Goal: Task Accomplishment & Management: Manage account settings

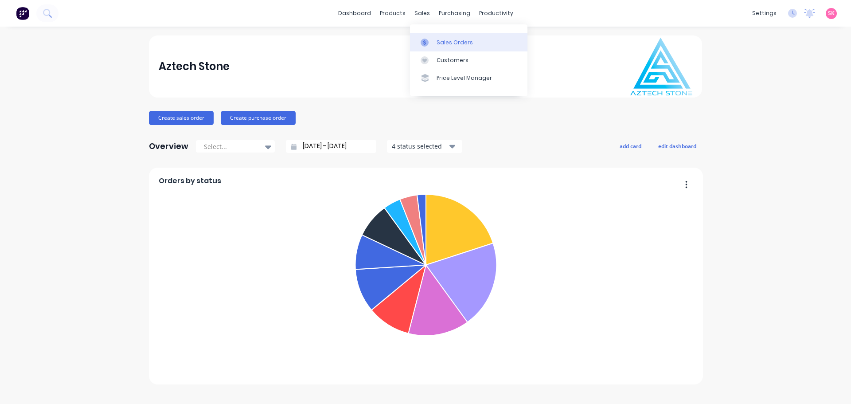
drag, startPoint x: 423, startPoint y: 41, endPoint x: 414, endPoint y: 41, distance: 9.3
click at [423, 41] on icon at bounding box center [425, 43] width 8 height 8
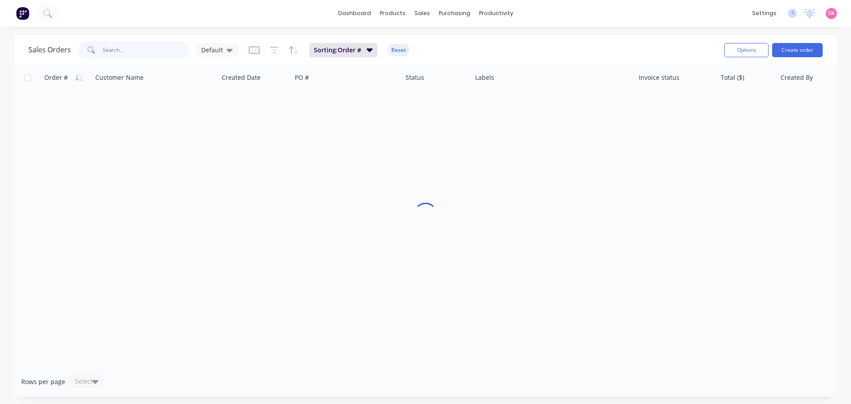
click at [152, 55] on input "text" at bounding box center [146, 50] width 86 height 18
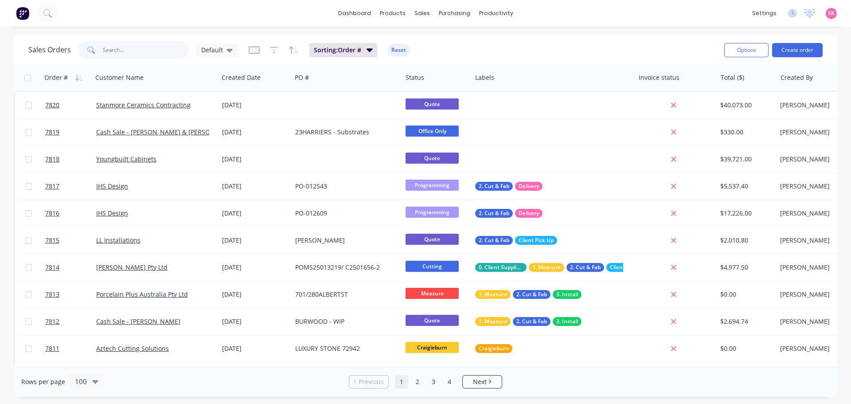
click at [154, 58] on input "text" at bounding box center [146, 50] width 86 height 18
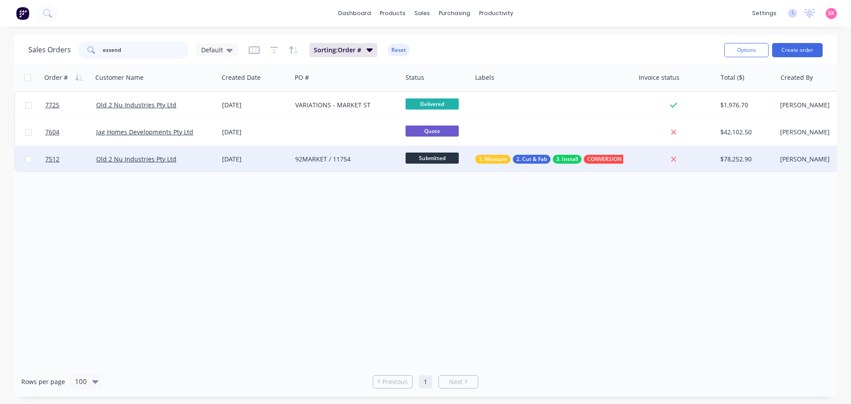
type input "essend"
click at [265, 147] on div "02 Jul 2025" at bounding box center [254, 159] width 73 height 27
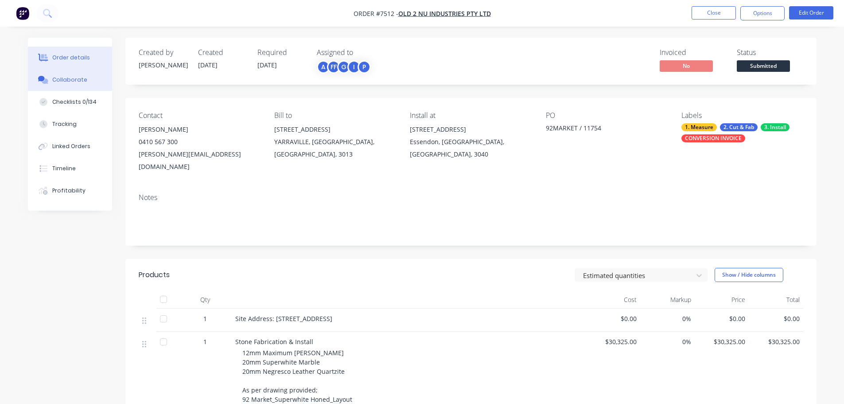
click at [89, 82] on button "Collaborate" at bounding box center [70, 80] width 84 height 22
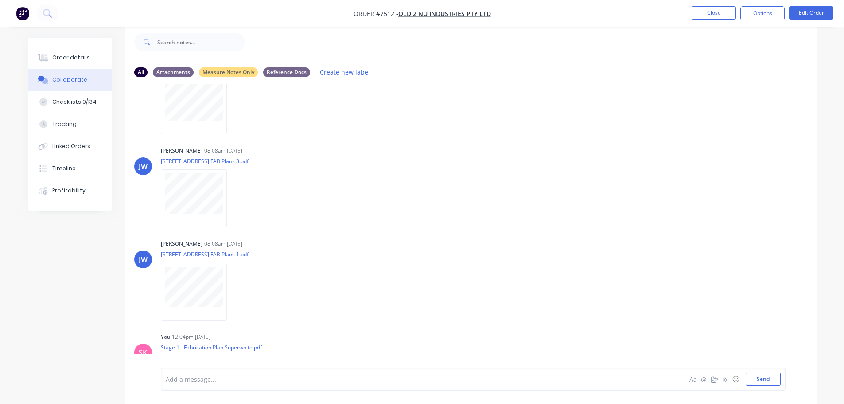
scroll to position [847, 0]
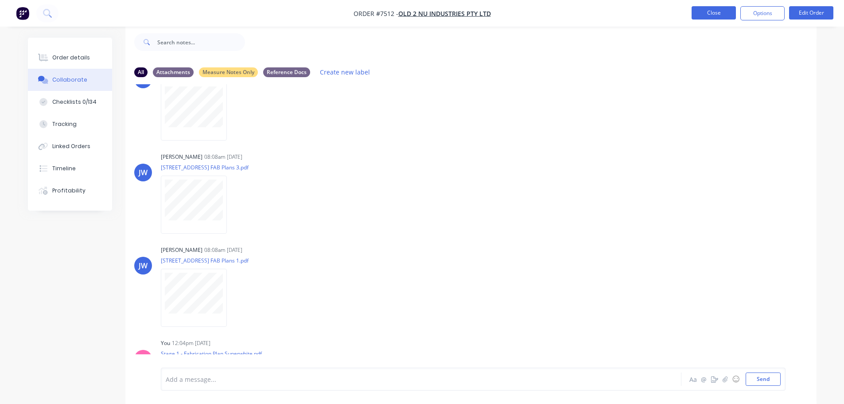
click at [693, 7] on button "Close" at bounding box center [714, 12] width 44 height 13
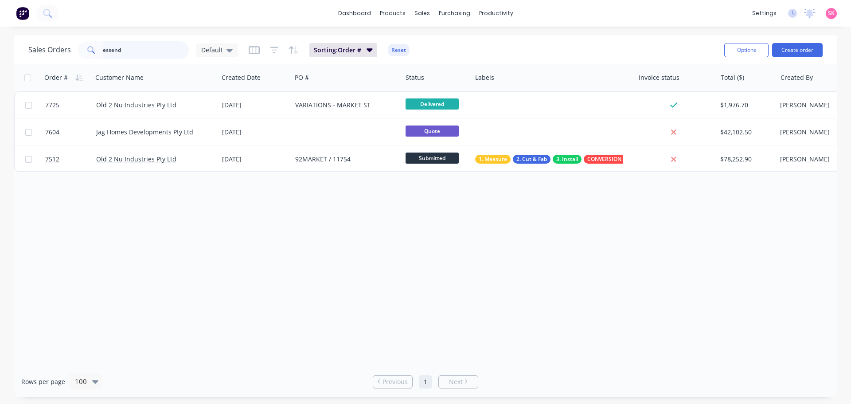
drag, startPoint x: 152, startPoint y: 55, endPoint x: 62, endPoint y: 54, distance: 90.0
click at [64, 54] on div "Sales Orders essend Default" at bounding box center [133, 50] width 210 height 18
type input "doncaster"
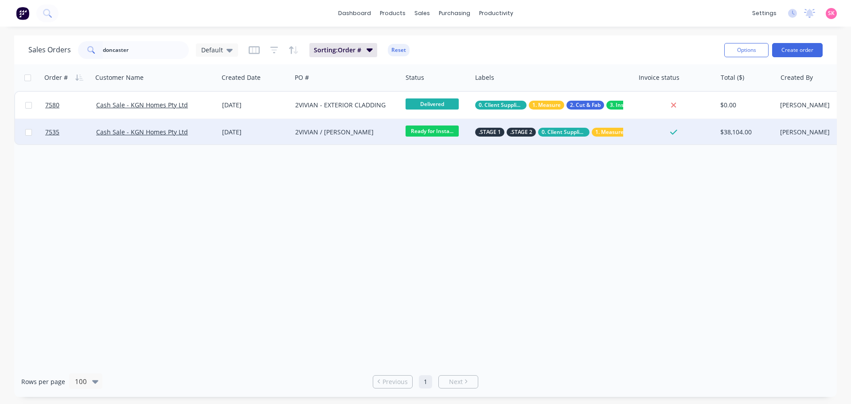
click at [307, 126] on div "2VIVIAN / NICK MANESH" at bounding box center [347, 132] width 110 height 27
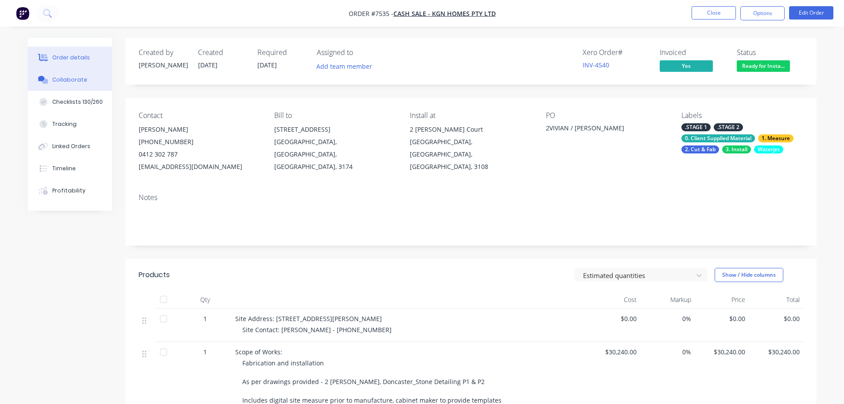
click at [66, 75] on button "Collaborate" at bounding box center [70, 80] width 84 height 22
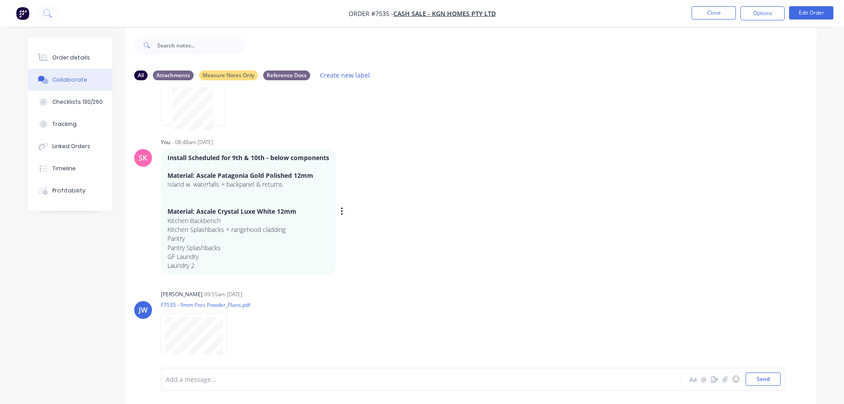
scroll to position [13, 0]
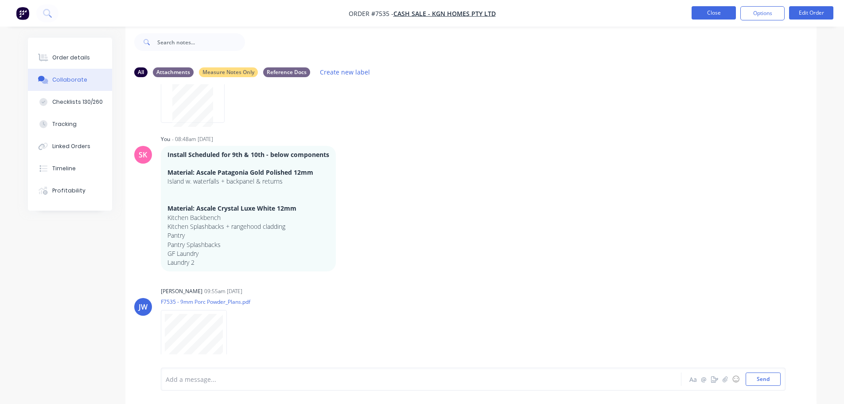
click at [727, 14] on button "Close" at bounding box center [714, 12] width 44 height 13
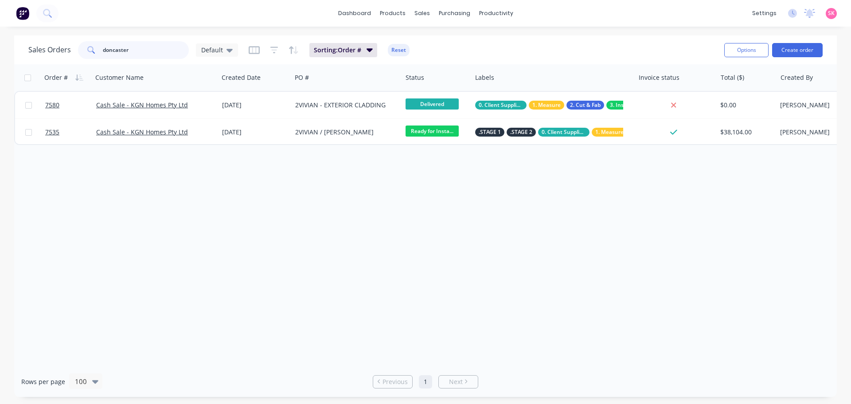
drag, startPoint x: 122, startPoint y: 43, endPoint x: 127, endPoint y: 48, distance: 6.9
click at [114, 45] on input "doncaster" at bounding box center [146, 50] width 86 height 18
drag, startPoint x: 143, startPoint y: 50, endPoint x: -256, endPoint y: 16, distance: 400.2
click at [0, 16] on html "dashboard products sales purchasing productivity dashboard products Product Cat…" at bounding box center [425, 202] width 851 height 404
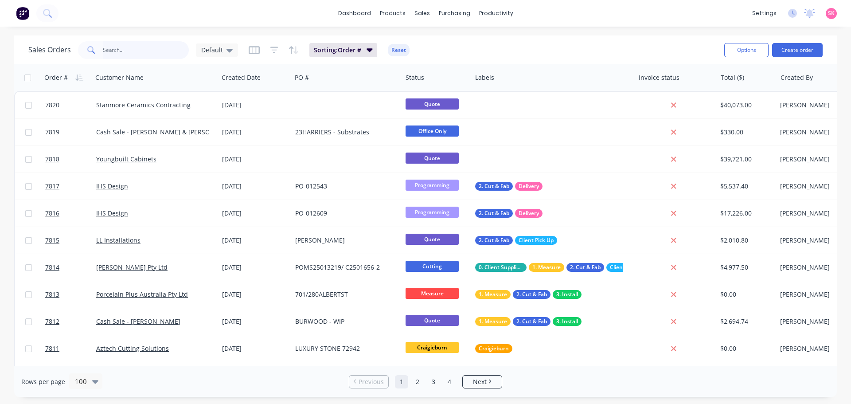
click at [154, 48] on input "text" at bounding box center [146, 50] width 86 height 18
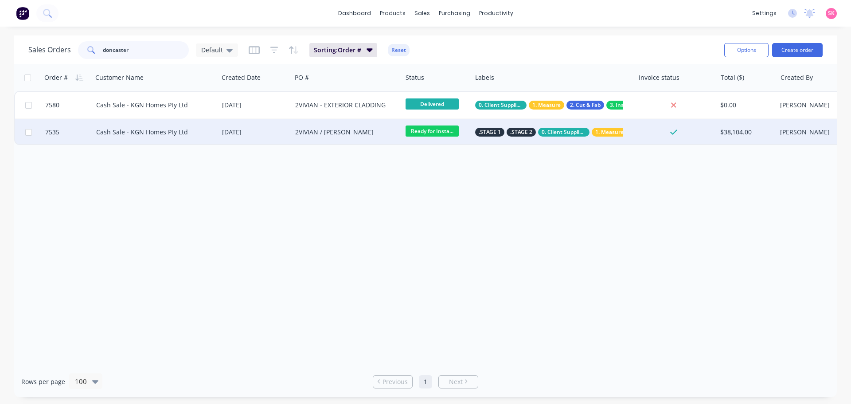
type input "doncaster"
click at [270, 137] on div "15 Jul 2025" at bounding box center [254, 132] width 73 height 27
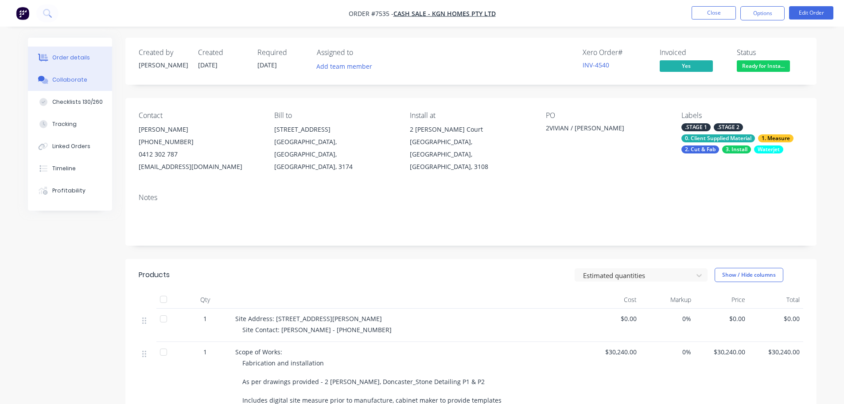
click at [94, 78] on button "Collaborate" at bounding box center [70, 80] width 84 height 22
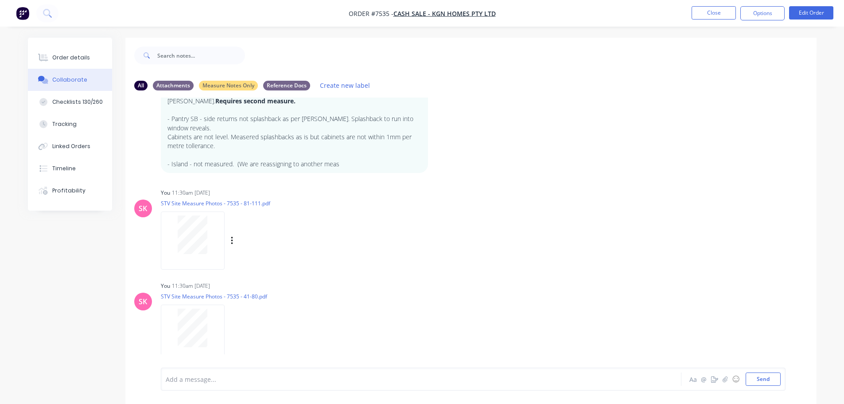
scroll to position [443, 0]
click at [711, 15] on button "Close" at bounding box center [714, 12] width 44 height 13
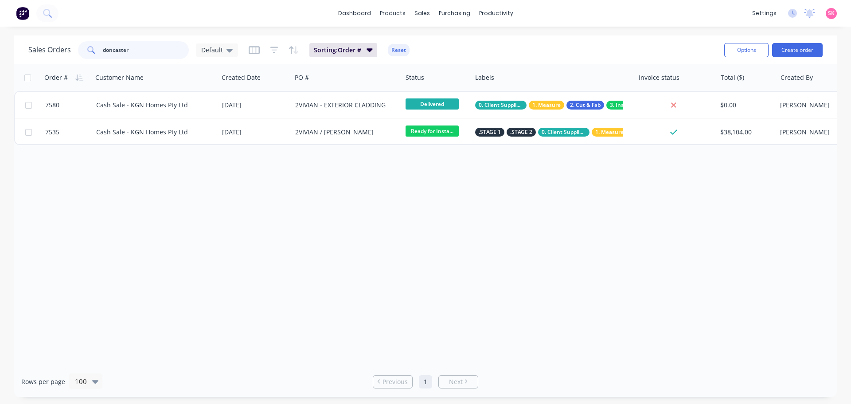
drag, startPoint x: 129, startPoint y: 48, endPoint x: 31, endPoint y: 53, distance: 98.1
click at [43, 53] on div "Sales Orders doncaster Default" at bounding box center [133, 50] width 210 height 18
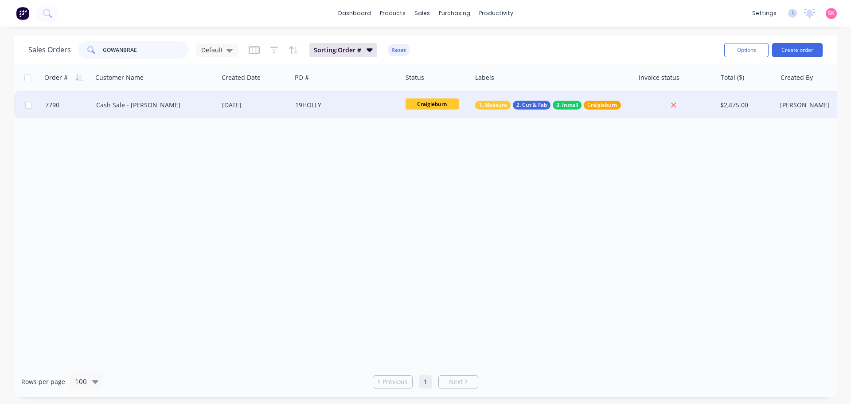
type input "GOWANBRAE"
click at [286, 107] on div "30 Sep 2025" at bounding box center [255, 105] width 66 height 9
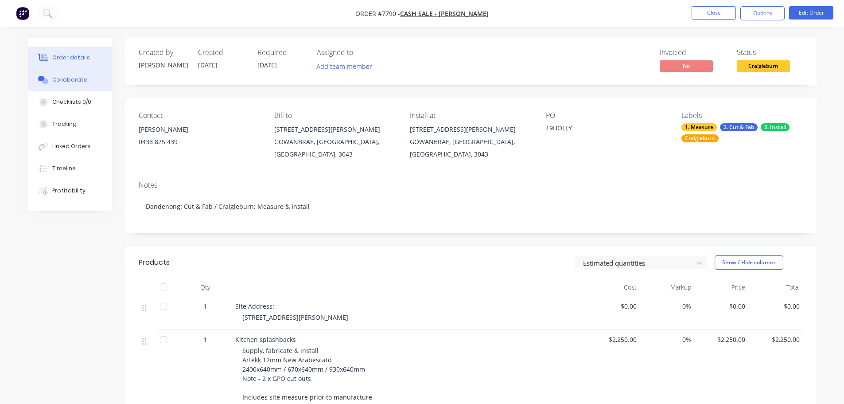
click at [59, 82] on div "Collaborate" at bounding box center [69, 80] width 35 height 8
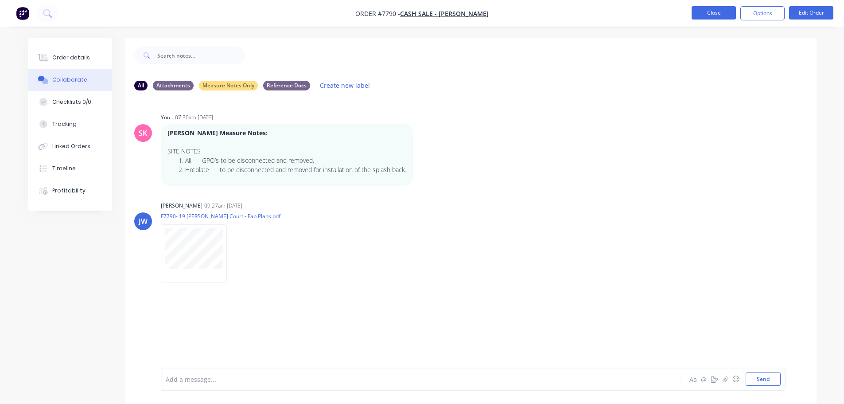
click at [715, 13] on button "Close" at bounding box center [714, 12] width 44 height 13
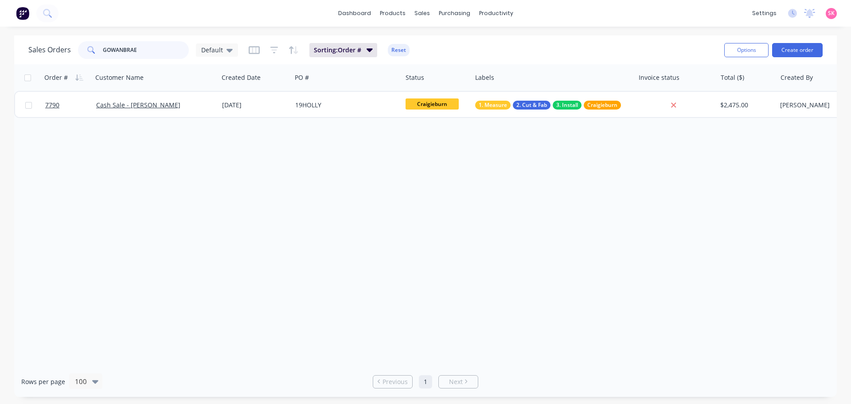
drag, startPoint x: 147, startPoint y: 57, endPoint x: 54, endPoint y: 50, distance: 92.9
click at [56, 51] on div "Sales Orders GOWANBRAE Default" at bounding box center [133, 50] width 210 height 18
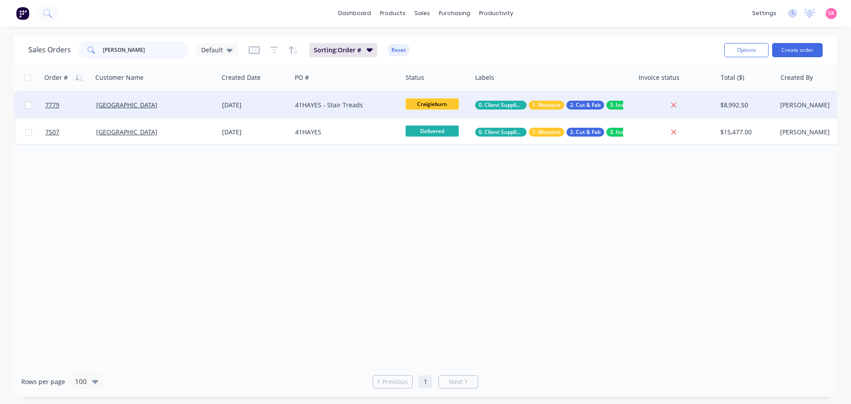
type input "IGOR"
click at [197, 107] on div "[GEOGRAPHIC_DATA]" at bounding box center [152, 105] width 113 height 9
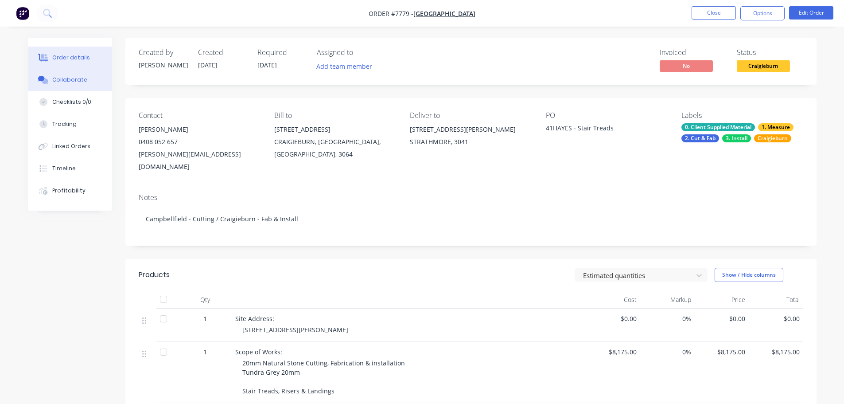
click at [84, 84] on button "Collaborate" at bounding box center [70, 80] width 84 height 22
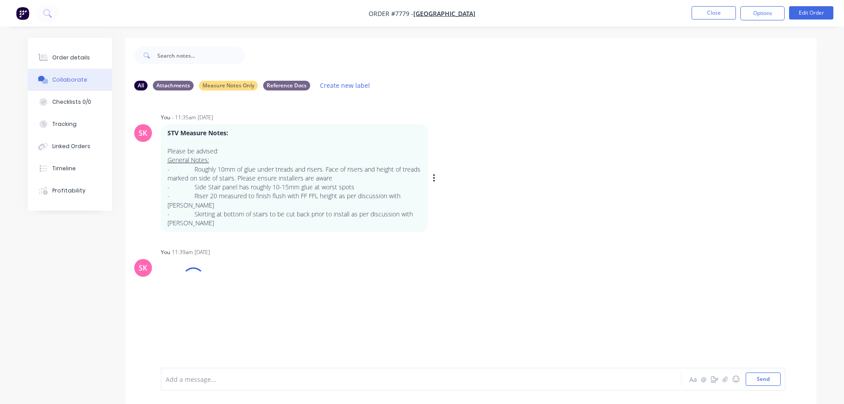
scroll to position [13, 0]
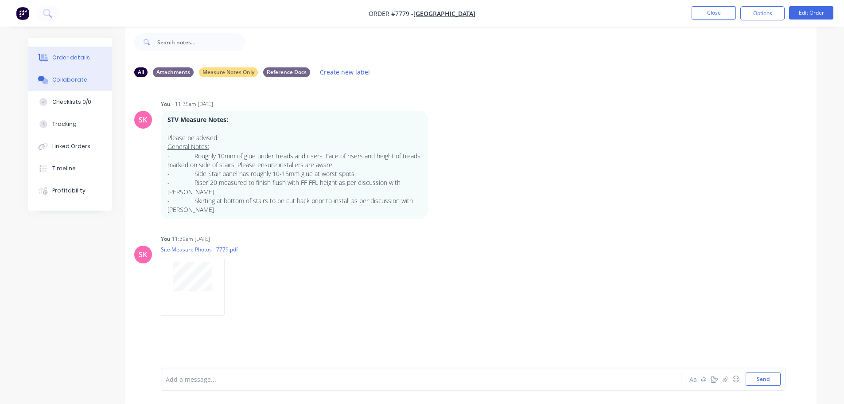
click at [63, 61] on div "Order details" at bounding box center [71, 58] width 38 height 8
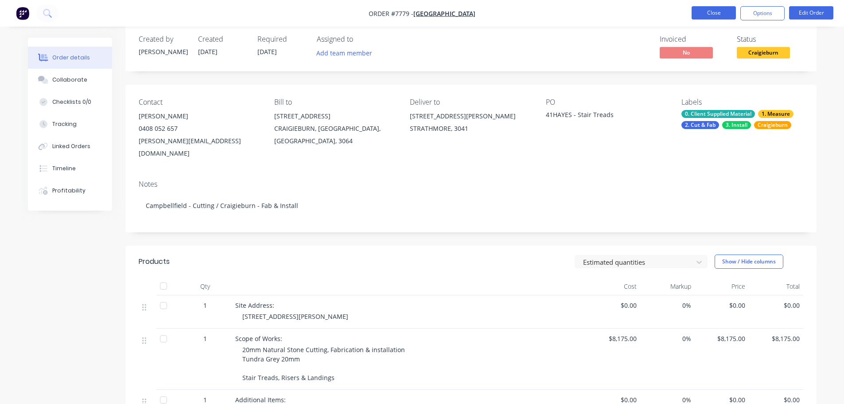
click at [714, 16] on button "Close" at bounding box center [714, 12] width 44 height 13
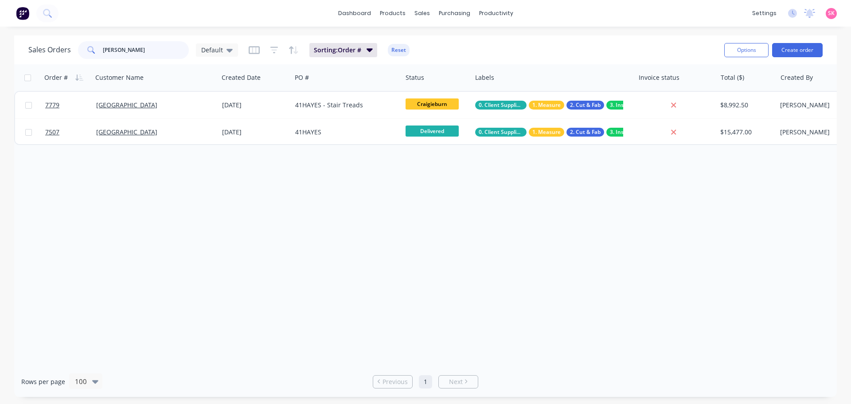
drag, startPoint x: 144, startPoint y: 42, endPoint x: 35, endPoint y: 50, distance: 109.7
click at [35, 49] on div "Sales Orders IGOR Default" at bounding box center [133, 50] width 210 height 18
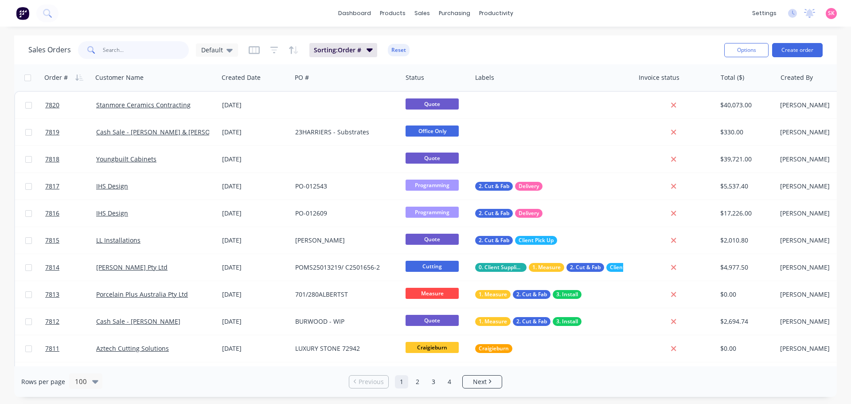
type input "I"
type input "MOONEE"
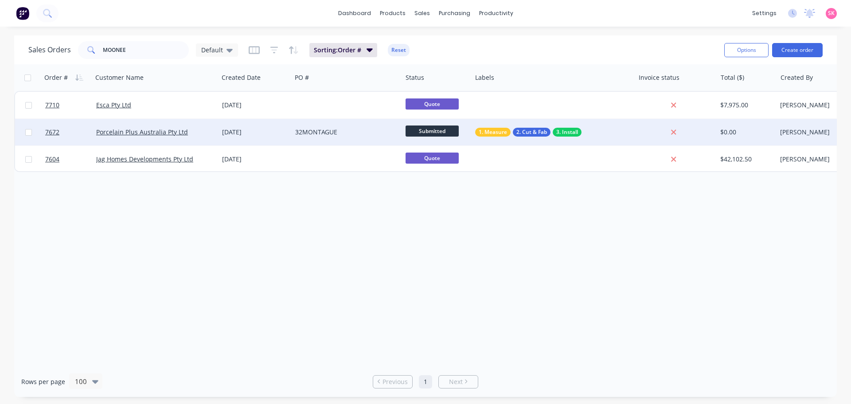
click at [277, 138] on div "[DATE]" at bounding box center [254, 132] width 73 height 27
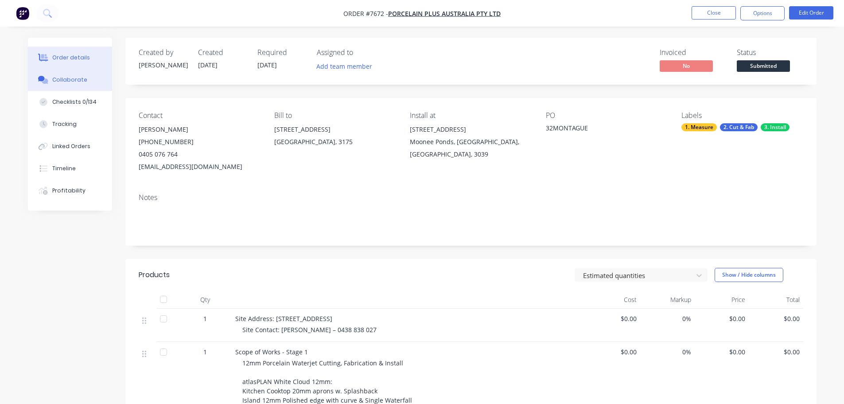
click at [69, 80] on div "Collaborate" at bounding box center [69, 80] width 35 height 8
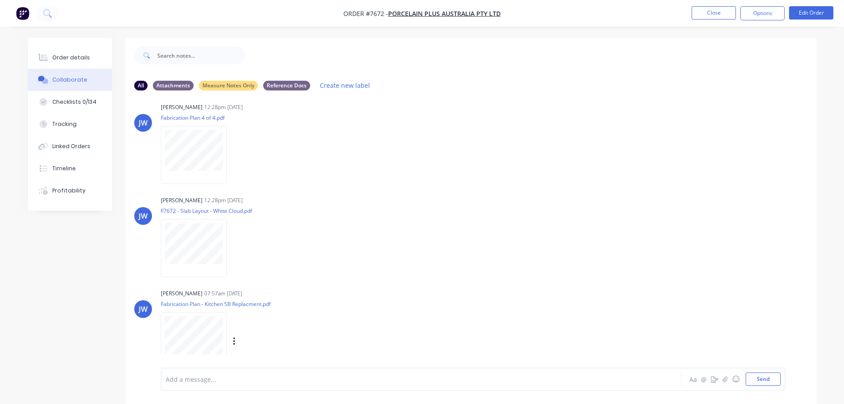
scroll to position [1002, 0]
click at [82, 60] on div "Order details" at bounding box center [71, 58] width 38 height 8
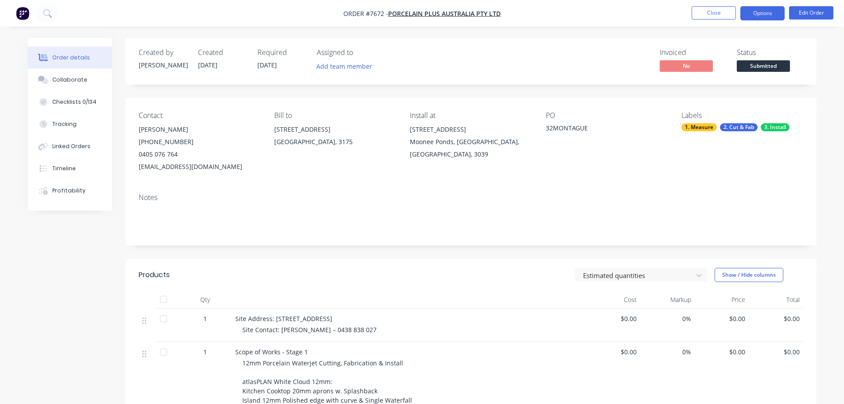
click at [764, 15] on button "Options" at bounding box center [762, 13] width 44 height 14
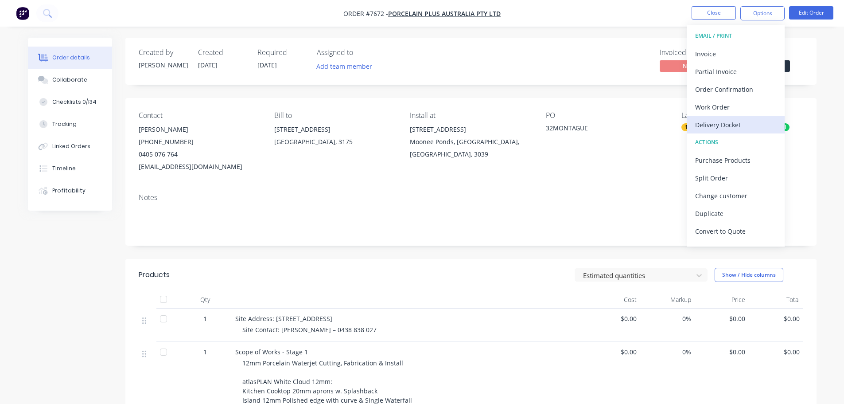
click at [742, 121] on div "Delivery Docket" at bounding box center [736, 124] width 82 height 13
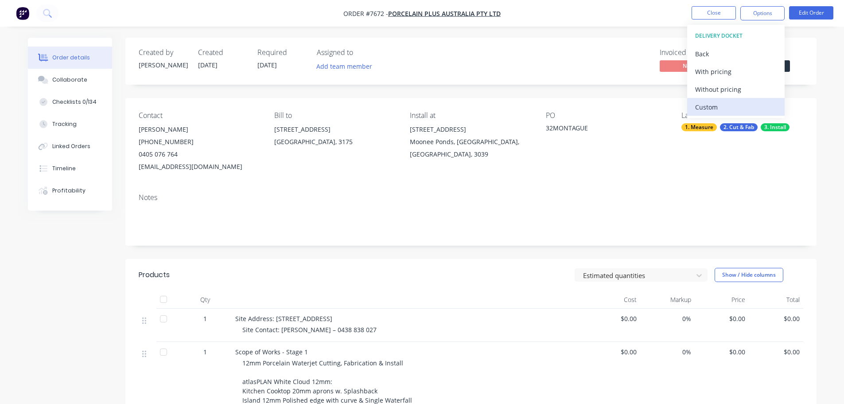
click at [732, 105] on div "Custom" at bounding box center [736, 107] width 82 height 13
click at [736, 84] on div "Without pricing" at bounding box center [736, 89] width 82 height 13
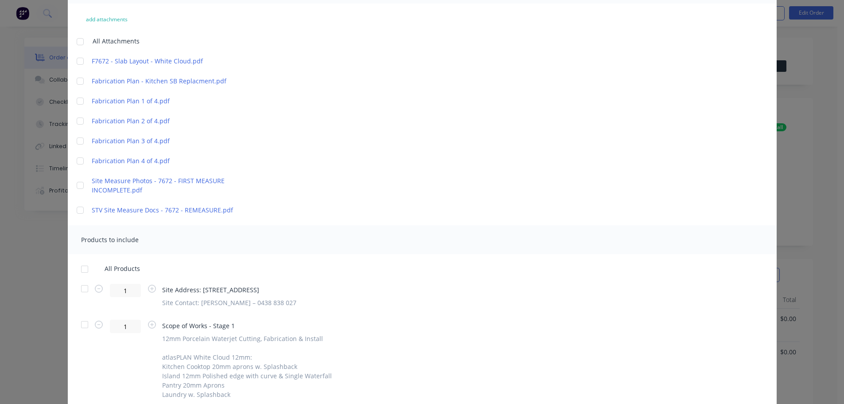
scroll to position [177, 0]
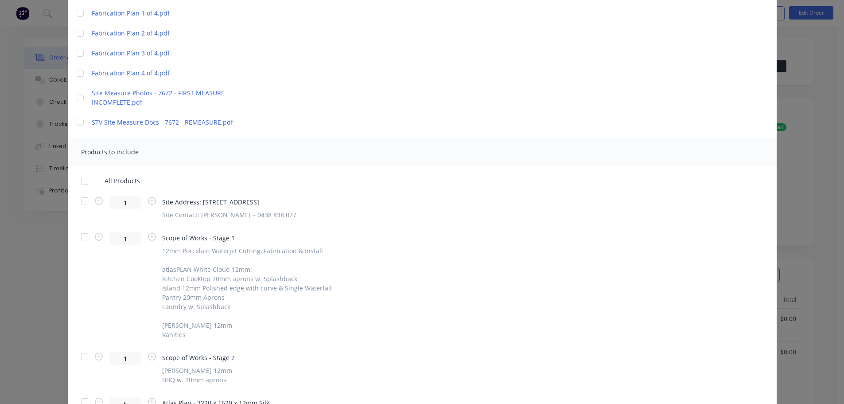
click at [85, 199] on div at bounding box center [85, 201] width 18 height 18
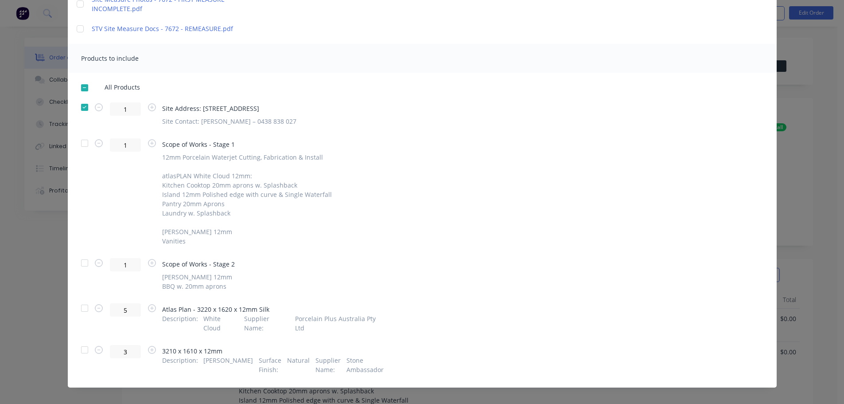
scroll to position [0, 0]
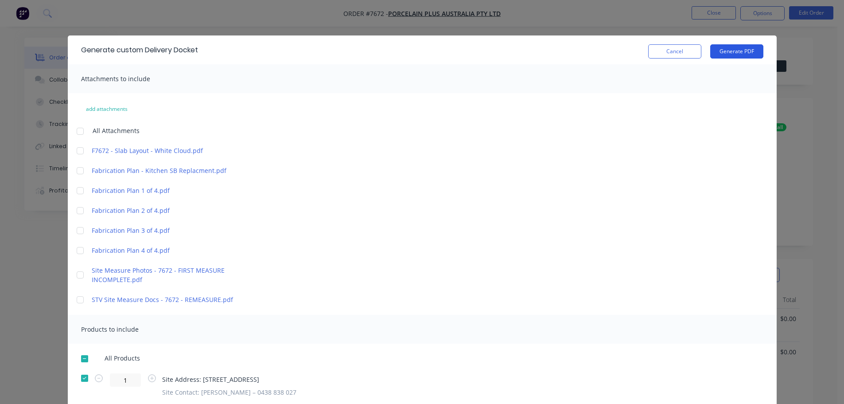
click at [728, 49] on button "Generate PDF" at bounding box center [736, 51] width 53 height 14
click at [659, 51] on button "Cancel" at bounding box center [674, 51] width 53 height 14
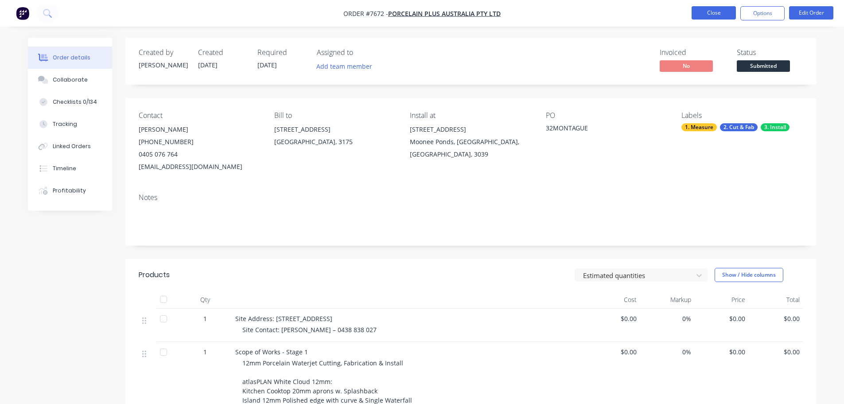
click at [702, 11] on button "Close" at bounding box center [714, 12] width 44 height 13
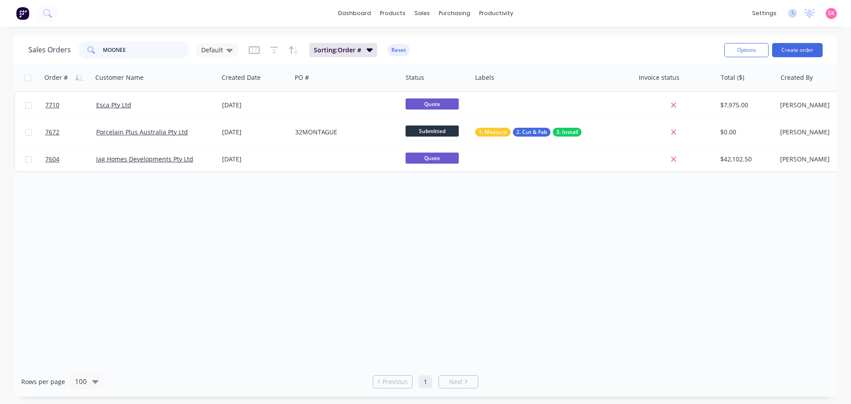
drag, startPoint x: 148, startPoint y: 51, endPoint x: 59, endPoint y: 51, distance: 88.6
click at [59, 51] on div "Sales Orders MOONEE Default" at bounding box center [133, 50] width 210 height 18
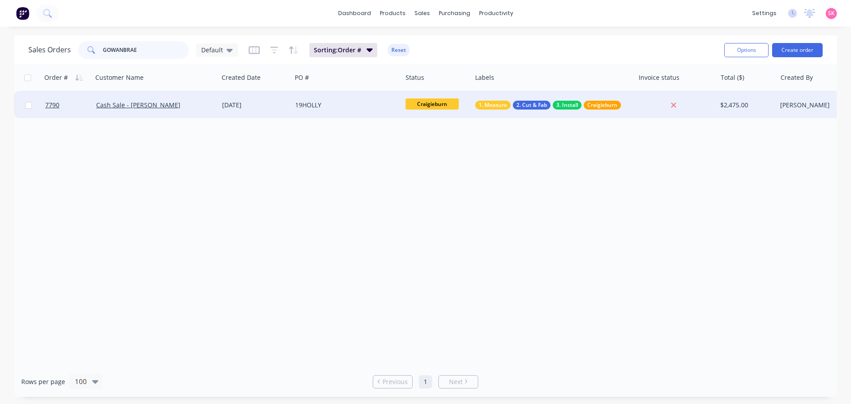
type input "GOWANBRAE"
click at [214, 109] on div "Cash Sale - [PERSON_NAME]" at bounding box center [156, 105] width 126 height 27
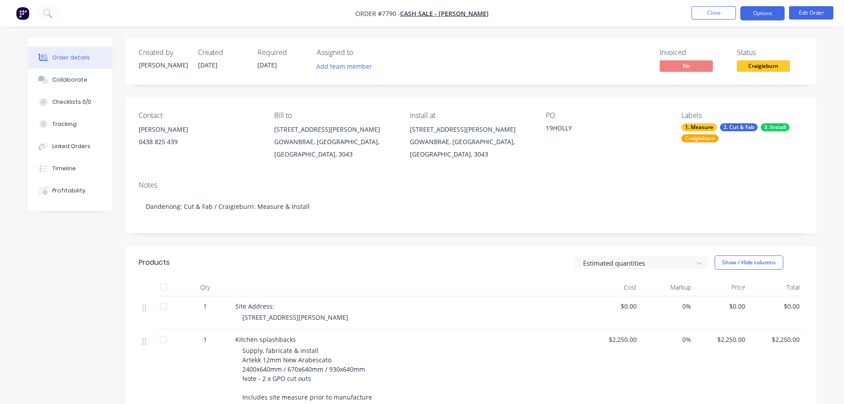
click at [759, 19] on button "Options" at bounding box center [762, 13] width 44 height 14
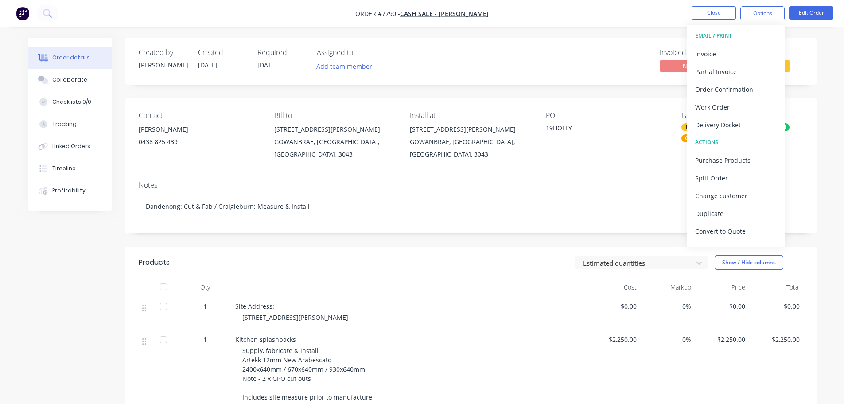
click at [737, 117] on button "Delivery Docket" at bounding box center [735, 125] width 97 height 18
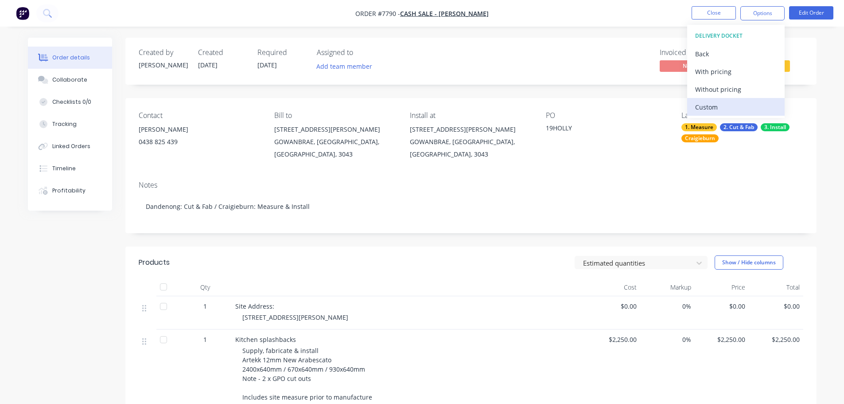
click at [738, 106] on div "Custom" at bounding box center [736, 107] width 82 height 13
click at [736, 88] on div "Without pricing" at bounding box center [736, 89] width 82 height 13
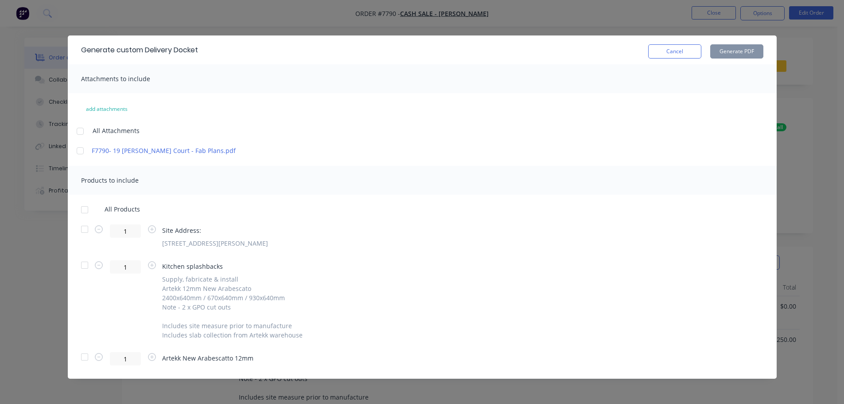
click at [86, 212] on div at bounding box center [85, 210] width 18 height 18
click at [82, 261] on div at bounding box center [85, 265] width 18 height 18
drag, startPoint x: 81, startPoint y: 359, endPoint x: 114, endPoint y: 337, distance: 39.9
click at [80, 359] on div at bounding box center [85, 357] width 18 height 18
click at [734, 51] on button "Generate PDF" at bounding box center [736, 51] width 53 height 14
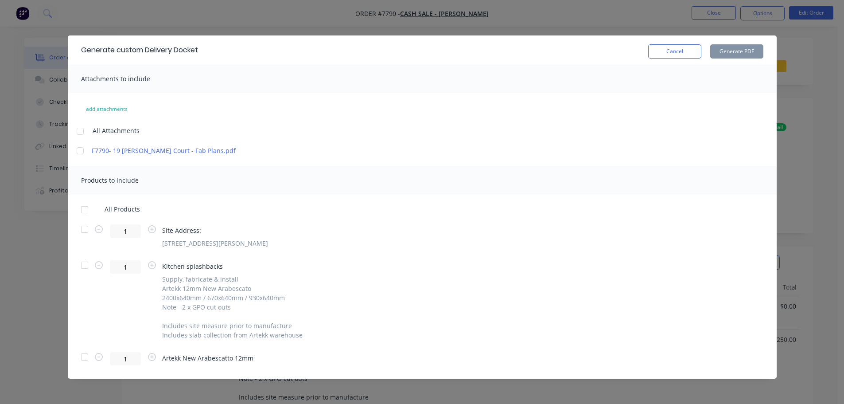
click at [654, 52] on button "Cancel" at bounding box center [674, 51] width 53 height 14
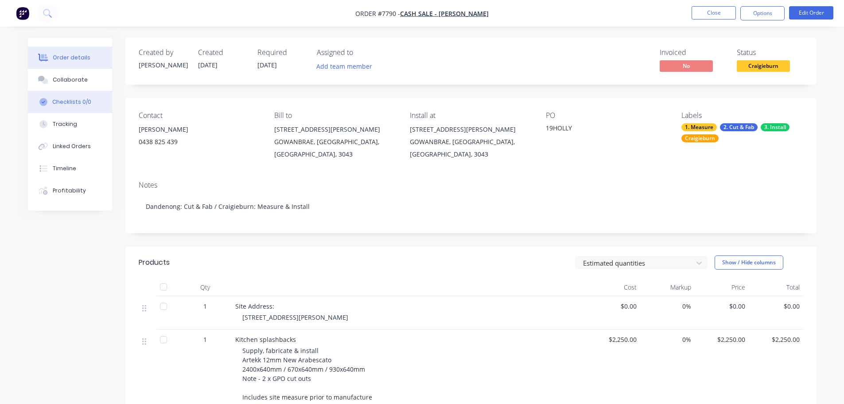
click at [82, 98] on div "Checklists 0/0" at bounding box center [71, 102] width 39 height 8
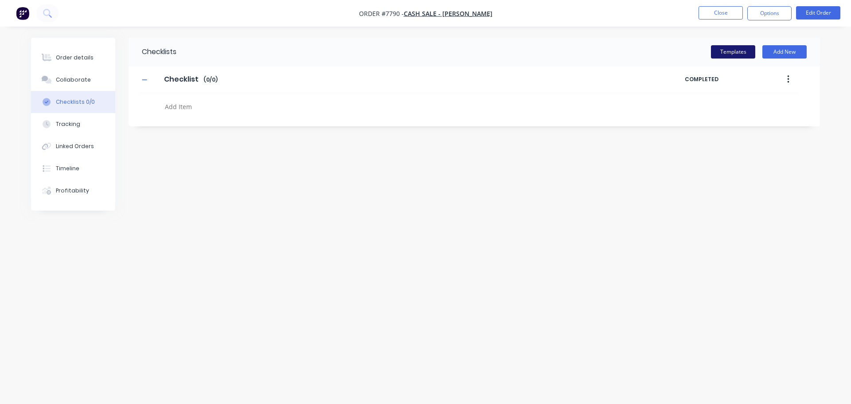
click at [735, 55] on button "Templates" at bounding box center [733, 51] width 44 height 13
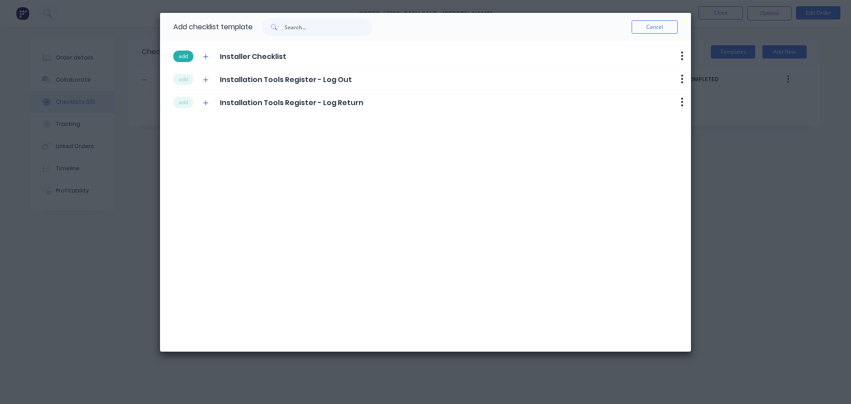
click at [183, 52] on button "add" at bounding box center [183, 57] width 20 height 12
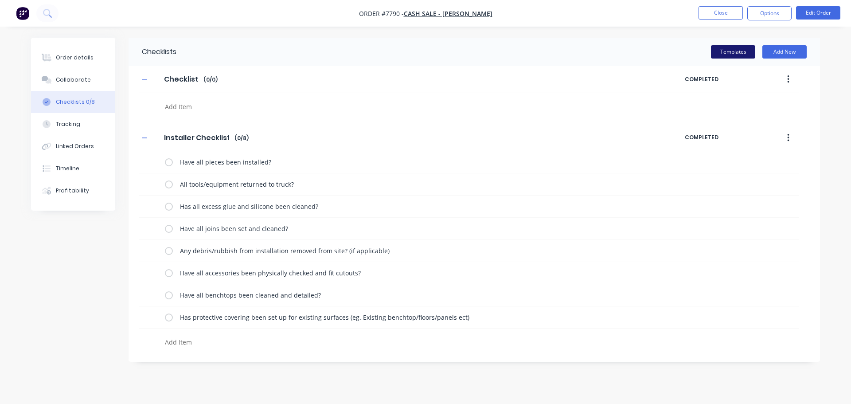
click at [722, 55] on button "Templates" at bounding box center [733, 51] width 44 height 13
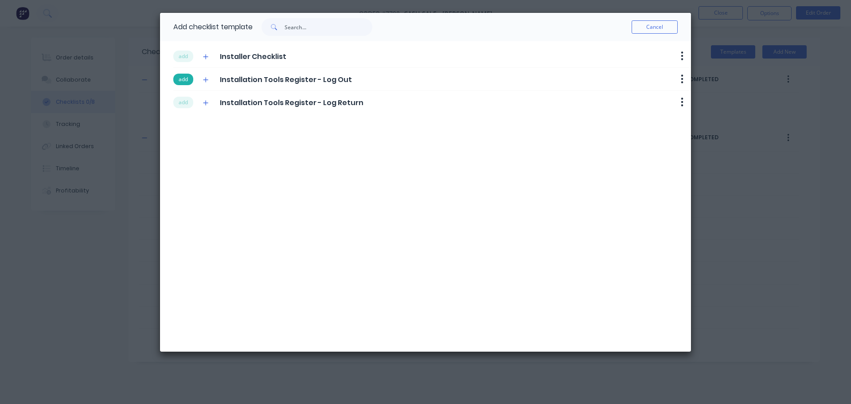
click at [178, 79] on button "add" at bounding box center [183, 80] width 20 height 12
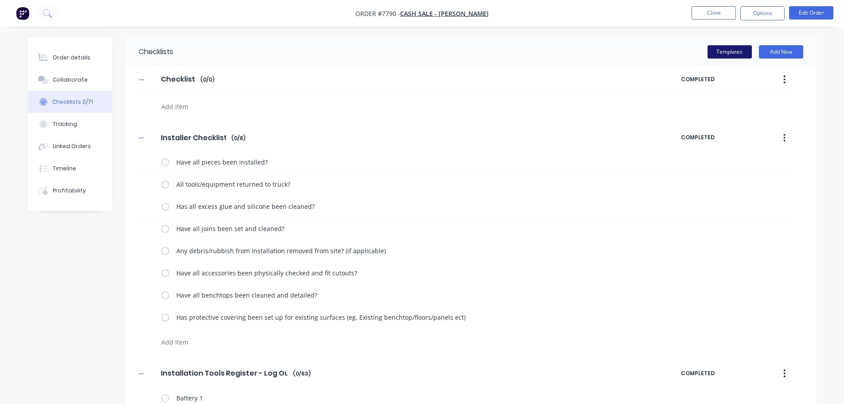
click at [718, 51] on button "Templates" at bounding box center [730, 51] width 44 height 13
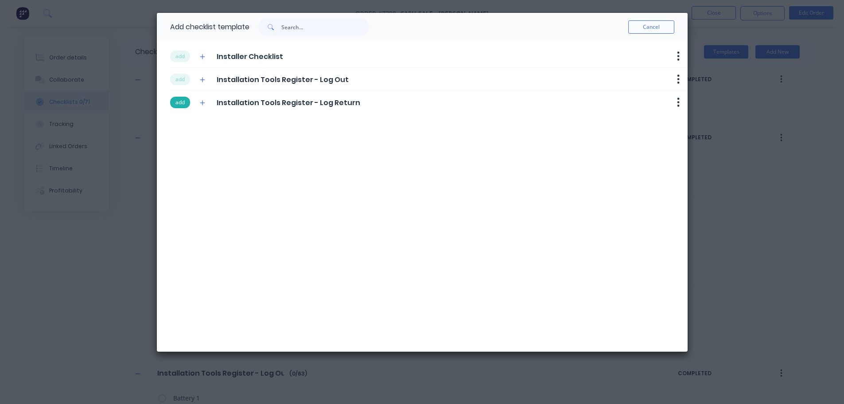
click at [187, 106] on button "add" at bounding box center [180, 103] width 20 height 12
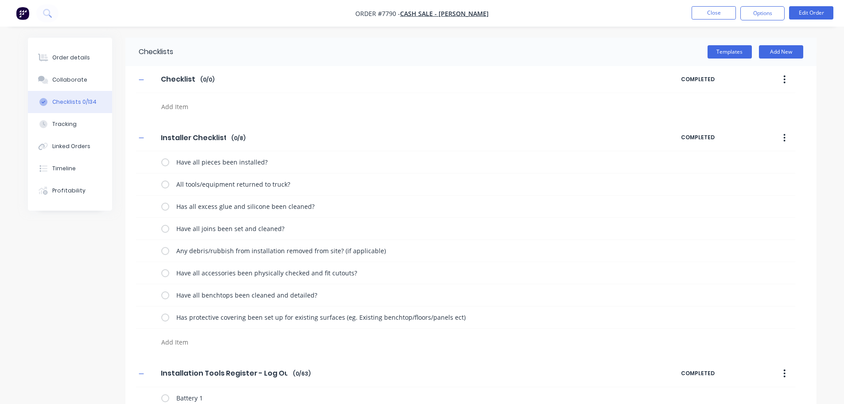
click at [785, 80] on icon "button" at bounding box center [785, 79] width 2 height 8
click at [762, 121] on div "Delete" at bounding box center [753, 120] width 68 height 13
type textarea "x"
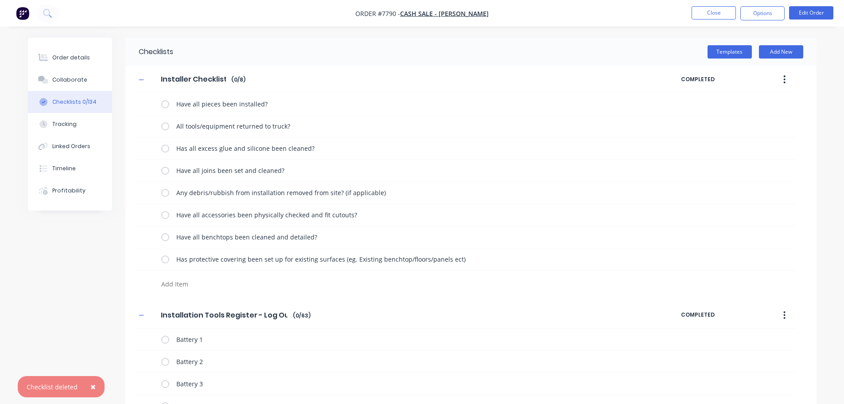
click at [708, 5] on nav "Order #7790 - Cash Sale - Nick Di Florio Close Options Edit Order" at bounding box center [422, 13] width 844 height 27
click at [710, 11] on button "Close" at bounding box center [714, 12] width 44 height 13
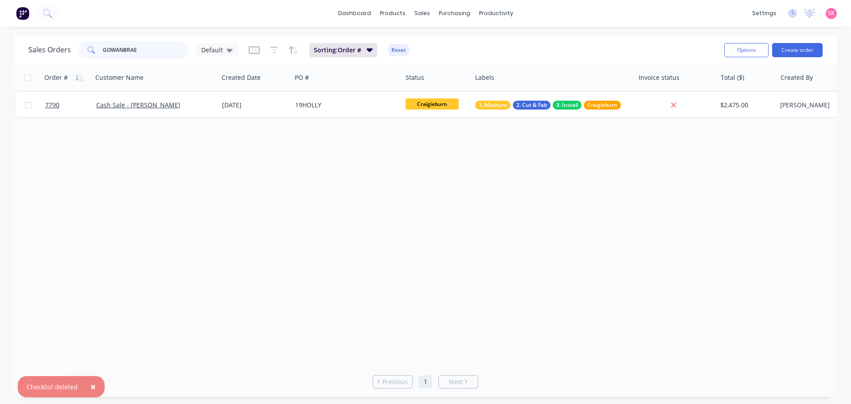
drag, startPoint x: 166, startPoint y: 54, endPoint x: 41, endPoint y: 54, distance: 124.5
click at [54, 54] on div "Sales Orders GOWANBRAE Default" at bounding box center [133, 50] width 210 height 18
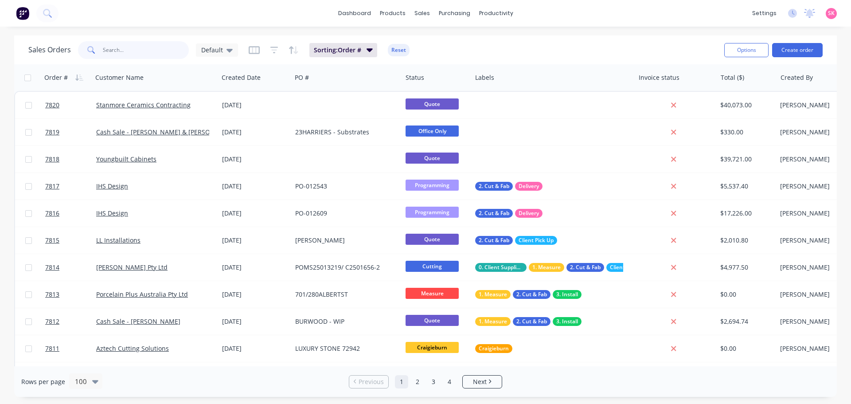
click at [157, 55] on input "text" at bounding box center [146, 50] width 86 height 18
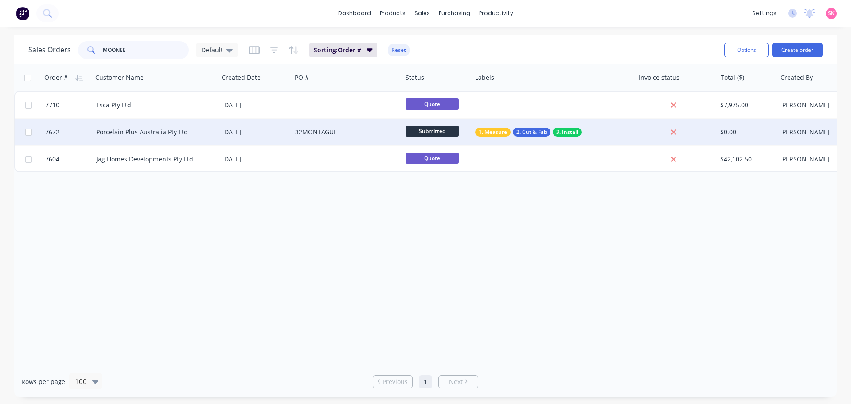
type input "MOONEE"
click at [242, 137] on div "18 Aug 2025" at bounding box center [254, 132] width 73 height 27
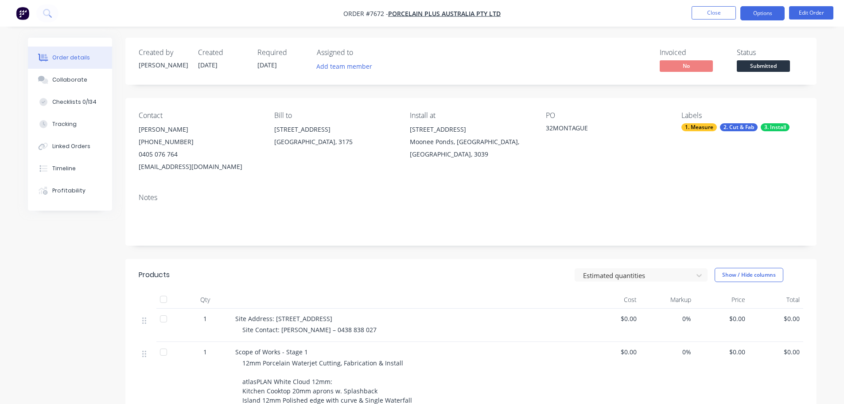
click at [755, 18] on button "Options" at bounding box center [762, 13] width 44 height 14
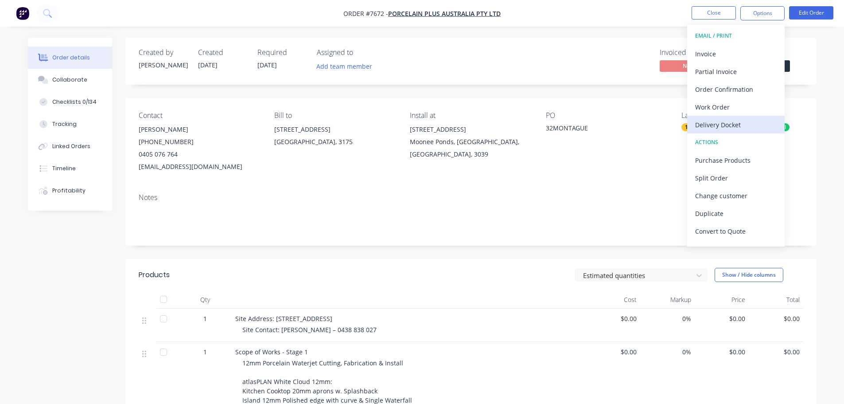
click at [745, 122] on div "Delivery Docket" at bounding box center [736, 124] width 82 height 13
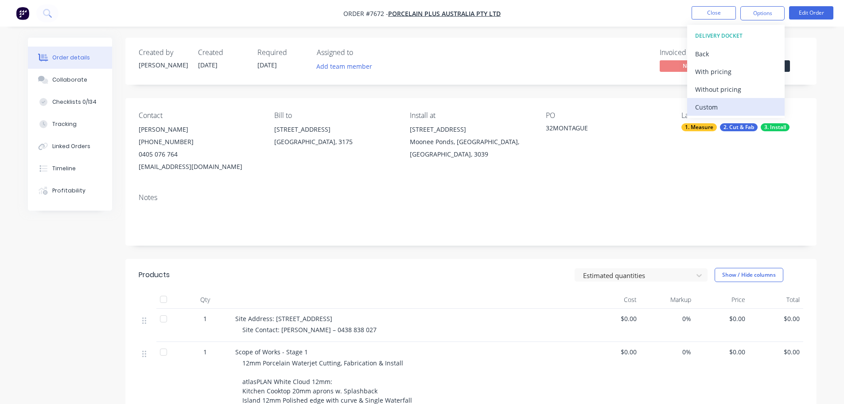
click at [744, 107] on div "Custom" at bounding box center [736, 107] width 82 height 13
click at [749, 89] on div "Without pricing" at bounding box center [736, 89] width 82 height 13
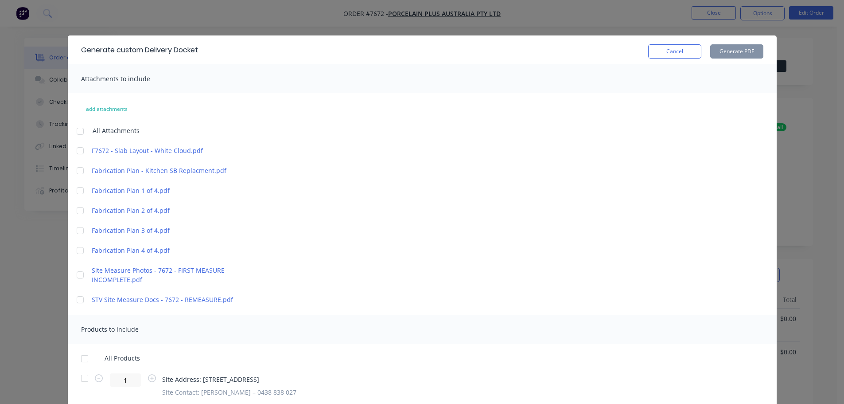
click at [81, 374] on div at bounding box center [85, 378] width 18 height 18
click at [728, 51] on button "Generate PDF" at bounding box center [736, 51] width 53 height 14
click at [667, 53] on button "Cancel" at bounding box center [674, 51] width 53 height 14
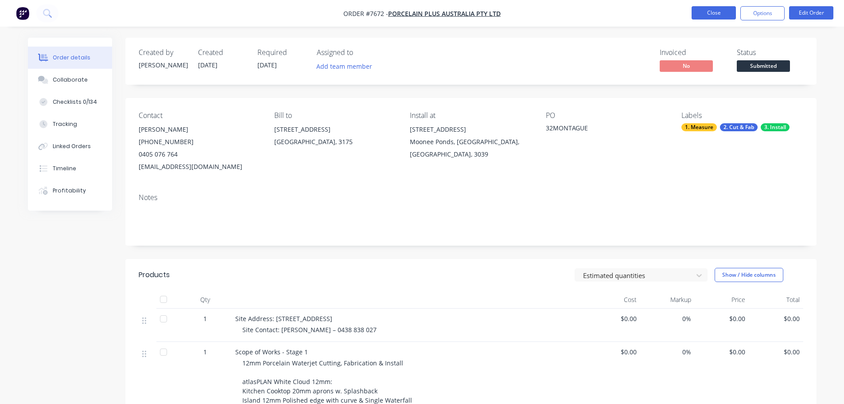
click at [701, 17] on button "Close" at bounding box center [714, 12] width 44 height 13
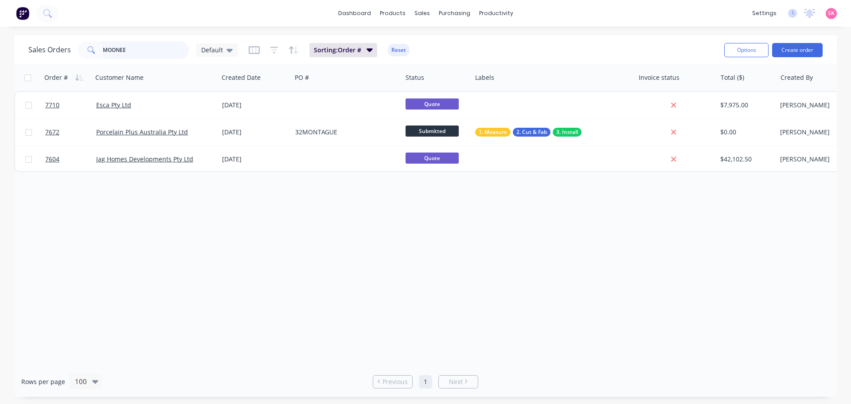
drag, startPoint x: 148, startPoint y: 47, endPoint x: 82, endPoint y: 51, distance: 65.7
click at [83, 51] on div "MOONEE" at bounding box center [133, 50] width 111 height 18
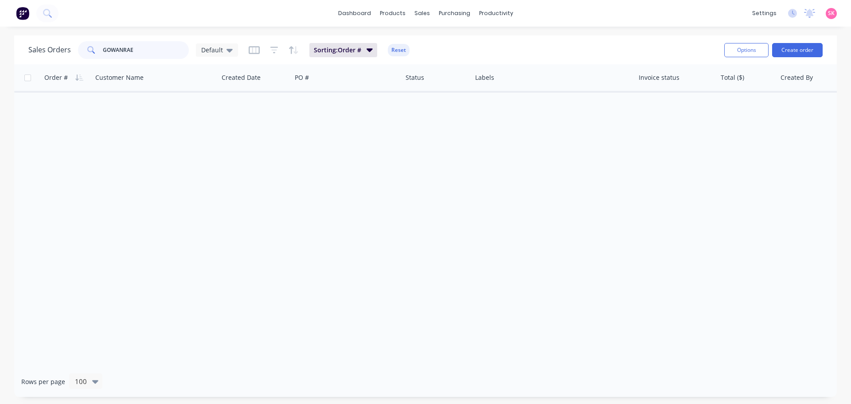
click at [114, 51] on input "GOWANRAE" at bounding box center [146, 50] width 86 height 18
click at [124, 48] on input "GOWANRAE" at bounding box center [146, 50] width 86 height 18
type input "GOWANBRAE"
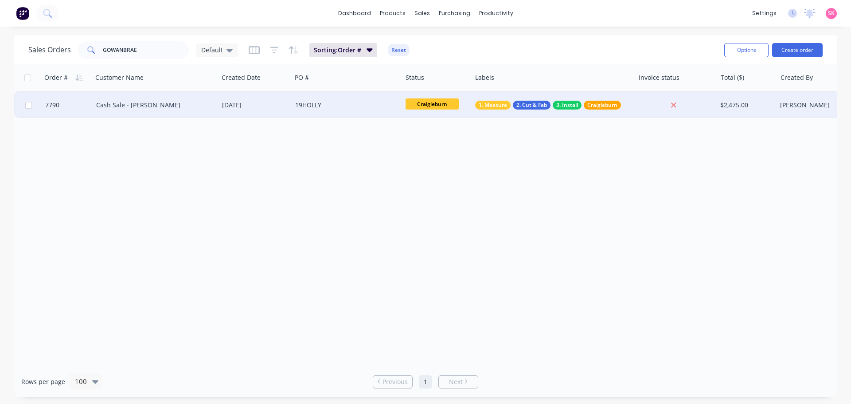
click at [178, 103] on div "Cash Sale - Nick Di Florio" at bounding box center [152, 105] width 113 height 9
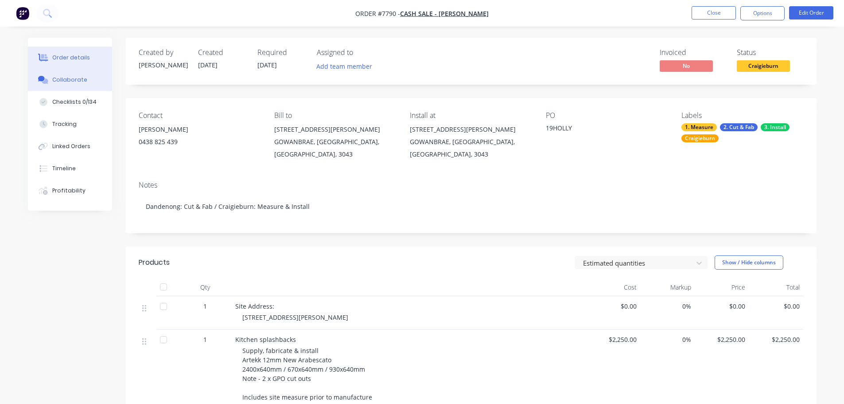
click at [81, 82] on div "Collaborate" at bounding box center [69, 80] width 35 height 8
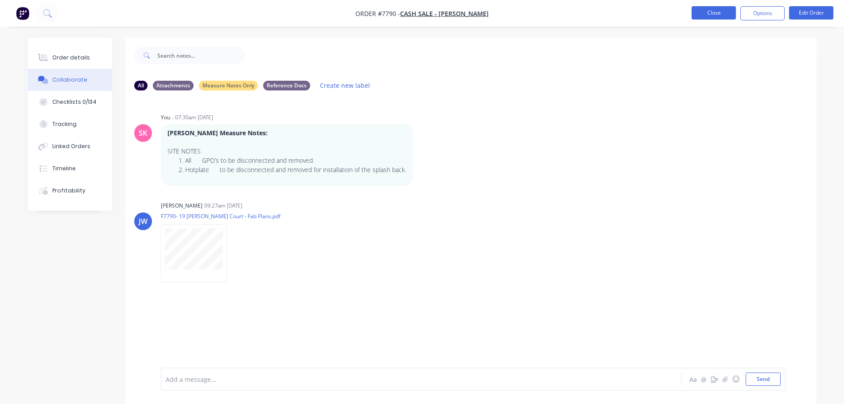
click at [725, 9] on button "Close" at bounding box center [714, 12] width 44 height 13
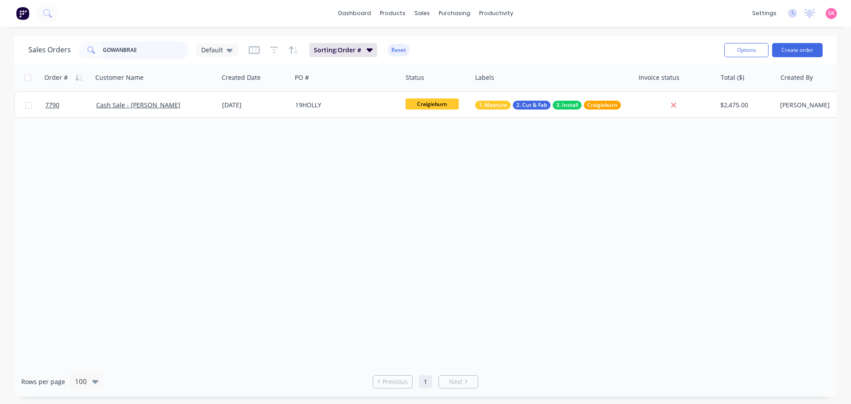
drag, startPoint x: 158, startPoint y: 47, endPoint x: -21, endPoint y: 43, distance: 179.0
click at [0, 43] on html "dashboard products sales purchasing productivity dashboard products Product Cat…" at bounding box center [425, 202] width 851 height 404
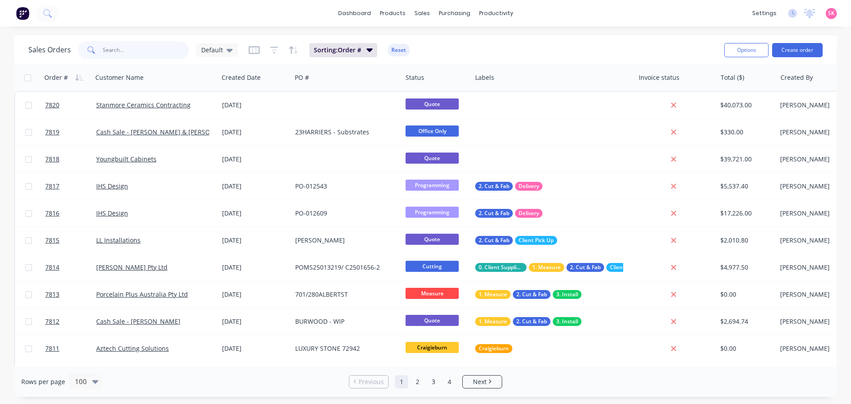
click at [155, 48] on input "text" at bounding box center [146, 50] width 86 height 18
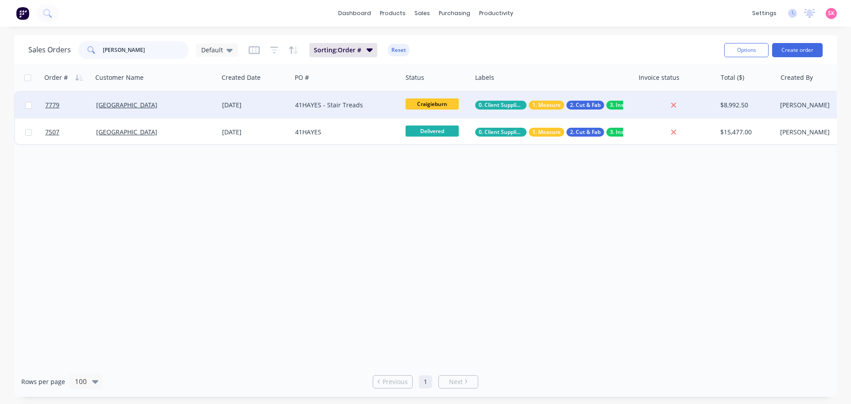
type input "IGOR"
click at [217, 107] on div "Solar Arena" at bounding box center [156, 105] width 126 height 27
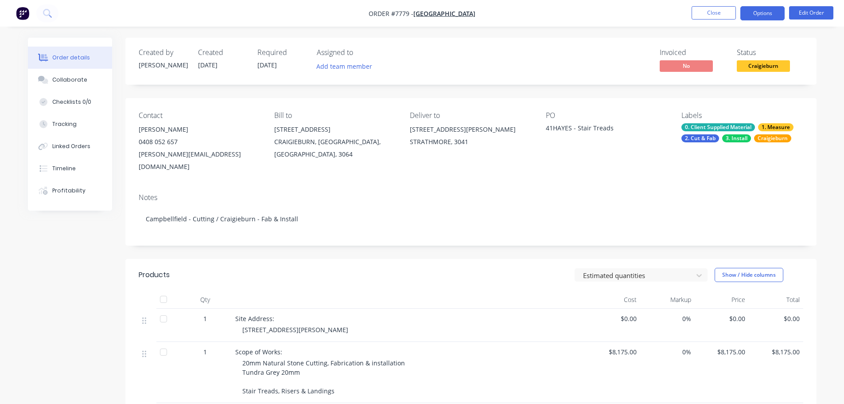
click at [754, 13] on button "Options" at bounding box center [762, 13] width 44 height 14
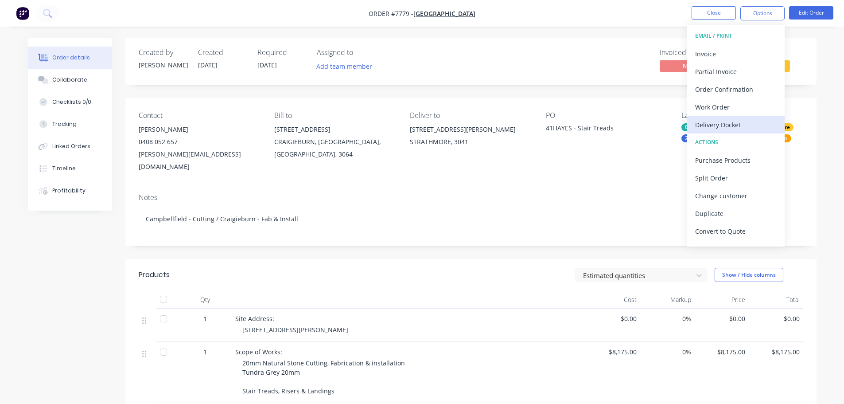
click at [737, 126] on div "Delivery Docket" at bounding box center [736, 124] width 82 height 13
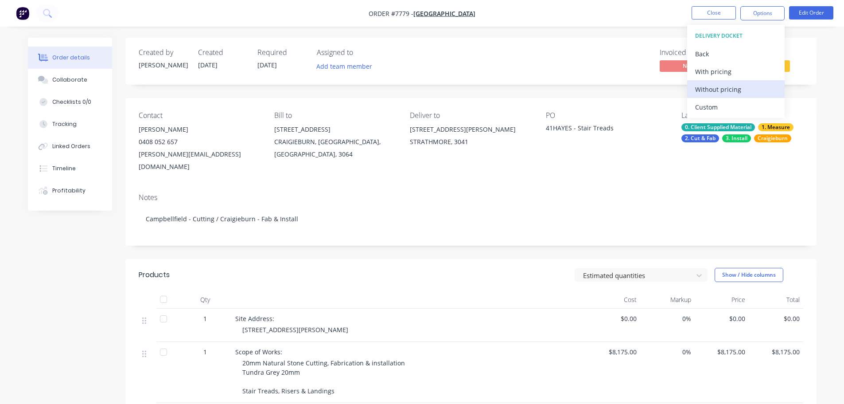
click at [743, 87] on div "Without pricing" at bounding box center [736, 89] width 82 height 13
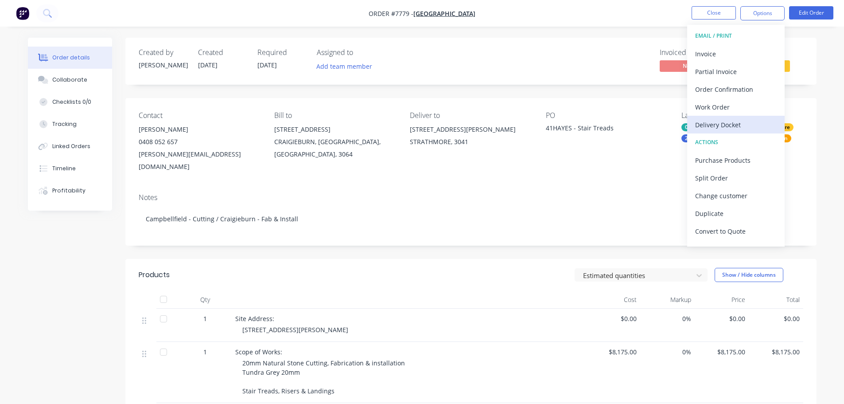
click at [734, 123] on div "Delivery Docket" at bounding box center [736, 124] width 82 height 13
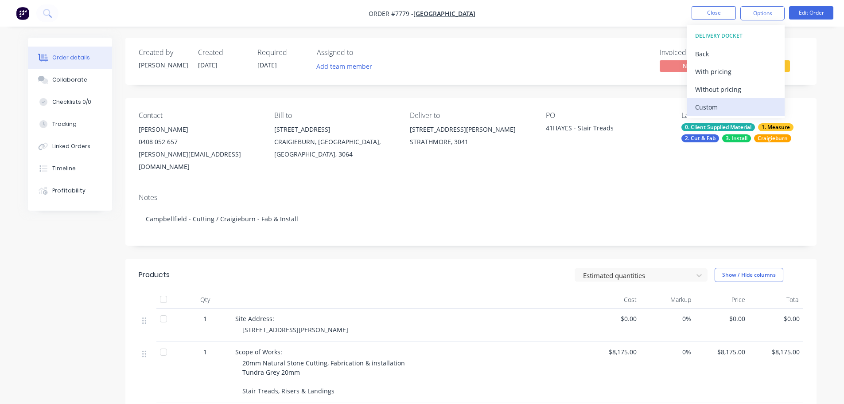
click at [726, 105] on div "Custom" at bounding box center [736, 107] width 82 height 13
click at [726, 88] on div "Without pricing" at bounding box center [736, 89] width 82 height 13
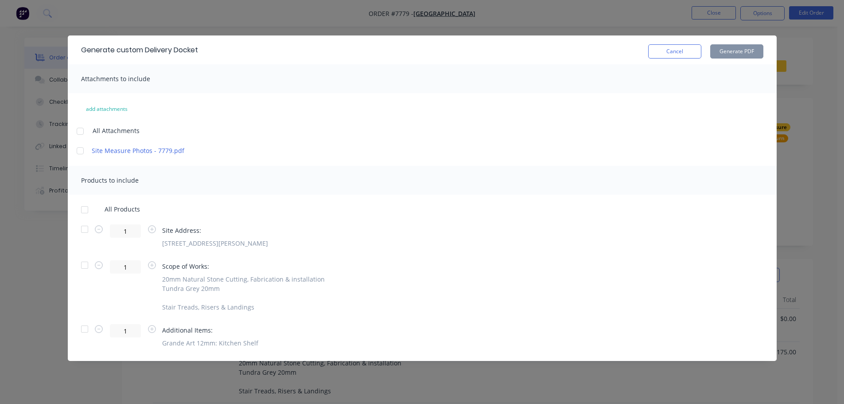
click at [88, 228] on div at bounding box center [85, 229] width 18 height 18
click at [749, 48] on button "Generate PDF" at bounding box center [736, 51] width 53 height 14
drag, startPoint x: 645, startPoint y: 55, endPoint x: 661, endPoint y: 50, distance: 16.5
click at [647, 54] on div "Cancel Generate PDF" at bounding box center [480, 49] width 565 height 17
click at [676, 47] on button "Cancel" at bounding box center [674, 51] width 53 height 14
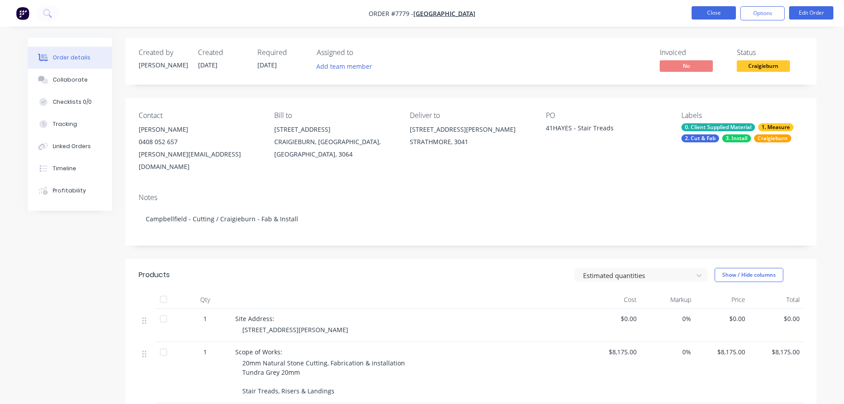
click at [719, 8] on button "Close" at bounding box center [714, 12] width 44 height 13
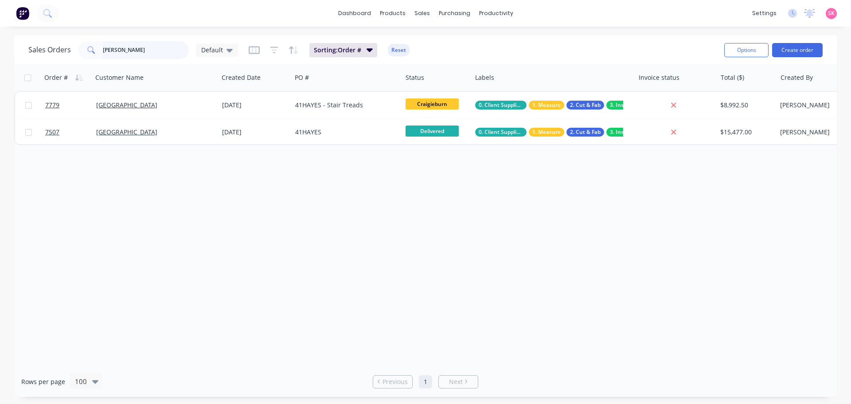
drag, startPoint x: 143, startPoint y: 47, endPoint x: 20, endPoint y: 73, distance: 125.5
click at [27, 74] on div "Sales Orders IGOR Default Sorting: Order # Reset Options Create order Order # C…" at bounding box center [425, 215] width 822 height 361
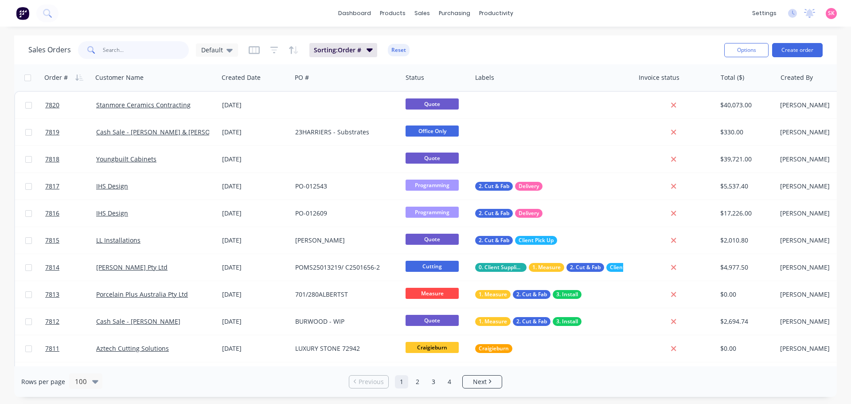
click at [142, 54] on input "text" at bounding box center [146, 50] width 86 height 18
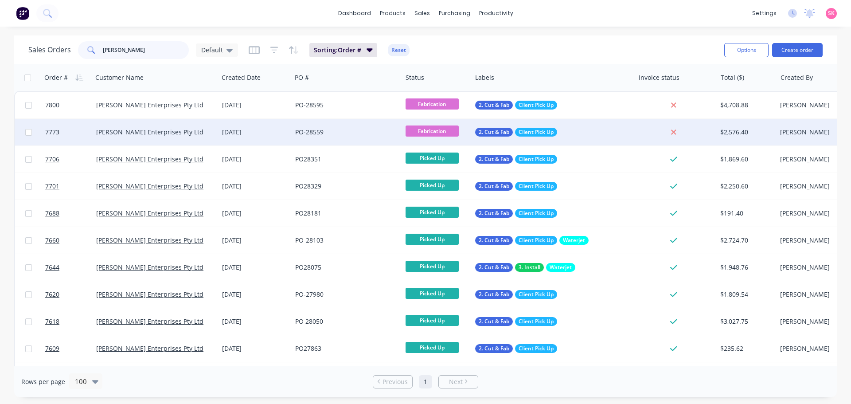
type input "TAIT"
click at [335, 137] on div "PO-28559" at bounding box center [347, 132] width 110 height 27
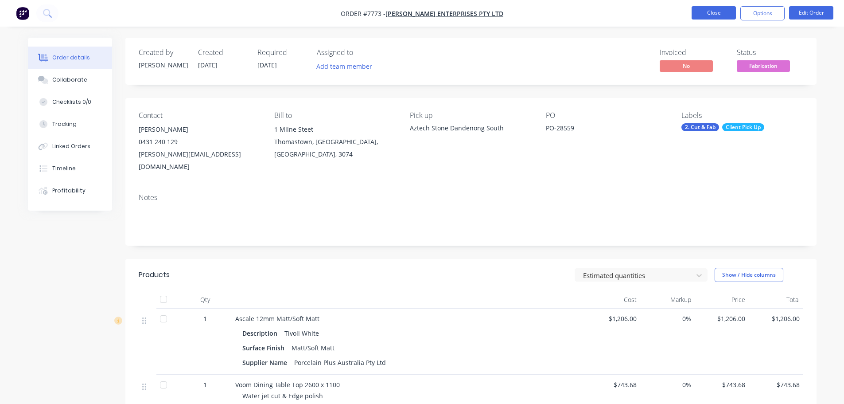
click at [697, 17] on button "Close" at bounding box center [714, 12] width 44 height 13
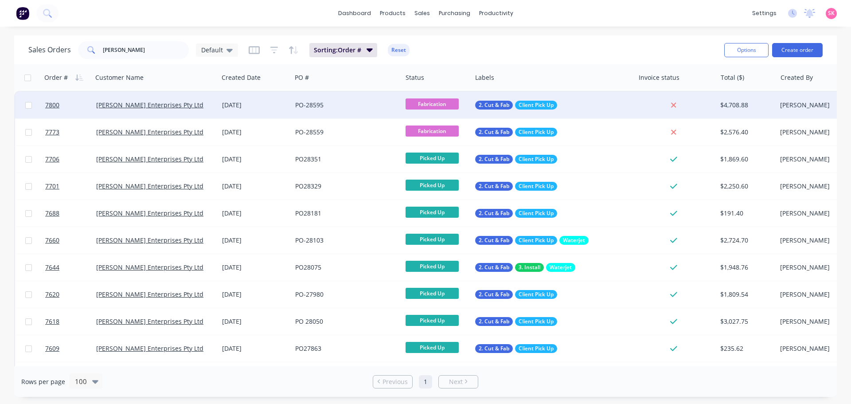
click at [203, 105] on div "Tait Enterprises Pty Ltd" at bounding box center [152, 105] width 113 height 9
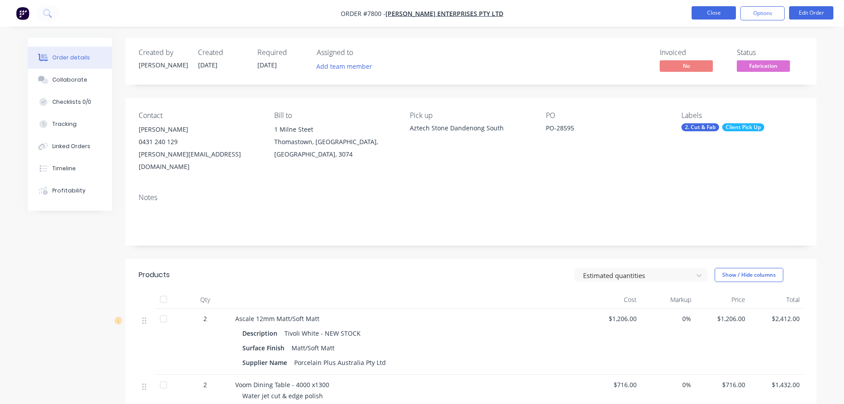
click at [709, 15] on button "Close" at bounding box center [714, 12] width 44 height 13
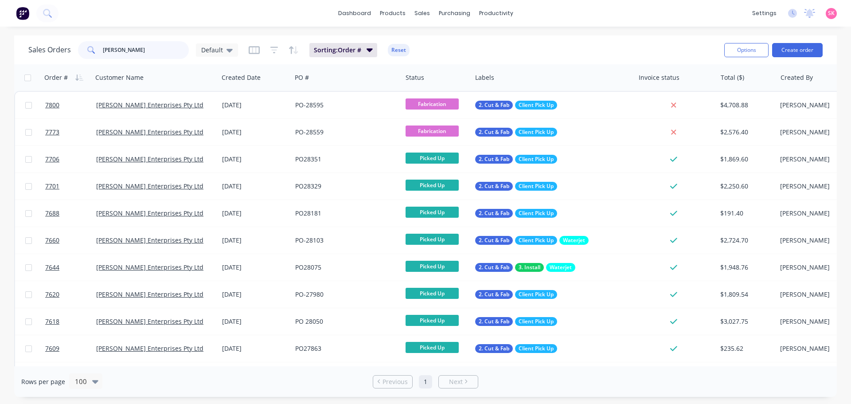
drag, startPoint x: 128, startPoint y: 54, endPoint x: 75, endPoint y: 57, distance: 53.3
click at [75, 57] on div "Sales Orders TAIT Default" at bounding box center [133, 50] width 210 height 18
click at [133, 52] on input "TAIT" at bounding box center [146, 50] width 86 height 18
click at [148, 51] on input "TAIT" at bounding box center [146, 50] width 86 height 18
drag, startPoint x: 149, startPoint y: 52, endPoint x: 43, endPoint y: 52, distance: 106.3
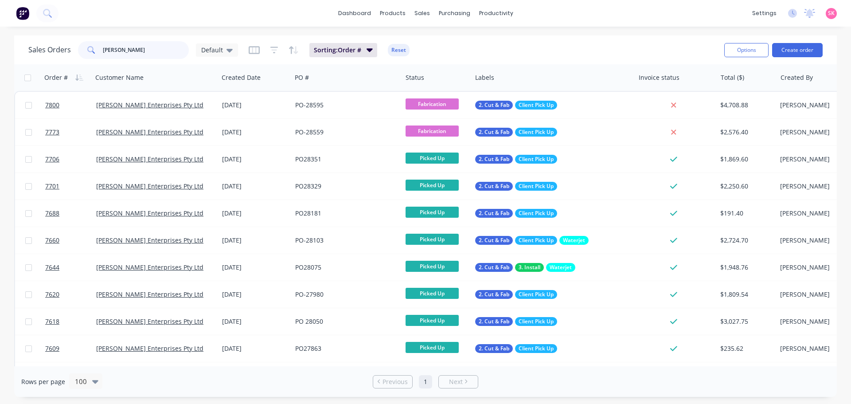
click at [43, 52] on div "Sales Orders TAIT Default" at bounding box center [133, 50] width 210 height 18
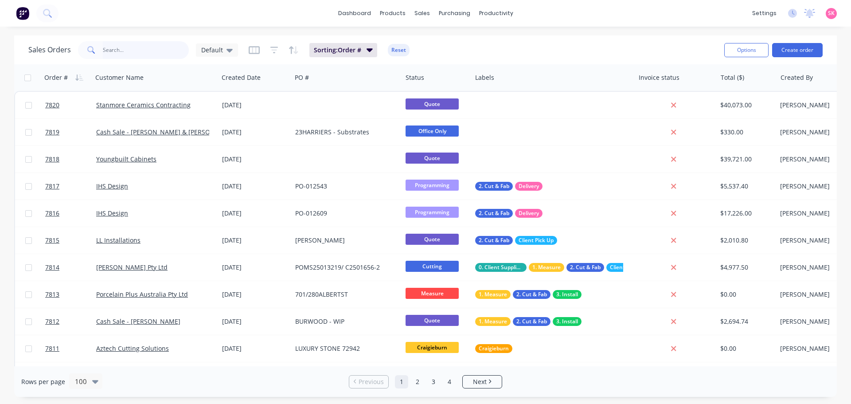
drag, startPoint x: 121, startPoint y: 42, endPoint x: 117, endPoint y: 44, distance: 4.6
click at [118, 43] on input "text" at bounding box center [146, 50] width 86 height 18
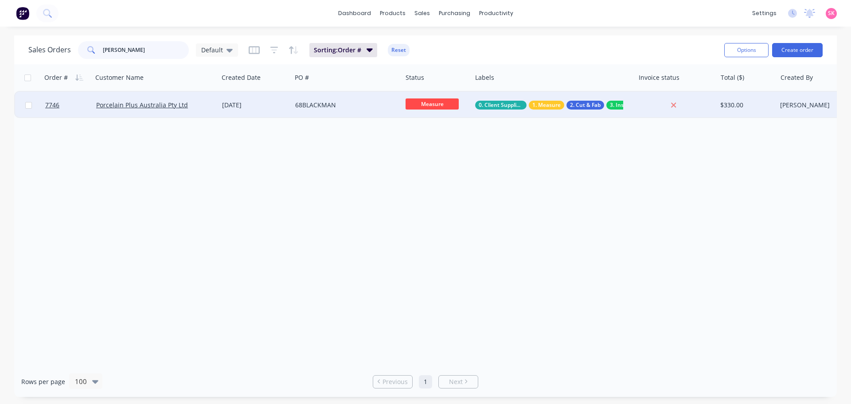
type input "blackman"
click at [375, 106] on div "68BLACKMAN" at bounding box center [344, 105] width 98 height 9
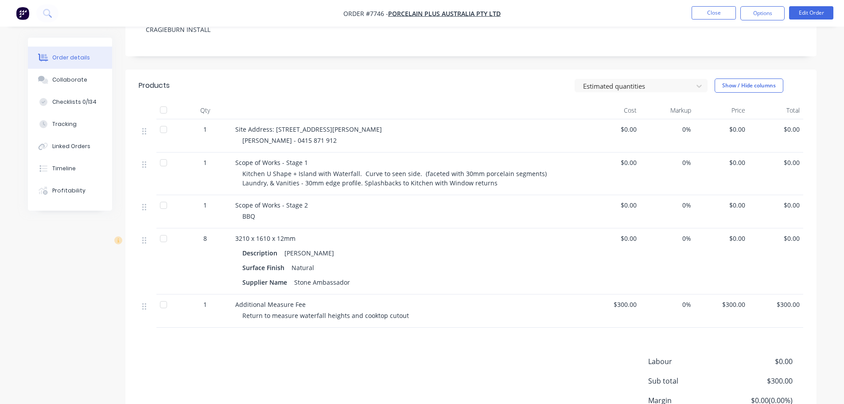
scroll to position [266, 0]
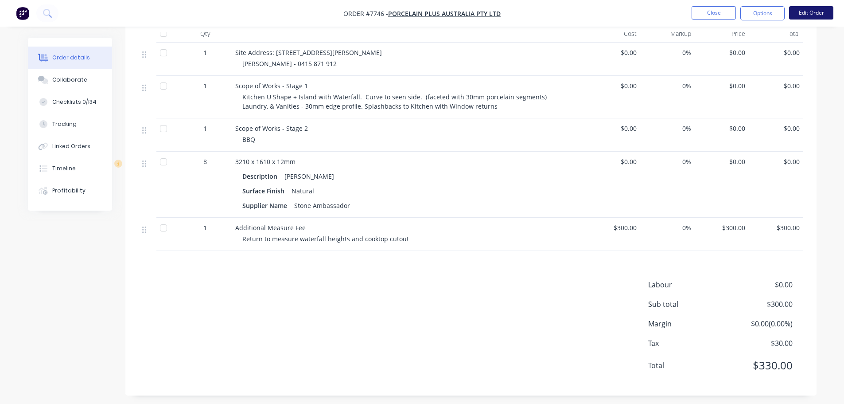
click at [801, 8] on button "Edit Order" at bounding box center [811, 12] width 44 height 13
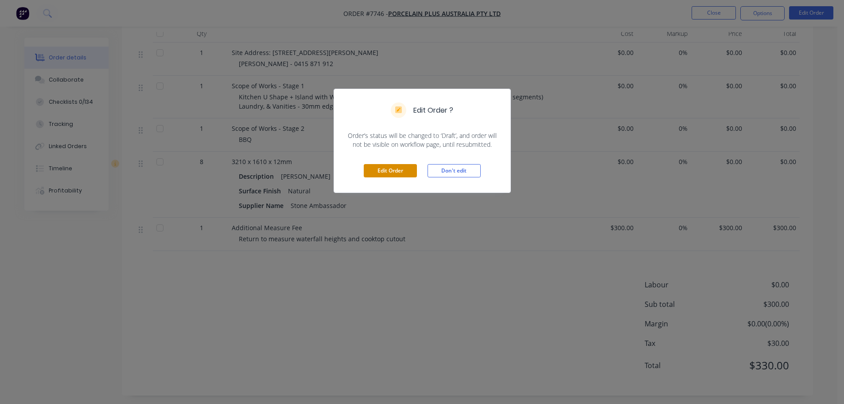
click at [383, 168] on button "Edit Order" at bounding box center [390, 170] width 53 height 13
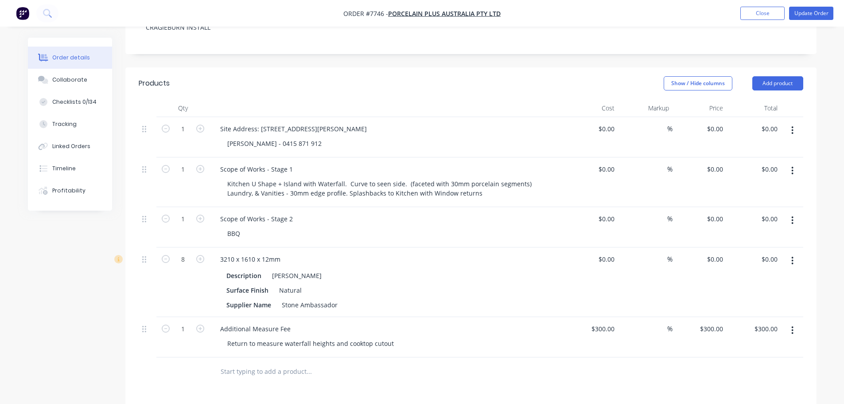
scroll to position [222, 0]
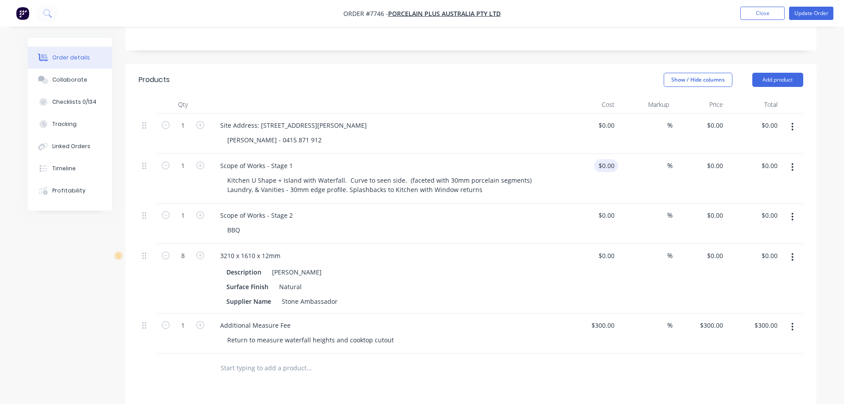
click at [605, 159] on div "$0.00 $0.00" at bounding box center [606, 165] width 24 height 13
click at [591, 126] on div "$0.00 $0.00" at bounding box center [591, 133] width 55 height 40
type input "$12,204.00"
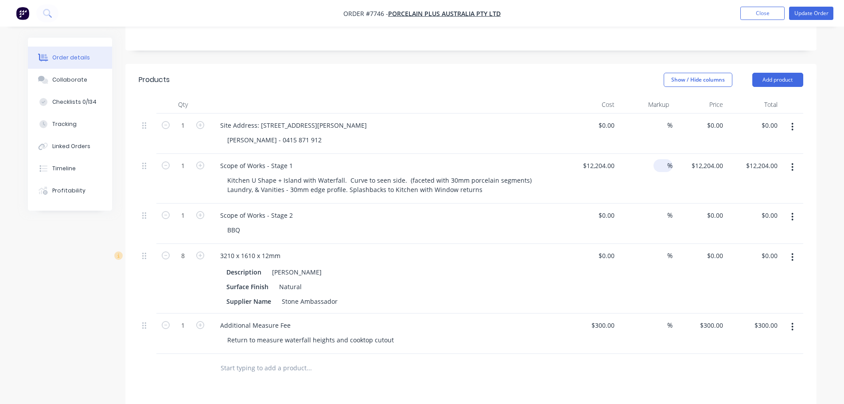
click at [666, 159] on input at bounding box center [662, 165] width 10 height 13
type input "-25"
type input "$9,153.00"
click at [558, 133] on div "Billie - 0415 871 912" at bounding box center [390, 139] width 340 height 13
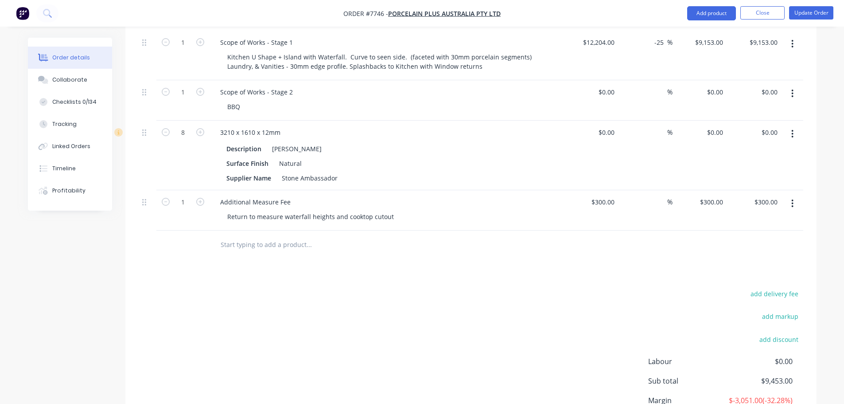
scroll to position [235, 0]
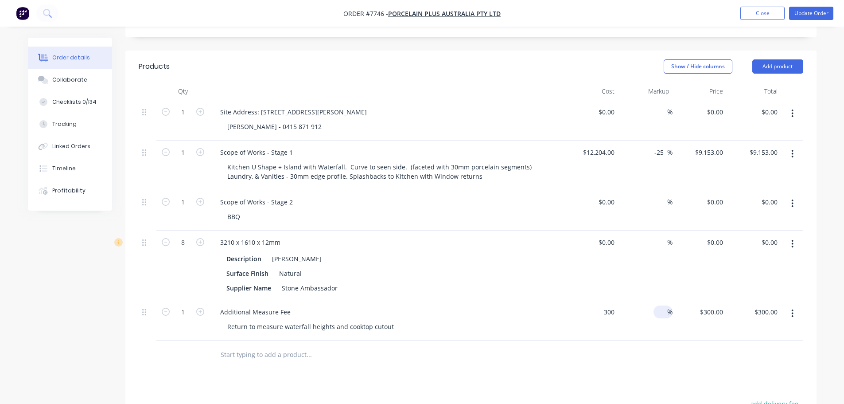
drag, startPoint x: 611, startPoint y: 288, endPoint x: 654, endPoint y: 287, distance: 43.5
click at [611, 305] on input "300" at bounding box center [604, 311] width 27 height 13
type input "$300.00"
click at [673, 300] on div "$300.00 $300.00" at bounding box center [700, 320] width 55 height 40
click at [657, 305] on input at bounding box center [662, 311] width 10 height 13
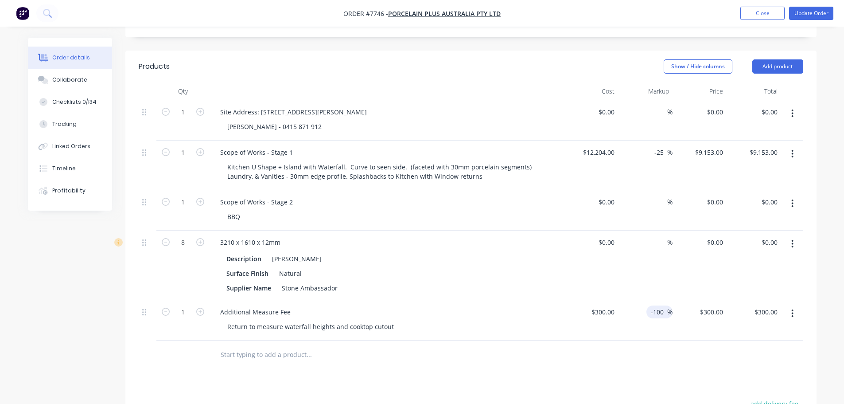
type input "-100"
type input "$0.00"
click at [710, 340] on div at bounding box center [471, 354] width 665 height 29
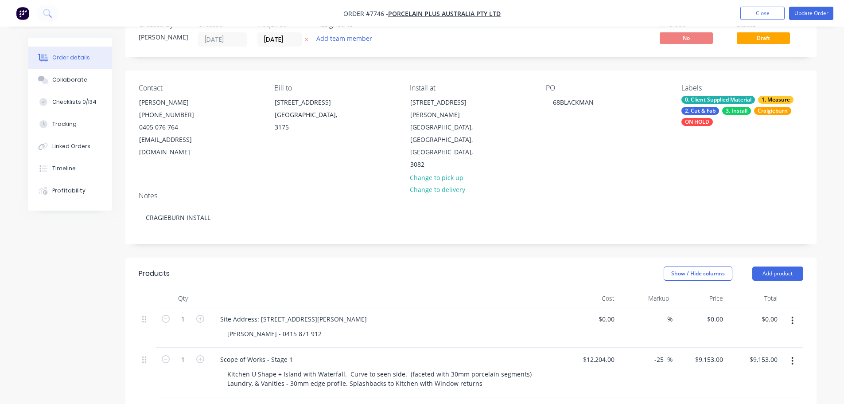
scroll to position [0, 0]
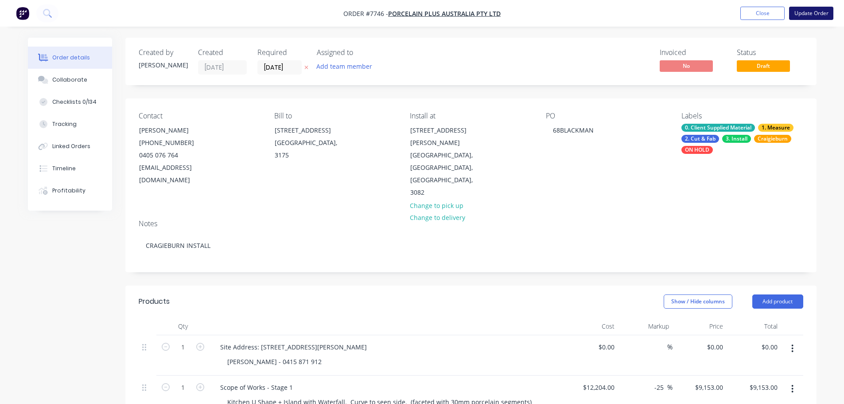
click at [802, 7] on button "Update Order" at bounding box center [811, 13] width 44 height 13
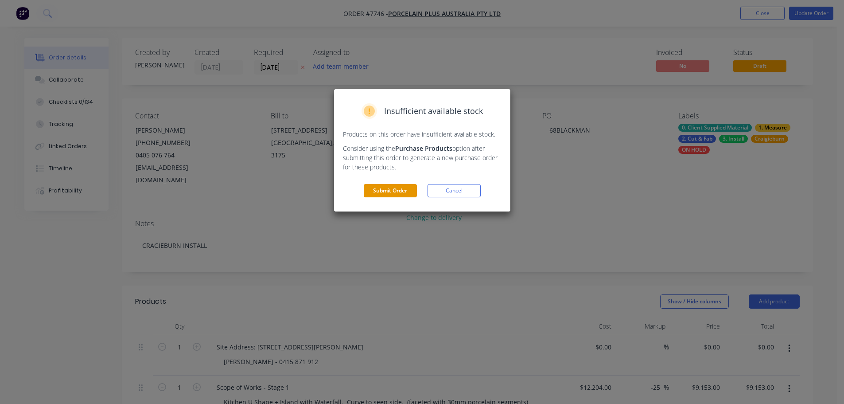
click at [397, 192] on button "Submit Order" at bounding box center [390, 190] width 53 height 13
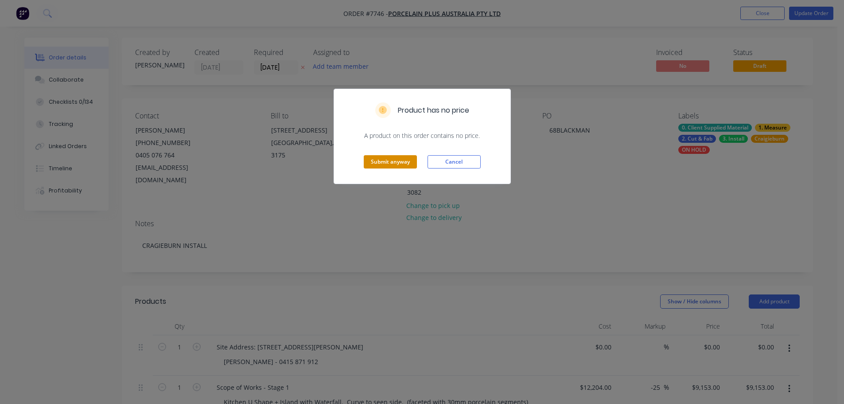
click at [403, 165] on button "Submit anyway" at bounding box center [390, 161] width 53 height 13
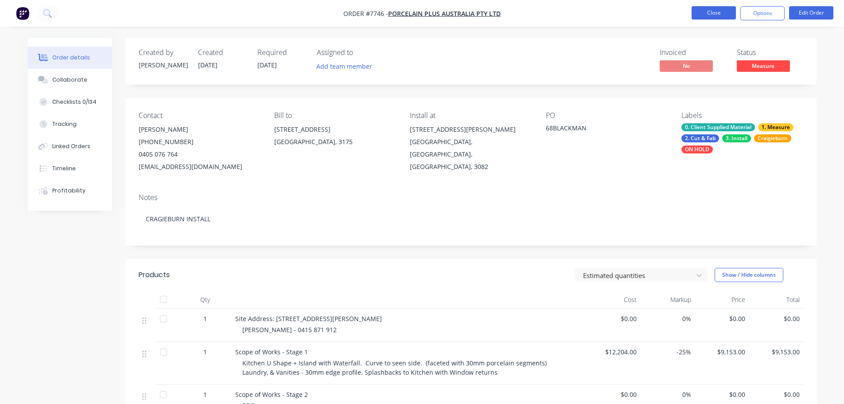
click at [705, 14] on button "Close" at bounding box center [714, 12] width 44 height 13
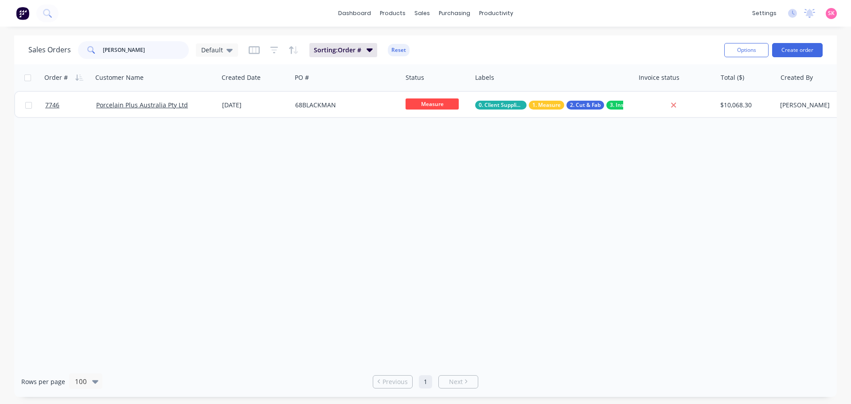
drag, startPoint x: 106, startPoint y: 51, endPoint x: 85, endPoint y: 51, distance: 21.7
click at [85, 51] on div "blackman" at bounding box center [133, 50] width 111 height 18
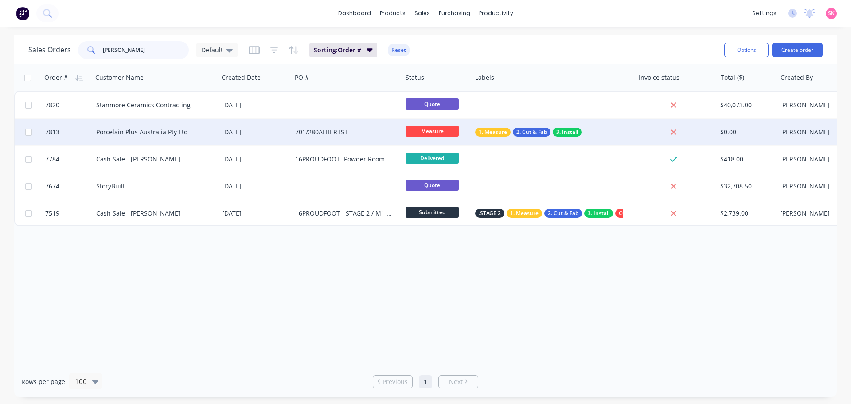
type input "albert"
click at [292, 130] on div "701/280ALBERTST" at bounding box center [347, 132] width 110 height 27
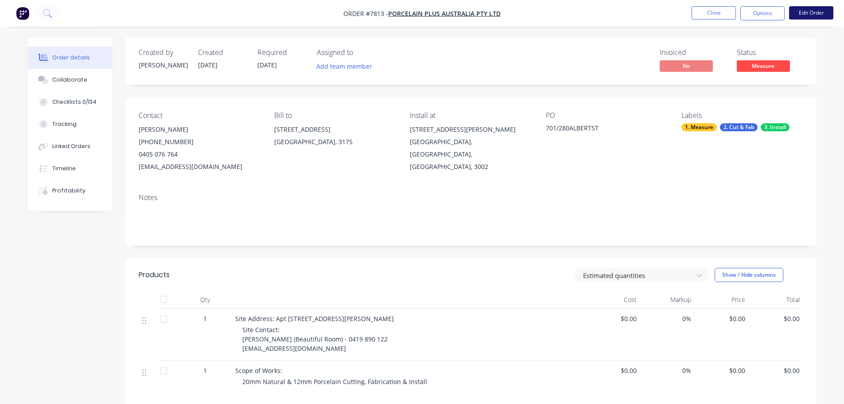
drag, startPoint x: 828, startPoint y: 4, endPoint x: 825, endPoint y: 10, distance: 6.9
click at [828, 4] on nav "Order #7813 - Porcelain Plus Australia Pty Ltd Close Options Edit Order" at bounding box center [422, 13] width 844 height 27
click at [824, 11] on button "Edit Order" at bounding box center [811, 12] width 44 height 13
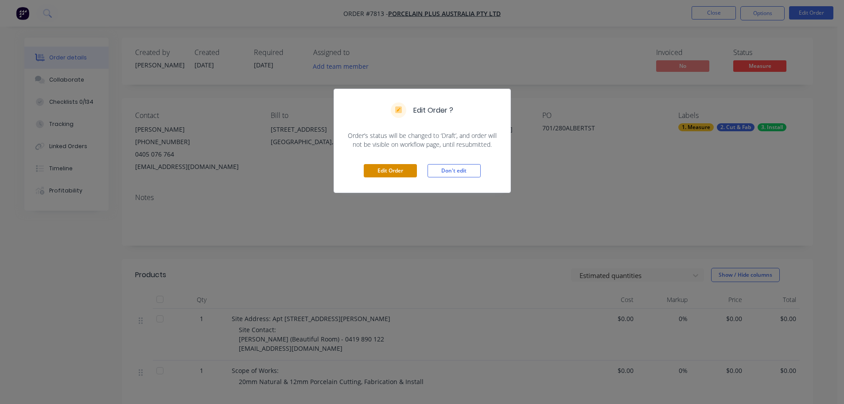
drag, startPoint x: 407, startPoint y: 168, endPoint x: 289, endPoint y: 170, distance: 118.3
click at [407, 168] on button "Edit Order" at bounding box center [390, 170] width 53 height 13
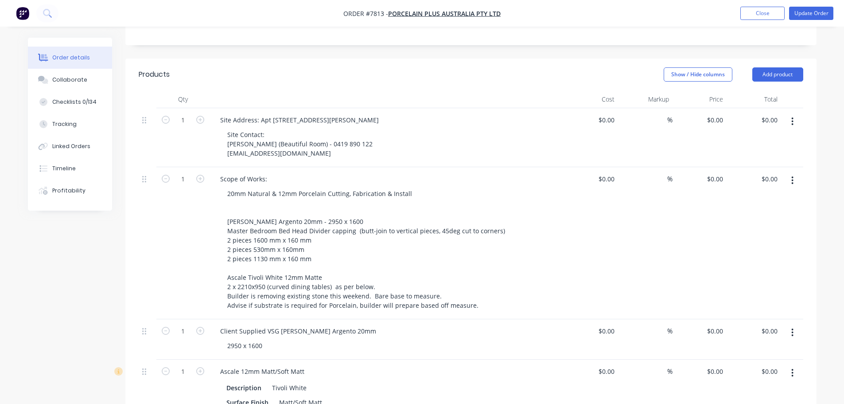
scroll to position [222, 0]
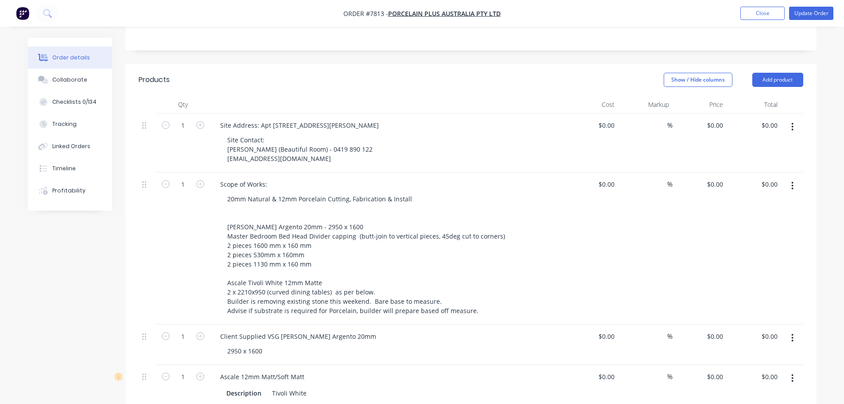
click at [597, 172] on div "$0.00 $0.00" at bounding box center [591, 248] width 55 height 152
type input "$4,095.00"
click at [651, 172] on div "%" at bounding box center [645, 248] width 55 height 152
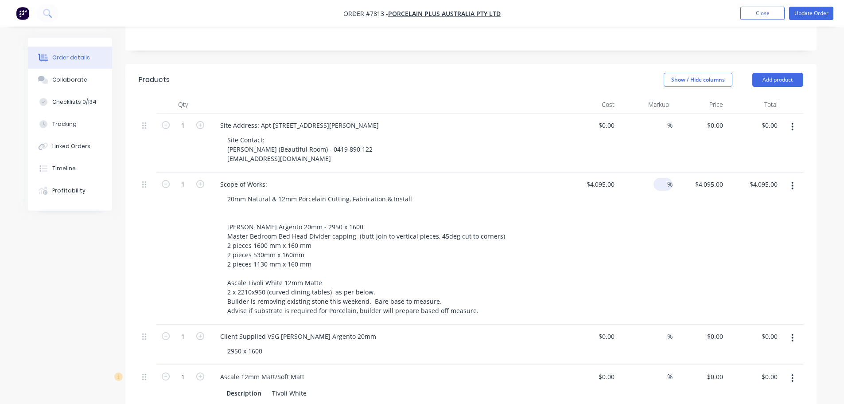
click at [658, 178] on input at bounding box center [662, 184] width 10 height 13
click at [671, 224] on div "%" at bounding box center [645, 248] width 55 height 152
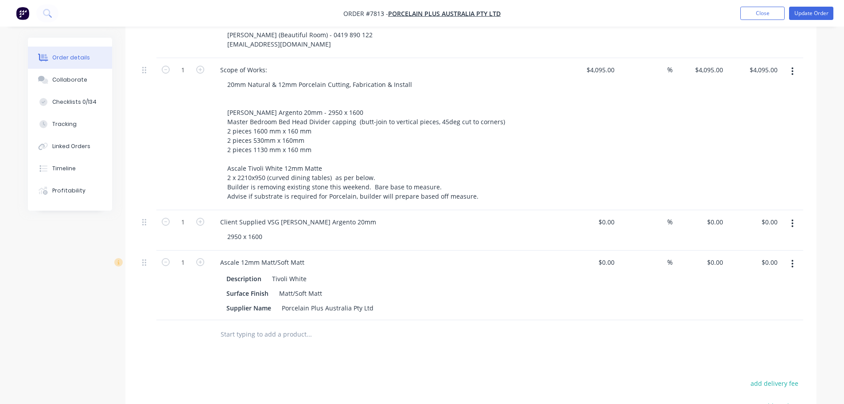
scroll to position [172, 0]
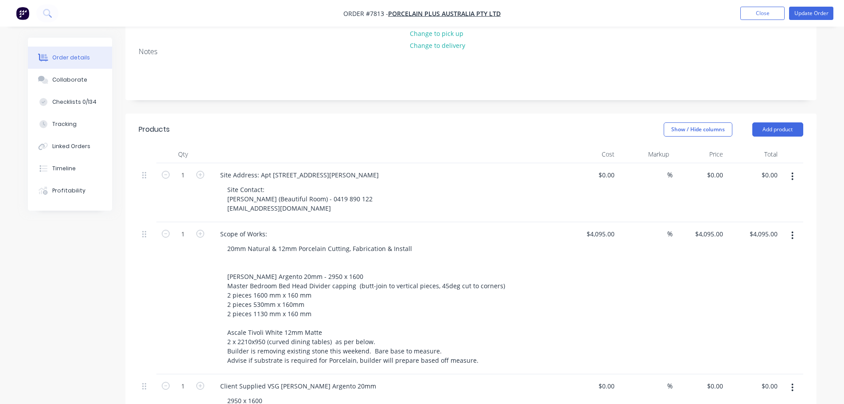
click at [647, 222] on div "%" at bounding box center [645, 298] width 55 height 152
click at [656, 227] on div "%" at bounding box center [663, 233] width 19 height 13
click at [661, 227] on input at bounding box center [662, 233] width 10 height 13
type input "-25"
type input "$3,071.25"
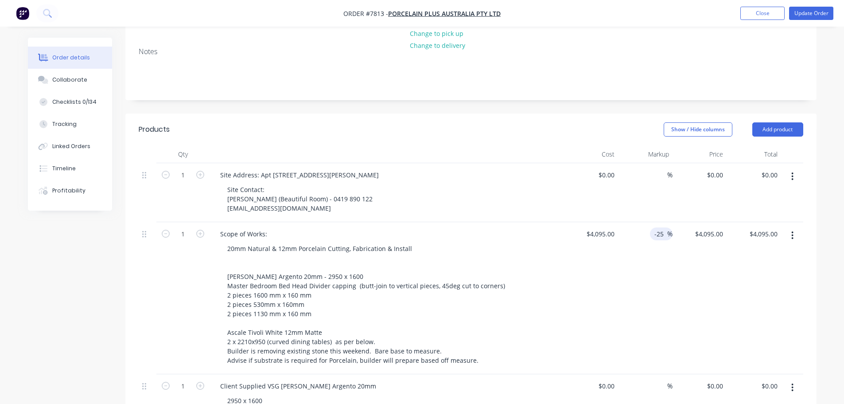
type input "$3,071.25"
click at [485, 113] on header "Products Show / Hide columns Add product" at bounding box center [470, 129] width 691 height 32
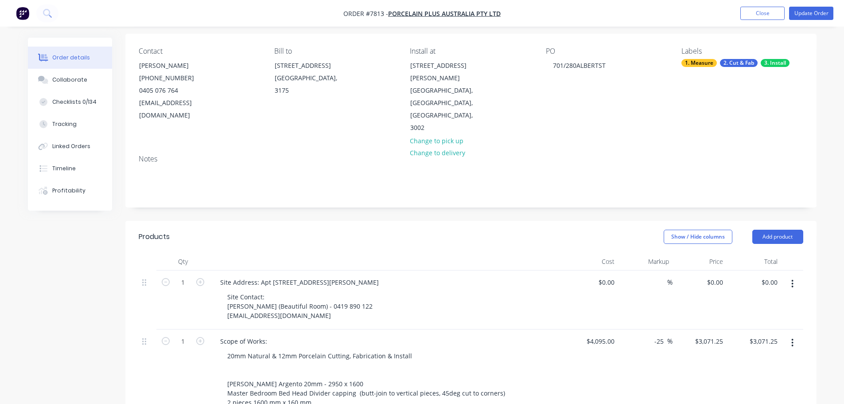
scroll to position [0, 0]
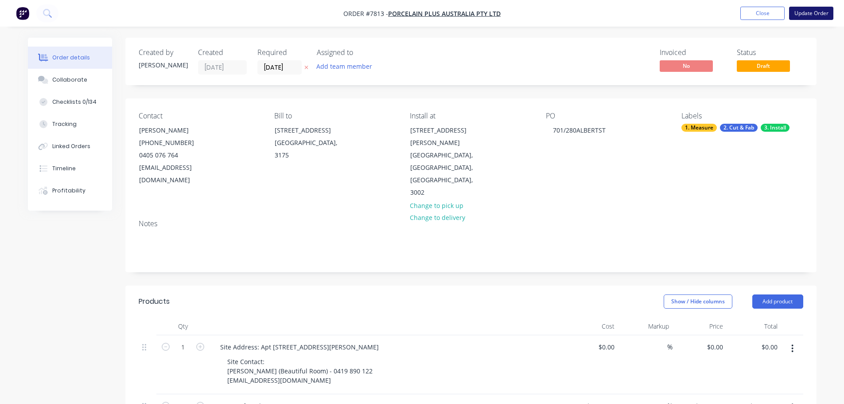
click at [808, 12] on button "Update Order" at bounding box center [811, 13] width 44 height 13
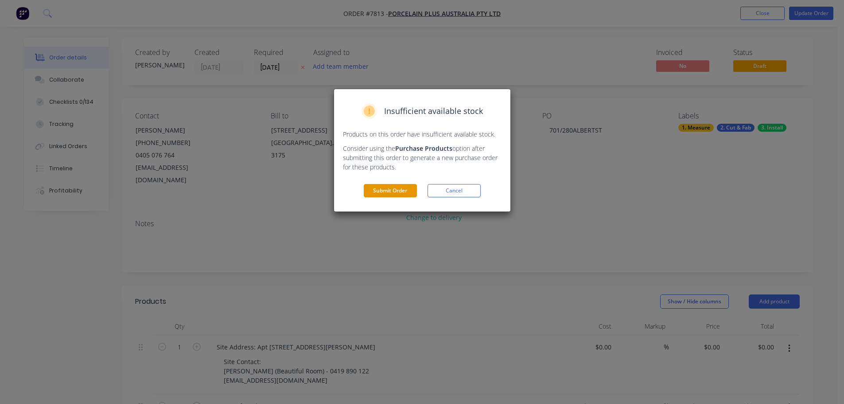
click at [400, 195] on button "Submit Order" at bounding box center [390, 190] width 53 height 13
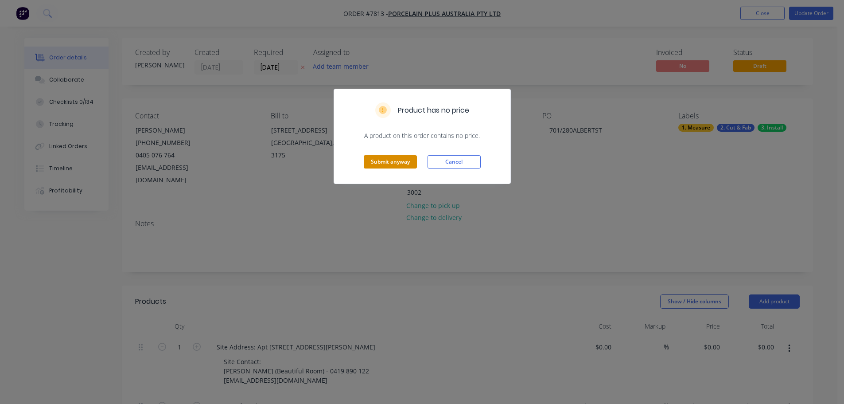
click at [406, 156] on button "Submit anyway" at bounding box center [390, 161] width 53 height 13
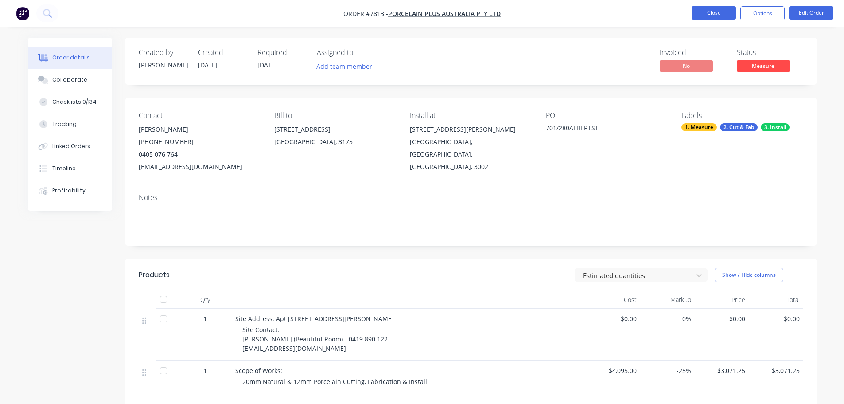
click at [722, 12] on button "Close" at bounding box center [714, 12] width 44 height 13
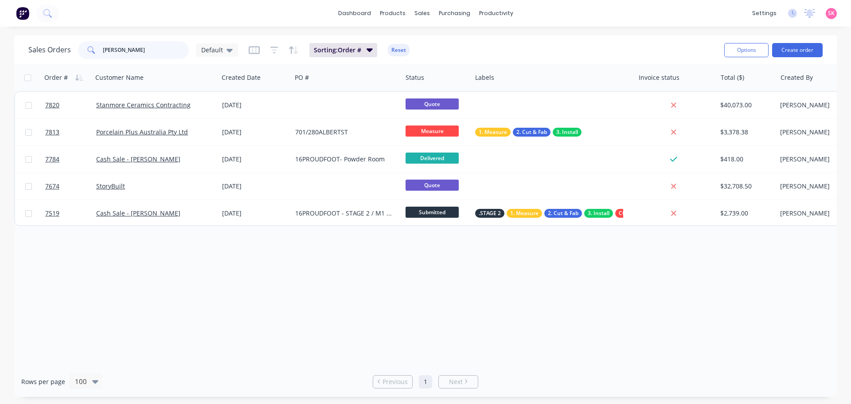
drag, startPoint x: 168, startPoint y: 53, endPoint x: 65, endPoint y: 51, distance: 103.3
click at [65, 51] on div "Sales Orders albert Default" at bounding box center [133, 50] width 210 height 18
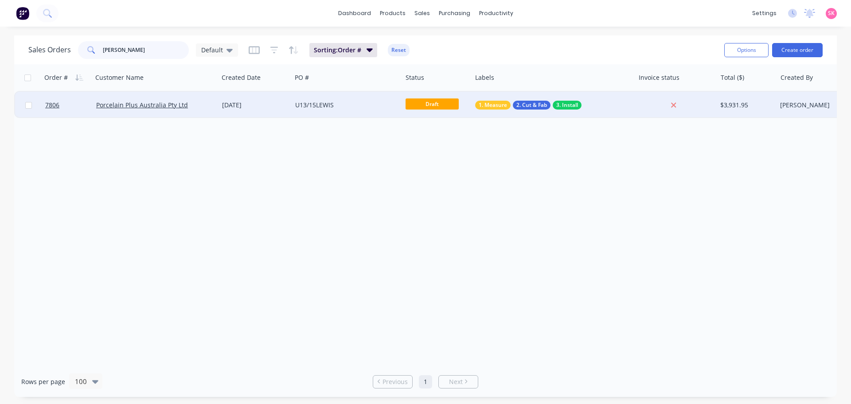
type input "lewis"
click at [349, 114] on div "U13/15LEWIS" at bounding box center [347, 105] width 110 height 27
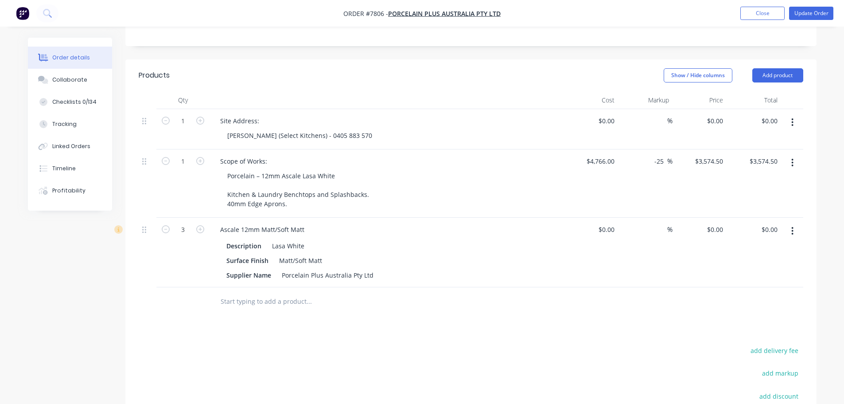
scroll to position [222, 0]
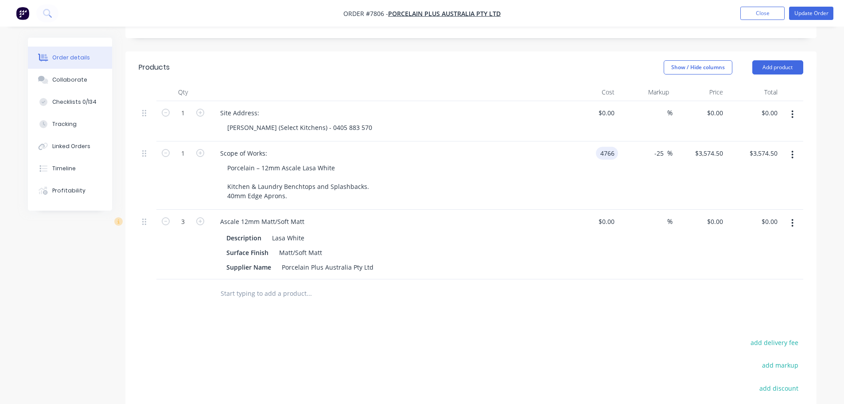
click at [603, 147] on input "4766" at bounding box center [609, 153] width 19 height 13
type input "$4,416.00"
type input "$3,312.00"
click at [527, 83] on div at bounding box center [387, 92] width 354 height 18
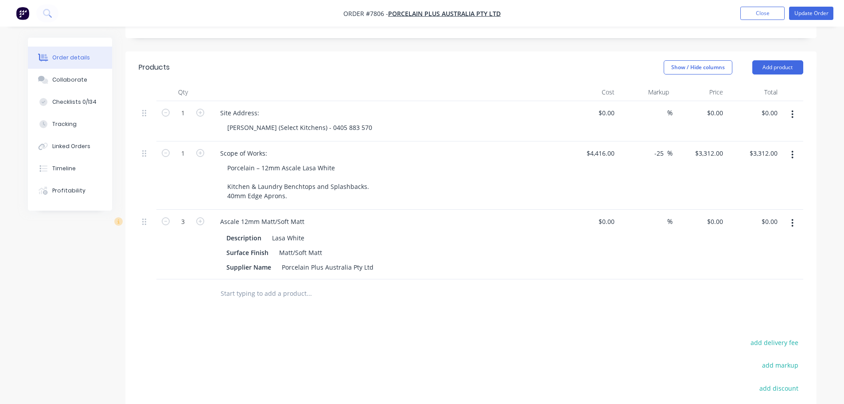
click at [553, 106] on div "Site Address:" at bounding box center [386, 112] width 347 height 13
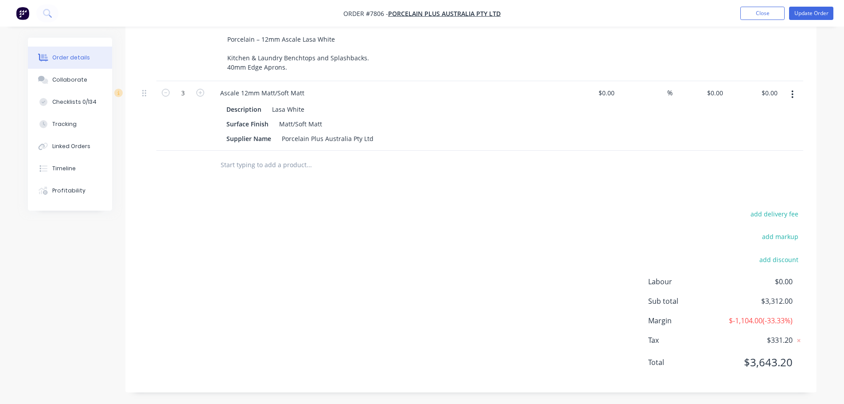
scroll to position [0, 0]
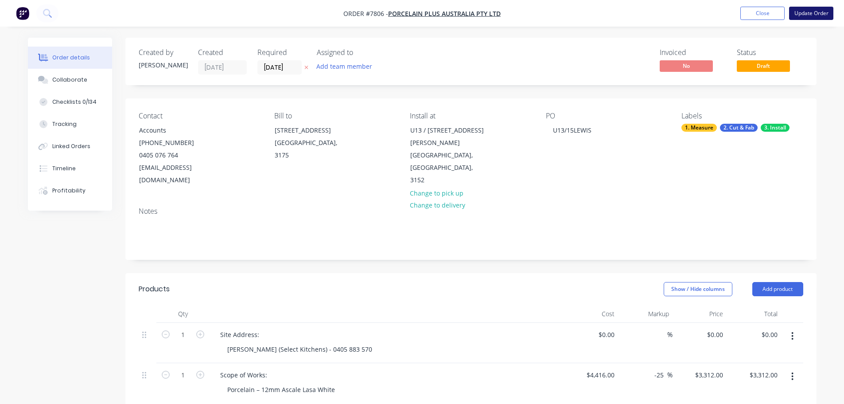
click at [790, 16] on button "Update Order" at bounding box center [811, 13] width 44 height 13
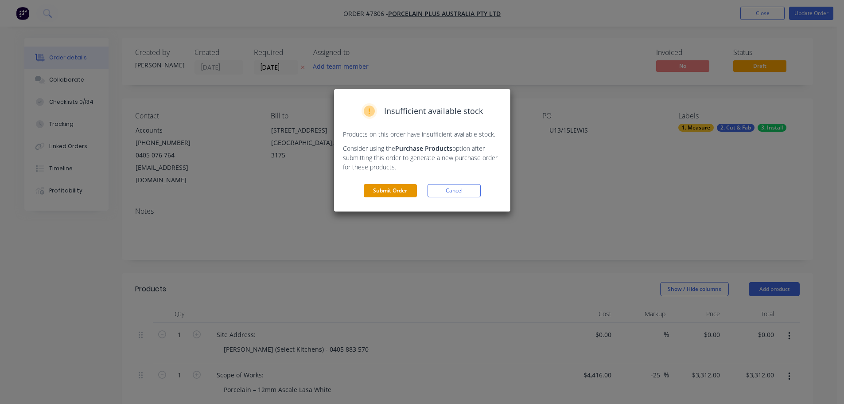
click at [397, 192] on button "Submit Order" at bounding box center [390, 190] width 53 height 13
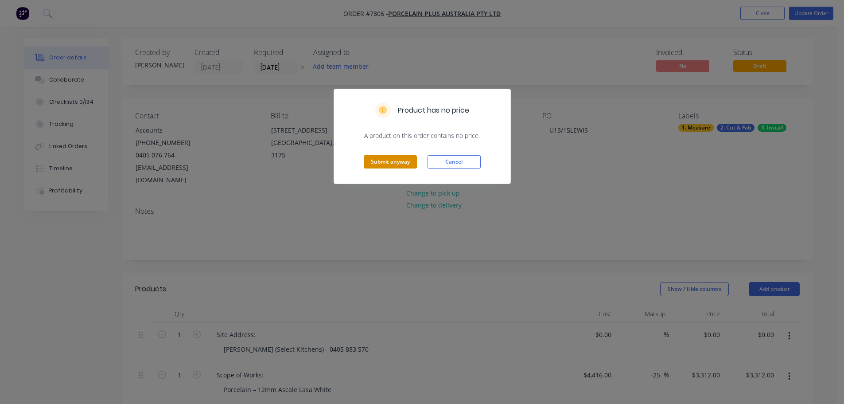
click at [413, 162] on button "Submit anyway" at bounding box center [390, 161] width 53 height 13
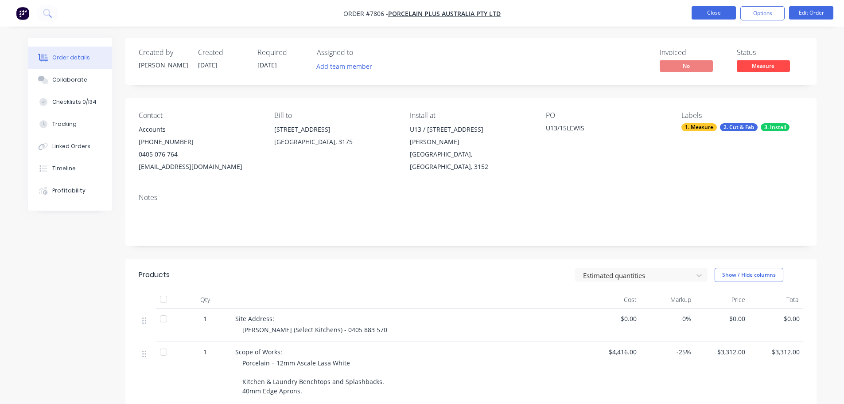
click at [722, 15] on button "Close" at bounding box center [714, 12] width 44 height 13
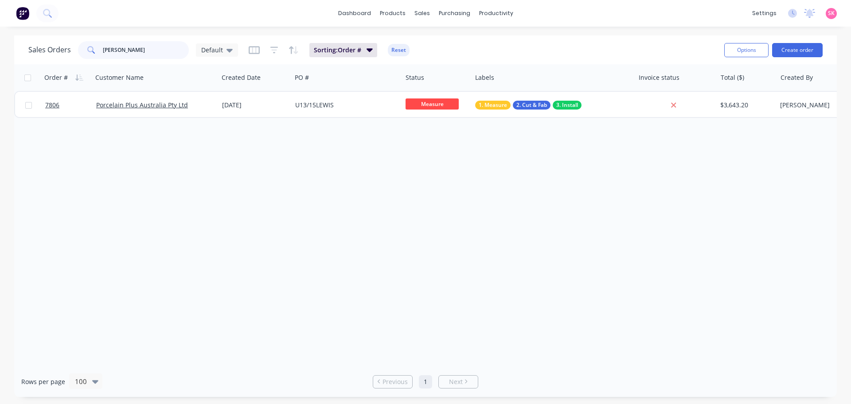
drag, startPoint x: 131, startPoint y: 50, endPoint x: 74, endPoint y: 53, distance: 56.4
click at [81, 51] on div "lewis" at bounding box center [133, 50] width 111 height 18
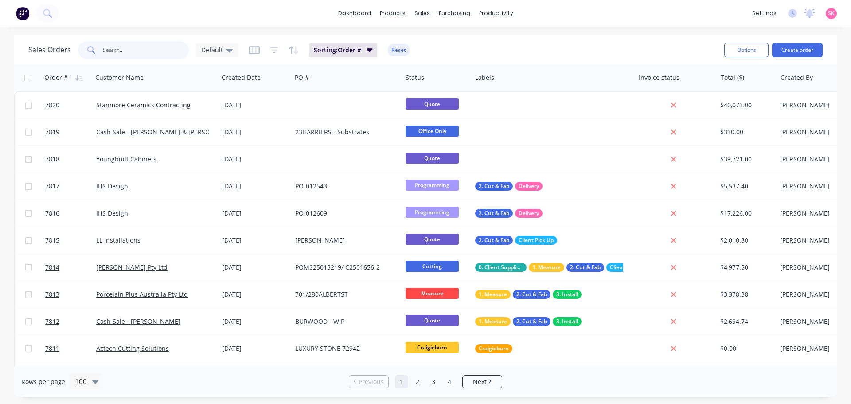
click at [128, 50] on input "text" at bounding box center [146, 50] width 86 height 18
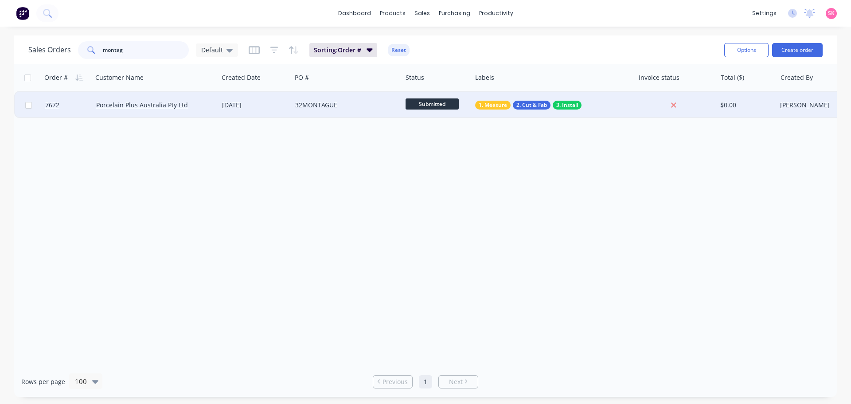
type input "montag"
click at [206, 107] on div "Porcelain Plus Australia Pty Ltd" at bounding box center [152, 105] width 113 height 9
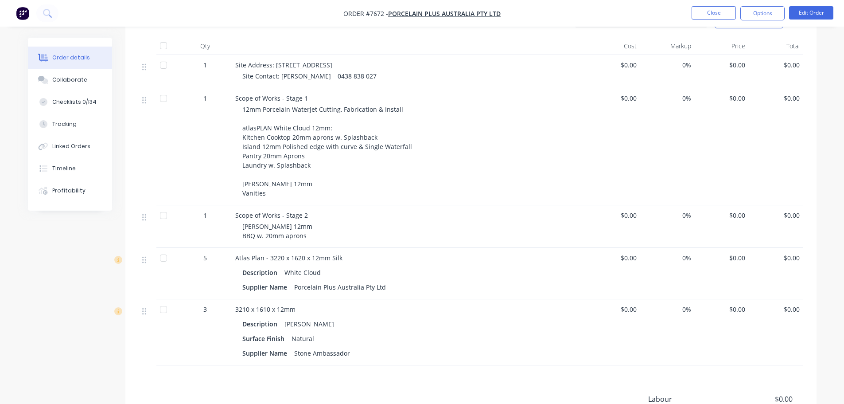
scroll to position [177, 0]
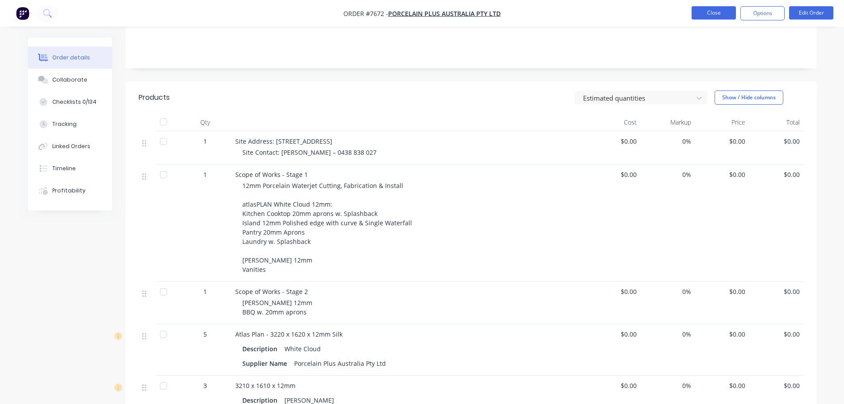
click at [720, 13] on button "Close" at bounding box center [714, 12] width 44 height 13
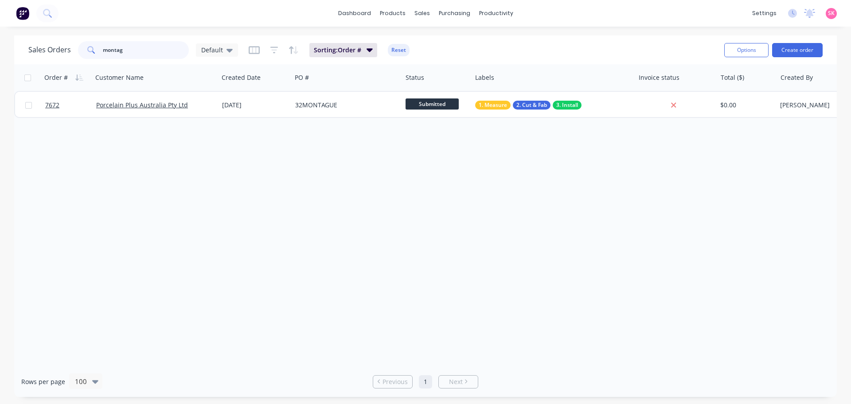
drag, startPoint x: 130, startPoint y: 48, endPoint x: -9, endPoint y: 49, distance: 139.1
click at [0, 49] on html "dashboard products sales purchasing productivity dashboard products Product Cat…" at bounding box center [425, 202] width 851 height 404
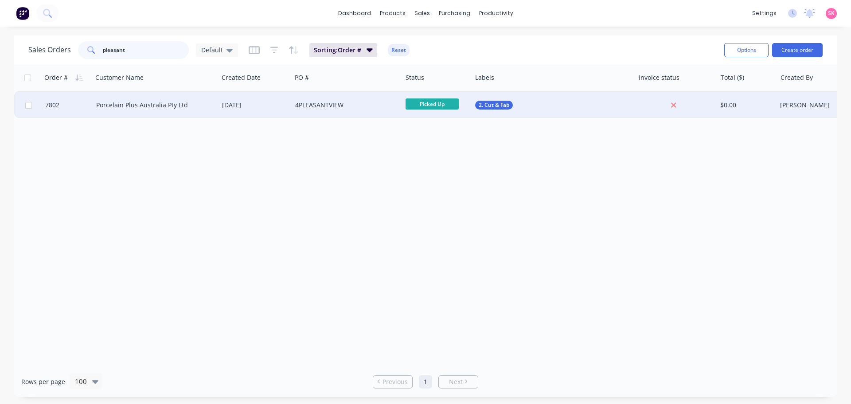
type input "pleasant"
click at [201, 110] on div "Porcelain Plus Australia Pty Ltd" at bounding box center [156, 105] width 126 height 27
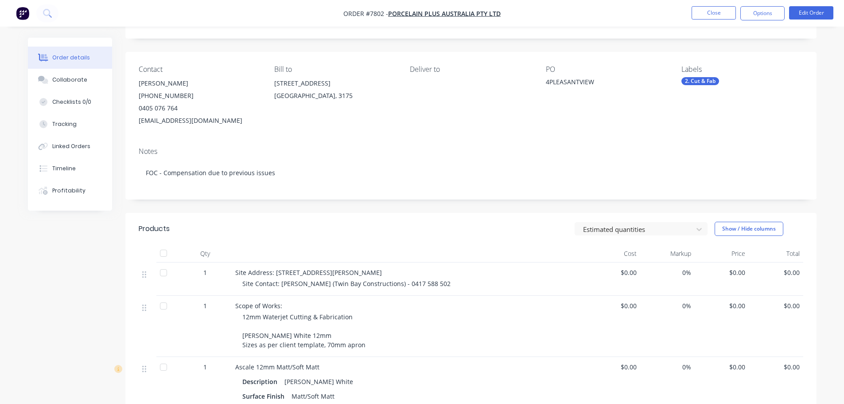
scroll to position [44, 0]
click at [704, 13] on button "Close" at bounding box center [714, 12] width 44 height 13
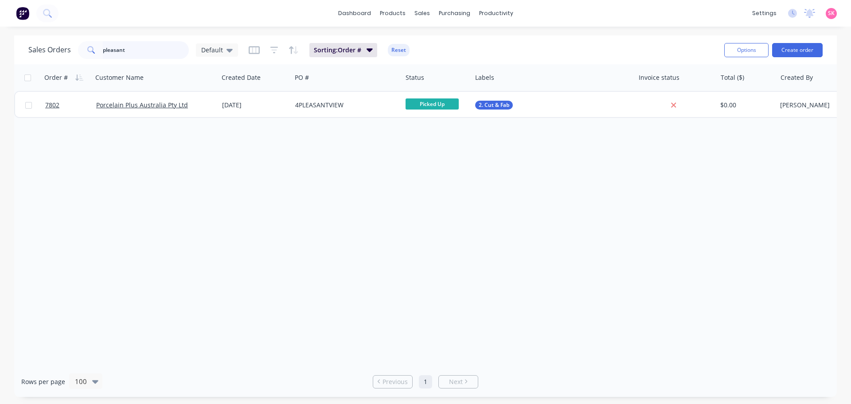
drag, startPoint x: 143, startPoint y: 56, endPoint x: 13, endPoint y: 46, distance: 130.7
click at [12, 50] on div "Sales Orders pleasant Default Sorting: Order # Reset Options Create order Order…" at bounding box center [425, 215] width 851 height 361
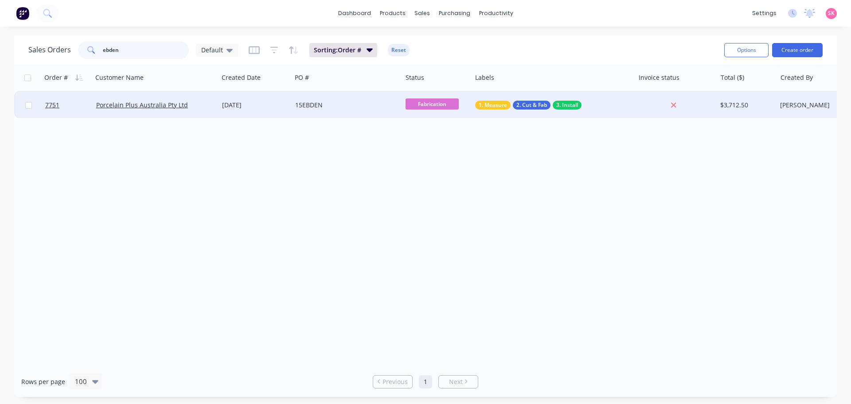
type input "ebden"
click at [261, 101] on div "18 Sep 2025" at bounding box center [255, 105] width 66 height 9
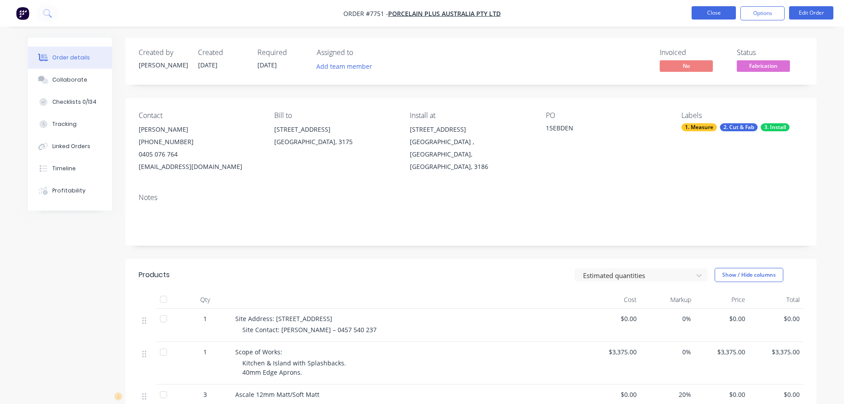
click at [713, 16] on button "Close" at bounding box center [714, 12] width 44 height 13
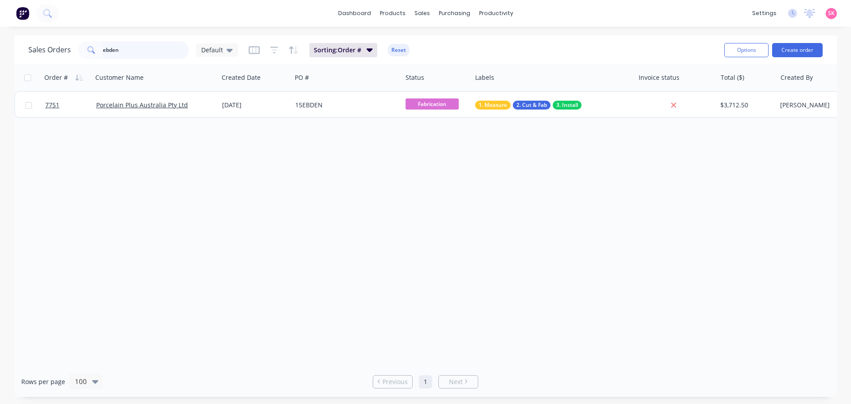
click at [46, 65] on div "Sales Orders ebden Default Sorting: Order # Reset Options Create order Order # …" at bounding box center [425, 215] width 822 height 361
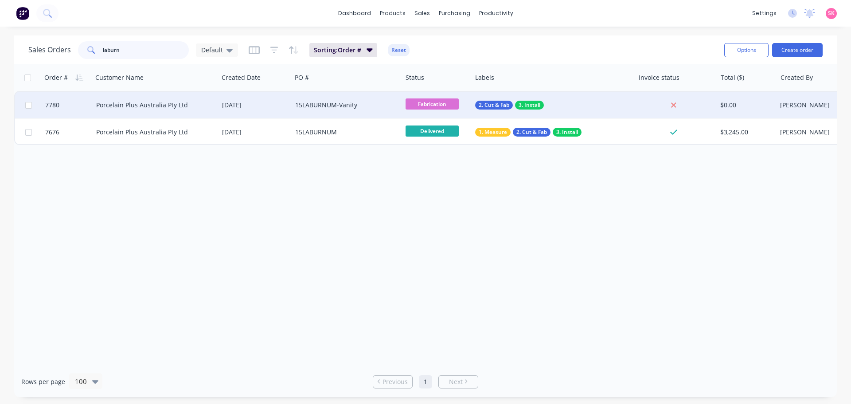
type input "laburn"
click at [249, 111] on div "24 Sep 2025" at bounding box center [254, 105] width 73 height 27
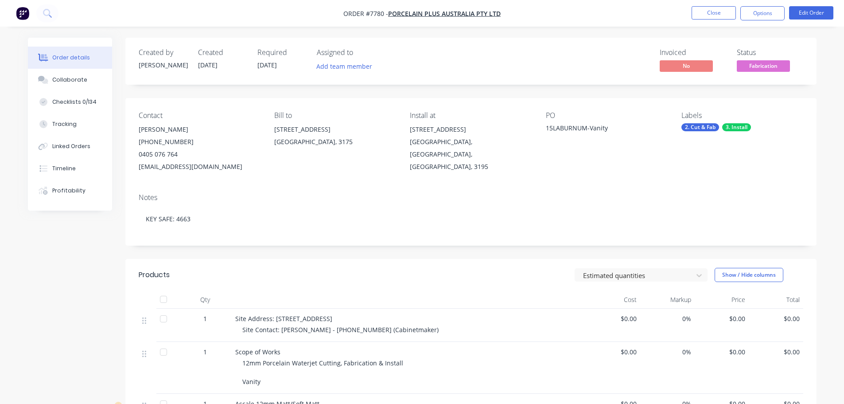
click at [706, 4] on nav "Order #7780 - Porcelain Plus Australia Pty Ltd Close Options Edit Order" at bounding box center [422, 13] width 844 height 27
click at [705, 10] on button "Close" at bounding box center [714, 12] width 44 height 13
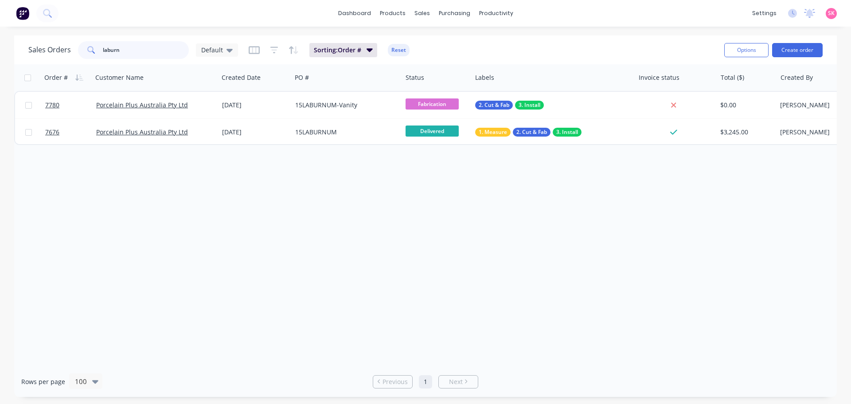
drag, startPoint x: 134, startPoint y: 49, endPoint x: 31, endPoint y: 58, distance: 103.2
click at [31, 58] on div "Sales Orders laburn Default" at bounding box center [133, 50] width 210 height 18
type input "7802"
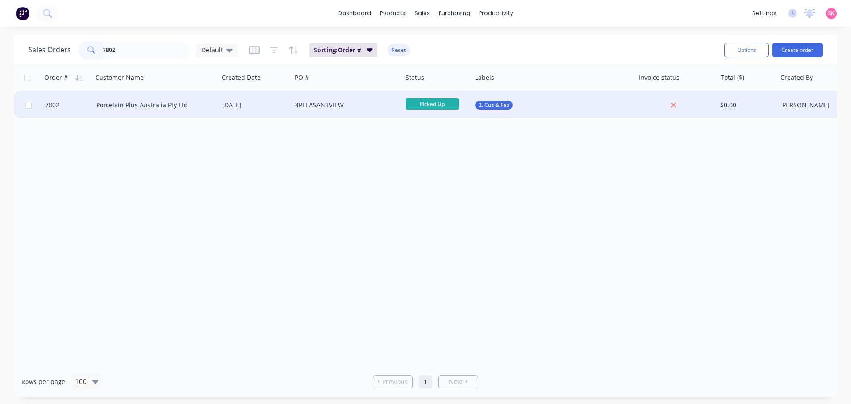
click at [251, 110] on div "06 Oct 2025" at bounding box center [254, 105] width 73 height 27
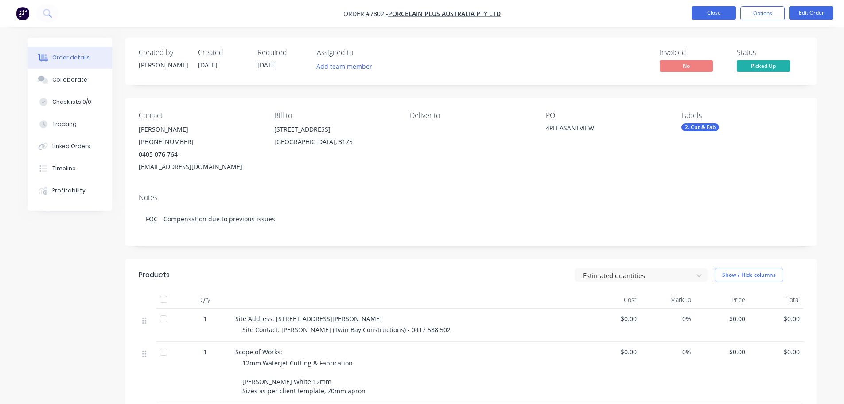
click at [715, 12] on button "Close" at bounding box center [714, 12] width 44 height 13
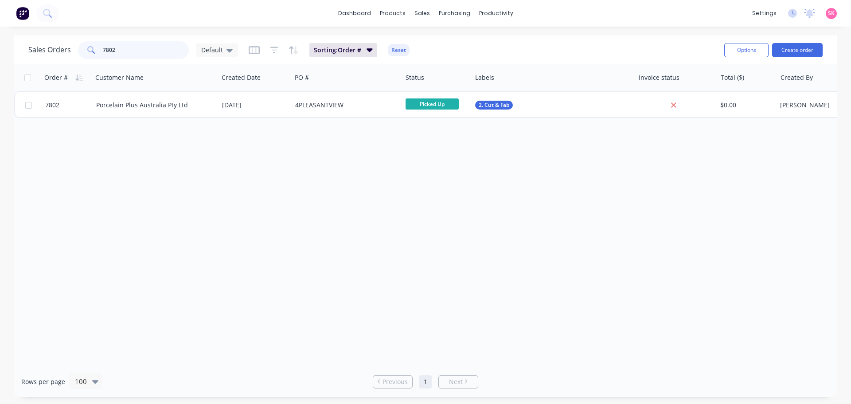
drag, startPoint x: 97, startPoint y: 44, endPoint x: 25, endPoint y: 62, distance: 74.4
click at [50, 41] on div "Sales Orders 7802 Default" at bounding box center [133, 50] width 210 height 18
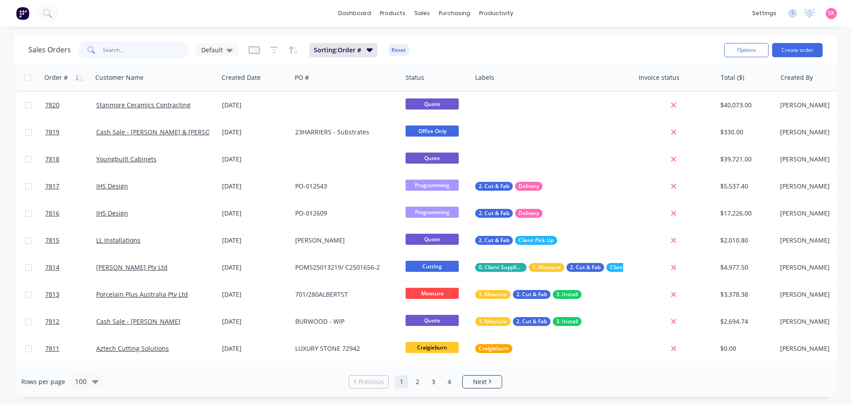
click at [142, 50] on input "text" at bounding box center [146, 50] width 86 height 18
type input "laburnum"
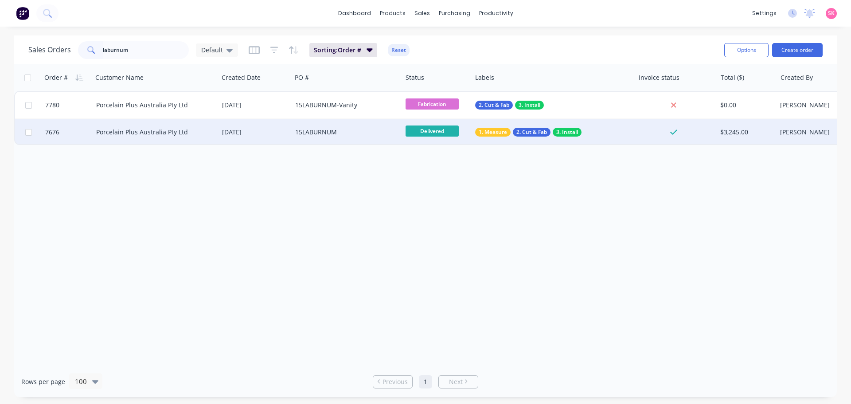
click at [241, 129] on div "19 Aug 2025" at bounding box center [255, 132] width 66 height 9
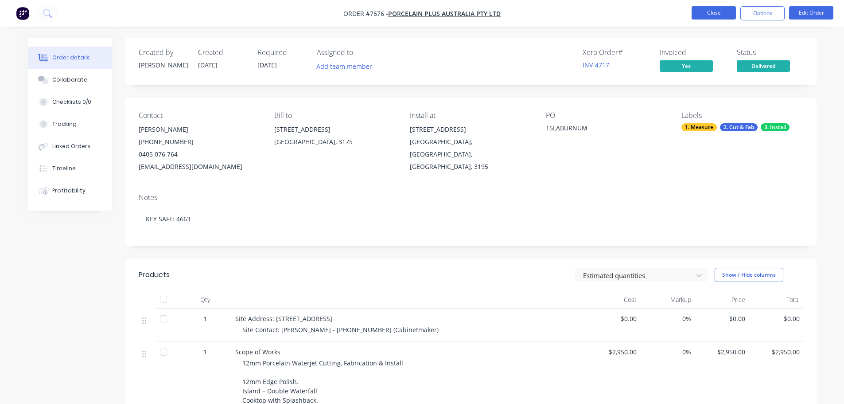
click at [728, 13] on button "Close" at bounding box center [714, 12] width 44 height 13
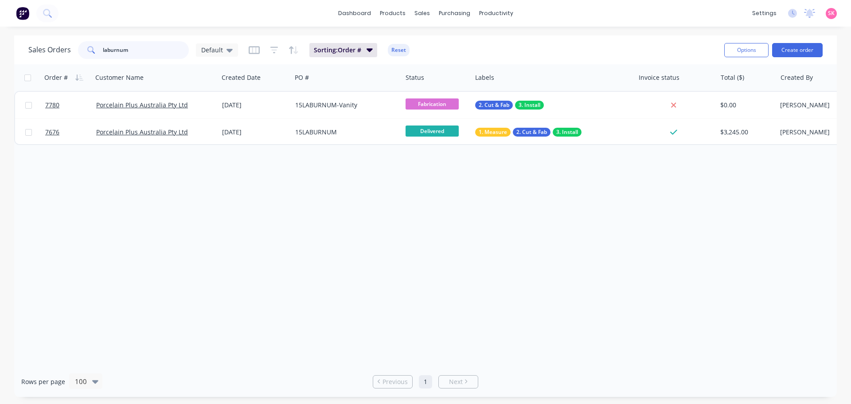
drag, startPoint x: 151, startPoint y: 47, endPoint x: 144, endPoint y: 50, distance: 7.2
click at [144, 50] on input "laburnum" at bounding box center [146, 50] width 86 height 18
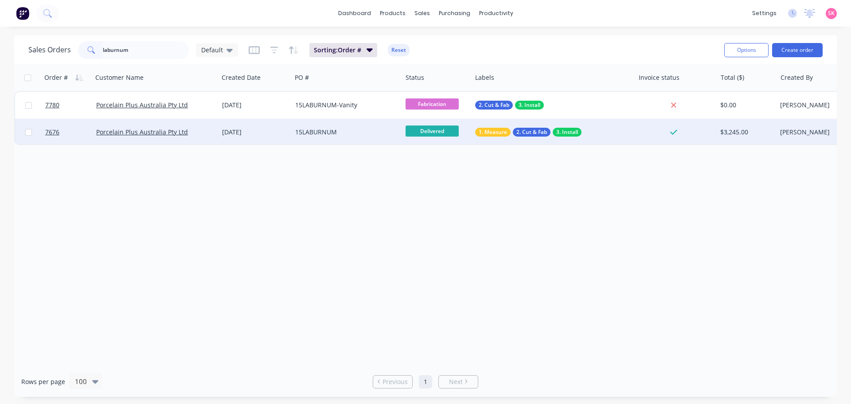
click at [343, 121] on div "15LABURNUM" at bounding box center [347, 132] width 110 height 27
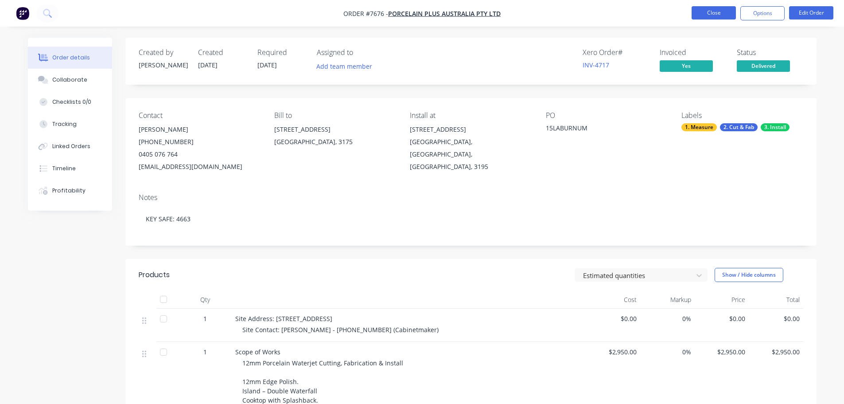
click at [717, 16] on button "Close" at bounding box center [714, 12] width 44 height 13
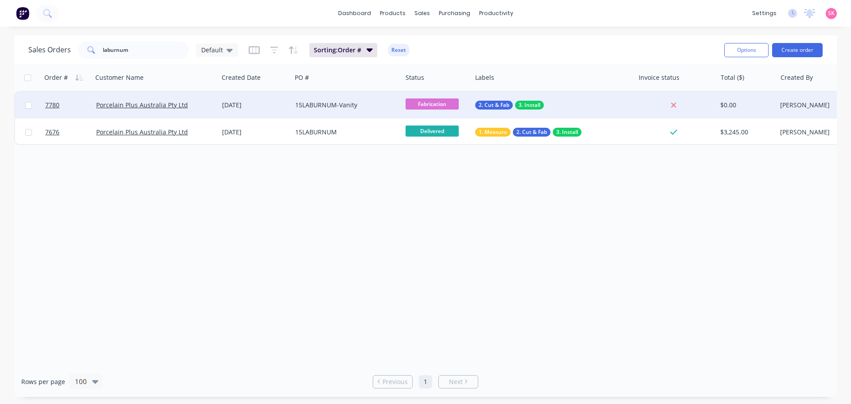
click at [203, 95] on div "Porcelain Plus Australia Pty Ltd" at bounding box center [156, 105] width 126 height 27
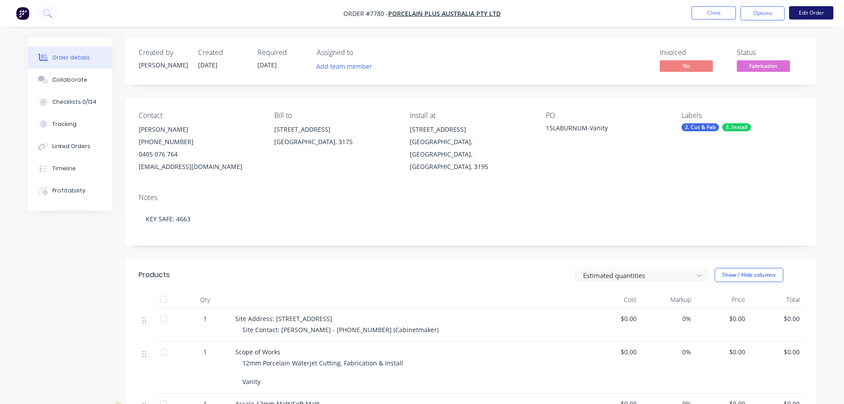
click at [806, 8] on button "Edit Order" at bounding box center [811, 12] width 44 height 13
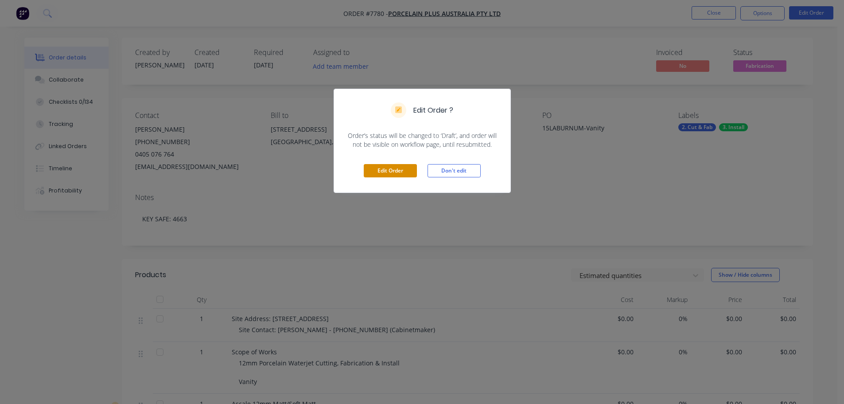
click at [378, 171] on button "Edit Order" at bounding box center [390, 170] width 53 height 13
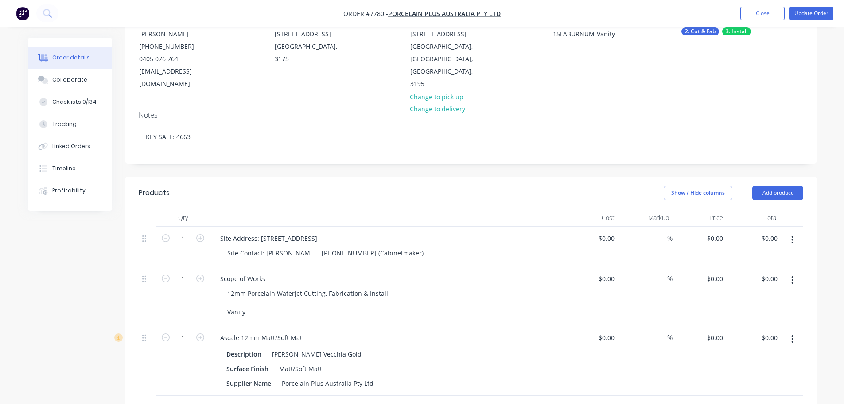
scroll to position [133, 0]
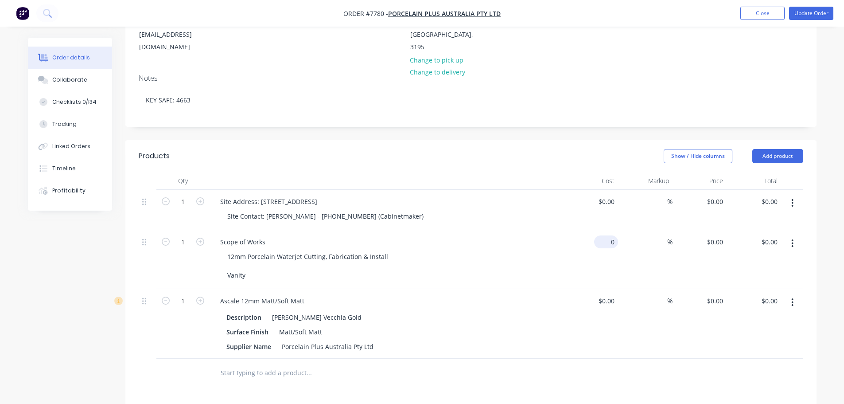
click at [613, 235] on input "0" at bounding box center [608, 241] width 20 height 13
type input "$962.00"
click at [521, 190] on div "Site Address: 15 Laburnum St, Parkdale VIC 3195, Australia Site Contact: David …" at bounding box center [387, 210] width 354 height 40
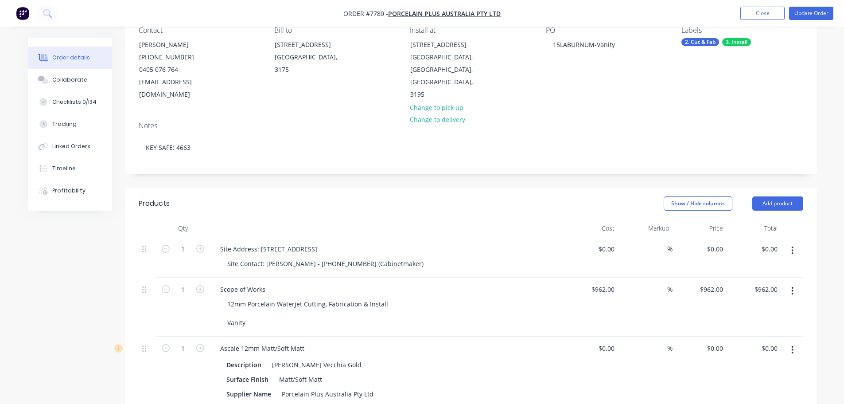
scroll to position [0, 0]
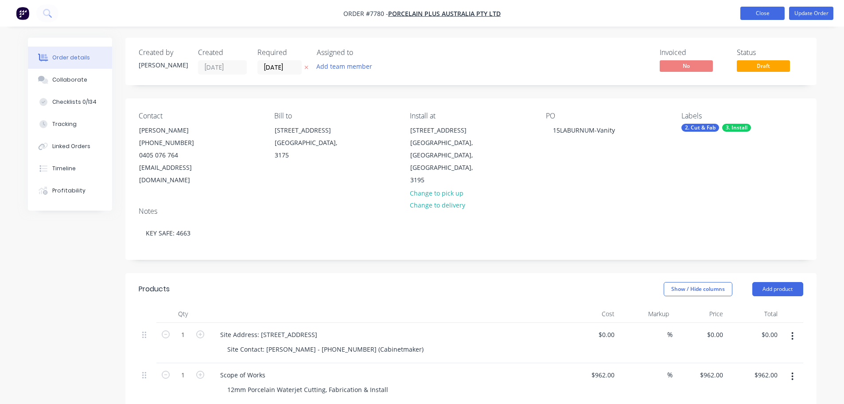
click at [763, 13] on button "Close" at bounding box center [762, 13] width 44 height 13
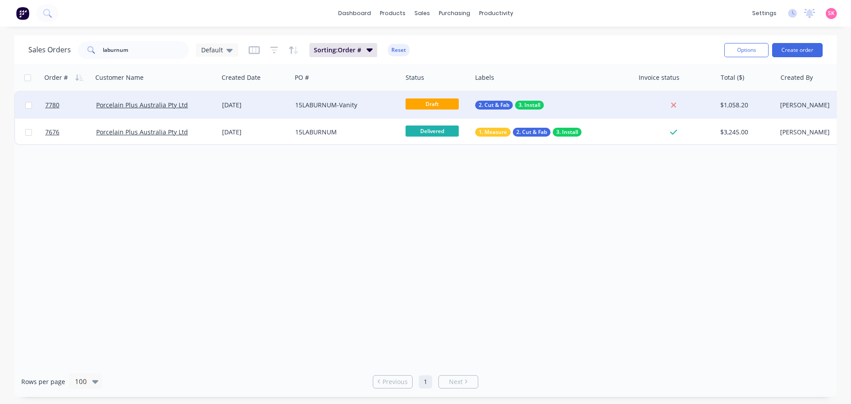
click at [367, 106] on div "15LABURNUM-Vanity" at bounding box center [344, 105] width 98 height 9
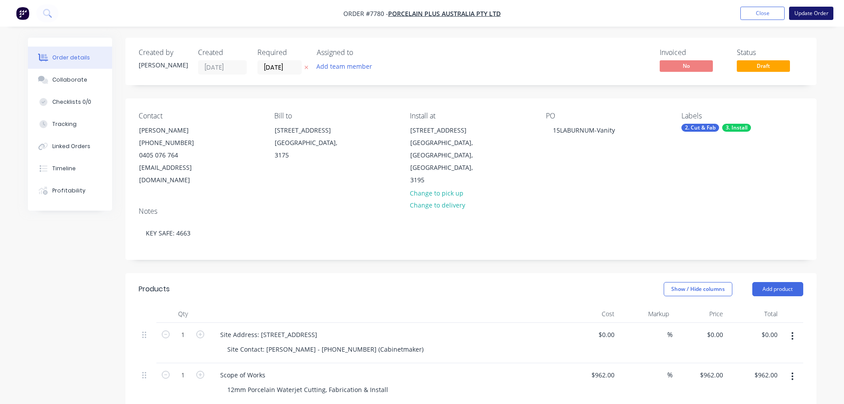
click at [803, 14] on button "Update Order" at bounding box center [811, 13] width 44 height 13
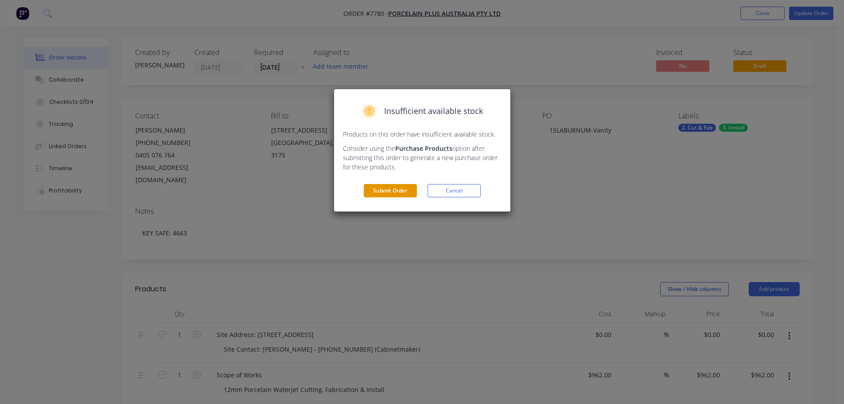
click at [415, 190] on button "Submit Order" at bounding box center [390, 190] width 53 height 13
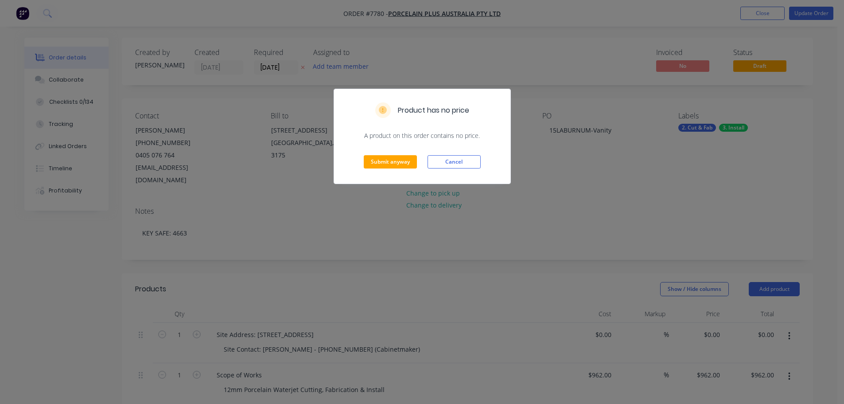
click at [387, 152] on div "Submit anyway Cancel" at bounding box center [422, 161] width 176 height 43
click at [389, 160] on button "Submit anyway" at bounding box center [390, 161] width 53 height 13
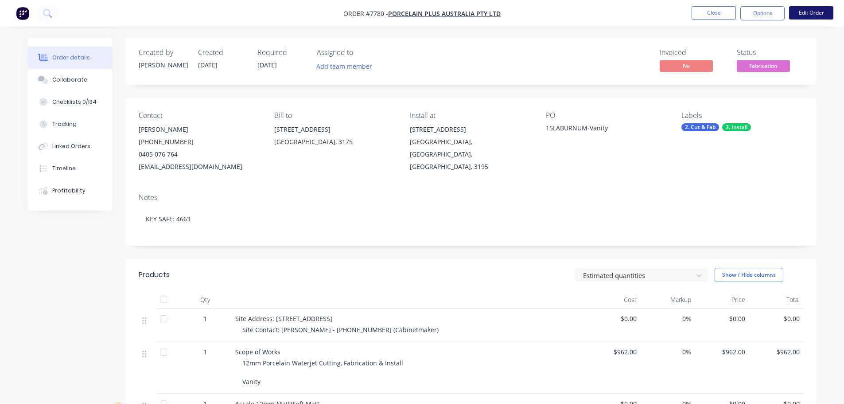
click at [808, 13] on button "Edit Order" at bounding box center [811, 12] width 44 height 13
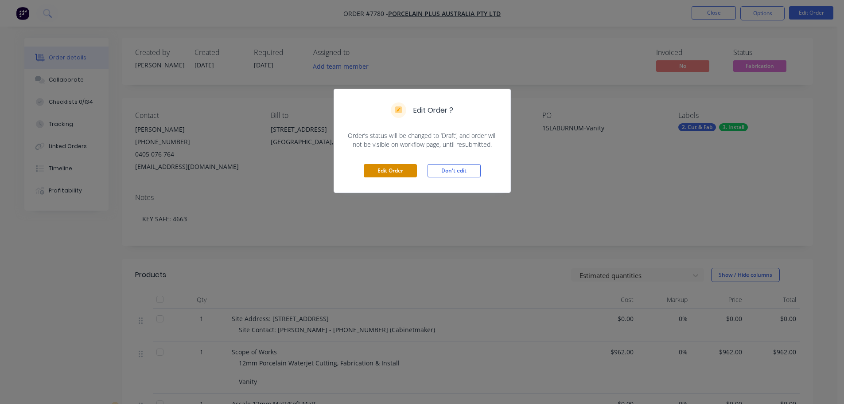
click at [386, 167] on button "Edit Order" at bounding box center [390, 170] width 53 height 13
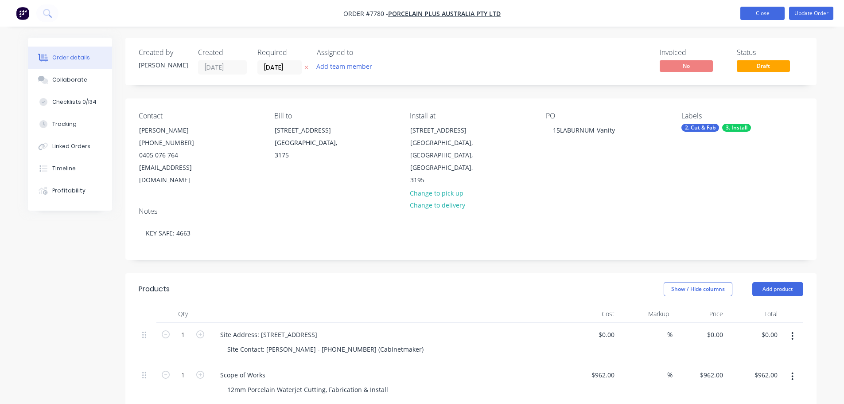
click at [759, 12] on button "Close" at bounding box center [762, 13] width 44 height 13
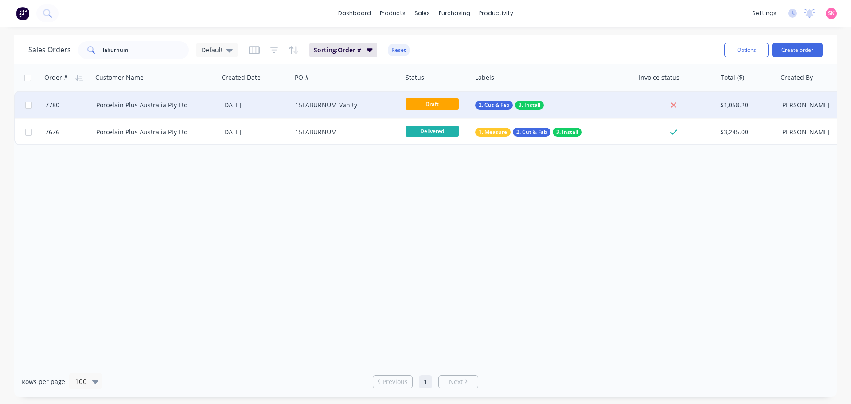
click at [369, 101] on div "15LABURNUM-Vanity" at bounding box center [344, 105] width 98 height 9
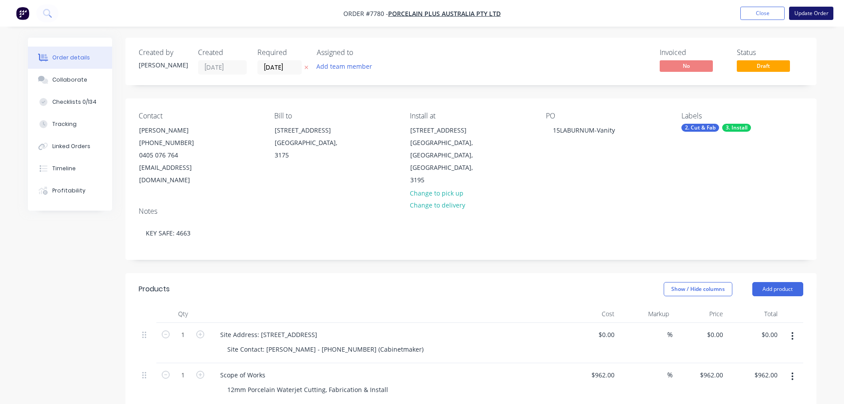
click at [804, 15] on button "Update Order" at bounding box center [811, 13] width 44 height 13
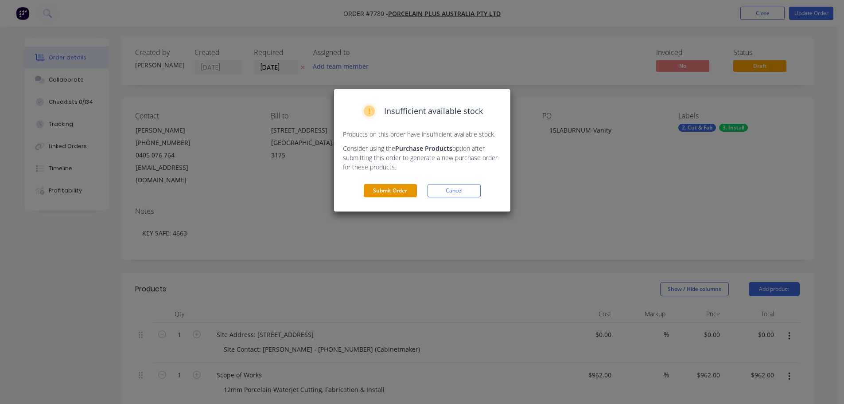
click at [399, 190] on button "Submit Order" at bounding box center [390, 190] width 53 height 13
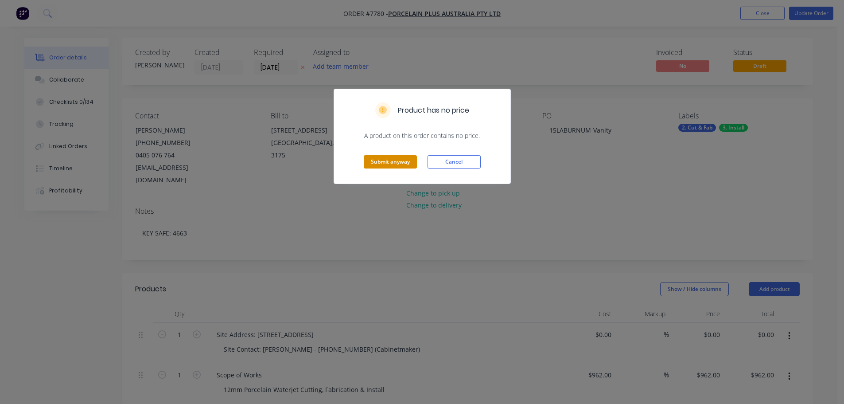
click at [401, 163] on button "Submit anyway" at bounding box center [390, 161] width 53 height 13
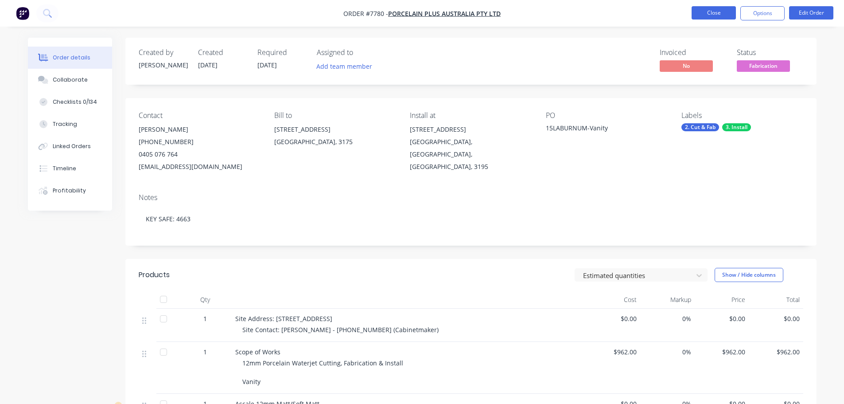
click at [721, 16] on button "Close" at bounding box center [714, 12] width 44 height 13
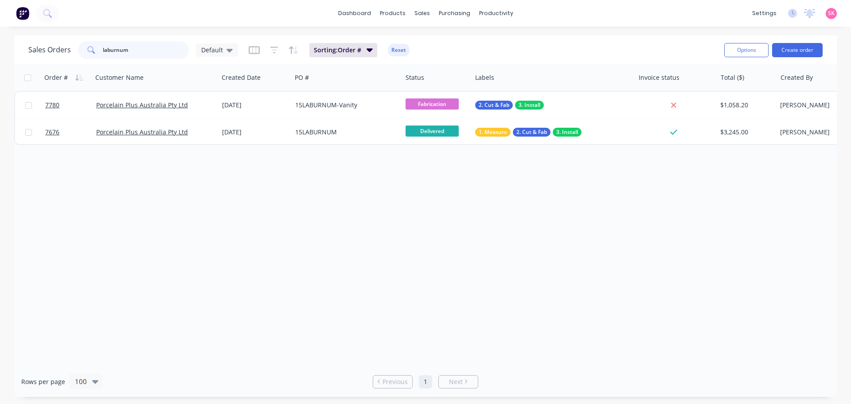
drag, startPoint x: 136, startPoint y: 49, endPoint x: 54, endPoint y: 49, distance: 82.0
click at [56, 49] on div "Sales Orders laburnum Default" at bounding box center [133, 50] width 210 height 18
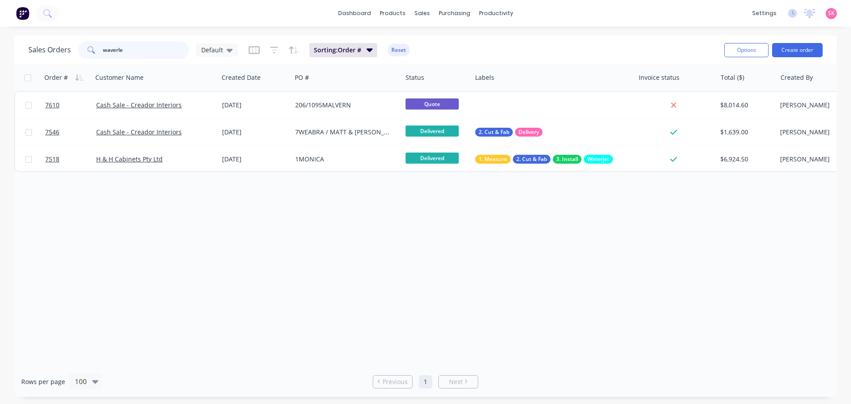
type input "waverle"
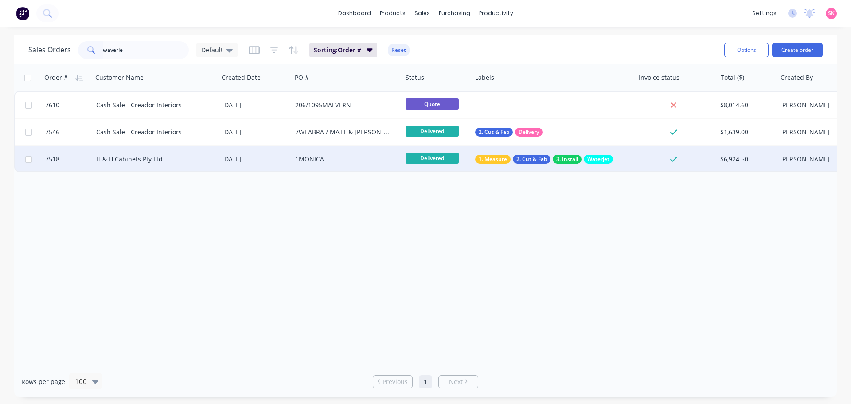
click at [175, 155] on div "H & H Cabinets Pty Ltd" at bounding box center [152, 159] width 113 height 9
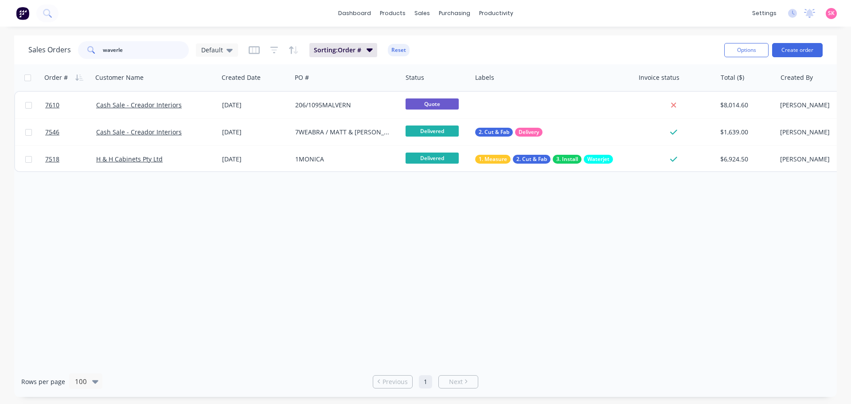
drag, startPoint x: 134, startPoint y: 51, endPoint x: 51, endPoint y: 49, distance: 83.3
click at [52, 49] on div "Sales Orders waverle Default" at bounding box center [133, 50] width 210 height 18
click at [140, 54] on input "waverle" at bounding box center [146, 50] width 86 height 18
click at [45, 53] on div "Sales Orders waverle Default" at bounding box center [133, 50] width 210 height 18
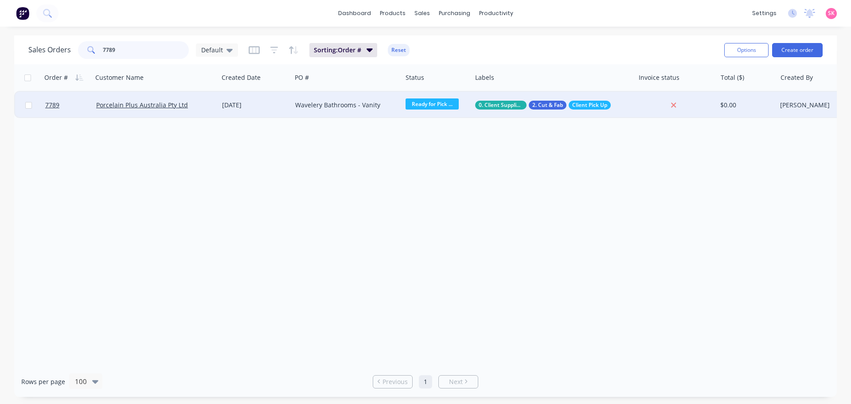
type input "7789"
click at [226, 112] on div "29 Sep 2025" at bounding box center [254, 105] width 73 height 27
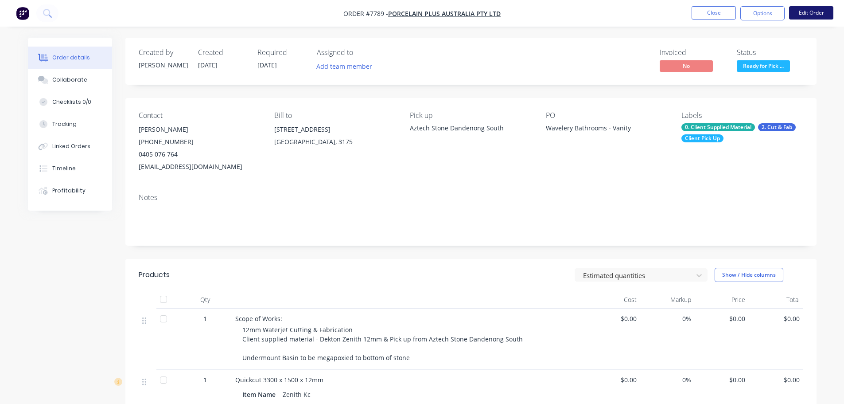
click at [809, 14] on button "Edit Order" at bounding box center [811, 12] width 44 height 13
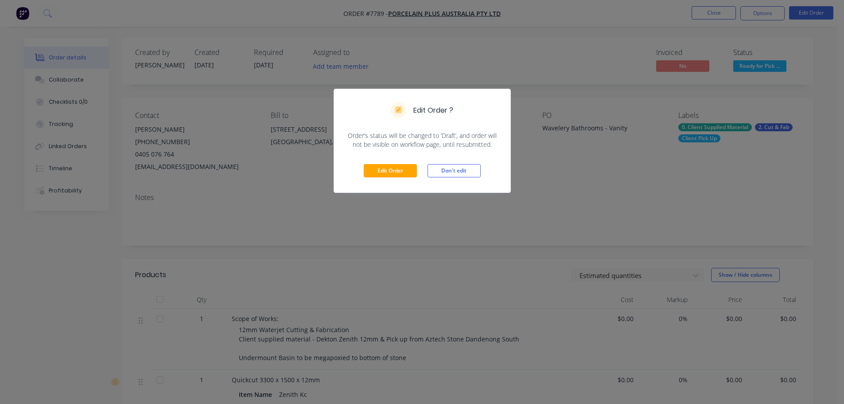
click at [389, 179] on div "Edit Order Don't edit" at bounding box center [422, 170] width 176 height 43
click at [390, 173] on button "Edit Order" at bounding box center [390, 170] width 53 height 13
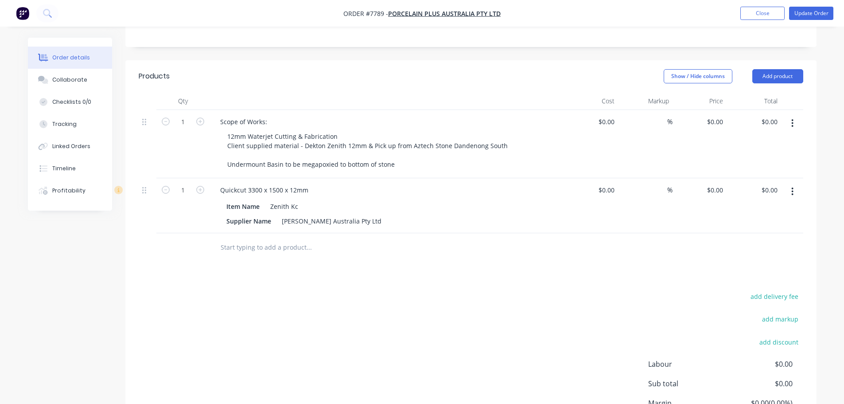
scroll to position [222, 0]
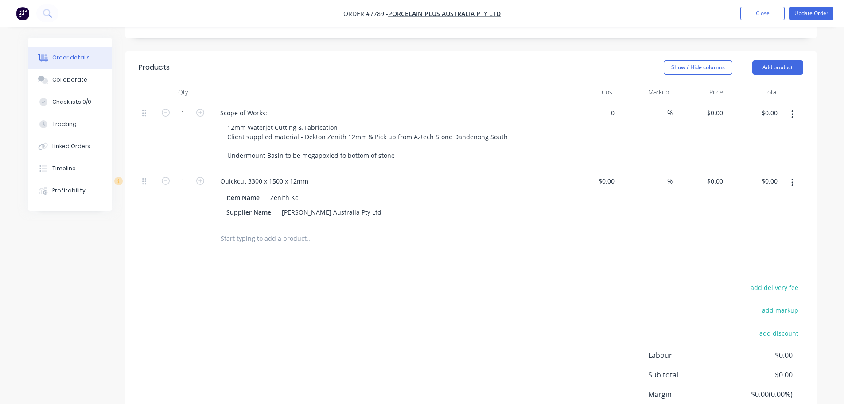
click at [604, 101] on div "0 $0.00" at bounding box center [591, 135] width 55 height 68
click at [595, 101] on div "$0.00 $0.00" at bounding box center [591, 135] width 55 height 68
click at [607, 106] on div "0 0" at bounding box center [611, 112] width 14 height 13
click at [612, 106] on input "0" at bounding box center [613, 112] width 10 height 13
type input "$1,308.00"
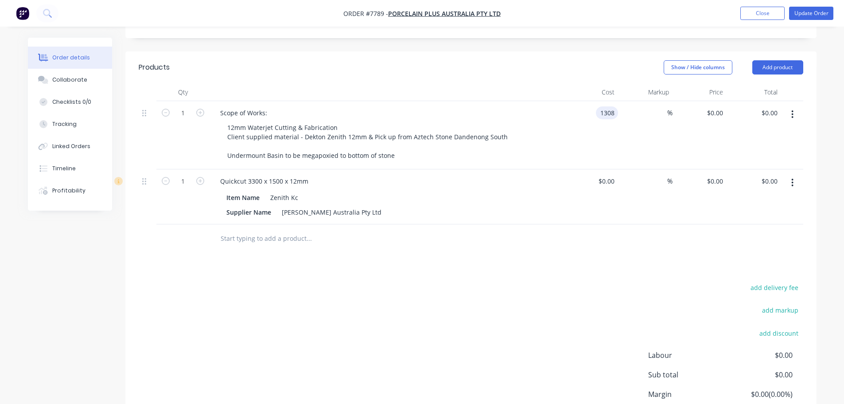
type input "$1,308.00"
type input "-25"
type input "981"
type input "$981.00"
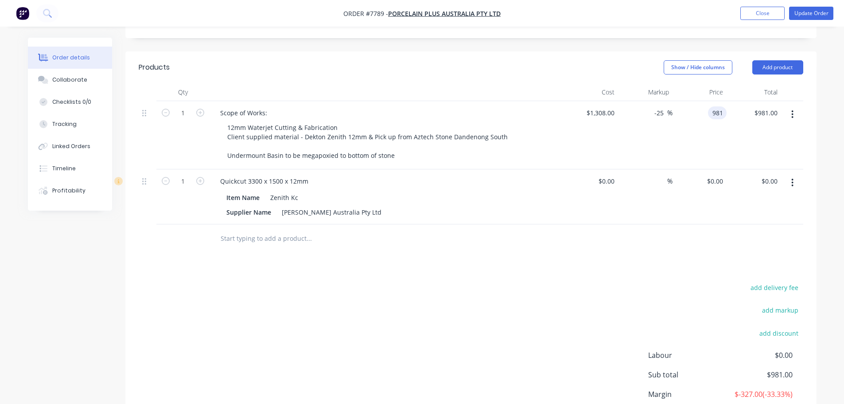
type input "$981.00"
click at [591, 281] on div "add delivery fee add markup add discount Labour $0.00 Sub total $981.00 Margin …" at bounding box center [471, 366] width 665 height 171
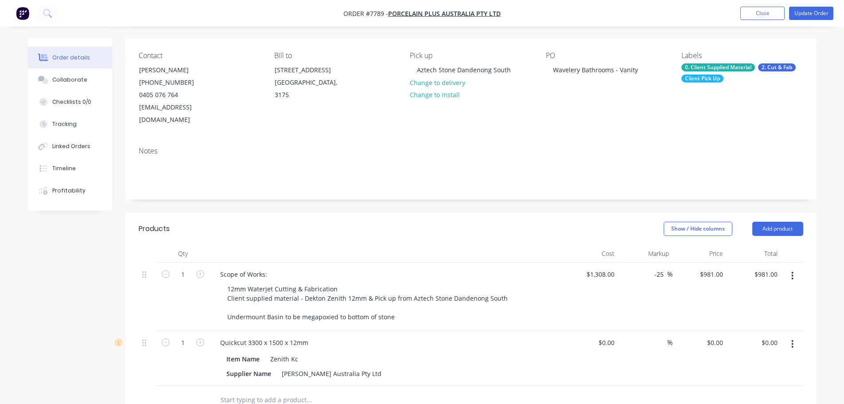
scroll to position [0, 0]
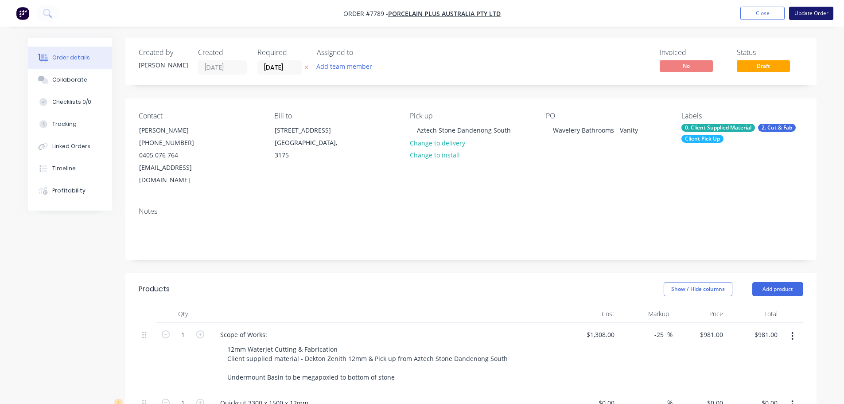
click at [809, 17] on button "Update Order" at bounding box center [811, 13] width 44 height 13
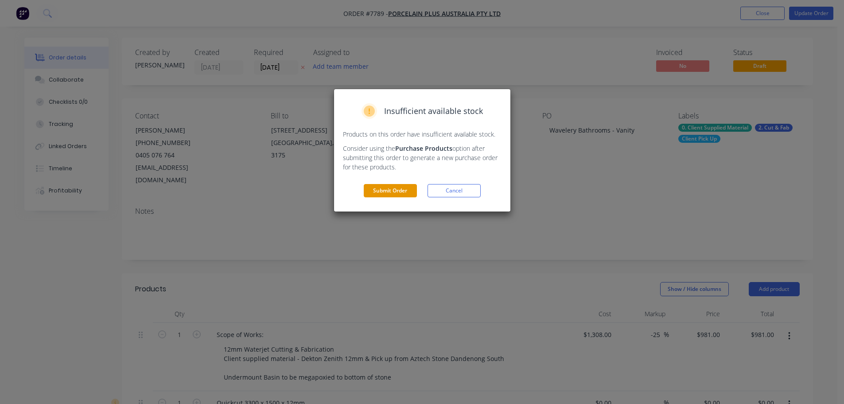
click at [393, 194] on button "Submit Order" at bounding box center [390, 190] width 53 height 13
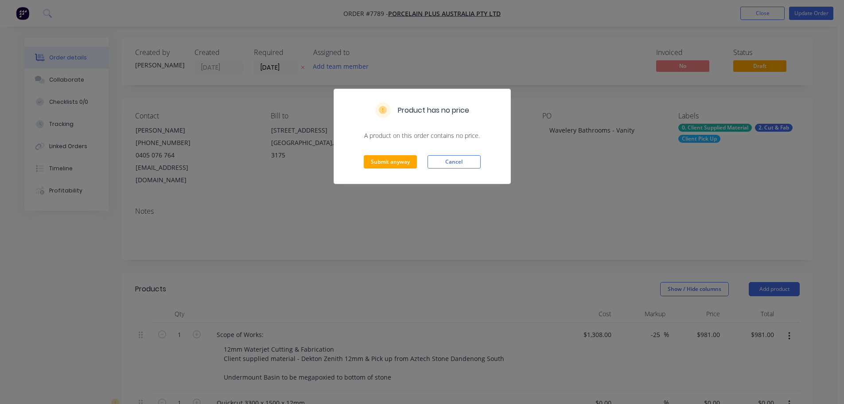
click at [361, 159] on div "Submit anyway Cancel" at bounding box center [422, 161] width 176 height 43
click at [378, 161] on button "Submit anyway" at bounding box center [390, 161] width 53 height 13
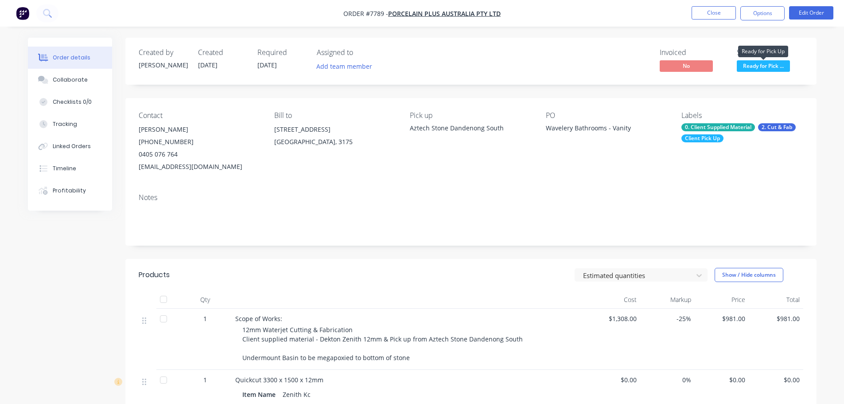
click at [774, 64] on span "Ready for Pick ..." at bounding box center [763, 65] width 53 height 11
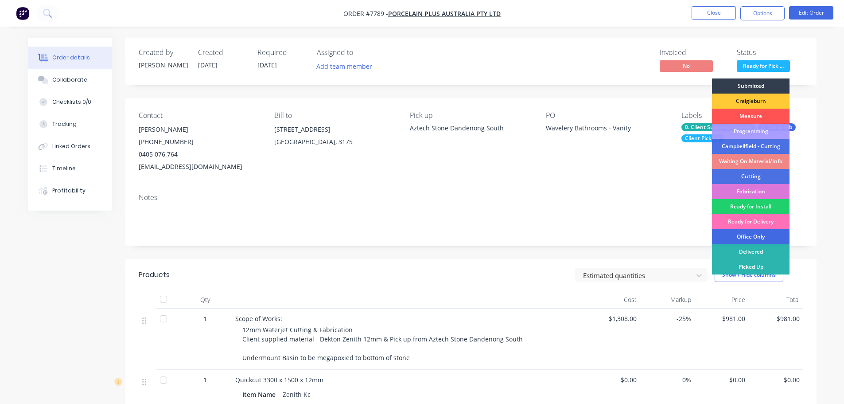
click at [759, 238] on div "Office Only" at bounding box center [751, 236] width 78 height 15
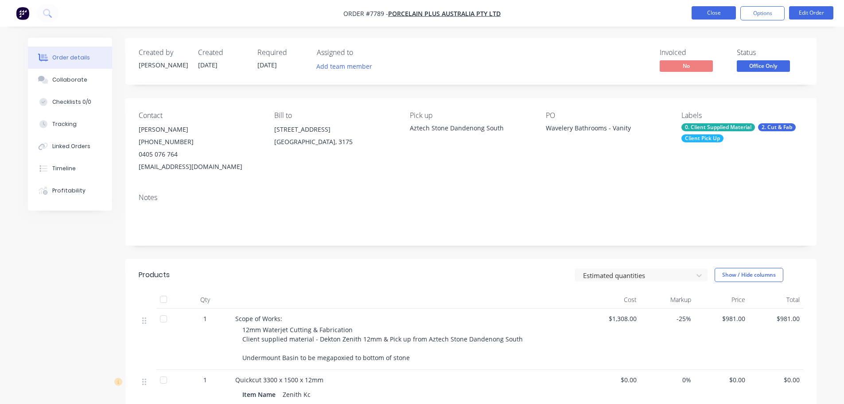
click at [718, 10] on button "Close" at bounding box center [714, 12] width 44 height 13
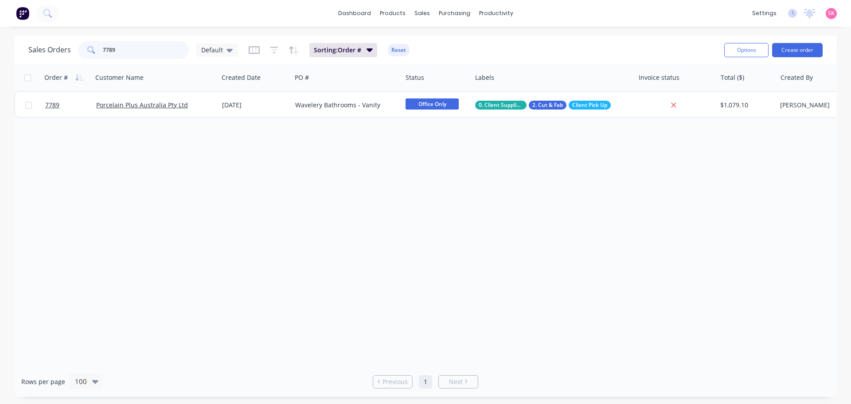
drag, startPoint x: 167, startPoint y: 52, endPoint x: 60, endPoint y: 54, distance: 107.2
click at [63, 53] on div "Sales Orders 7789 Default" at bounding box center [133, 50] width 210 height 18
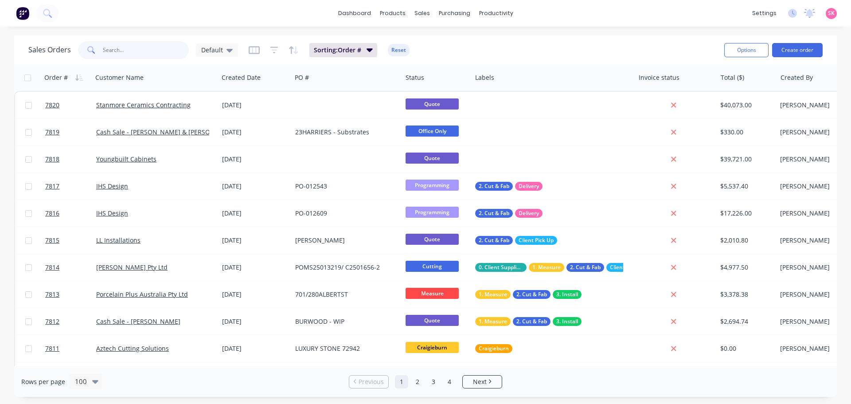
click at [128, 47] on input "text" at bounding box center [146, 50] width 86 height 18
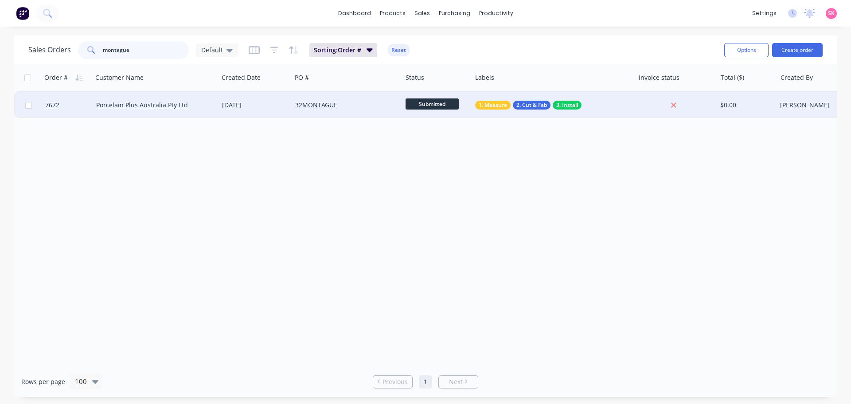
type input "montague"
click at [251, 107] on div "18 Aug 2025" at bounding box center [255, 105] width 66 height 9
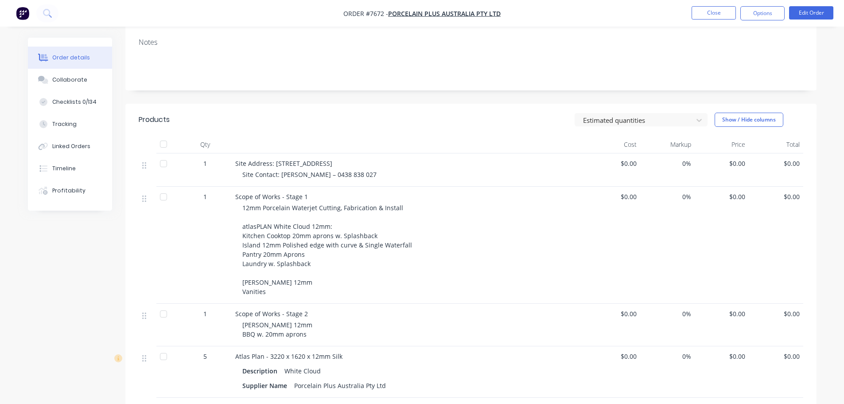
scroll to position [266, 0]
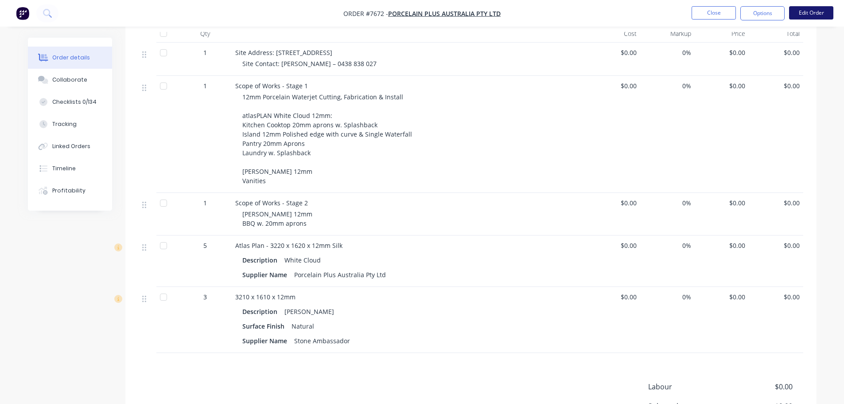
click at [805, 10] on button "Edit Order" at bounding box center [811, 12] width 44 height 13
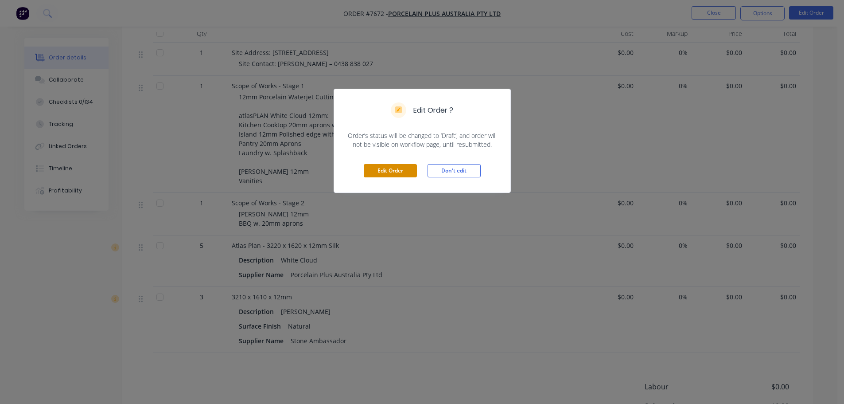
click at [411, 171] on button "Edit Order" at bounding box center [390, 170] width 53 height 13
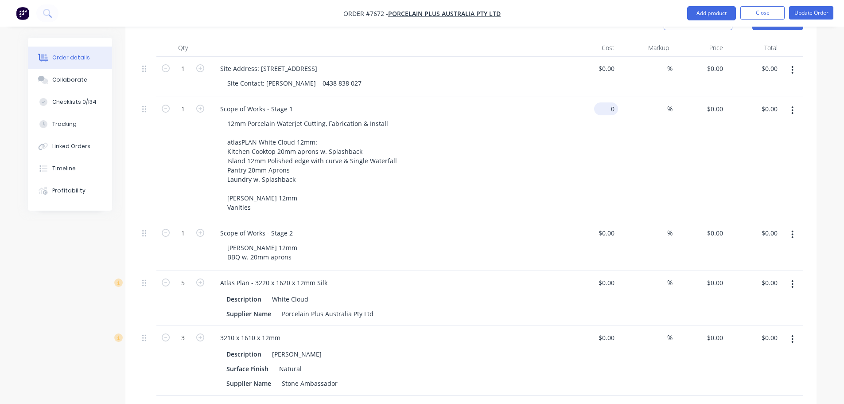
click at [611, 102] on input "0" at bounding box center [608, 108] width 20 height 13
type input "$0.00"
click at [451, 102] on div "Scope of Works - Stage 1" at bounding box center [386, 108] width 347 height 13
click at [607, 62] on div "0 $0.00" at bounding box center [606, 68] width 24 height 13
type input "$11,228.00"
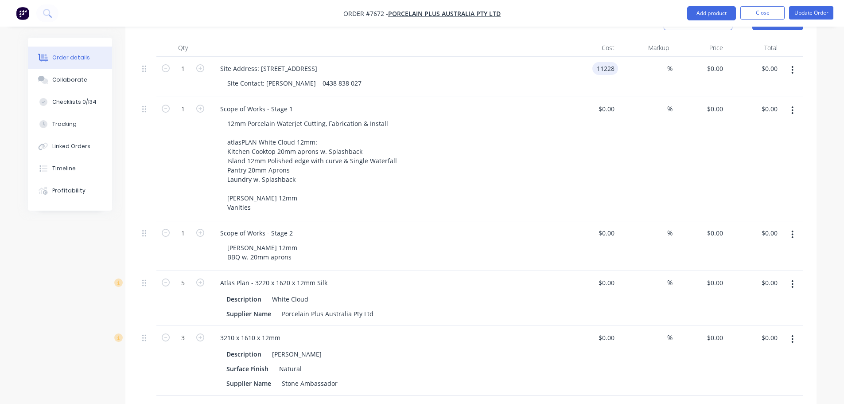
type input "$11,228.00"
type input "-25"
type input "8421"
type input "$8,421.00"
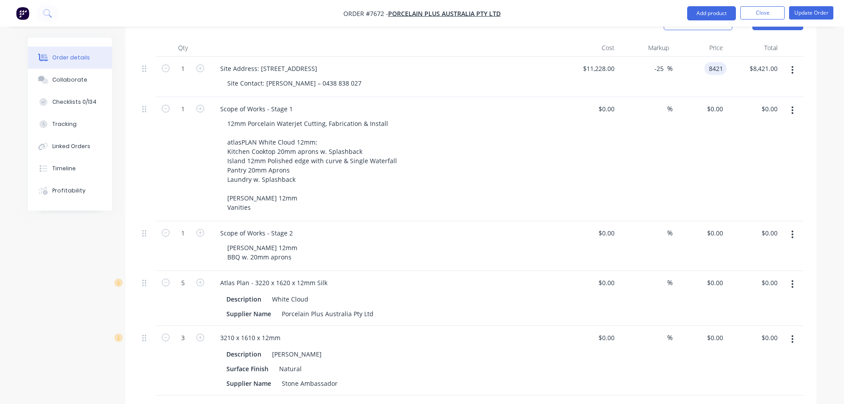
type input "$8,421.00"
click at [582, 221] on div "$0.00 $0.00" at bounding box center [591, 246] width 55 height 50
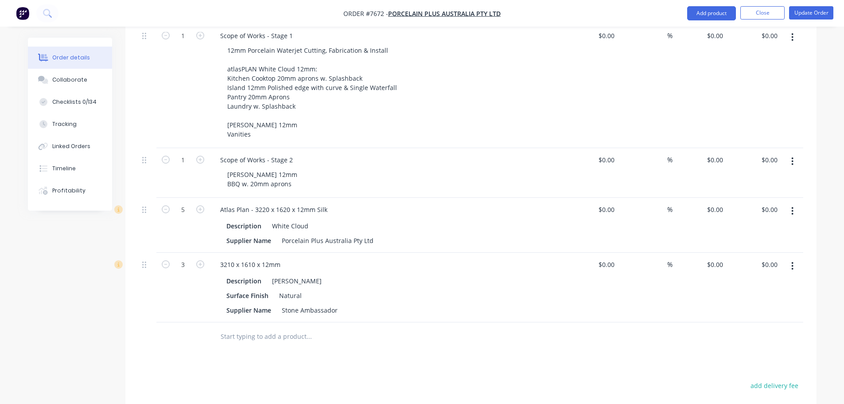
scroll to position [156, 0]
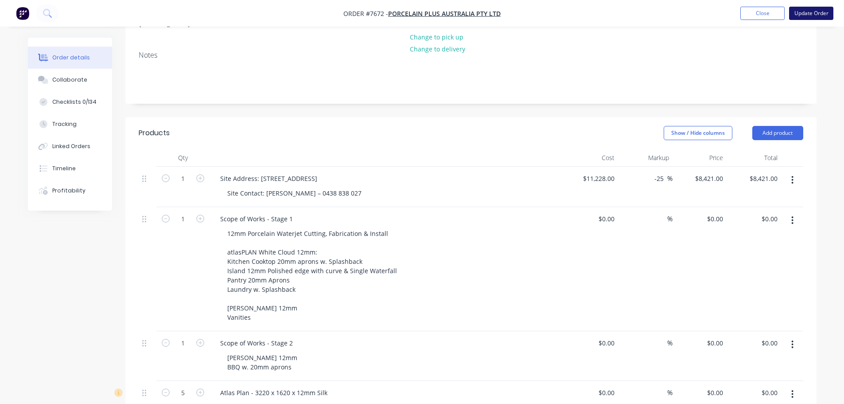
click at [814, 16] on button "Update Order" at bounding box center [811, 13] width 44 height 13
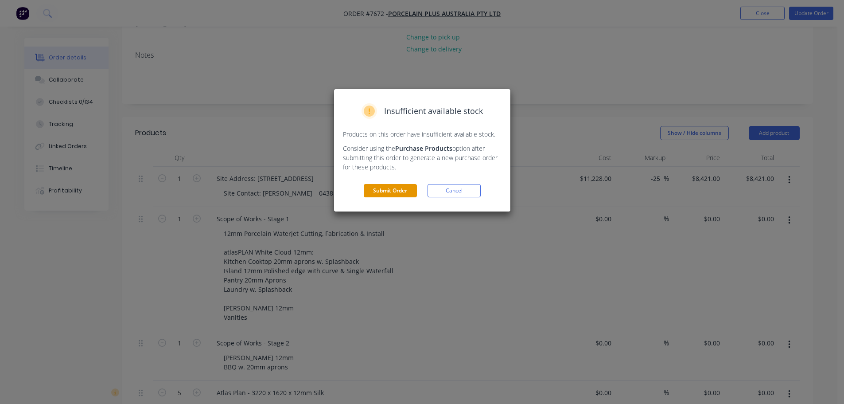
click at [406, 190] on button "Submit Order" at bounding box center [390, 190] width 53 height 13
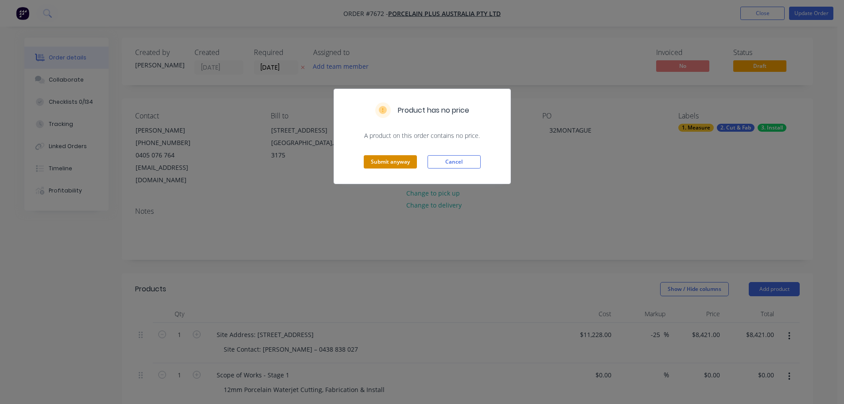
click at [398, 156] on button "Submit anyway" at bounding box center [390, 161] width 53 height 13
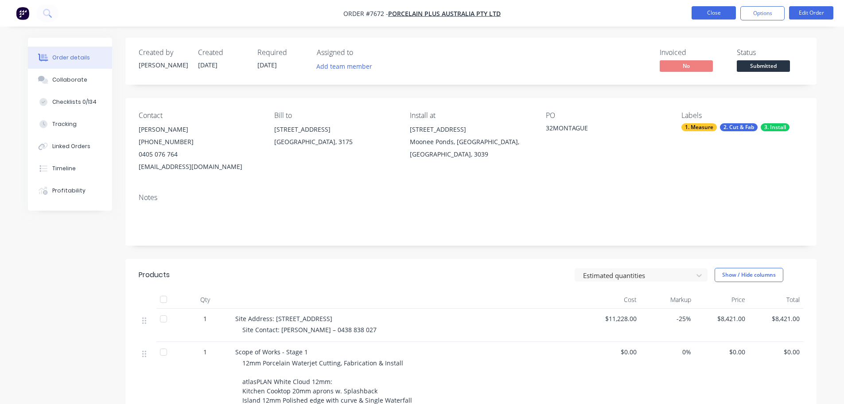
click at [720, 10] on button "Close" at bounding box center [714, 12] width 44 height 13
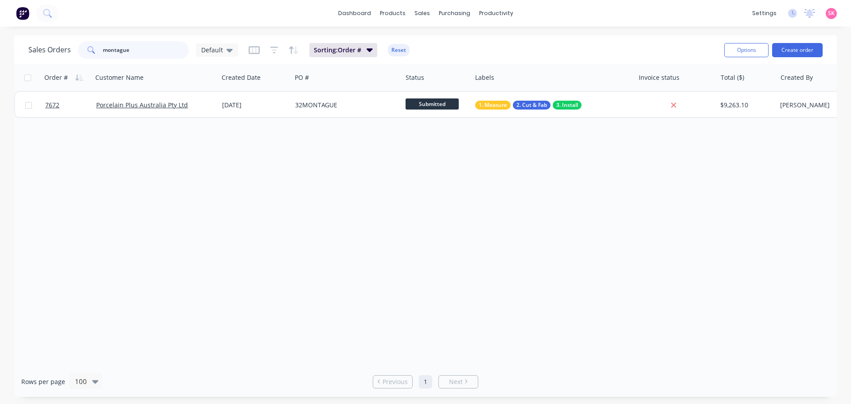
drag, startPoint x: 136, startPoint y: 54, endPoint x: 32, endPoint y: 35, distance: 105.3
click at [32, 35] on div "Sales Orders montague Default Sorting: Order # Reset Options Create order" at bounding box center [425, 49] width 822 height 29
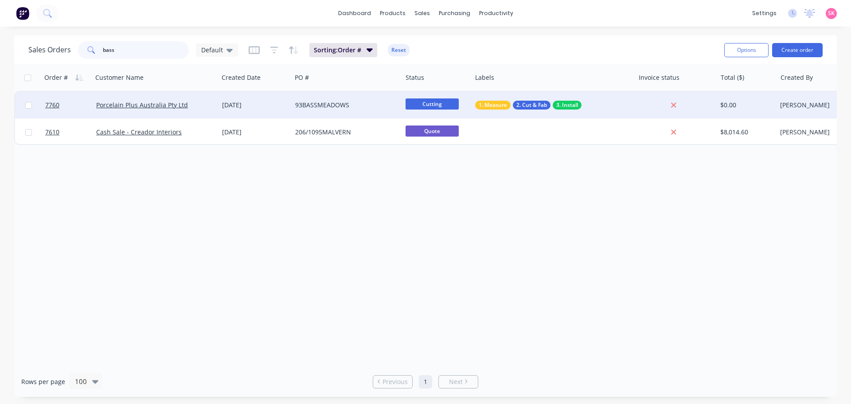
type input "bass"
click at [256, 106] on div "22 Sep 2025" at bounding box center [255, 105] width 66 height 9
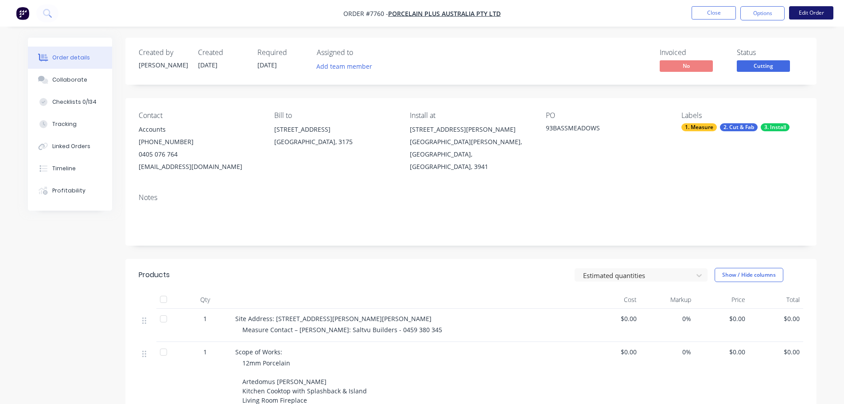
click at [812, 10] on button "Edit Order" at bounding box center [811, 12] width 44 height 13
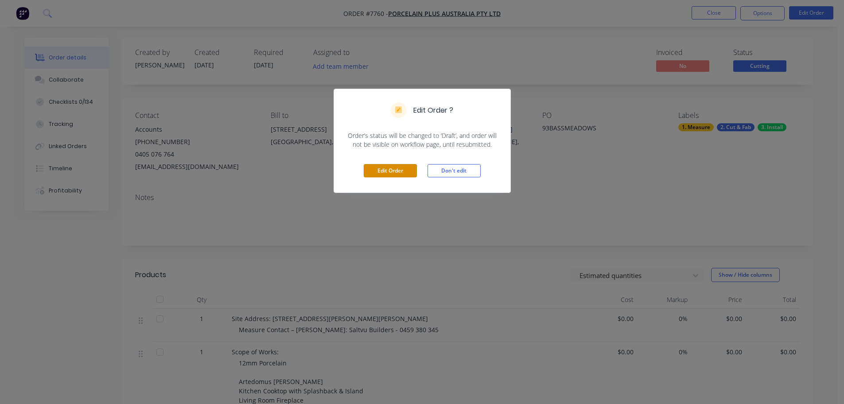
click at [397, 168] on button "Edit Order" at bounding box center [390, 170] width 53 height 13
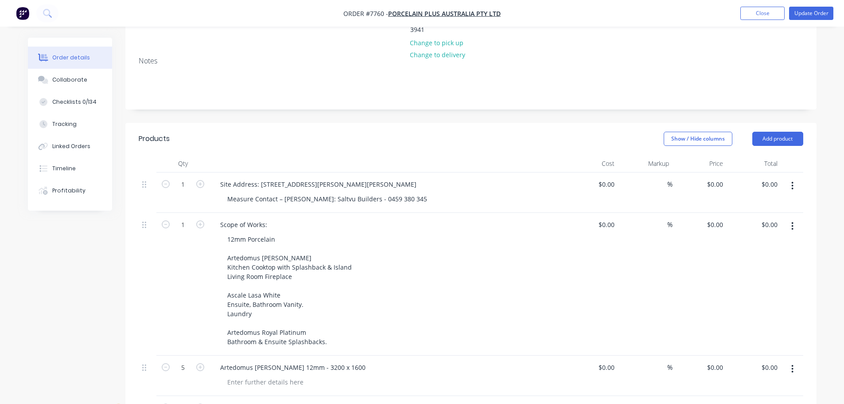
scroll to position [177, 0]
click at [606, 216] on div "$0.00 $0.00" at bounding box center [606, 222] width 24 height 13
type input "$11,868.00"
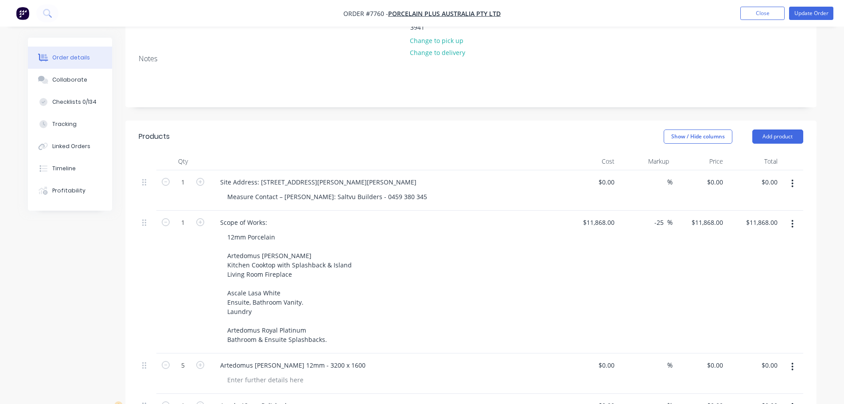
type input "-25"
type input "8901"
type input "$8,901.00"
click at [447, 129] on div "Show / Hide columns Add product" at bounding box center [541, 136] width 523 height 14
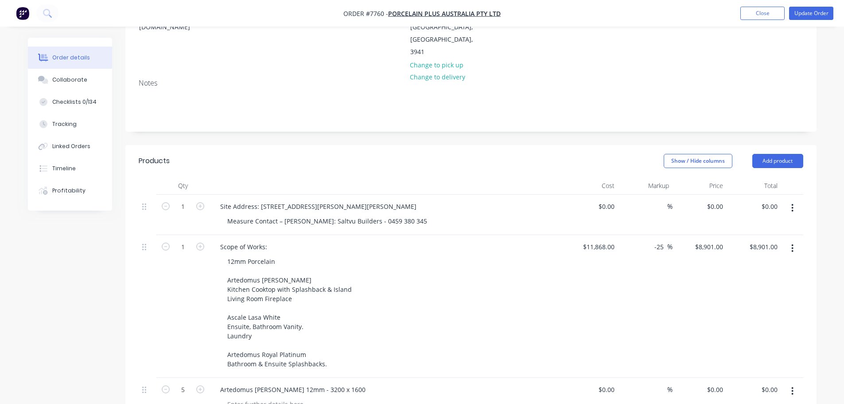
scroll to position [151, 0]
click at [823, 16] on button "Update Order" at bounding box center [811, 13] width 44 height 13
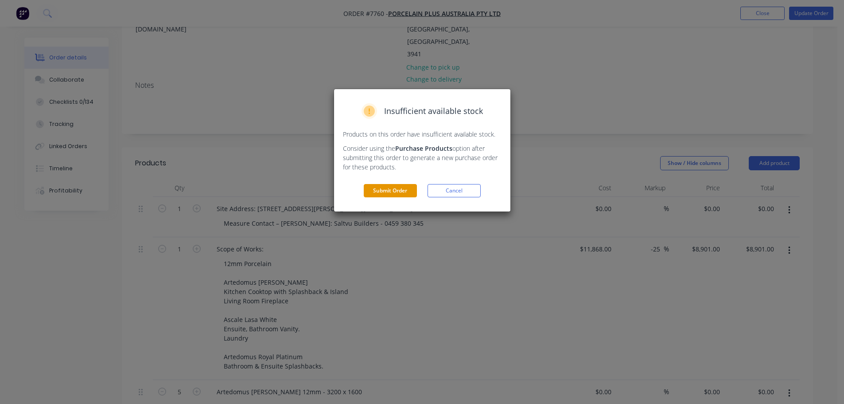
click at [412, 187] on button "Submit Order" at bounding box center [390, 190] width 53 height 13
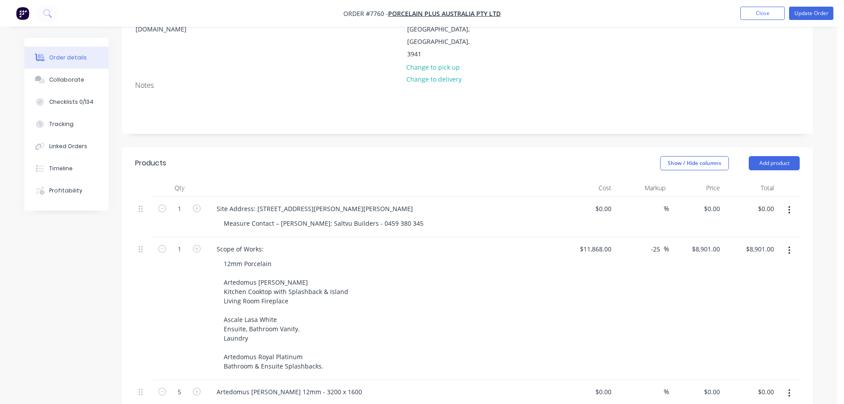
scroll to position [0, 0]
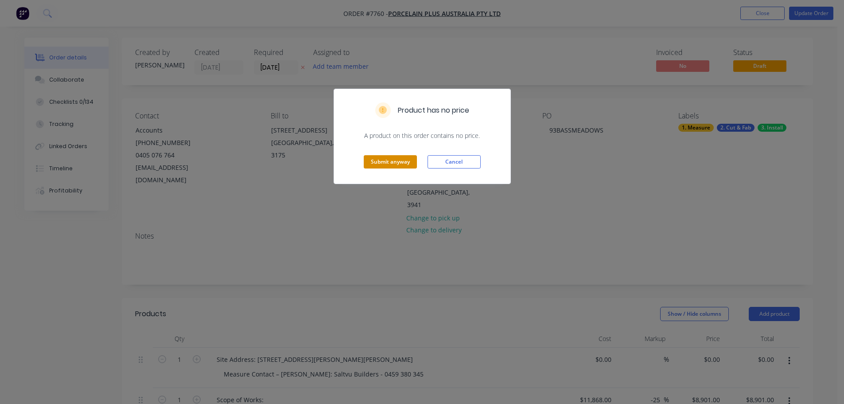
click at [405, 165] on button "Submit anyway" at bounding box center [390, 161] width 53 height 13
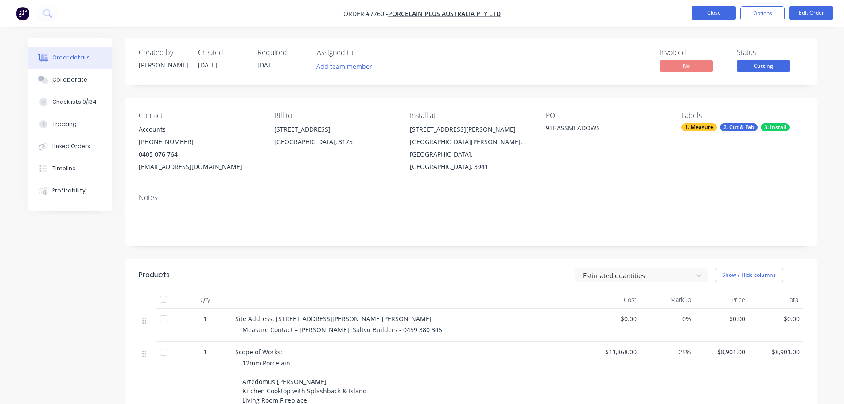
click at [707, 7] on button "Close" at bounding box center [714, 12] width 44 height 13
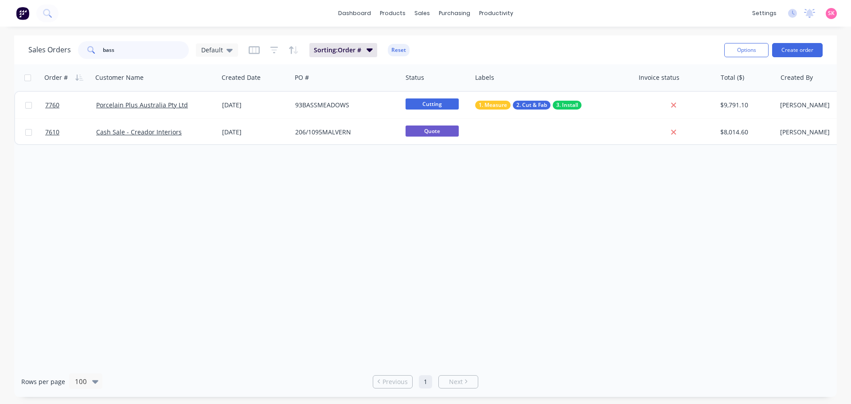
drag, startPoint x: 100, startPoint y: 57, endPoint x: 90, endPoint y: 57, distance: 10.2
click at [91, 57] on div "bass" at bounding box center [133, 50] width 111 height 18
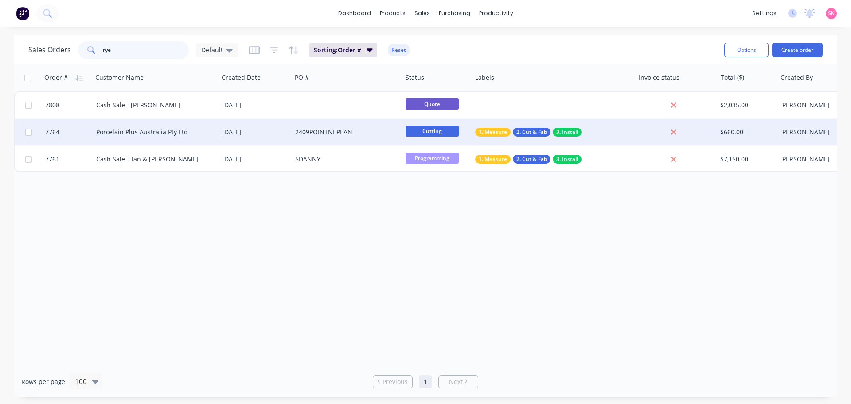
type input "rye"
click at [266, 132] on div "22 Sep 2025" at bounding box center [255, 132] width 66 height 9
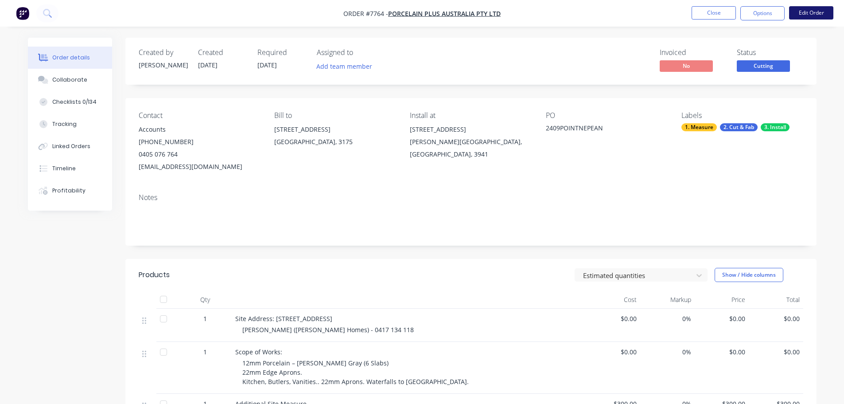
click at [814, 9] on button "Edit Order" at bounding box center [811, 12] width 44 height 13
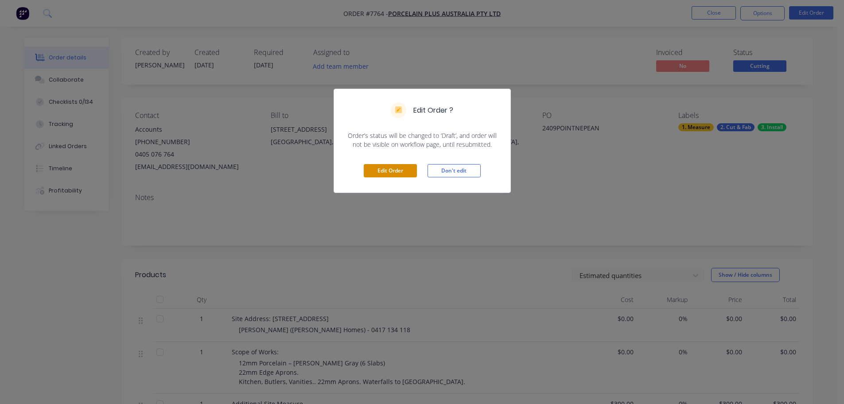
click at [398, 171] on button "Edit Order" at bounding box center [390, 170] width 53 height 13
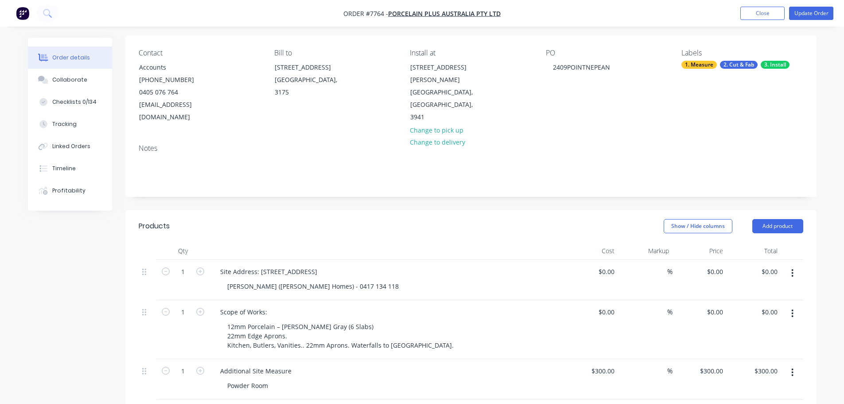
scroll to position [177, 0]
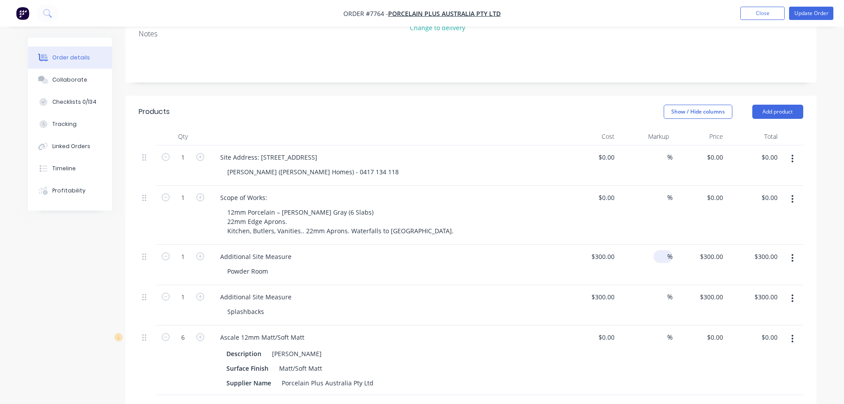
click at [658, 250] on input at bounding box center [662, 256] width 10 height 13
type input "-100"
type input "$0.00"
click at [664, 290] on input at bounding box center [662, 296] width 10 height 13
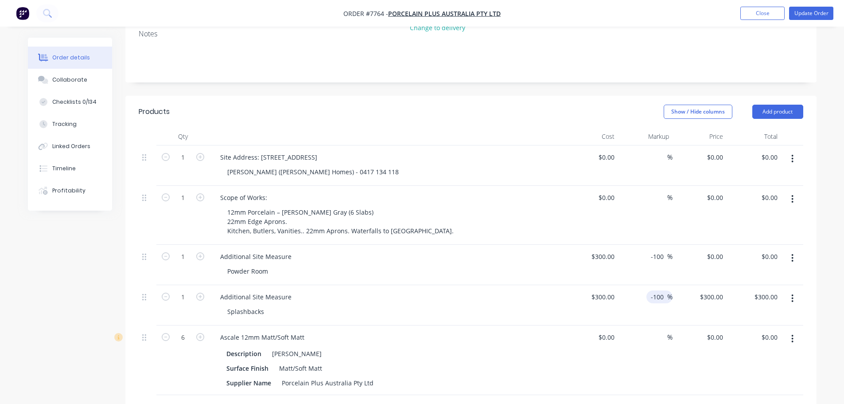
type input "-100"
type input "$0.00"
click at [487, 108] on header "Products Show / Hide columns Add product" at bounding box center [470, 112] width 691 height 32
click at [606, 191] on div "0 $0.00" at bounding box center [606, 197] width 24 height 13
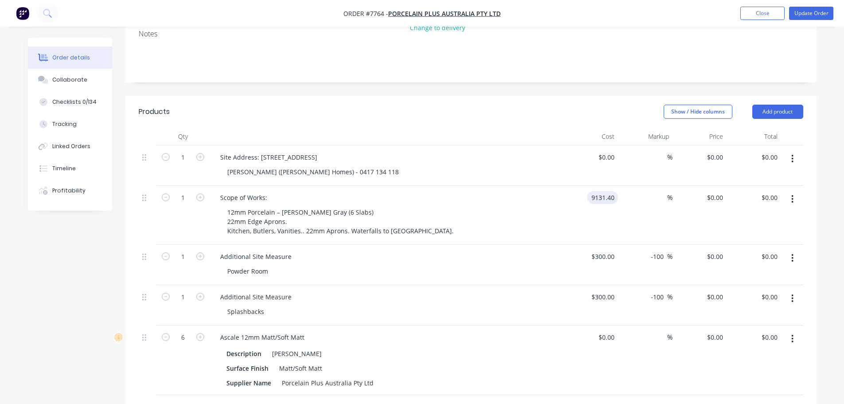
type input "$9,131.40"
type input "-25"
type input "6848.55"
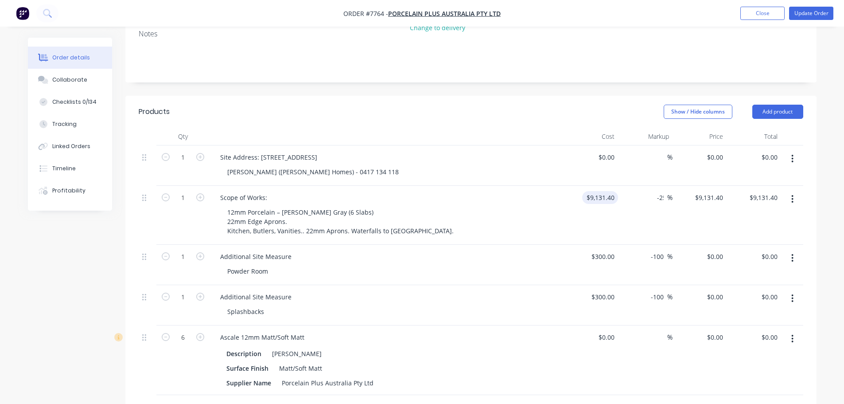
type input "$6,848.55"
click at [573, 105] on div "Show / Hide columns Add product" at bounding box center [541, 112] width 523 height 14
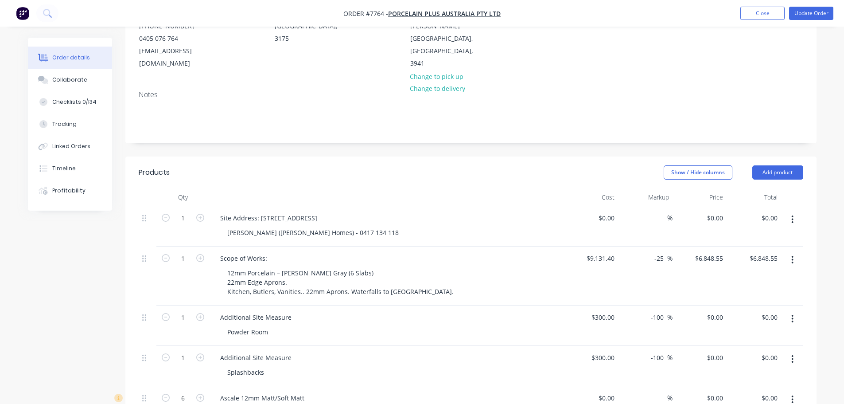
scroll to position [111, 0]
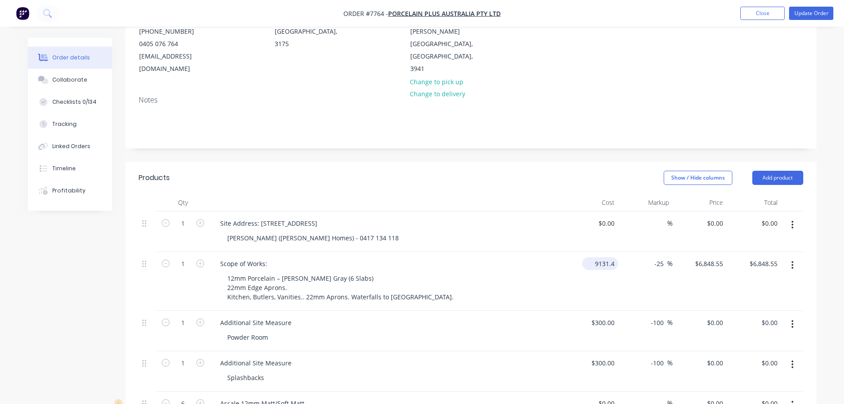
click at [608, 257] on input "9131.4" at bounding box center [602, 263] width 32 height 13
click at [593, 257] on div "9131.4 $9,131.40" at bounding box center [600, 263] width 36 height 13
type input "$11,941.00"
type input "$8,955.75"
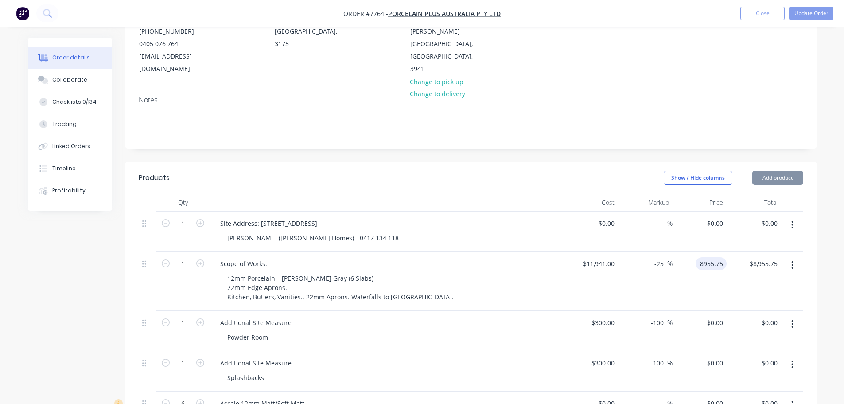
type input "$8,955.75"
click at [540, 162] on header "Products Show / Hide columns Add product" at bounding box center [470, 178] width 691 height 32
click at [819, 14] on button "Update Order" at bounding box center [811, 13] width 44 height 13
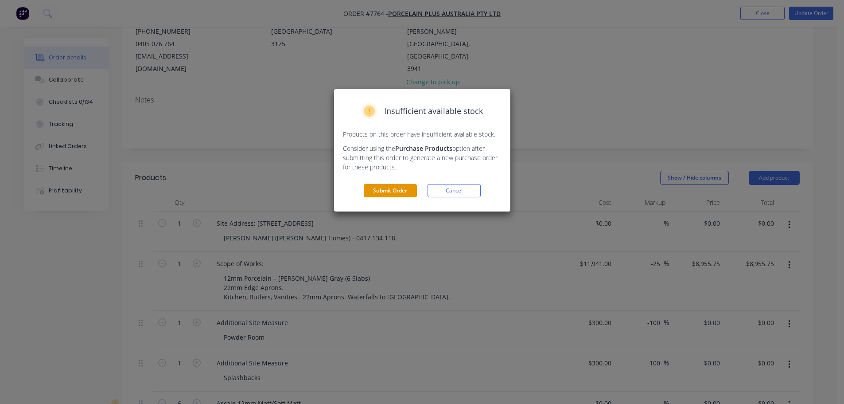
click at [394, 188] on button "Submit Order" at bounding box center [390, 190] width 53 height 13
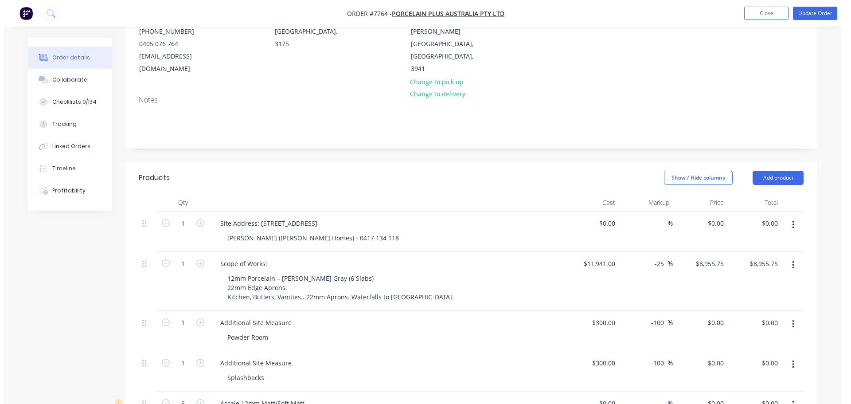
scroll to position [0, 0]
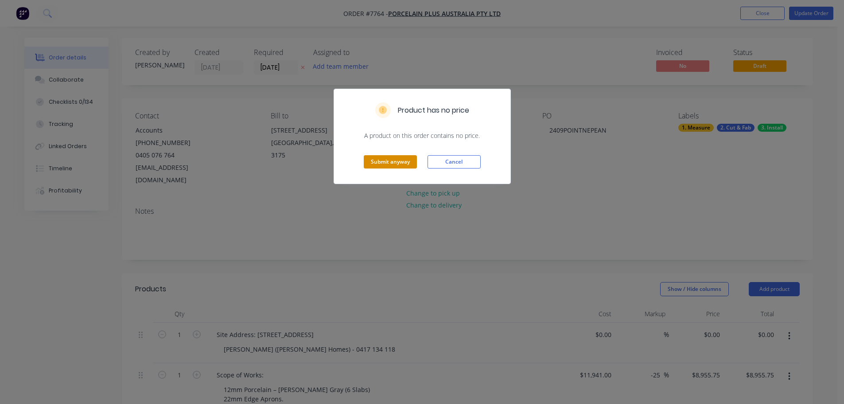
click at [395, 166] on button "Submit anyway" at bounding box center [390, 161] width 53 height 13
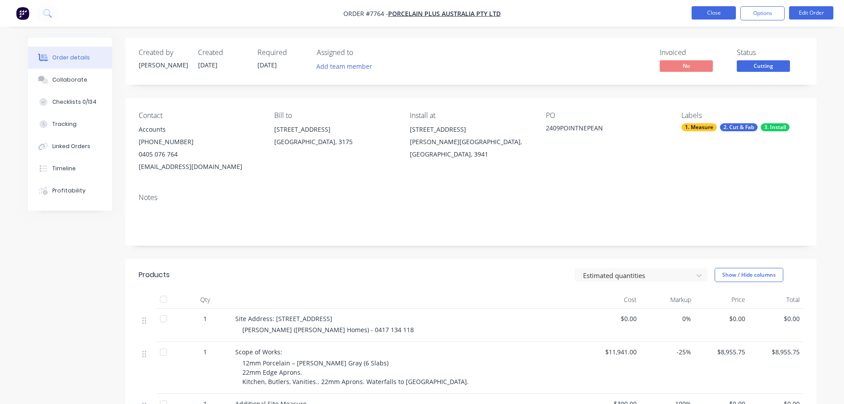
click at [705, 15] on button "Close" at bounding box center [714, 12] width 44 height 13
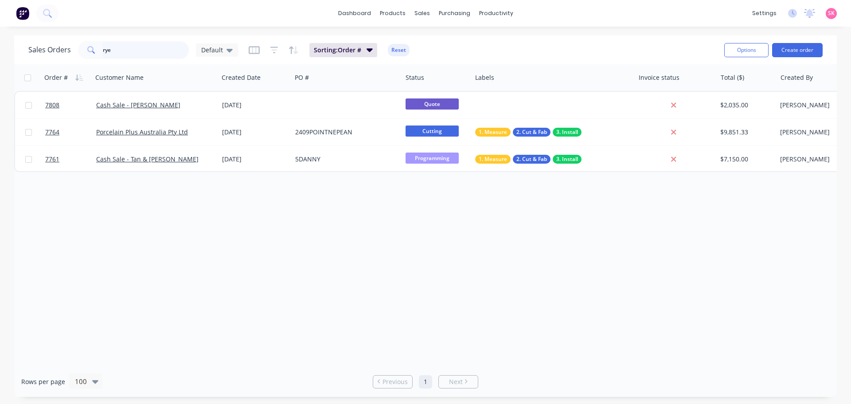
drag, startPoint x: 118, startPoint y: 55, endPoint x: 74, endPoint y: 51, distance: 44.0
click at [73, 51] on div "Sales Orders rye Default" at bounding box center [133, 50] width 210 height 18
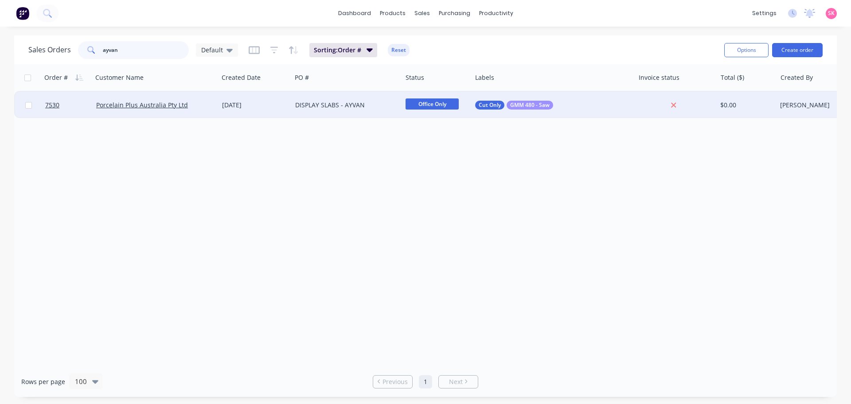
type input "ayvan"
click at [434, 101] on span "Office Only" at bounding box center [431, 103] width 53 height 11
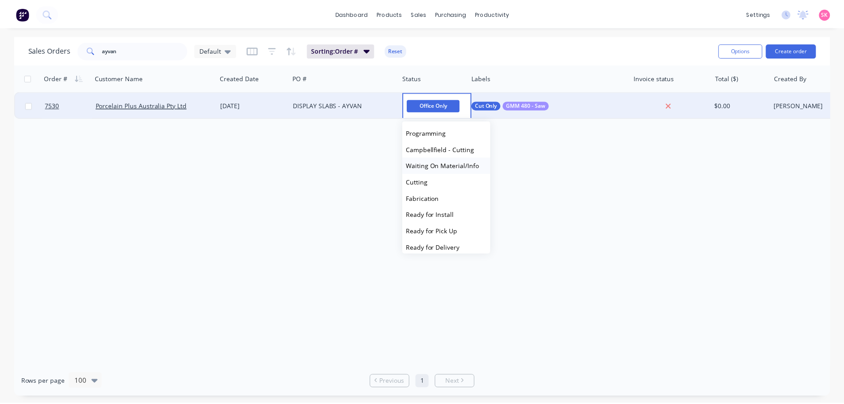
scroll to position [104, 0]
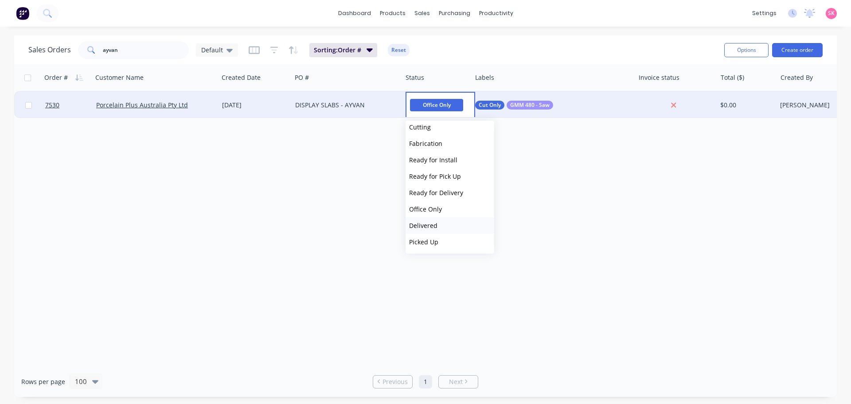
click at [439, 226] on button "Delivered" at bounding box center [449, 225] width 89 height 16
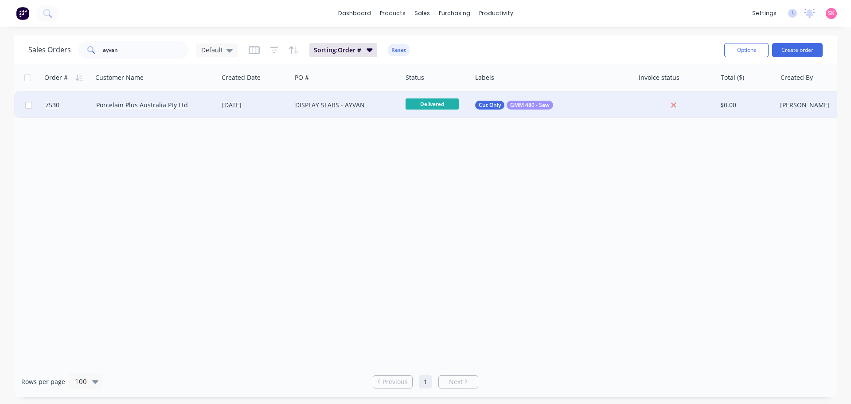
click at [205, 108] on div "Porcelain Plus Australia Pty Ltd" at bounding box center [152, 105] width 113 height 9
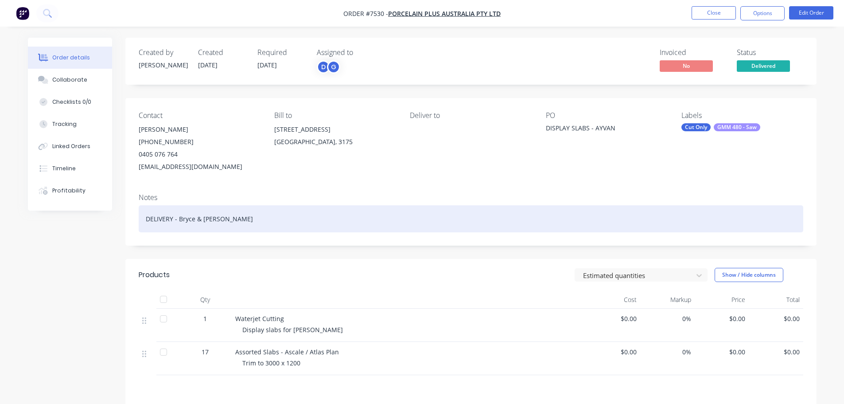
click at [238, 222] on div "DELIVERY - Bryce & Warrick" at bounding box center [471, 218] width 665 height 27
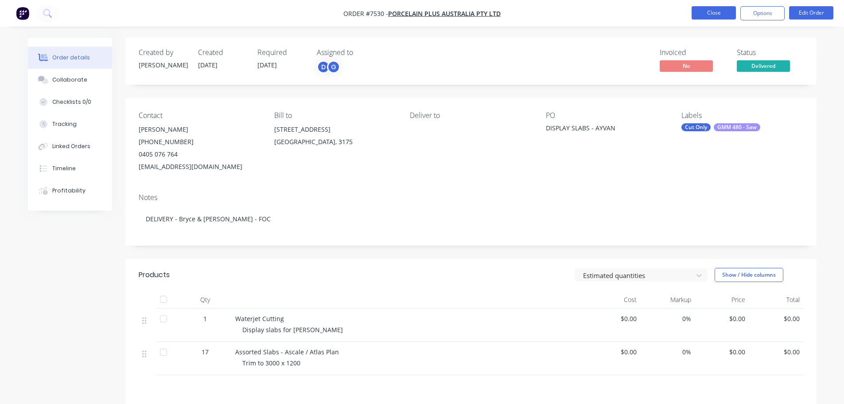
click at [715, 15] on button "Close" at bounding box center [714, 12] width 44 height 13
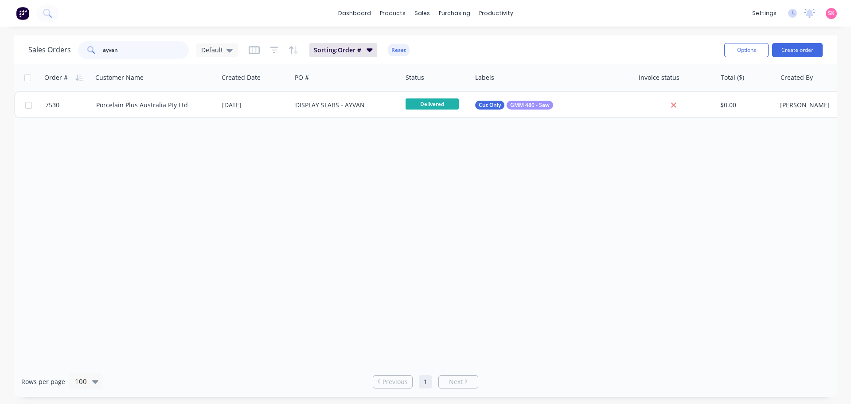
drag, startPoint x: 147, startPoint y: 48, endPoint x: 58, endPoint y: 53, distance: 89.2
click at [58, 53] on div "Sales Orders ayvan Default" at bounding box center [133, 50] width 210 height 18
type input "kyneto"
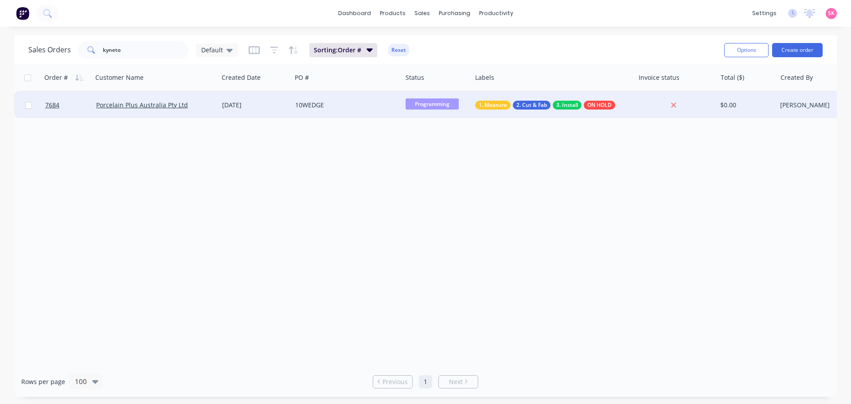
click at [193, 95] on div "Porcelain Plus Australia Pty Ltd" at bounding box center [156, 105] width 126 height 27
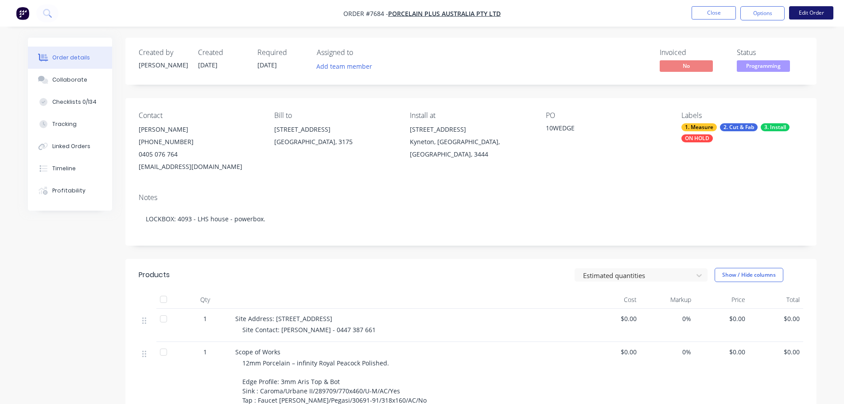
click at [809, 11] on button "Edit Order" at bounding box center [811, 12] width 44 height 13
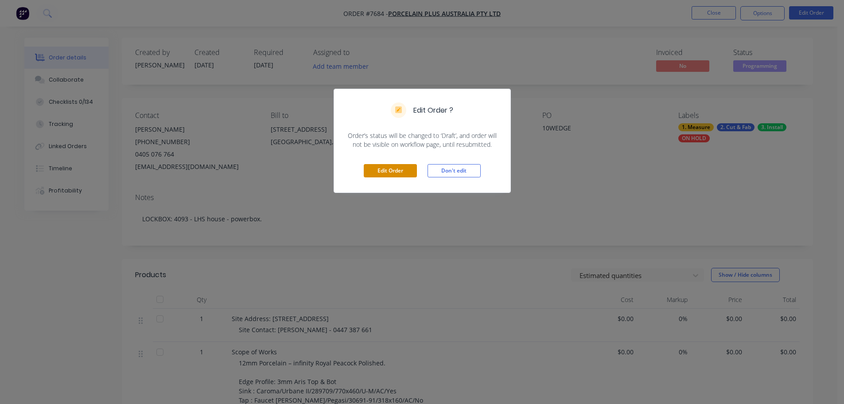
click at [392, 165] on button "Edit Order" at bounding box center [390, 170] width 53 height 13
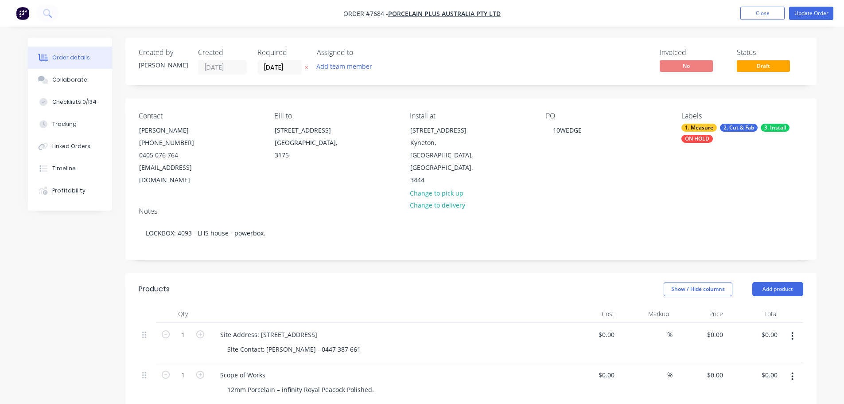
scroll to position [133, 0]
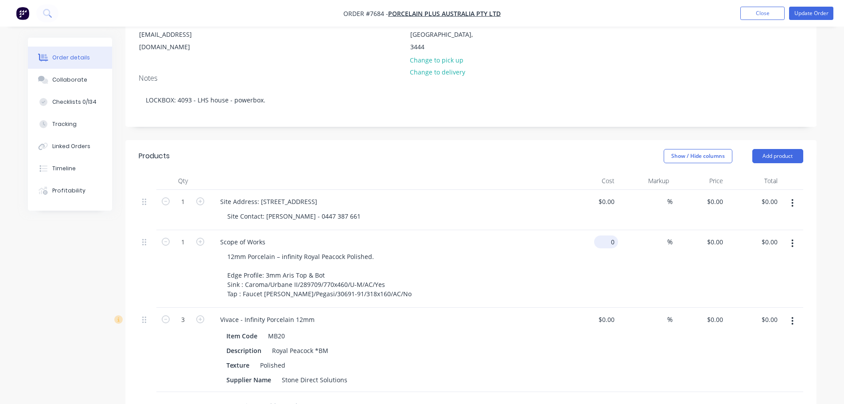
click at [600, 230] on div "0 $0.00" at bounding box center [591, 269] width 55 height 78
click at [609, 235] on input "0" at bounding box center [613, 241] width 10 height 13
type input "$5,723.00"
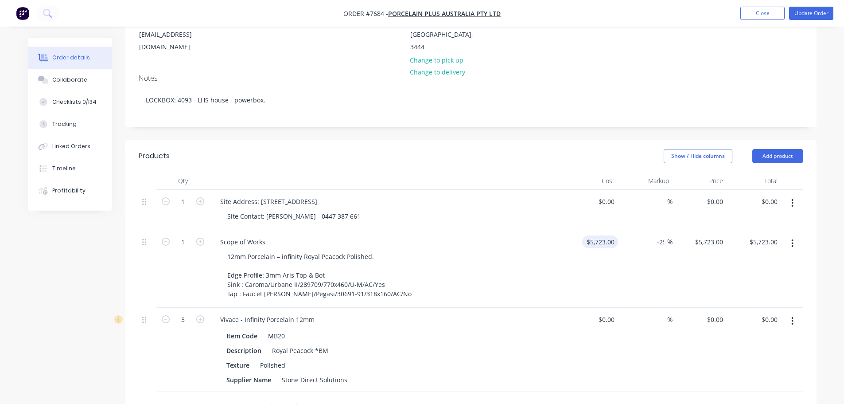
type input "-25"
type input "4292.25"
type input "$4,292.25"
drag, startPoint x: 530, startPoint y: 170, endPoint x: 537, endPoint y: 165, distance: 8.5
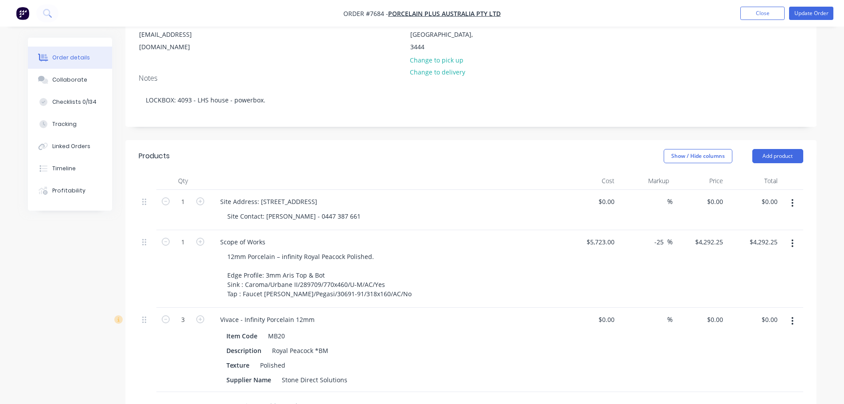
click at [530, 172] on div at bounding box center [387, 181] width 354 height 18
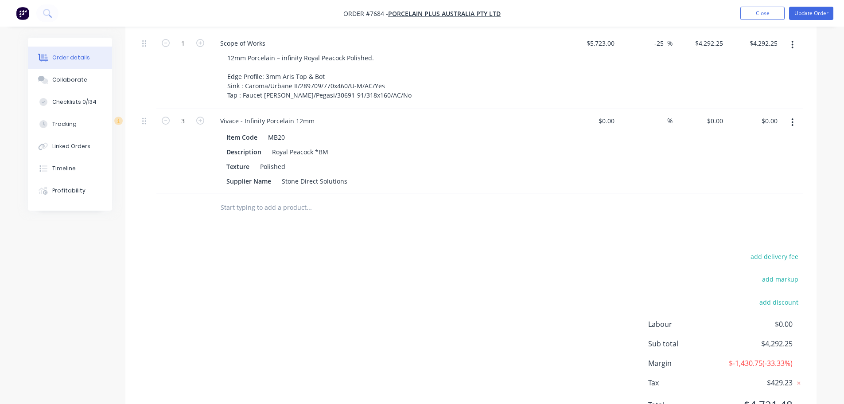
scroll to position [374, 0]
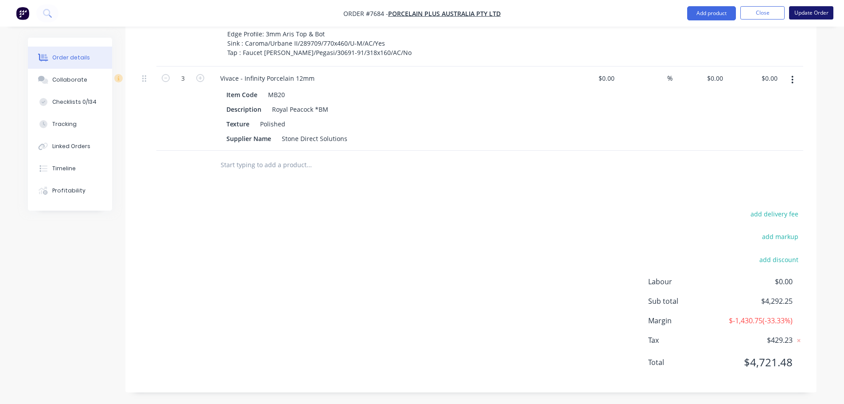
click at [808, 18] on button "Update Order" at bounding box center [811, 12] width 44 height 13
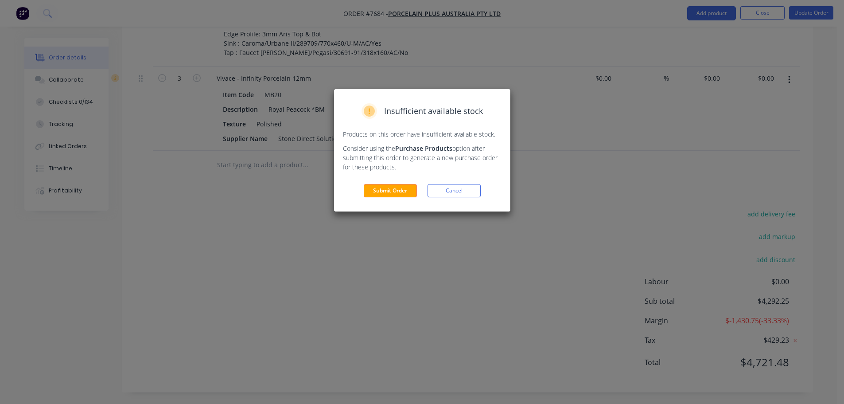
click at [399, 199] on div "Insufficient available stock Products on this order have insufficient available…" at bounding box center [422, 150] width 176 height 122
click at [397, 189] on button "Submit Order" at bounding box center [390, 190] width 53 height 13
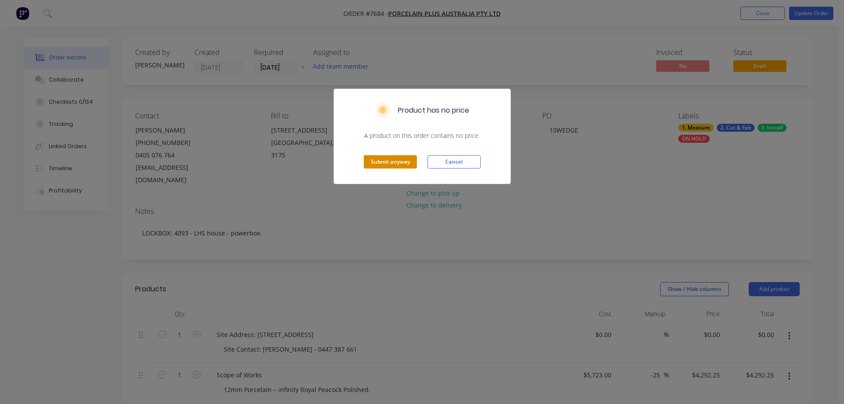
click at [393, 157] on button "Submit anyway" at bounding box center [390, 161] width 53 height 13
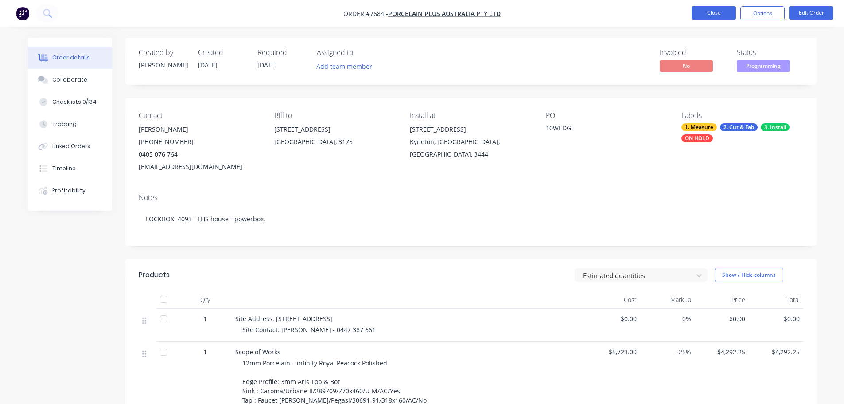
click at [714, 10] on button "Close" at bounding box center [714, 12] width 44 height 13
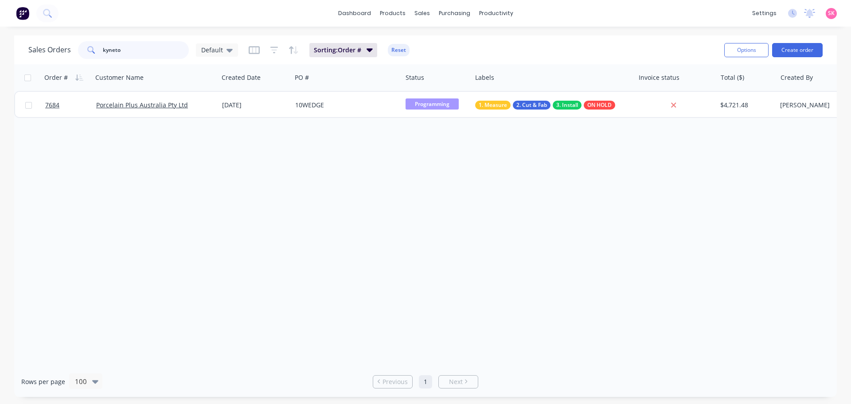
drag, startPoint x: 147, startPoint y: 53, endPoint x: 68, endPoint y: 57, distance: 79.0
click at [67, 58] on div "Sales Orders kyneto Default" at bounding box center [133, 50] width 210 height 18
type input "v"
drag, startPoint x: 146, startPoint y: 52, endPoint x: 164, endPoint y: 63, distance: 21.3
click at [105, 51] on input "beaumaris" at bounding box center [146, 50] width 86 height 18
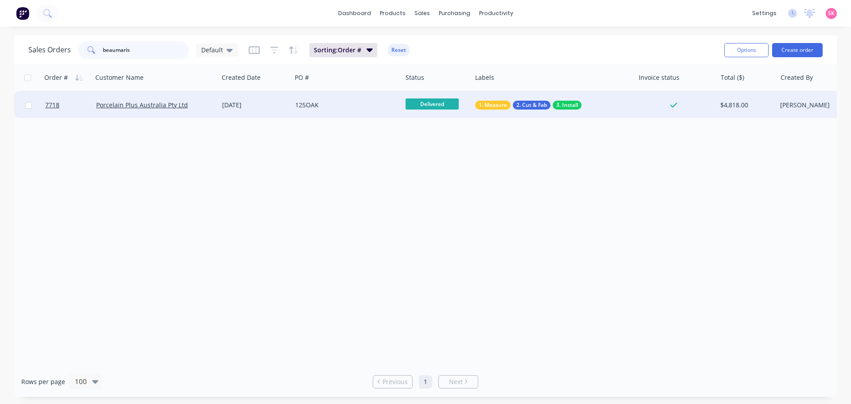
type input "beaumaris"
click at [299, 102] on div "125OAK" at bounding box center [344, 105] width 98 height 9
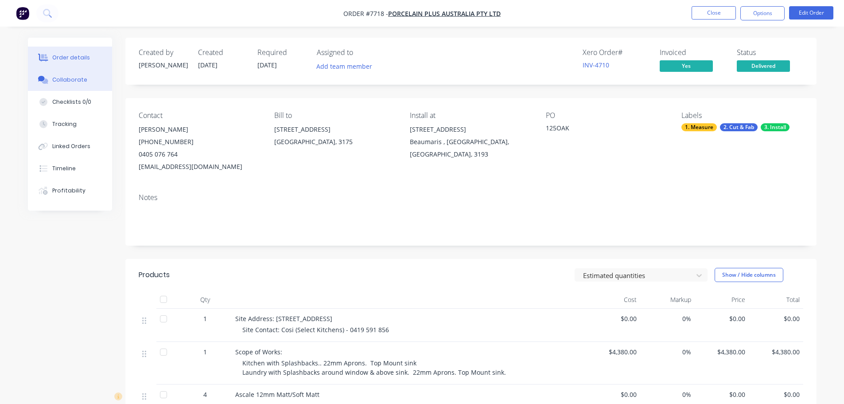
click at [71, 78] on div "Collaborate" at bounding box center [69, 80] width 35 height 8
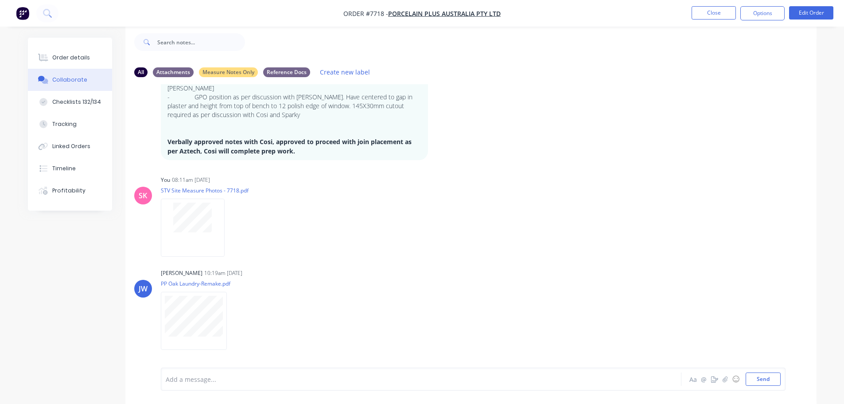
scroll to position [1306, 0]
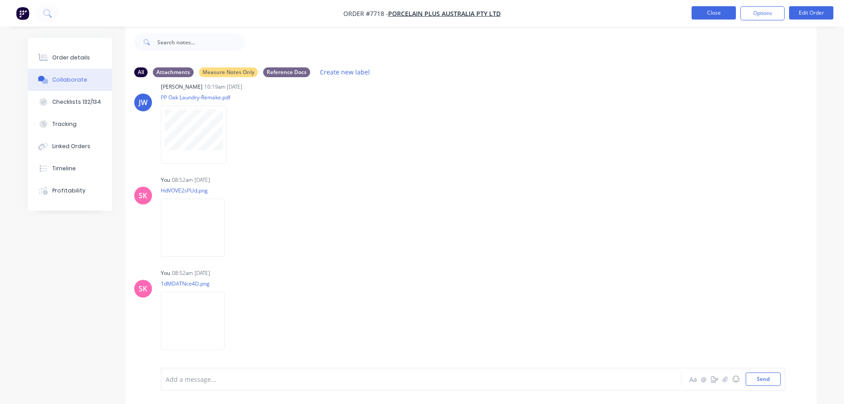
click at [728, 12] on button "Close" at bounding box center [714, 12] width 44 height 13
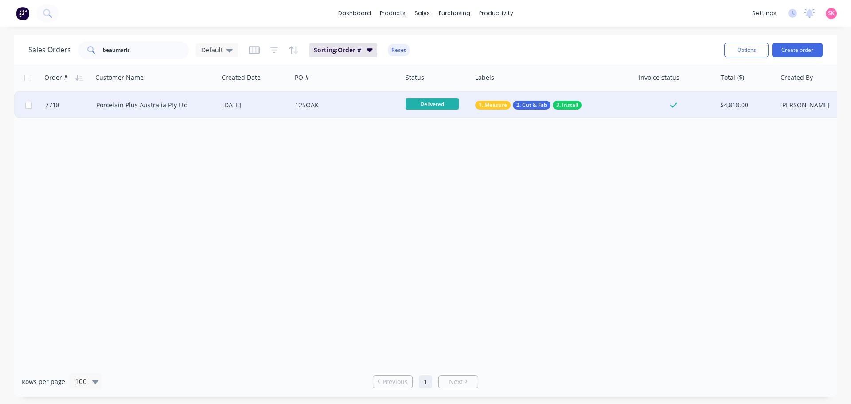
click at [240, 105] on div "05 Sep 2025" at bounding box center [255, 105] width 66 height 9
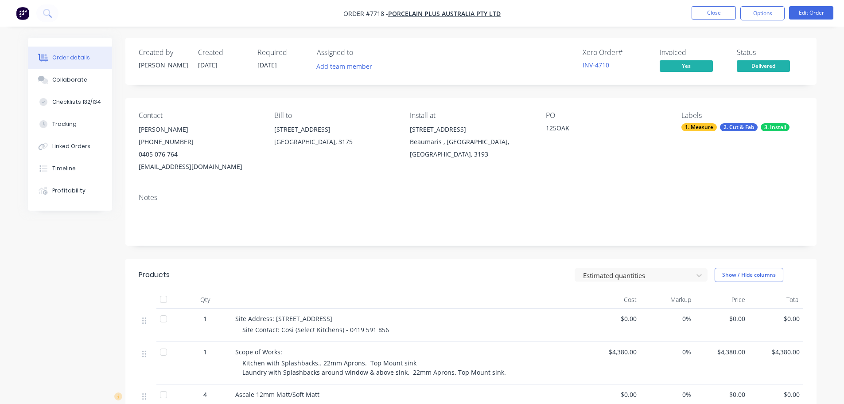
scroll to position [204, 0]
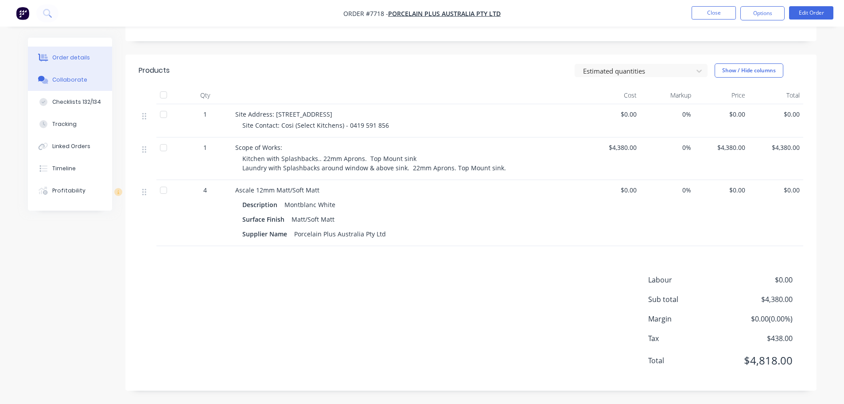
click at [82, 82] on div "Collaborate" at bounding box center [69, 80] width 35 height 8
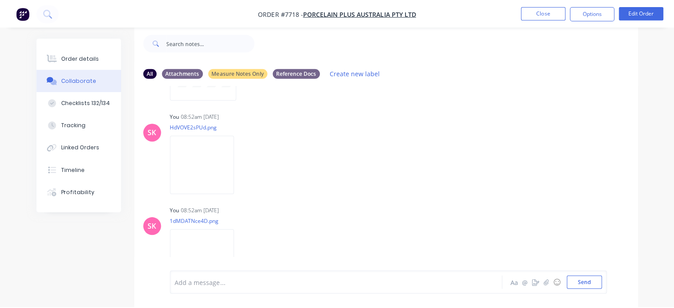
scroll to position [1371, 0]
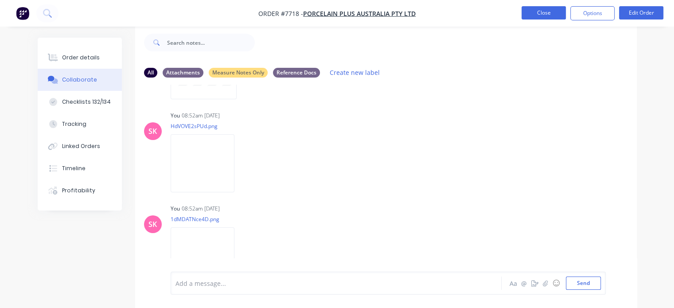
click at [558, 11] on button "Close" at bounding box center [544, 12] width 44 height 13
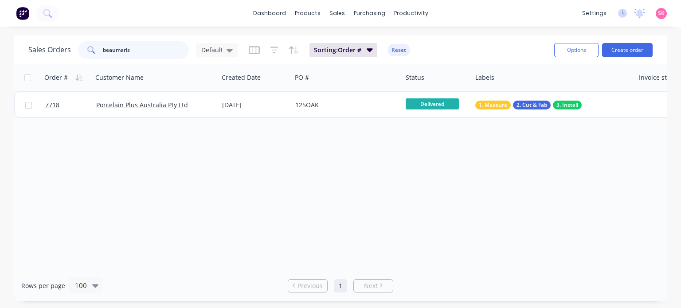
drag, startPoint x: 162, startPoint y: 48, endPoint x: 91, endPoint y: 55, distance: 71.7
click at [91, 56] on div "beaumaris" at bounding box center [133, 50] width 111 height 18
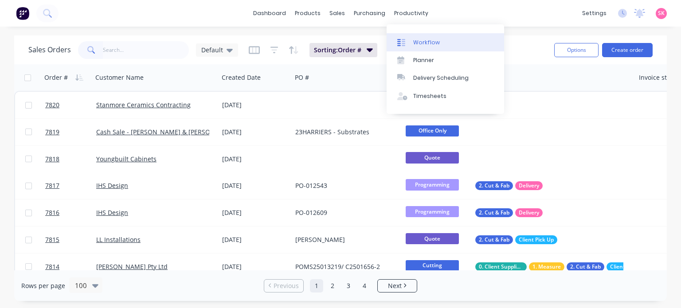
click at [413, 43] on div "Workflow" at bounding box center [426, 43] width 27 height 8
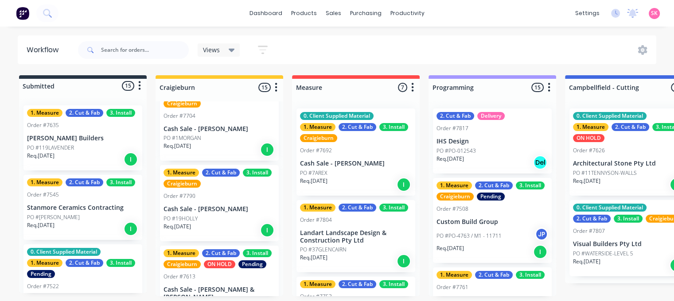
scroll to position [222, 0]
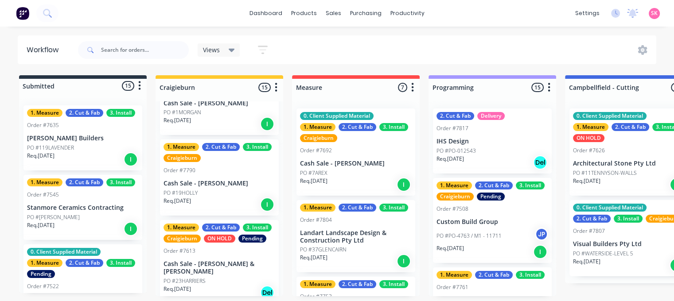
click at [240, 178] on div "1. Measure 2. Cut & Fab 3. Install Craigieburn Order #7790 Cash Sale - Nick Di …" at bounding box center [219, 178] width 119 height 76
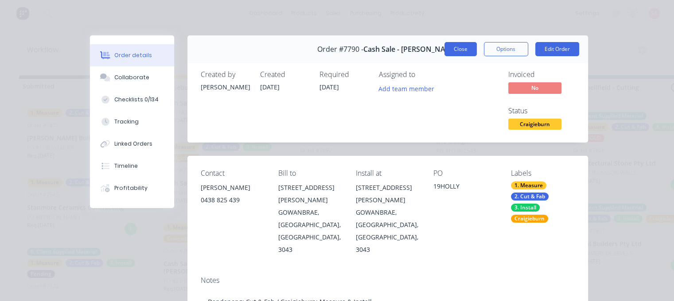
click at [457, 47] on button "Close" at bounding box center [460, 49] width 32 height 14
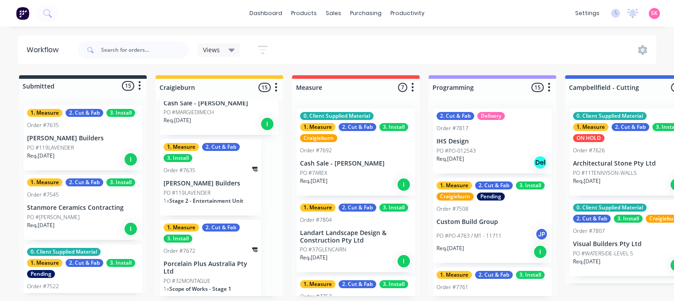
scroll to position [2, 0]
click at [224, 180] on p "Connelly Builders" at bounding box center [211, 184] width 94 height 8
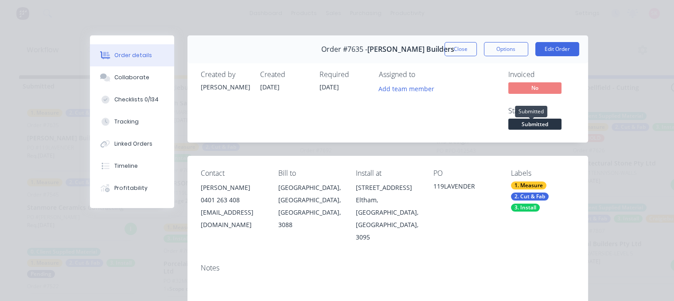
click at [523, 121] on span "Submitted" at bounding box center [534, 124] width 53 height 11
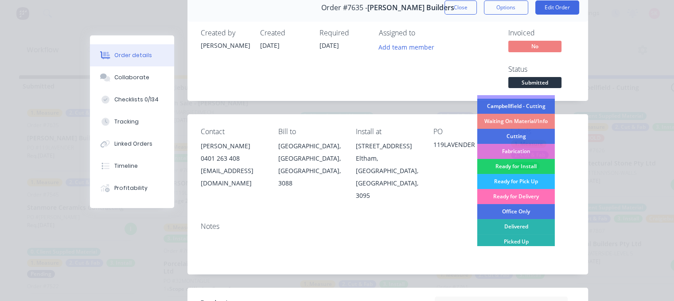
scroll to position [44, 0]
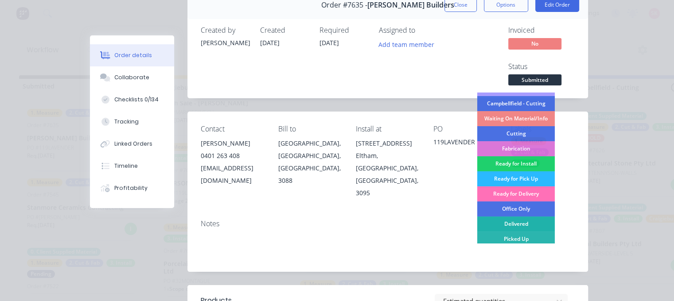
click at [512, 222] on div "Delivered" at bounding box center [516, 224] width 78 height 15
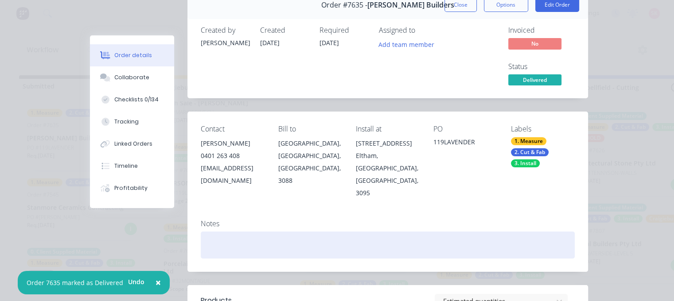
scroll to position [0, 0]
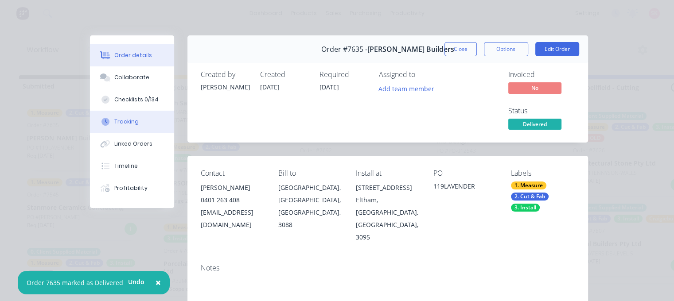
click at [130, 124] on div "Tracking" at bounding box center [126, 122] width 24 height 8
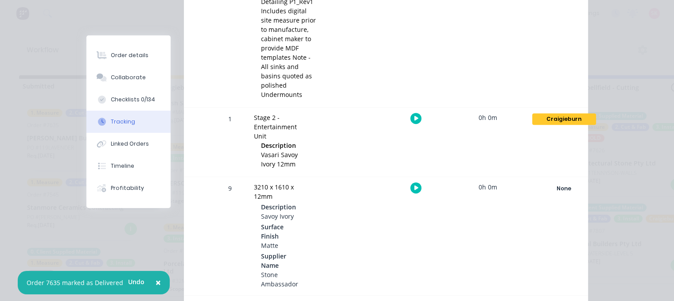
scroll to position [532, 0]
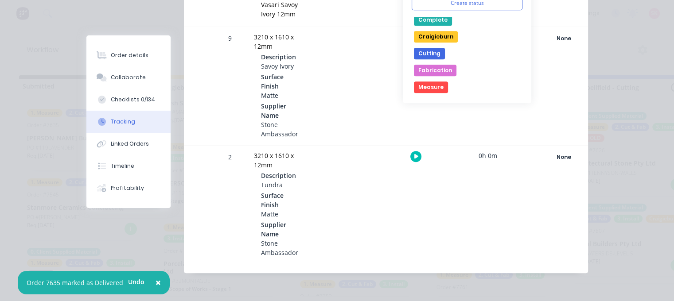
scroll to position [0, 0]
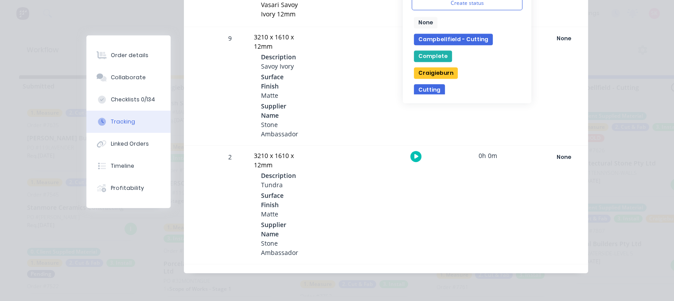
click at [437, 62] on button "Complete" at bounding box center [433, 57] width 38 height 12
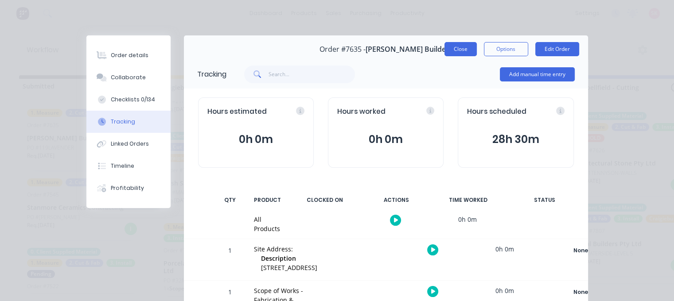
click at [463, 50] on button "Close" at bounding box center [460, 49] width 32 height 14
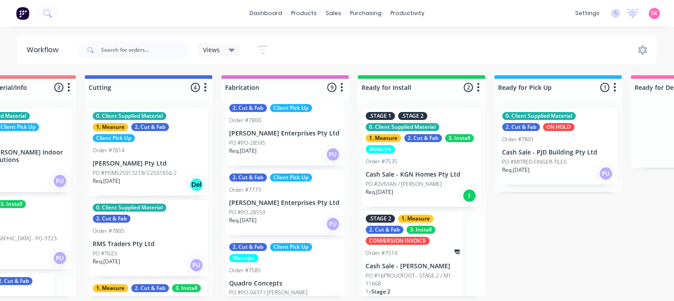
scroll to position [488, 0]
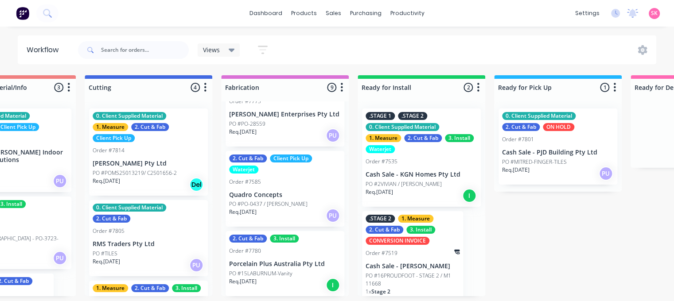
click at [296, 264] on p "Porcelain Plus Australia Pty Ltd" at bounding box center [285, 265] width 112 height 8
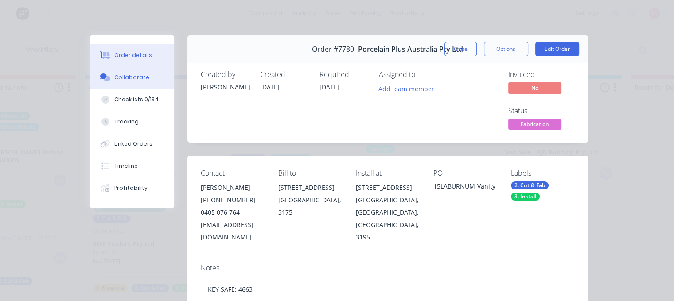
click at [120, 71] on button "Collaborate" at bounding box center [132, 77] width 84 height 22
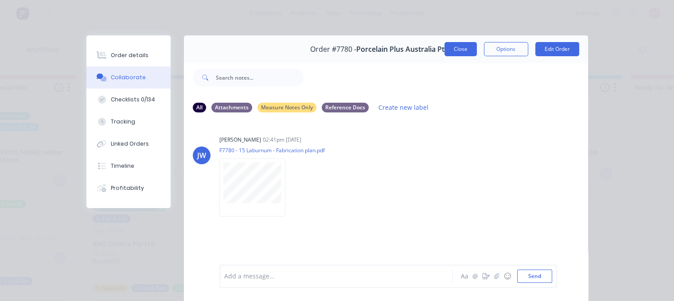
click at [458, 49] on button "Close" at bounding box center [460, 49] width 32 height 14
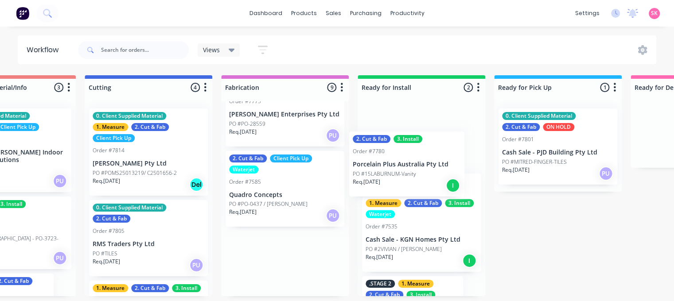
drag, startPoint x: 265, startPoint y: 261, endPoint x: 392, endPoint y: 163, distance: 160.7
click at [392, 163] on div "Submitted 15 Status colour #273444 hex #273444 Save Cancel Summaries Total orde…" at bounding box center [171, 185] width 1863 height 221
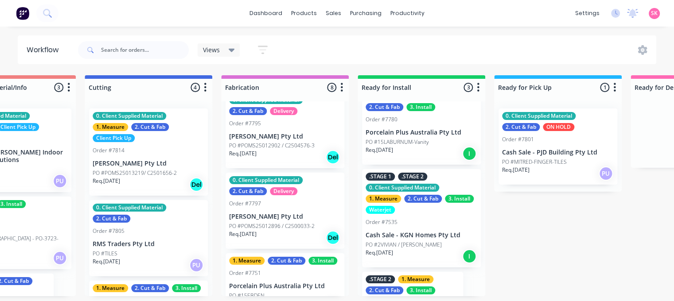
scroll to position [0, 0]
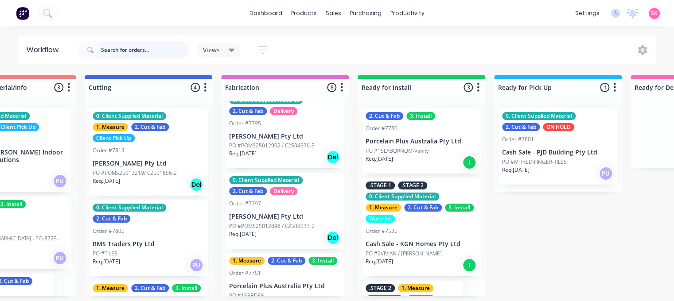
click at [121, 47] on input "text" at bounding box center [145, 50] width 88 height 18
type input "EBDEN"
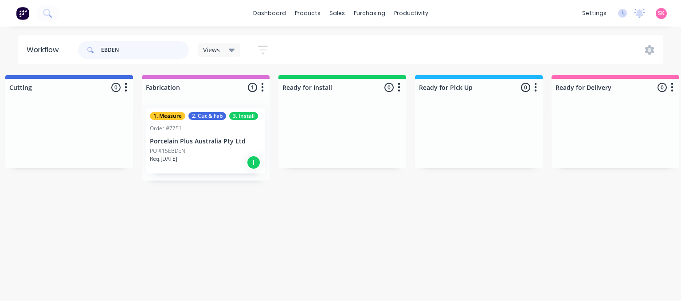
scroll to position [0, 835]
drag, startPoint x: 133, startPoint y: 47, endPoint x: 79, endPoint y: 47, distance: 54.5
click at [79, 47] on div "EBDEN" at bounding box center [133, 50] width 111 height 18
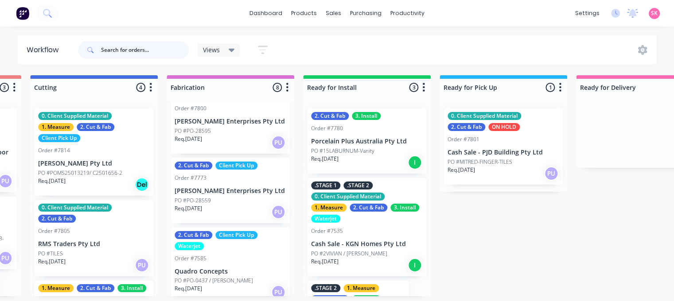
scroll to position [419, 0]
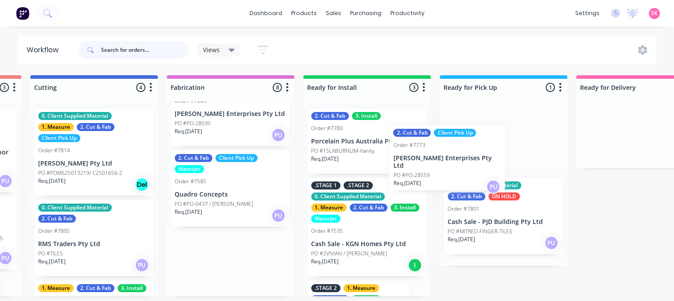
drag, startPoint x: 216, startPoint y: 187, endPoint x: 440, endPoint y: 162, distance: 224.7
click at [440, 162] on div "Submitted 14 Status colour #273444 hex #273444 Save Cancel Summaries Total orde…" at bounding box center [117, 185] width 1863 height 221
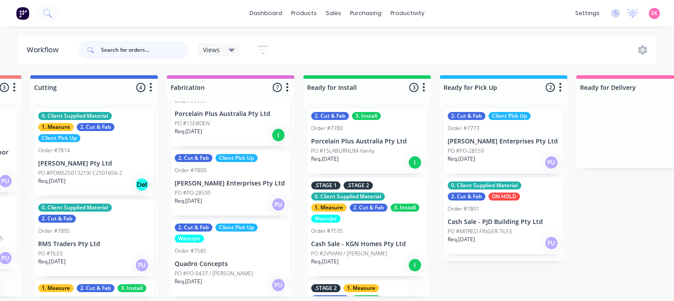
scroll to position [350, 0]
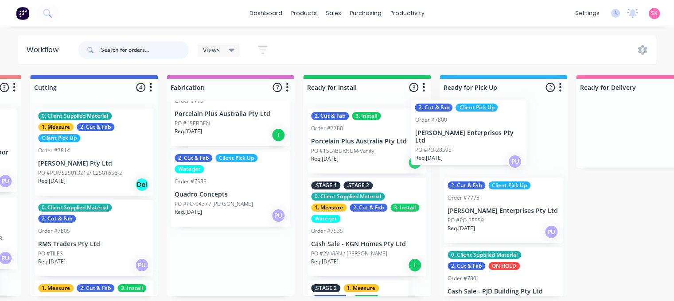
drag, startPoint x: 199, startPoint y: 201, endPoint x: 447, endPoint y: 151, distance: 252.6
click at [447, 151] on div "Submitted 14 Status colour #273444 hex #273444 Save Cancel Summaries Total orde…" at bounding box center [117, 185] width 1863 height 221
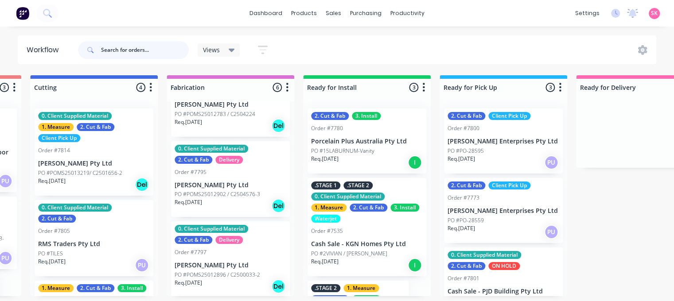
scroll to position [0, 0]
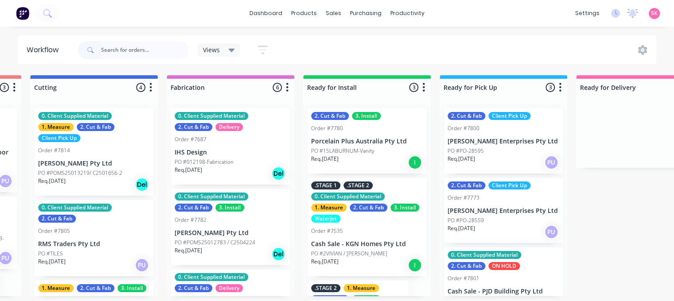
click at [102, 179] on div "Req. 22/10/25 Del" at bounding box center [94, 184] width 112 height 15
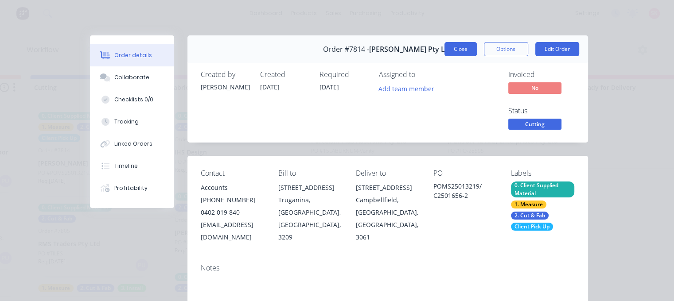
click at [455, 50] on button "Close" at bounding box center [460, 49] width 32 height 14
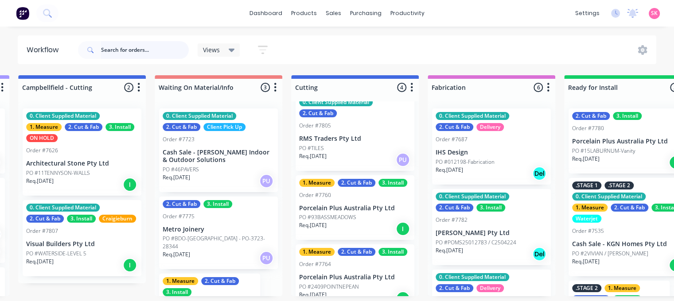
scroll to position [119, 0]
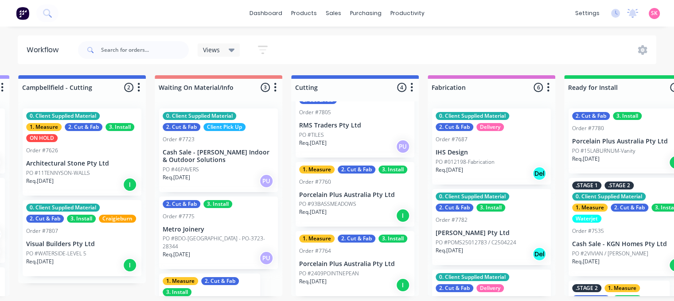
click at [370, 211] on div "Req. 20/10/25 I" at bounding box center [355, 215] width 112 height 15
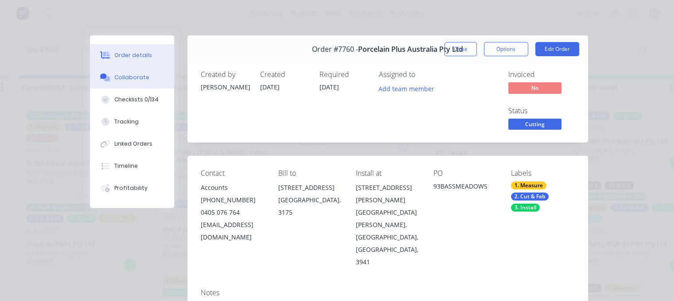
click at [139, 82] on button "Collaborate" at bounding box center [132, 77] width 84 height 22
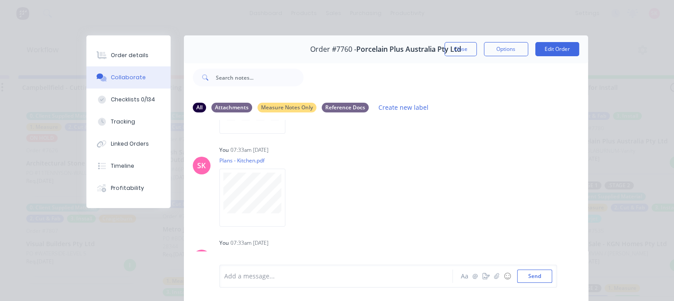
scroll to position [574, 0]
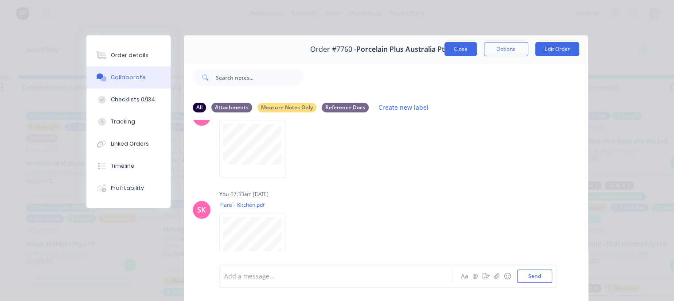
click at [457, 50] on button "Close" at bounding box center [460, 49] width 32 height 14
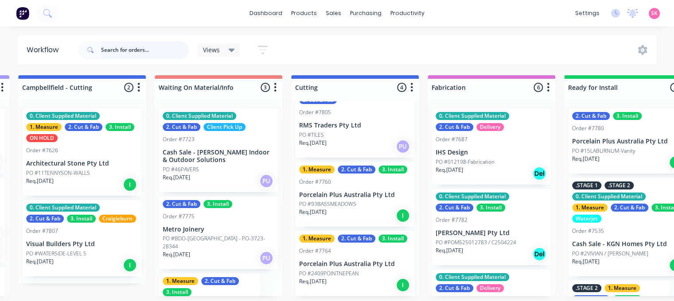
scroll to position [2, 547]
click at [365, 278] on div "Req. 16/10/25 I" at bounding box center [355, 285] width 112 height 15
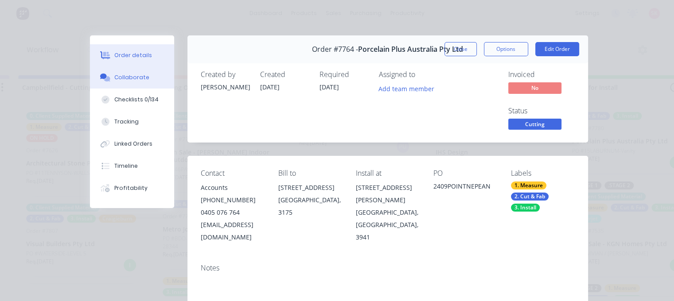
click at [121, 76] on div "Collaborate" at bounding box center [131, 78] width 35 height 8
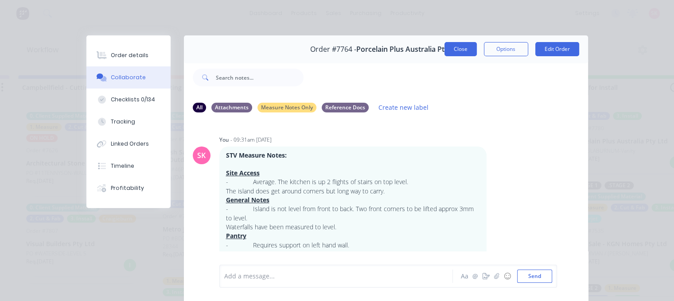
click at [467, 49] on button "Close" at bounding box center [460, 49] width 32 height 14
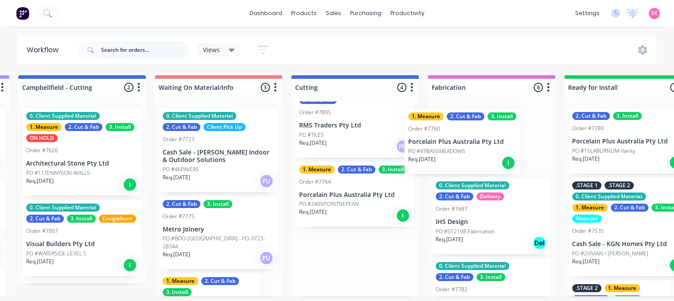
drag, startPoint x: 346, startPoint y: 208, endPoint x: 457, endPoint y: 152, distance: 125.0
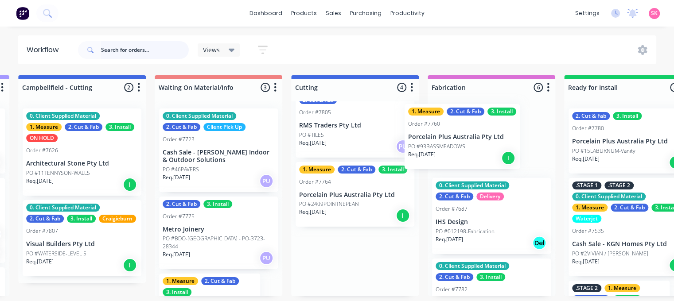
click at [457, 152] on div "Submitted 14 Status colour #273444 hex #273444 Save Cancel Summaries Total orde…" at bounding box center [378, 185] width 1863 height 221
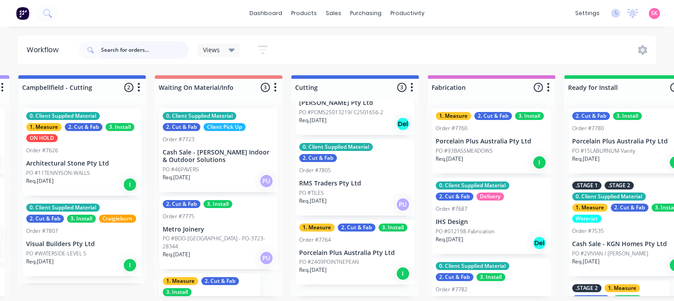
scroll to position [50, 0]
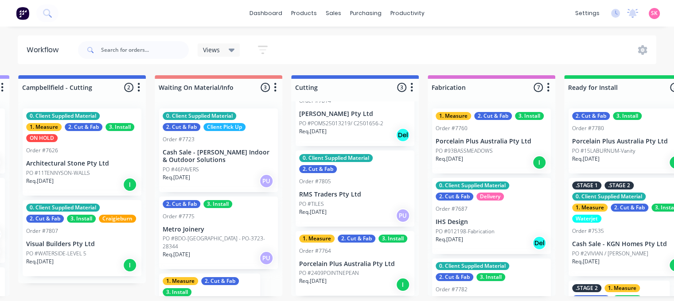
click at [311, 286] on div "Req. 16/10/25 I" at bounding box center [355, 284] width 112 height 15
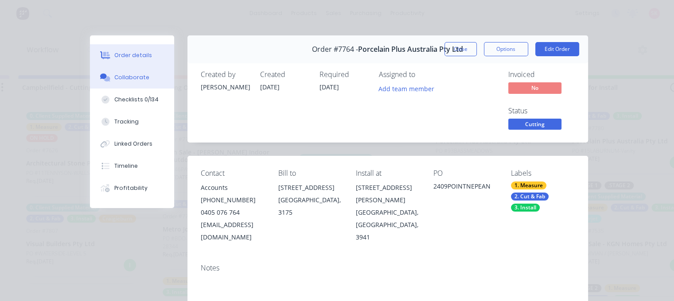
click at [101, 76] on icon at bounding box center [103, 76] width 7 height 5
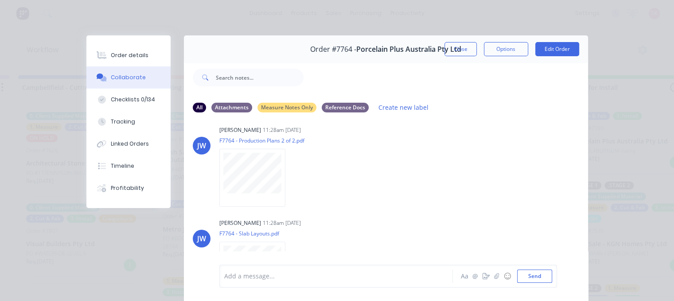
scroll to position [645, 0]
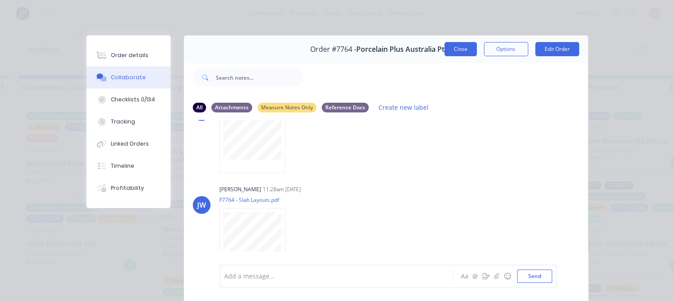
click at [452, 53] on button "Close" at bounding box center [460, 49] width 32 height 14
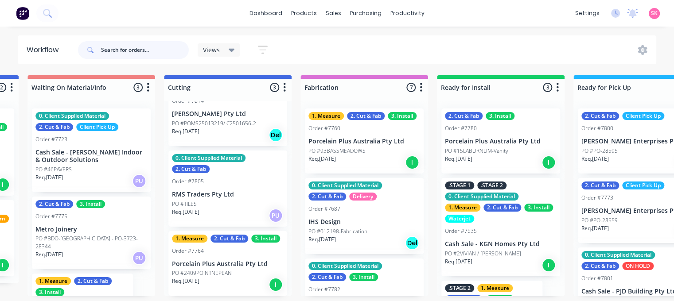
scroll to position [0, 674]
click at [342, 159] on div "Req. 20/10/25 I" at bounding box center [364, 162] width 112 height 15
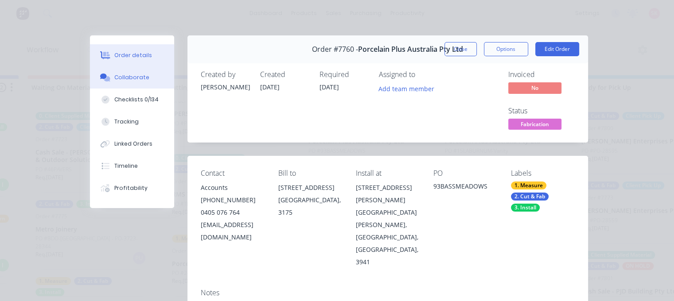
click at [106, 77] on icon at bounding box center [107, 78] width 6 height 5
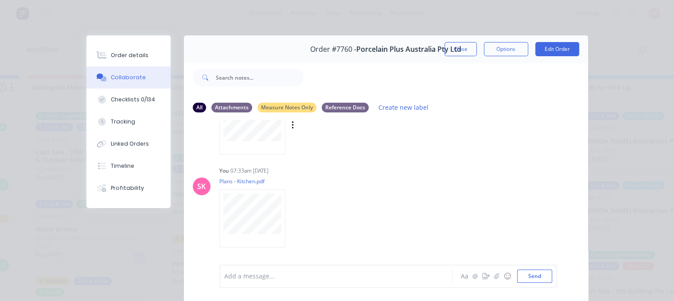
scroll to position [627, 0]
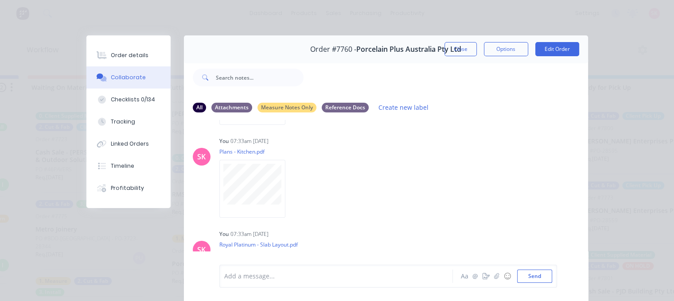
click at [458, 36] on div "Order #7760 - Porcelain Plus Australia Pty Ltd" at bounding box center [385, 49] width 151 height 26
click at [464, 45] on button "Close" at bounding box center [460, 49] width 32 height 14
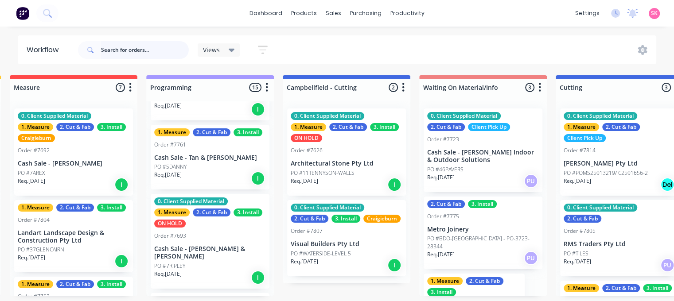
scroll to position [0, 0]
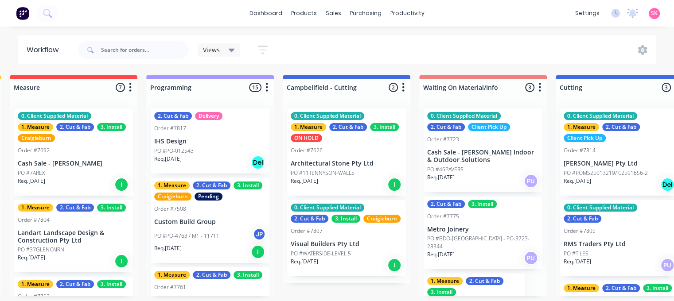
click at [209, 148] on div "PO #PO-012543" at bounding box center [210, 151] width 112 height 8
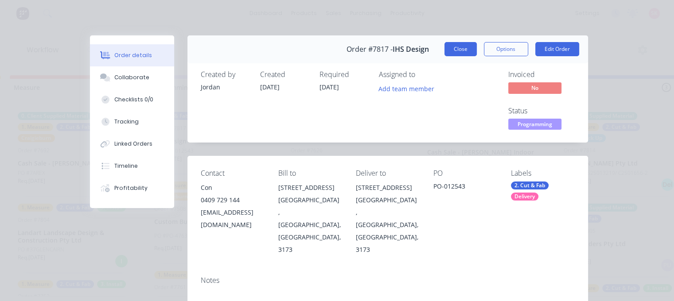
click at [460, 46] on button "Close" at bounding box center [460, 49] width 32 height 14
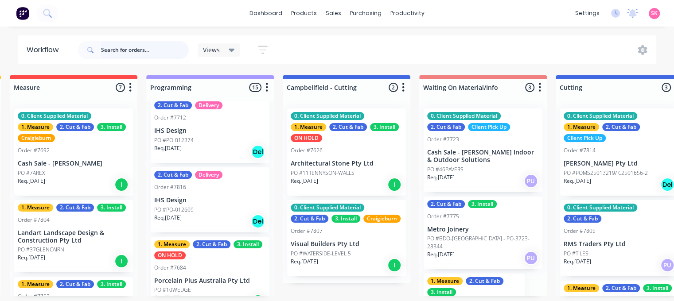
scroll to position [985, 0]
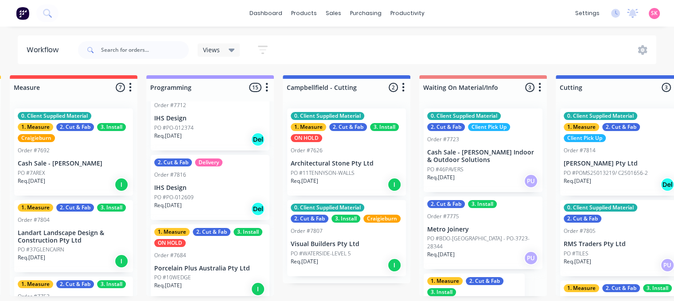
click at [215, 202] on div "Req. 27/10/25 Del" at bounding box center [210, 209] width 112 height 15
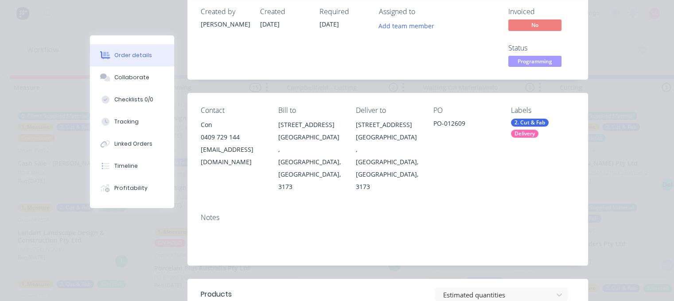
scroll to position [0, 0]
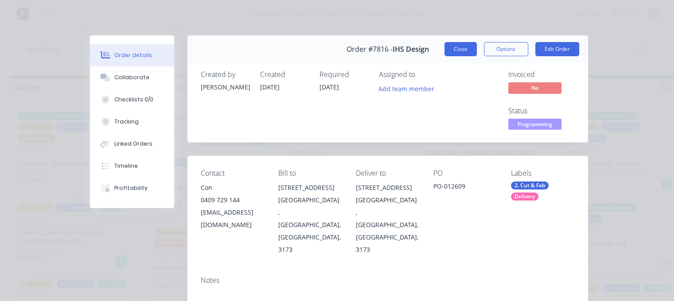
click at [461, 52] on button "Close" at bounding box center [460, 49] width 32 height 14
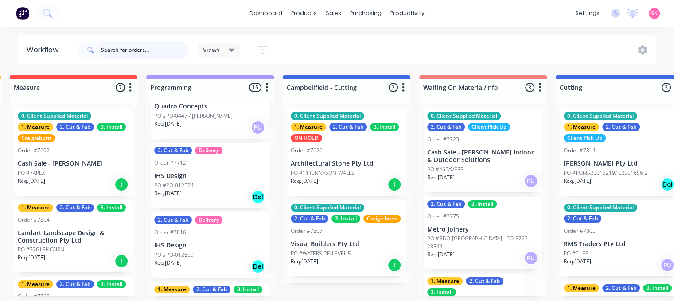
scroll to position [896, 0]
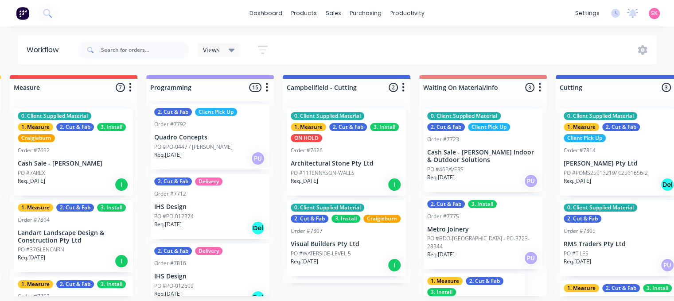
click at [223, 213] on div "PO #PO-012374" at bounding box center [210, 217] width 112 height 8
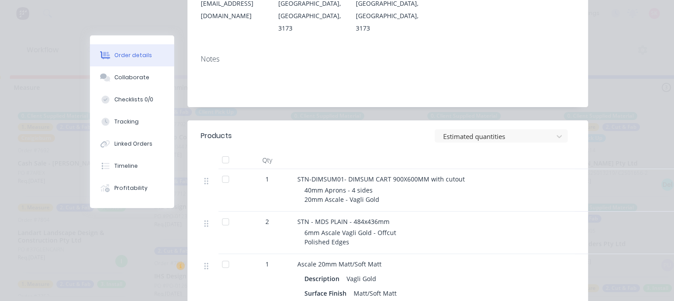
scroll to position [0, 0]
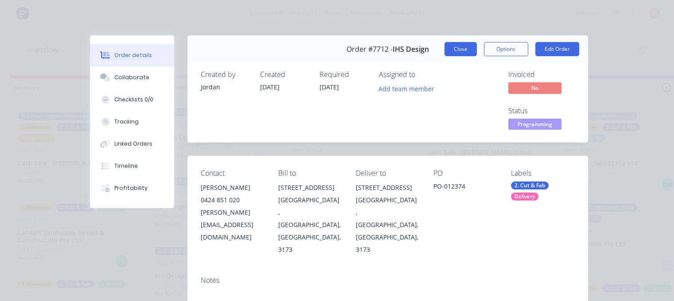
click at [445, 50] on button "Close" at bounding box center [460, 49] width 32 height 14
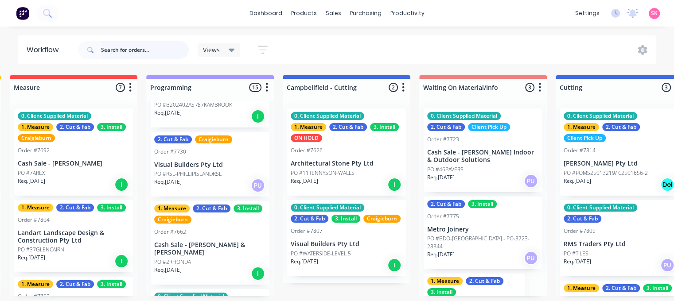
scroll to position [453, 0]
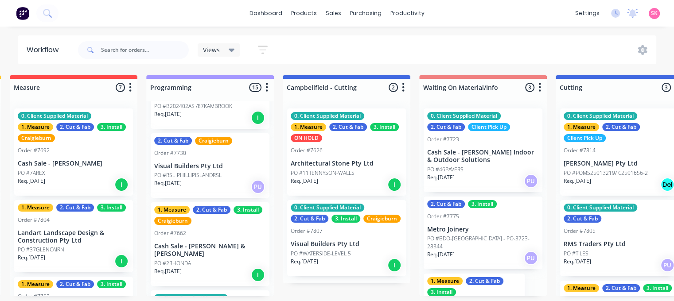
click at [220, 249] on div "1. Measure 2. Cut & Fab 3. Install Craigieburn Order #7662 Cash Sale - Aaron & …" at bounding box center [210, 244] width 119 height 84
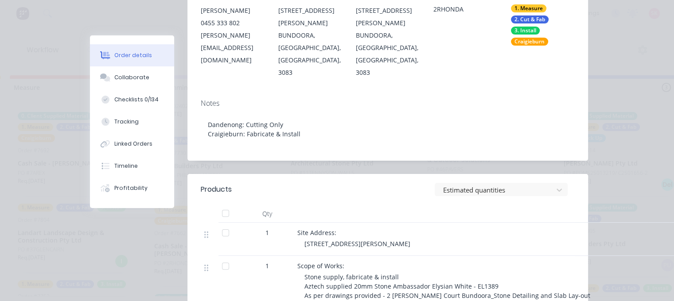
scroll to position [0, 0]
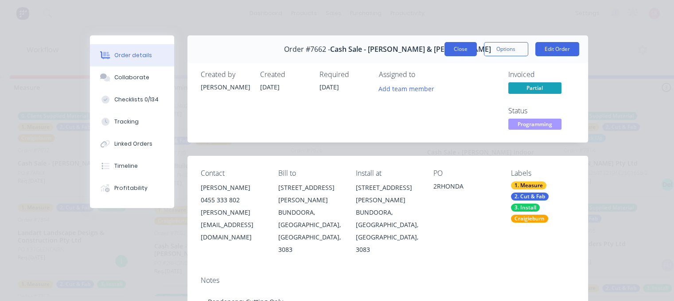
click at [469, 46] on button "Close" at bounding box center [460, 49] width 32 height 14
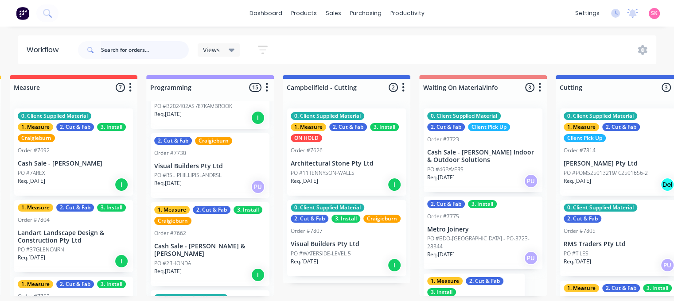
scroll to position [409, 0]
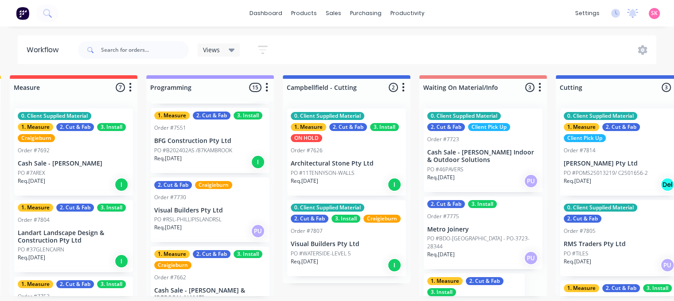
click at [222, 224] on div "Req. 04/10/25 PU" at bounding box center [210, 231] width 112 height 15
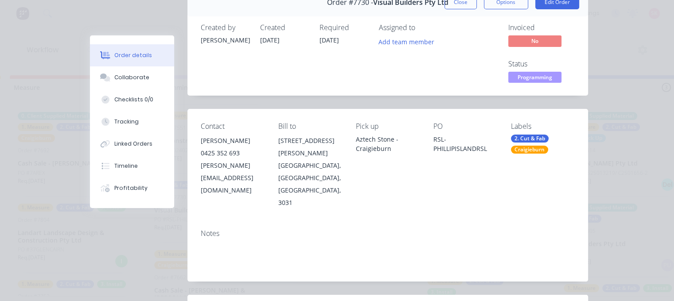
scroll to position [44, 0]
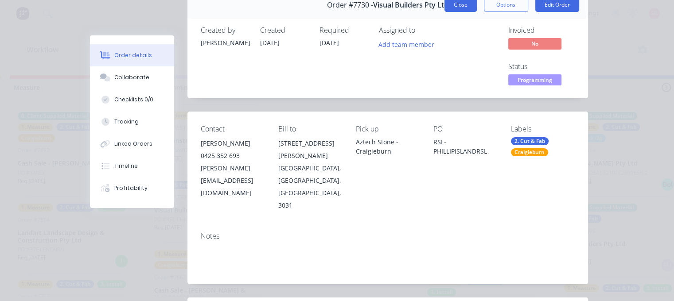
click at [462, 9] on button "Close" at bounding box center [460, 5] width 32 height 14
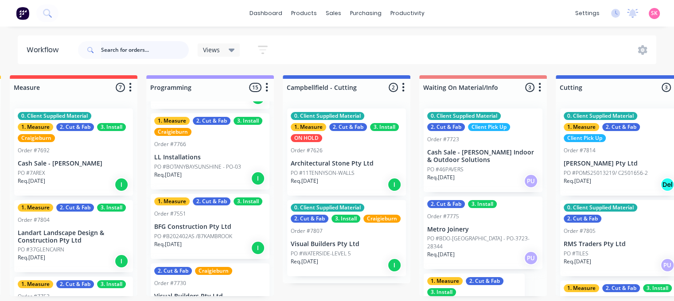
scroll to position [320, 0]
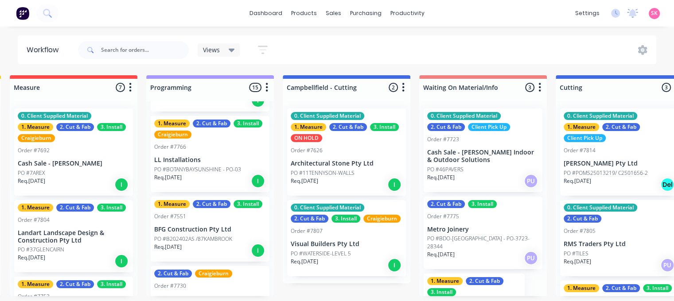
click at [226, 235] on p "PO #B202402AS /87KAMBROOK" at bounding box center [193, 239] width 78 height 8
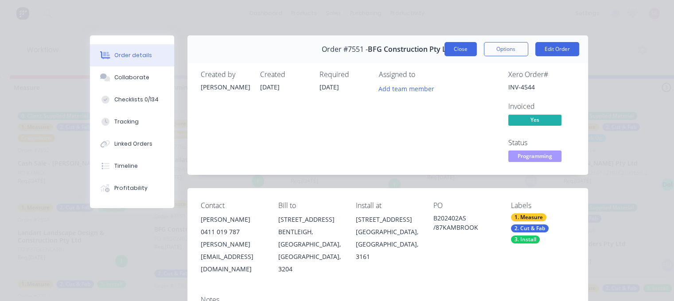
click at [468, 48] on button "Close" at bounding box center [460, 49] width 32 height 14
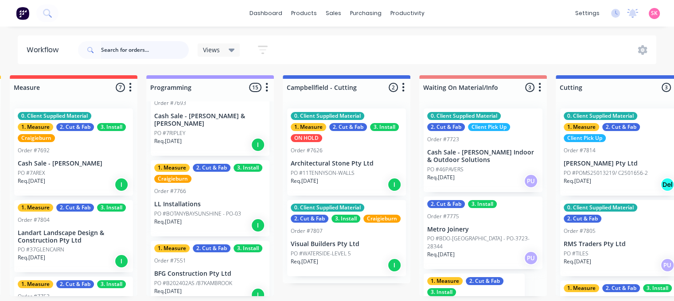
scroll to position [231, 0]
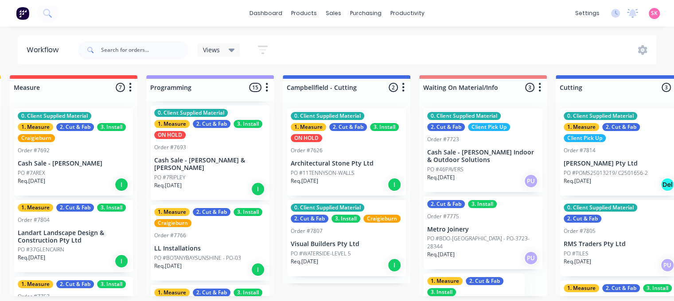
click at [179, 135] on div "ON HOLD" at bounding box center [169, 135] width 31 height 8
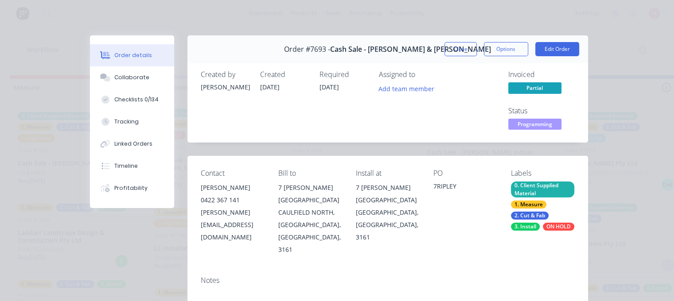
click at [543, 231] on div "ON HOLD" at bounding box center [558, 227] width 31 height 8
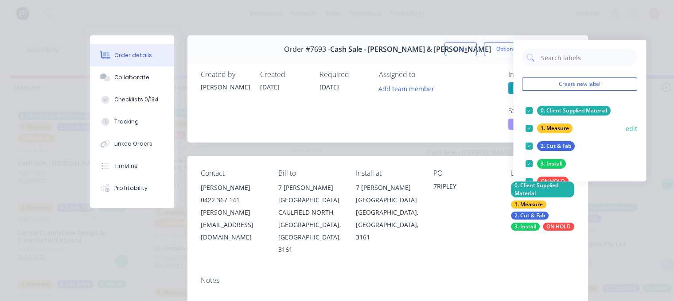
scroll to position [44, 0]
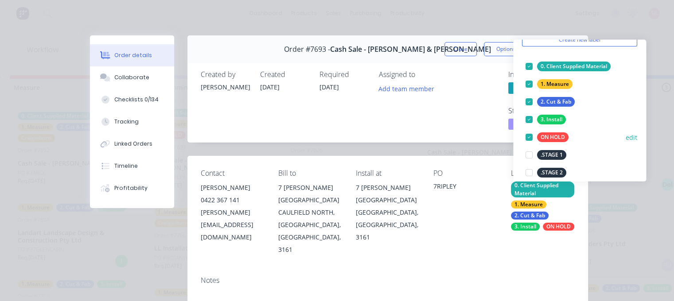
click at [529, 136] on div at bounding box center [529, 137] width 18 height 18
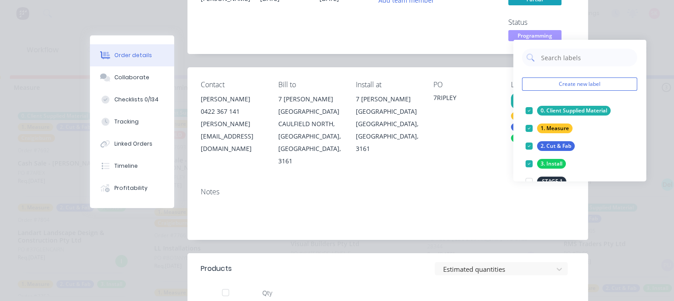
scroll to position [0, 0]
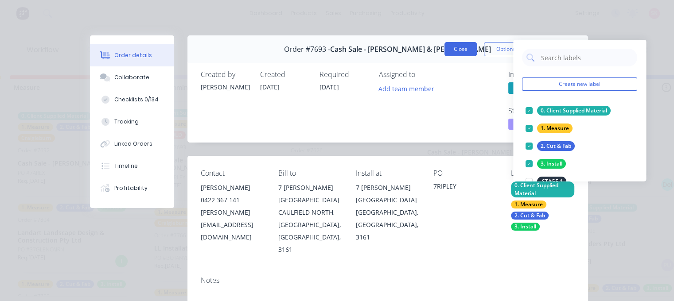
click at [456, 48] on button "Close" at bounding box center [460, 49] width 32 height 14
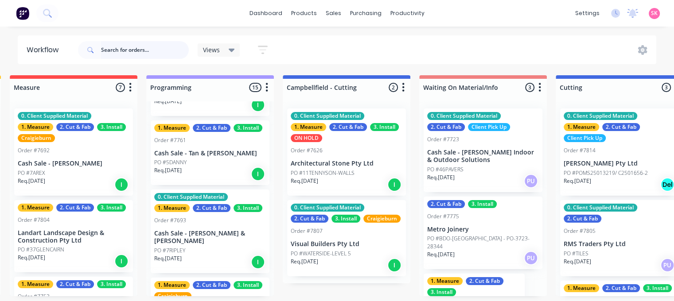
scroll to position [143, 0]
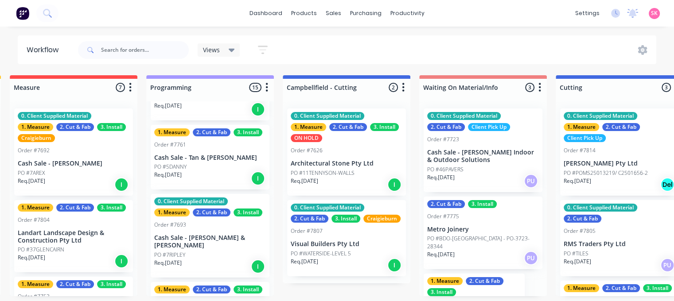
click at [227, 167] on div "PO #5DANNY" at bounding box center [210, 167] width 112 height 8
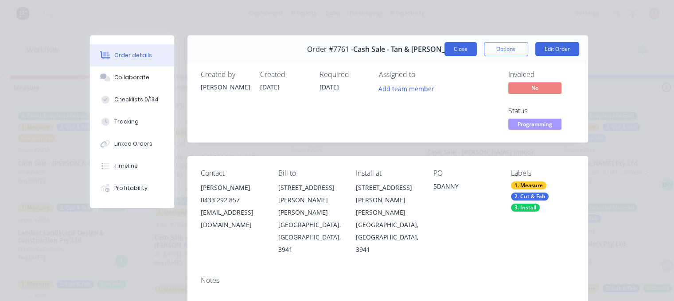
click at [461, 47] on button "Close" at bounding box center [460, 49] width 32 height 14
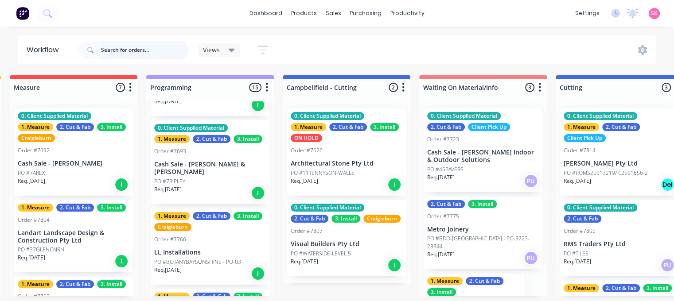
scroll to position [231, 0]
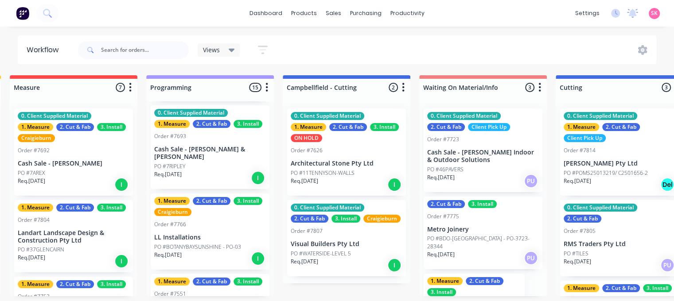
click at [211, 234] on p "LL Installations" at bounding box center [210, 238] width 112 height 8
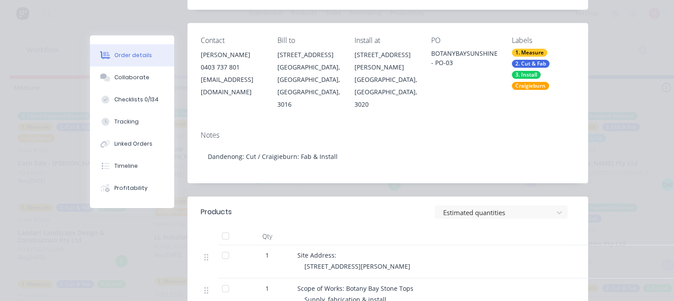
scroll to position [266, 0]
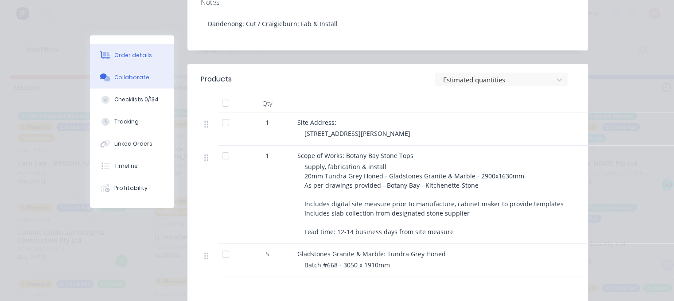
click at [136, 74] on div "Collaborate" at bounding box center [131, 78] width 35 height 8
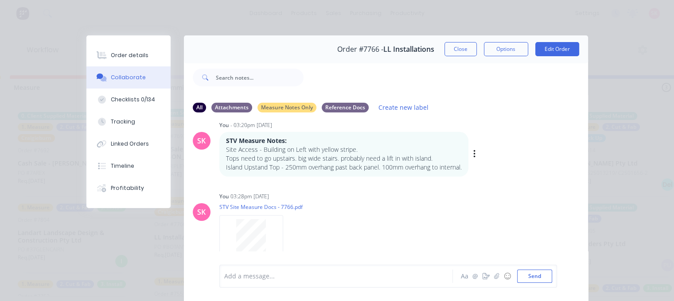
scroll to position [21, 0]
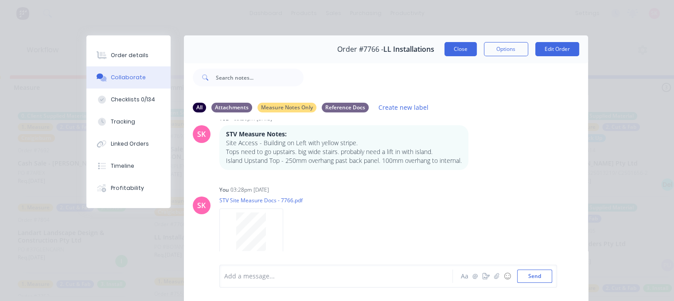
click at [460, 51] on button "Close" at bounding box center [460, 49] width 32 height 14
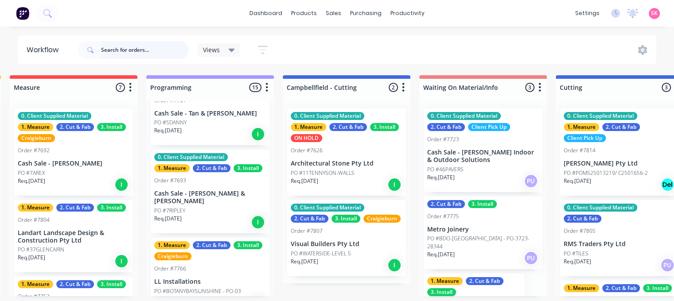
scroll to position [143, 0]
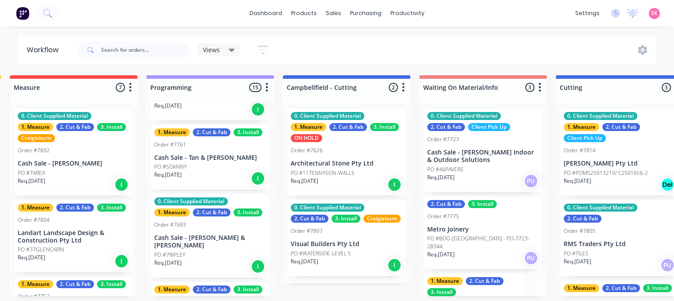
click at [222, 171] on div "Req. 29/10/25 I" at bounding box center [210, 178] width 112 height 15
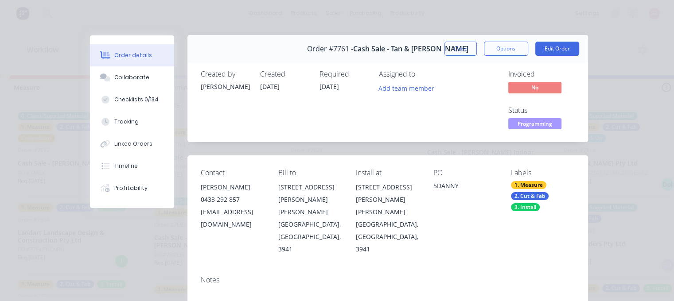
scroll to position [0, 0]
click at [120, 82] on button "Collaborate" at bounding box center [132, 77] width 84 height 22
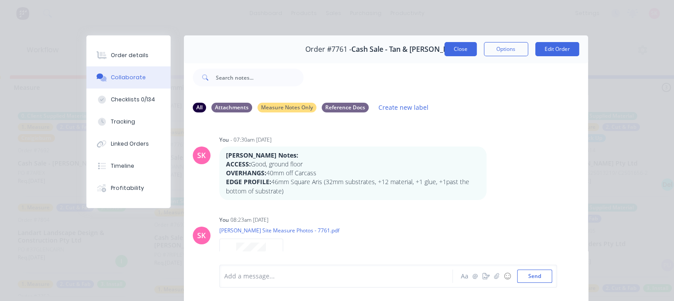
click at [460, 49] on button "Close" at bounding box center [460, 49] width 32 height 14
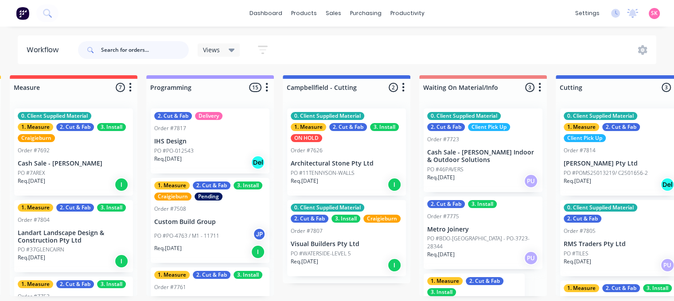
scroll to position [133, 0]
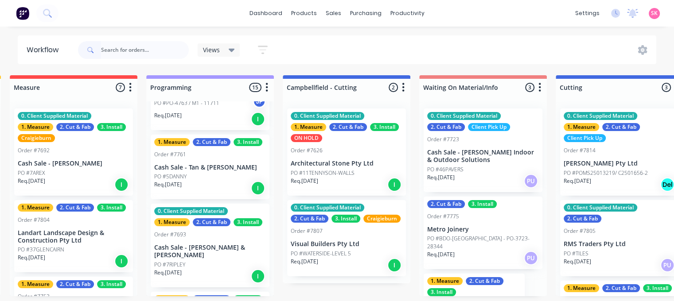
click at [206, 189] on div "Req. 29/10/25 I" at bounding box center [210, 188] width 112 height 15
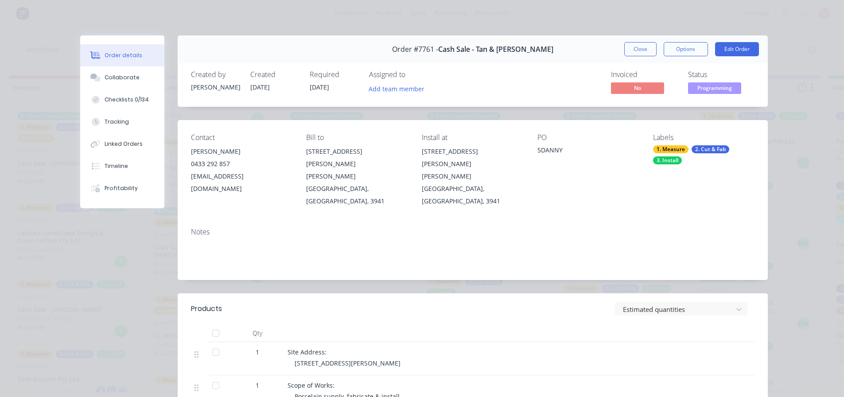
drag, startPoint x: 646, startPoint y: 52, endPoint x: 642, endPoint y: 54, distance: 4.8
click at [646, 52] on button "Close" at bounding box center [640, 49] width 32 height 14
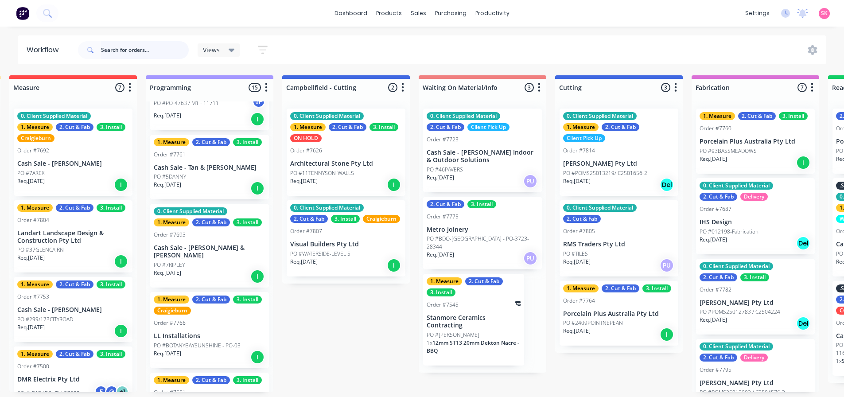
scroll to position [0, 283]
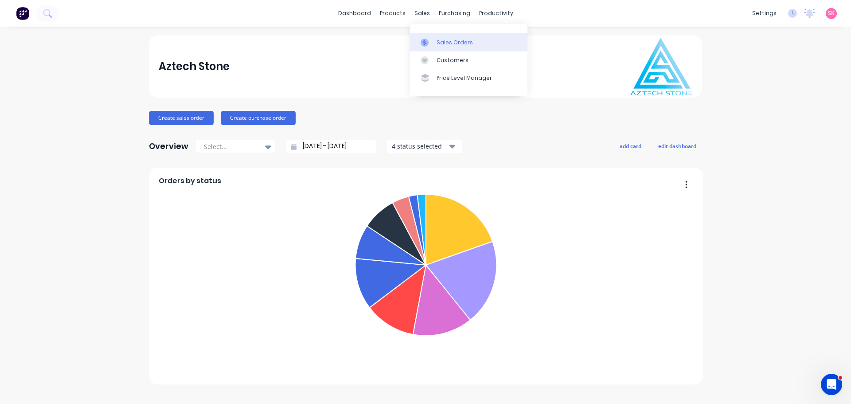
click at [339, 36] on link "Sales Orders" at bounding box center [468, 42] width 117 height 18
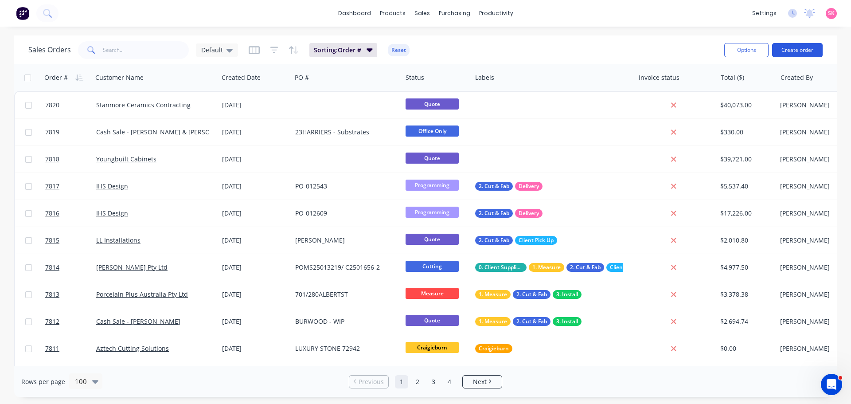
click at [339, 49] on button "Create order" at bounding box center [797, 50] width 51 height 14
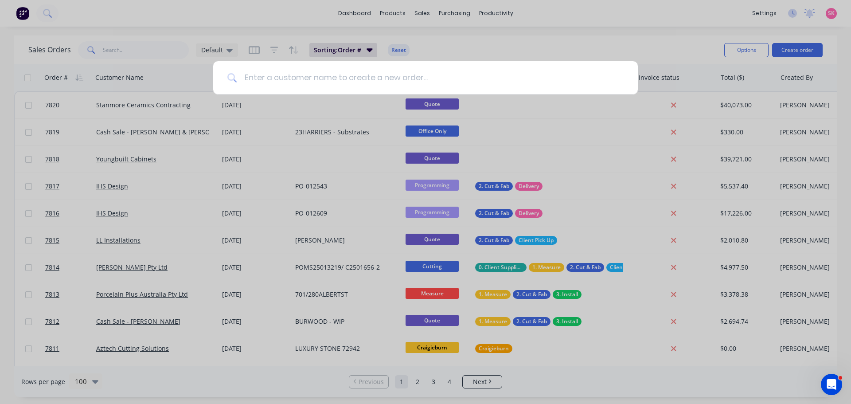
click at [299, 74] on input at bounding box center [430, 77] width 386 height 33
click at [263, 82] on input at bounding box center [430, 77] width 386 height 33
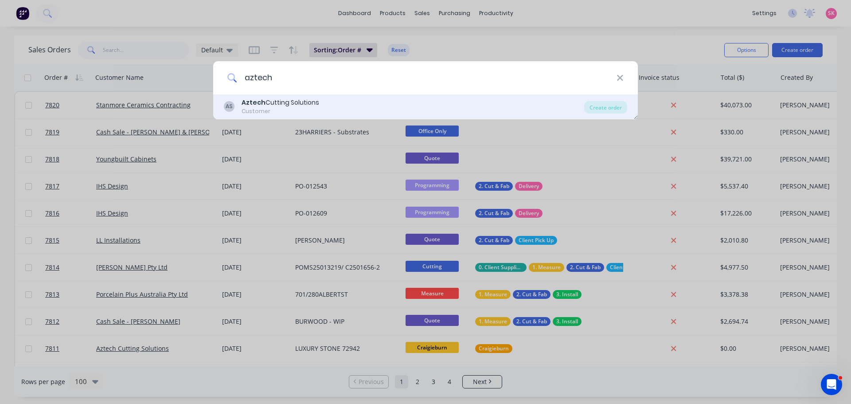
type input "aztech"
click at [309, 99] on div "Aztech Cutting Solutions" at bounding box center [280, 102] width 78 height 9
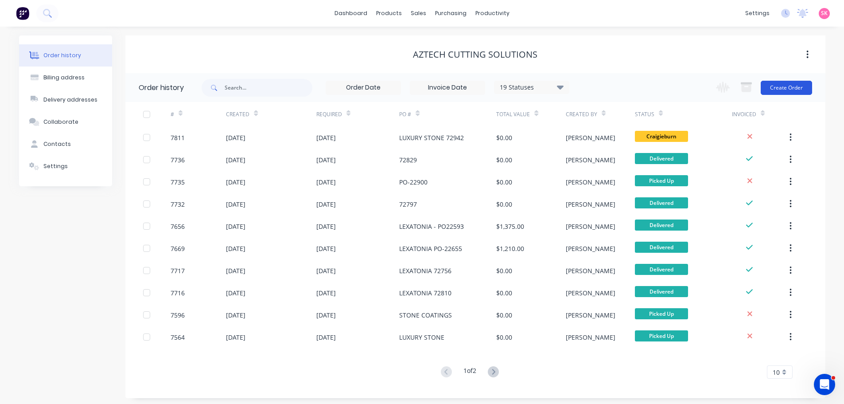
click at [339, 88] on button "Create Order" at bounding box center [786, 88] width 51 height 14
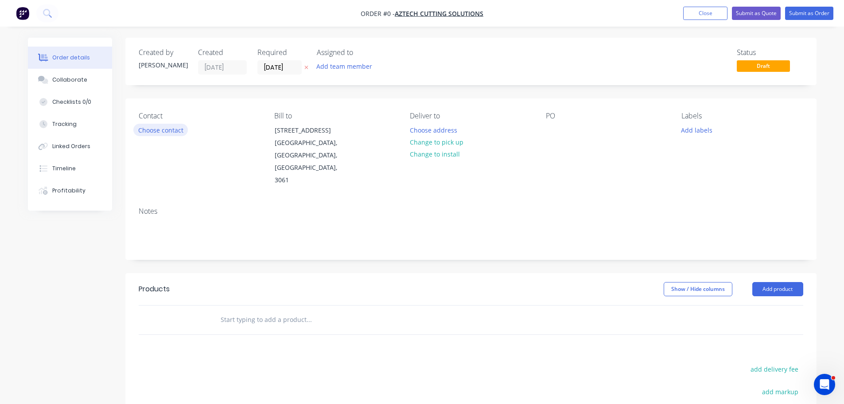
click at [174, 131] on button "Choose contact" at bounding box center [160, 130] width 55 height 12
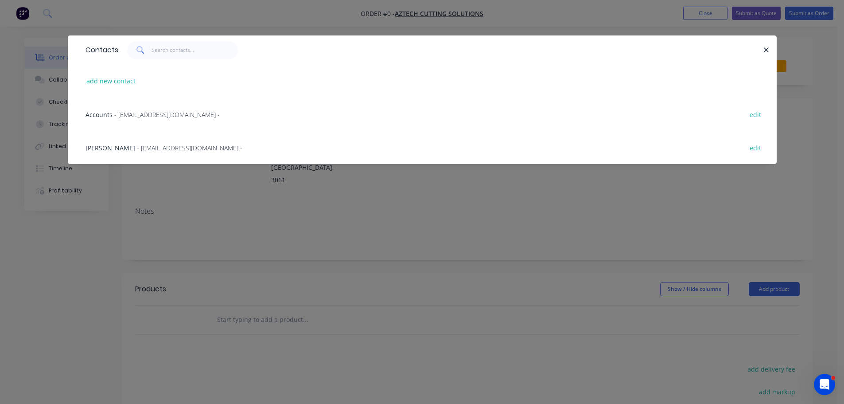
click at [171, 148] on span "- [EMAIL_ADDRESS][DOMAIN_NAME] -" at bounding box center [189, 148] width 105 height 8
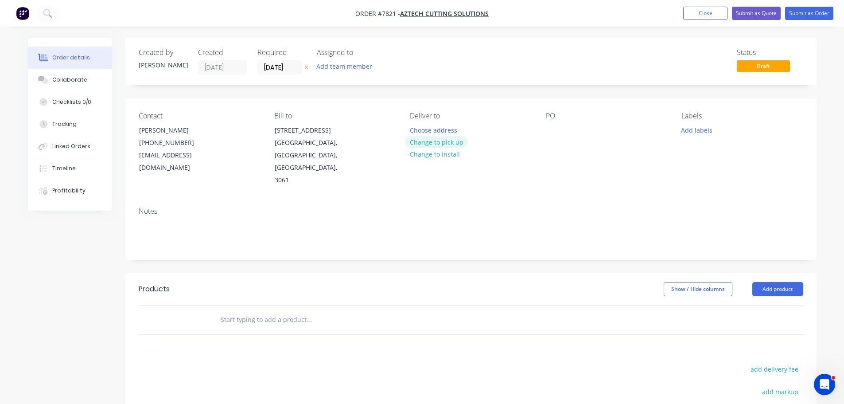
click at [339, 144] on button "Change to pick up" at bounding box center [436, 142] width 63 height 12
click at [339, 132] on div "Pick up Change to delivery Change to install" at bounding box center [470, 149] width 121 height 75
click at [339, 130] on div at bounding box center [417, 130] width 14 height 13
click at [339, 135] on div at bounding box center [553, 130] width 14 height 13
click at [339, 131] on button "Add labels" at bounding box center [697, 130] width 41 height 12
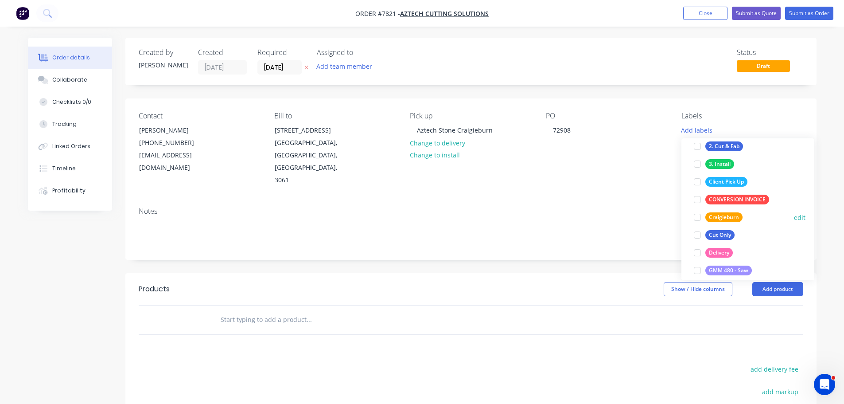
scroll to position [133, 0]
click at [339, 218] on div at bounding box center [698, 218] width 18 height 18
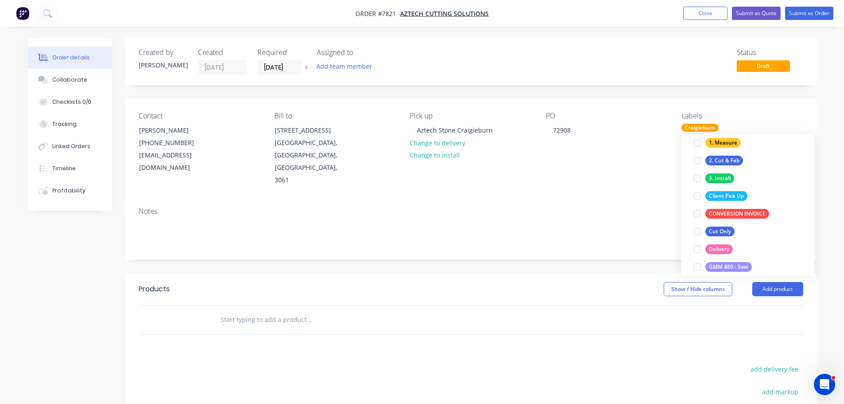
scroll to position [0, 0]
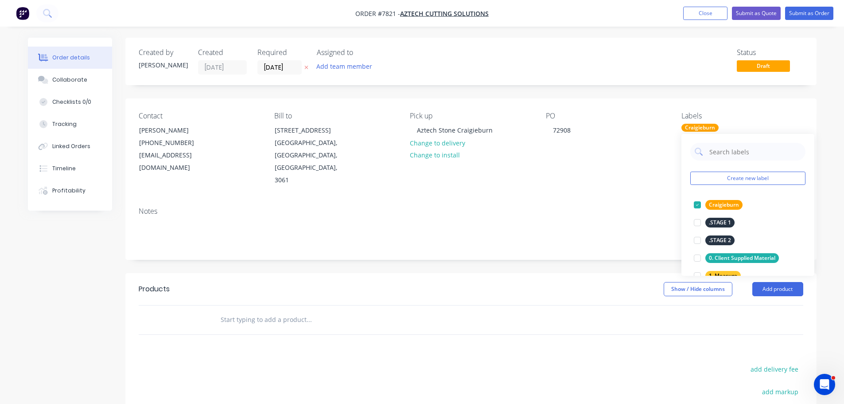
click at [232, 307] on input "text" at bounding box center [308, 320] width 177 height 18
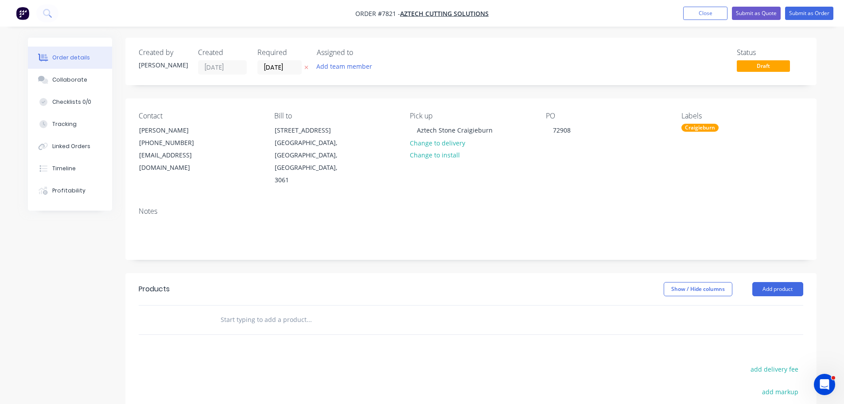
paste input "J/N: 72908."
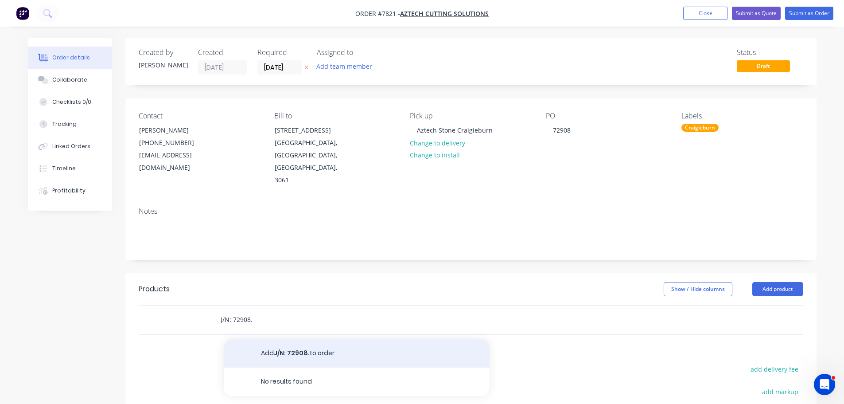
type input "J/N: 72908."
click at [307, 307] on button "Add J/N: 72908. to order" at bounding box center [357, 353] width 266 height 28
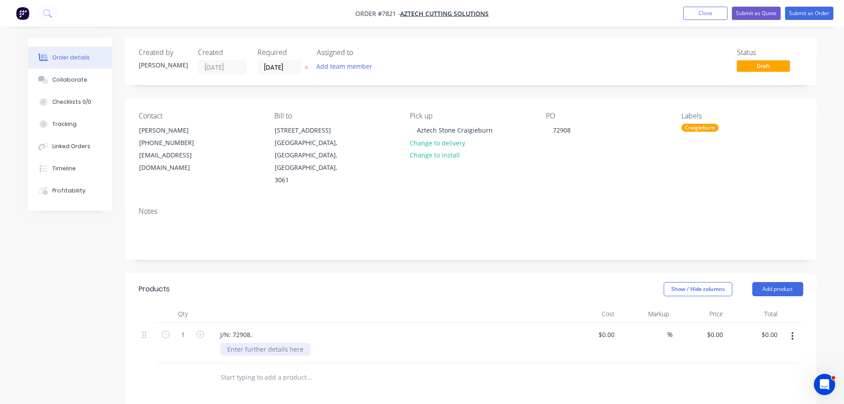
click at [236, 307] on div at bounding box center [265, 349] width 90 height 13
click at [339, 127] on div "72908" at bounding box center [562, 130] width 32 height 13
click at [339, 15] on button "Submit as Order" at bounding box center [809, 13] width 48 height 13
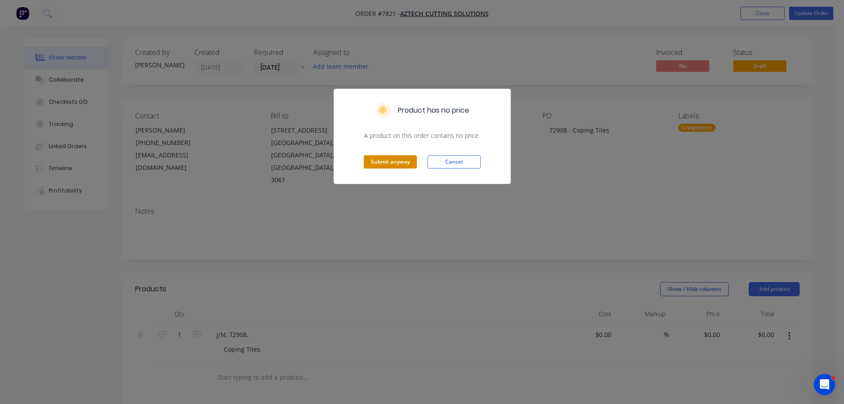
click at [339, 158] on button "Submit anyway" at bounding box center [390, 161] width 53 height 13
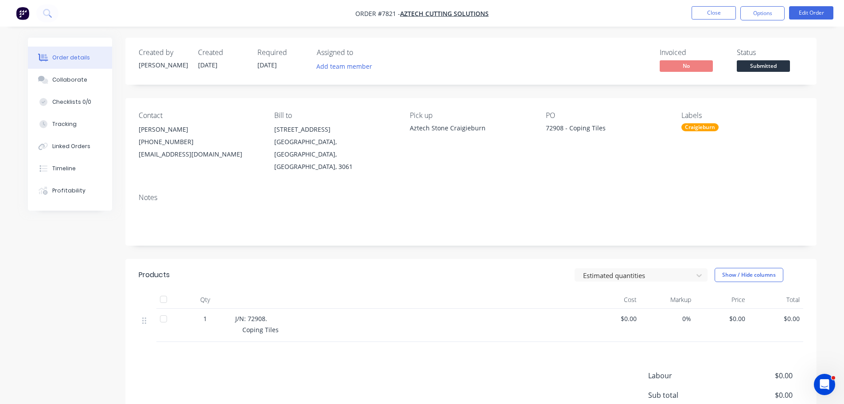
click at [339, 65] on span "Submitted" at bounding box center [763, 65] width 53 height 11
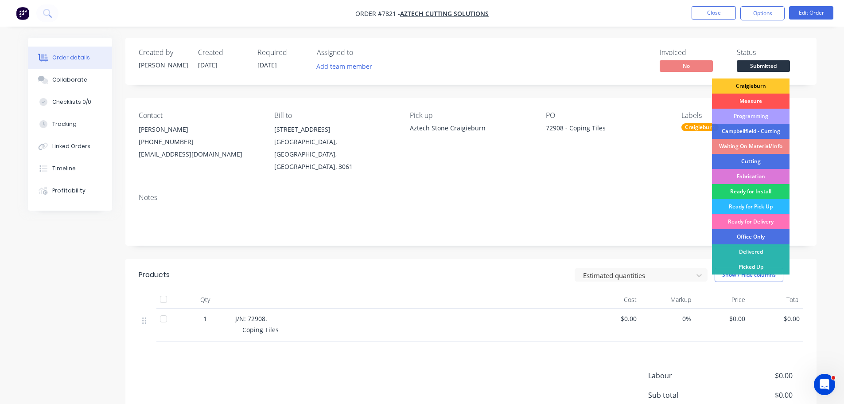
click at [339, 84] on div "Craigieburn" at bounding box center [751, 85] width 78 height 15
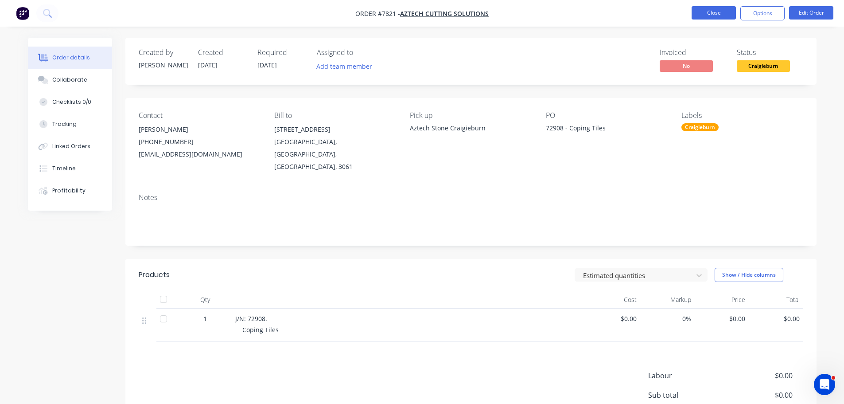
click at [339, 15] on button "Close" at bounding box center [714, 12] width 44 height 13
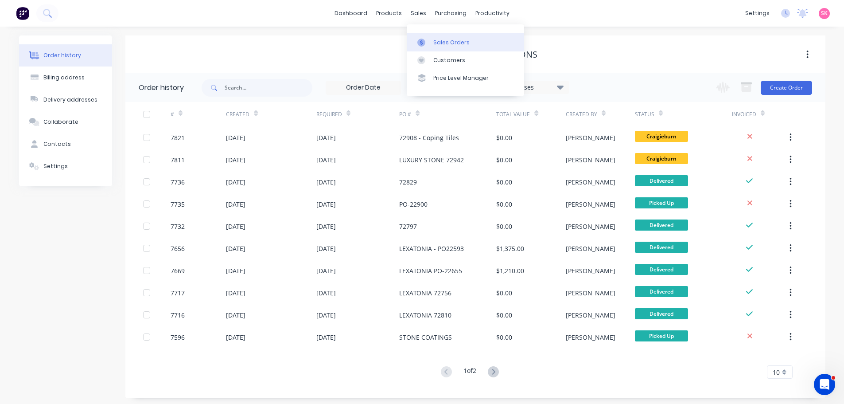
click at [339, 37] on link "Sales Orders" at bounding box center [465, 42] width 117 height 18
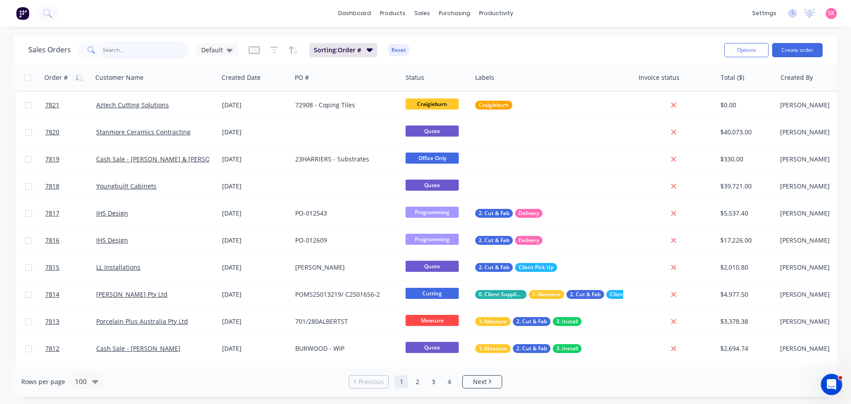
click at [172, 51] on input "text" at bounding box center [146, 50] width 86 height 18
type input "GLENCAIRN"
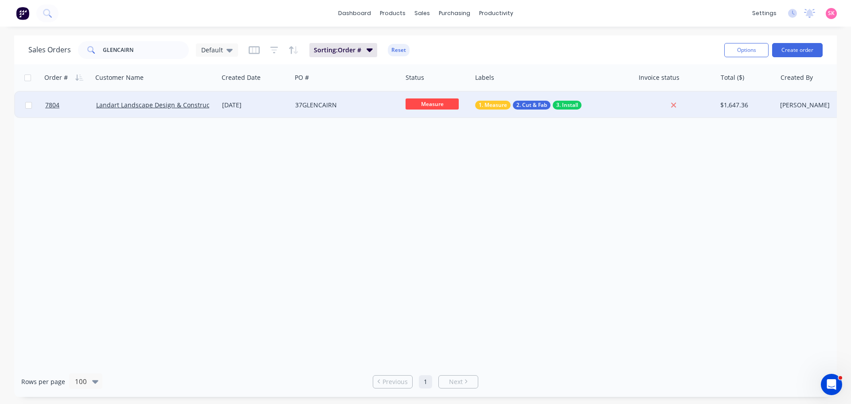
click at [296, 109] on div "37GLENCAIRN" at bounding box center [344, 105] width 98 height 9
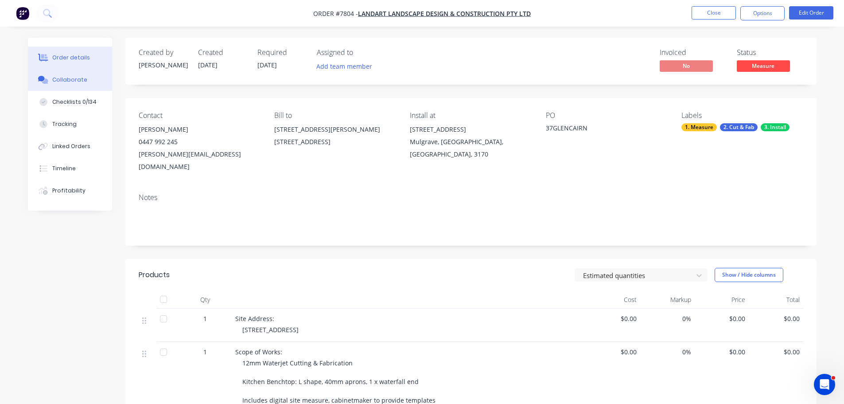
click at [88, 77] on button "Collaborate" at bounding box center [70, 80] width 84 height 22
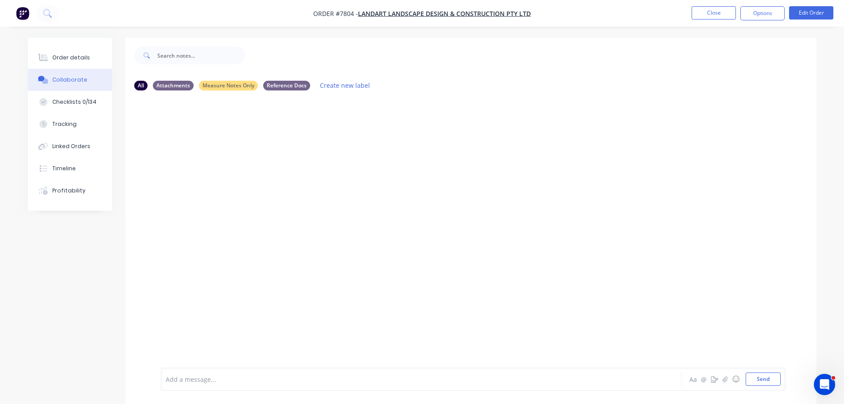
click at [267, 307] on div "Add a message... Aa @ ☺ Send" at bounding box center [473, 378] width 625 height 23
click at [244, 307] on div at bounding box center [396, 378] width 461 height 9
click at [234, 307] on div at bounding box center [396, 371] width 461 height 9
click at [339, 307] on button "Aa" at bounding box center [693, 379] width 11 height 11
click at [206, 307] on icon "button" at bounding box center [203, 380] width 8 height 8
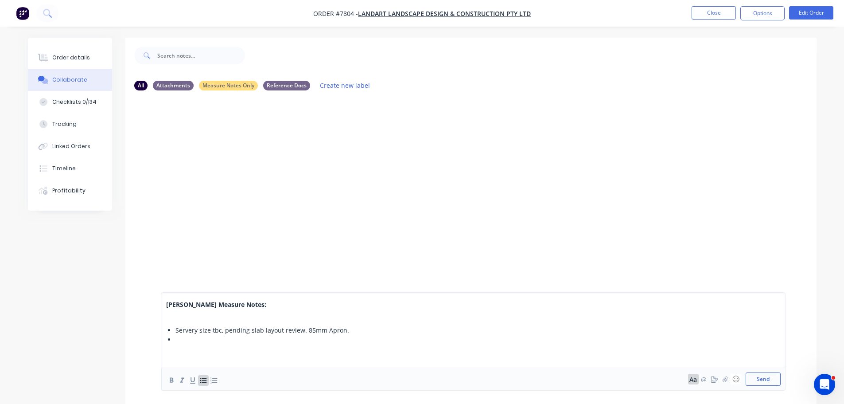
click at [213, 307] on div at bounding box center [401, 339] width 452 height 9
click at [194, 307] on div at bounding box center [401, 339] width 452 height 9
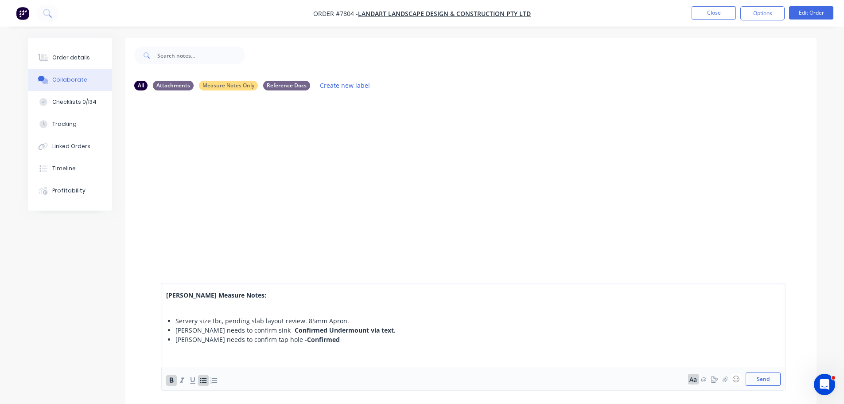
click at [312, 307] on div "Chris needs to confirm tap hole - Confirmed" at bounding box center [401, 339] width 452 height 9
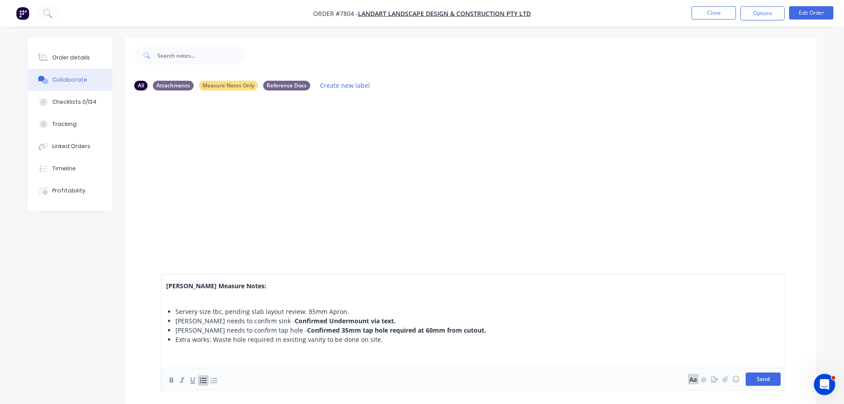
click at [339, 307] on button "Send" at bounding box center [763, 378] width 35 height 13
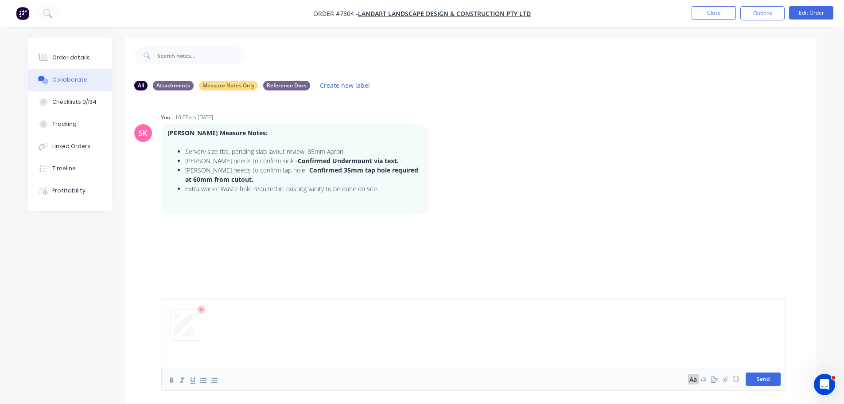
click at [339, 307] on button "Send" at bounding box center [763, 378] width 35 height 13
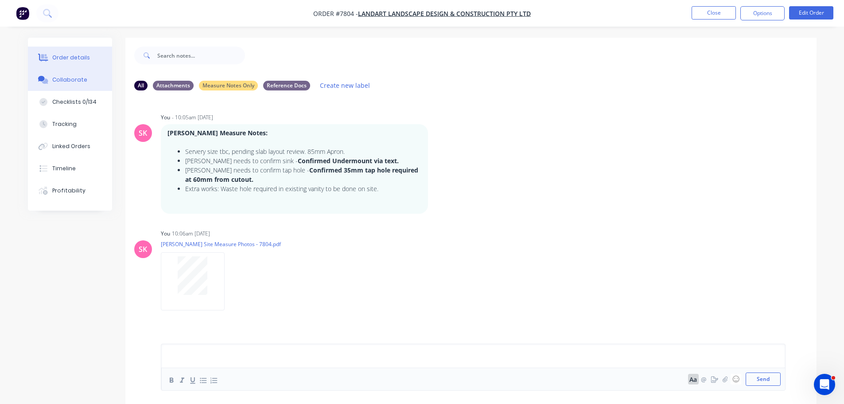
click at [78, 56] on div "Order details" at bounding box center [71, 58] width 38 height 8
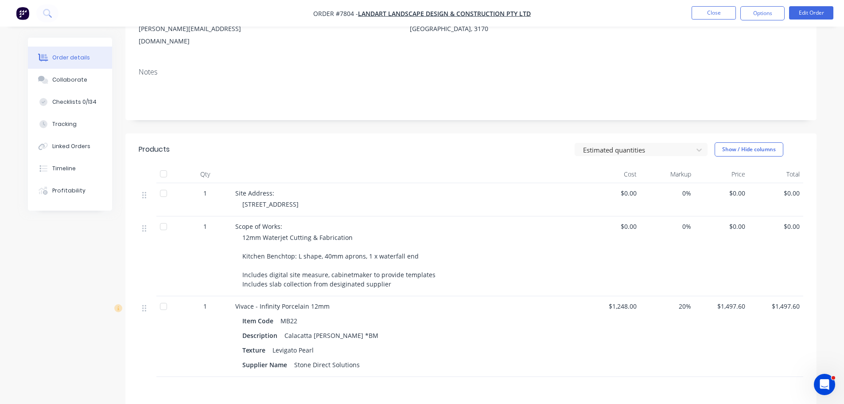
scroll to position [244, 0]
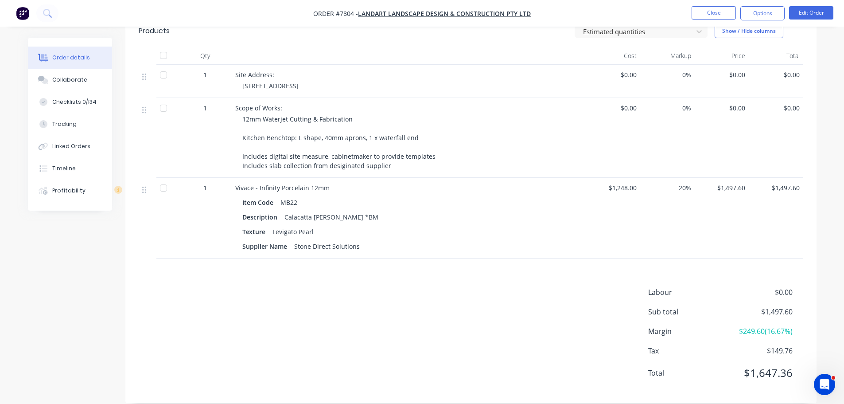
click at [339, 266] on div "Products Estimated quantities Show / Hide columns Qty Cost Markup Price Total 1…" at bounding box center [470, 209] width 691 height 388
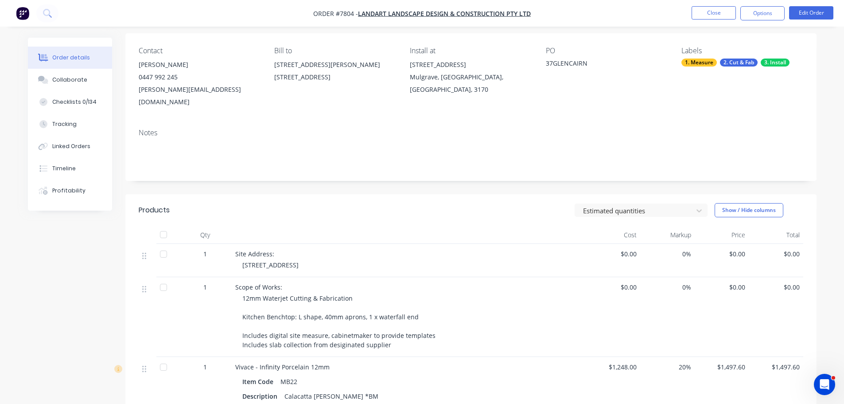
scroll to position [0, 0]
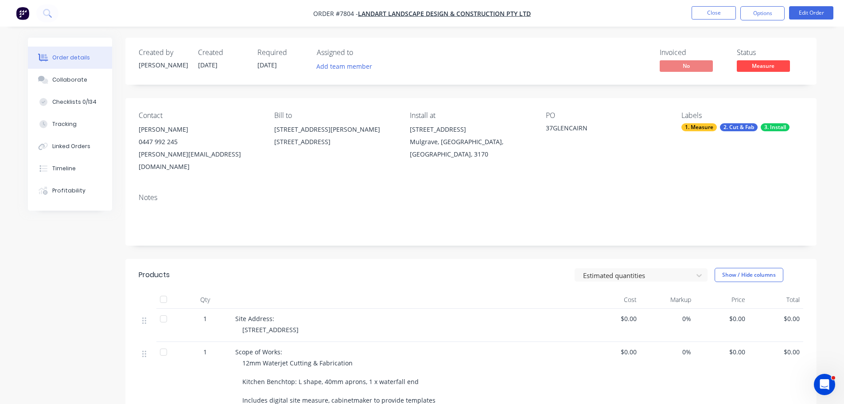
click at [339, 69] on span "Measure" at bounding box center [763, 65] width 53 height 11
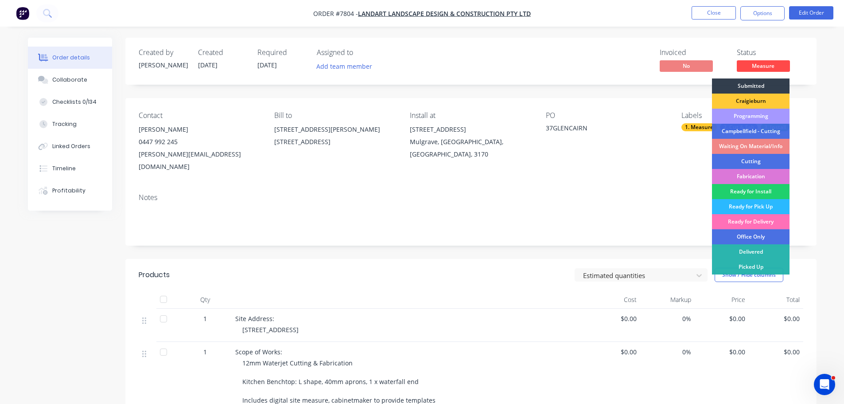
click at [339, 116] on div "Programming" at bounding box center [751, 116] width 78 height 15
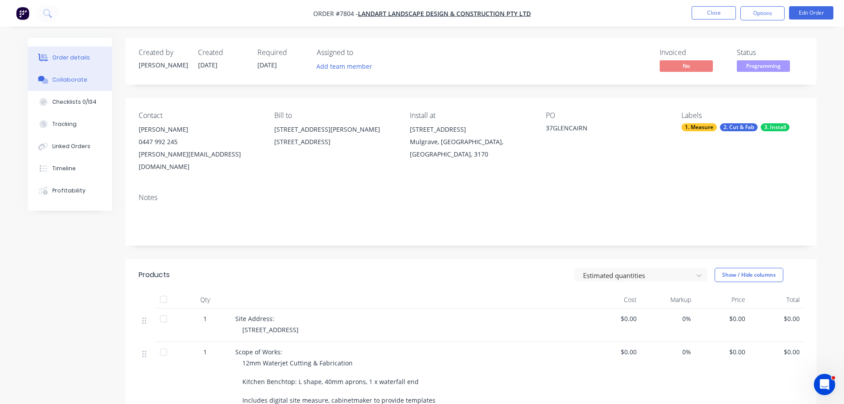
click at [69, 77] on div "Collaborate" at bounding box center [69, 80] width 35 height 8
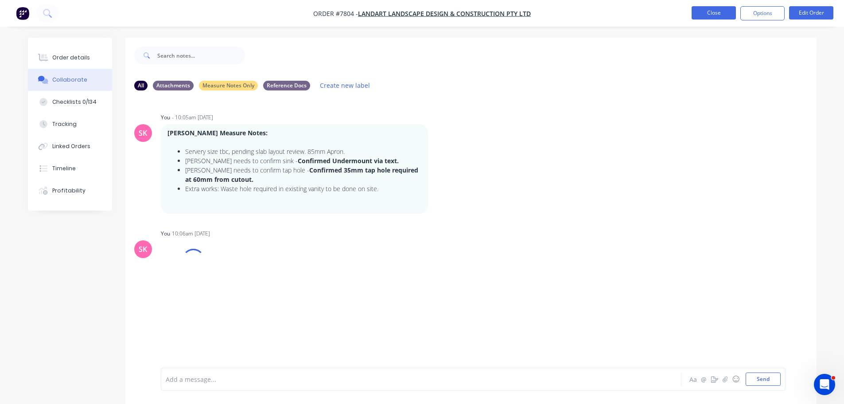
click at [339, 12] on button "Close" at bounding box center [714, 12] width 44 height 13
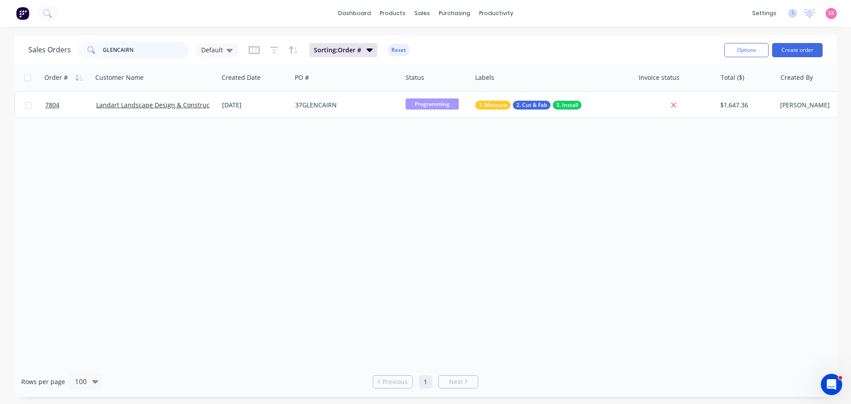
click at [86, 53] on div "GLENCAIRN" at bounding box center [133, 50] width 111 height 18
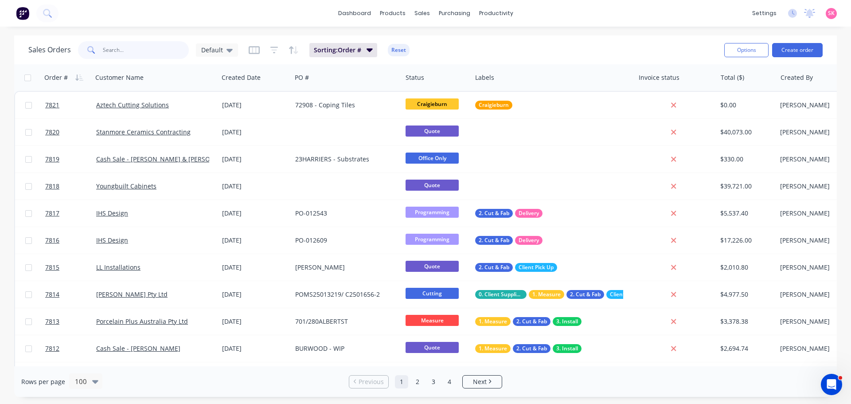
click at [164, 50] on input "text" at bounding box center [146, 50] width 86 height 18
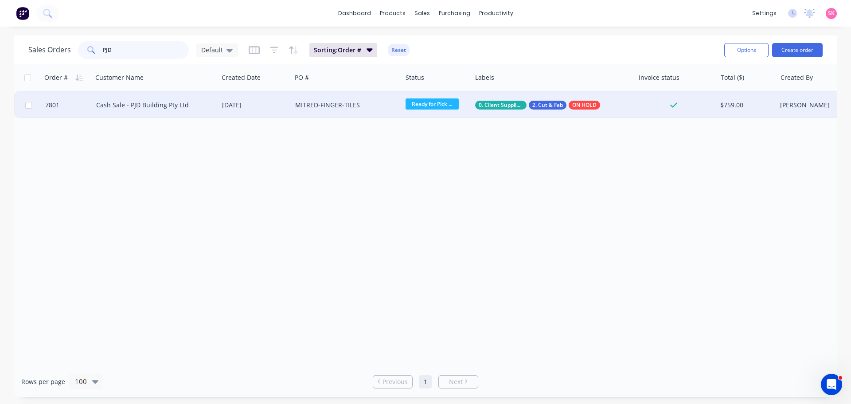
type input "PJD"
click at [339, 113] on div "MITRED-FINGER-TILES" at bounding box center [347, 105] width 110 height 27
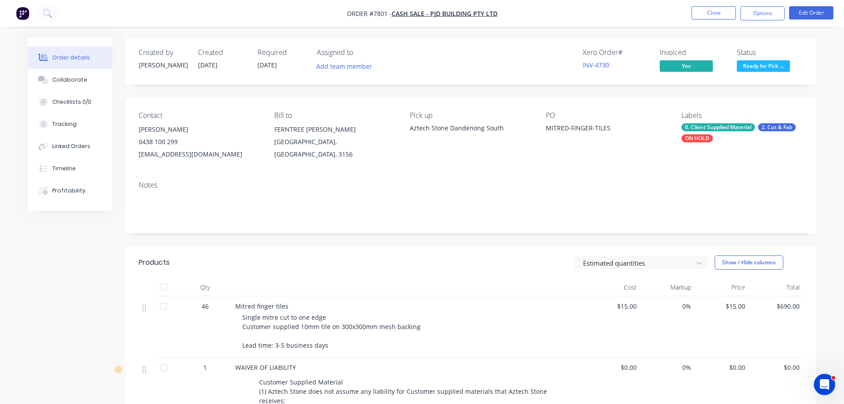
click at [339, 179] on div "Notes" at bounding box center [470, 203] width 691 height 59
click at [339, 16] on button "Close" at bounding box center [714, 12] width 44 height 13
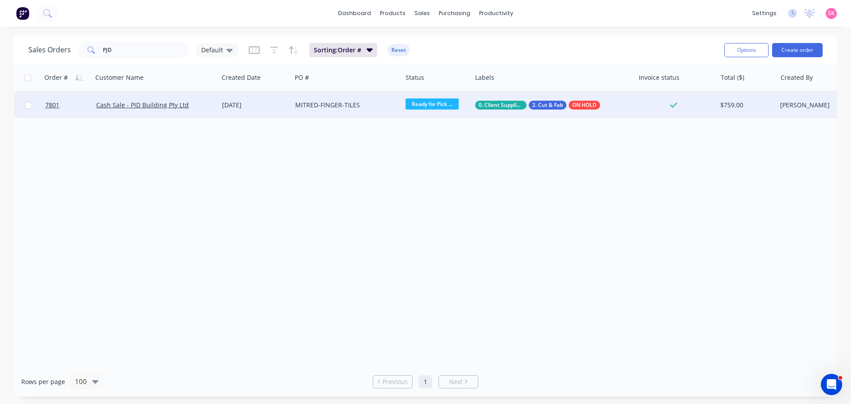
click at [234, 104] on div "06 Oct 2025" at bounding box center [255, 105] width 66 height 9
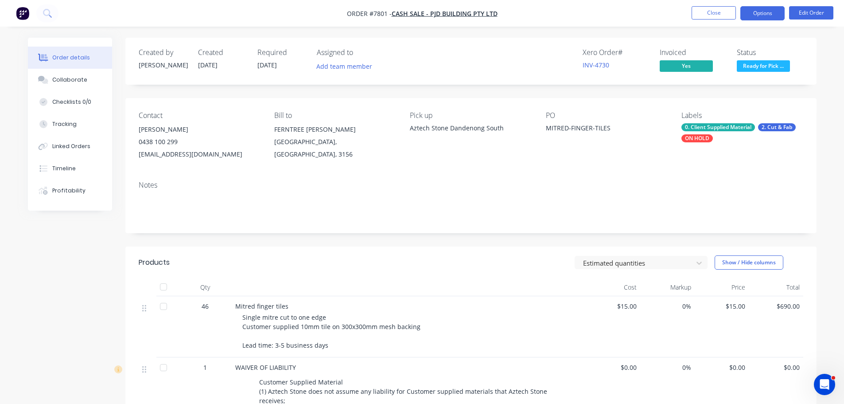
click at [339, 13] on button "Options" at bounding box center [762, 13] width 44 height 14
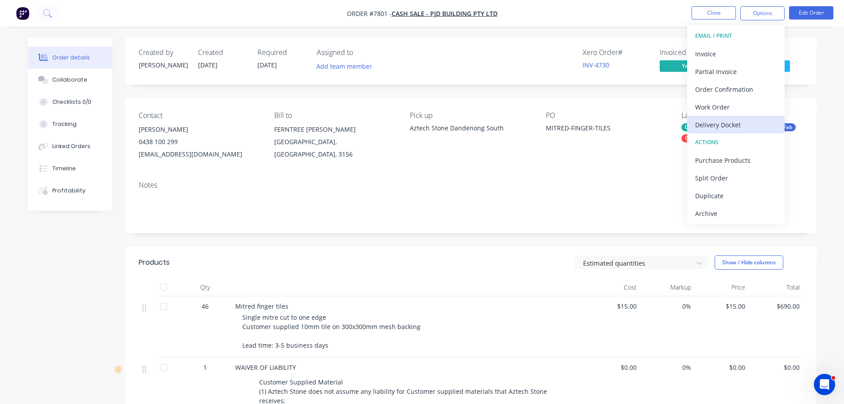
click at [339, 119] on div "Delivery Docket" at bounding box center [736, 124] width 82 height 13
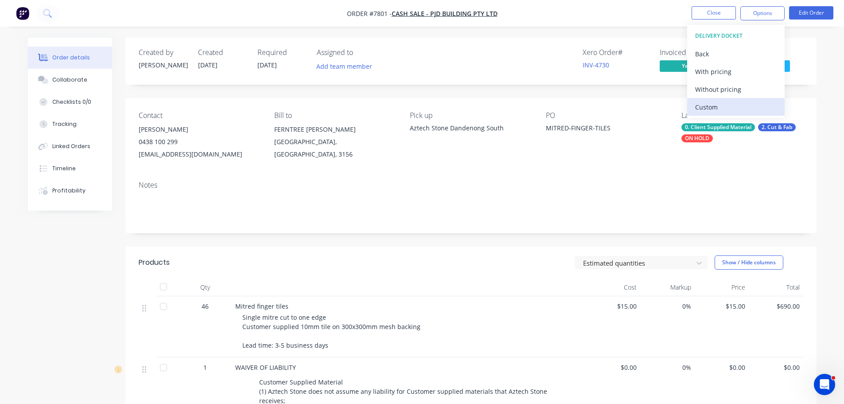
click at [339, 108] on div "Custom" at bounding box center [736, 107] width 82 height 13
click at [339, 91] on div "Without pricing" at bounding box center [736, 89] width 82 height 13
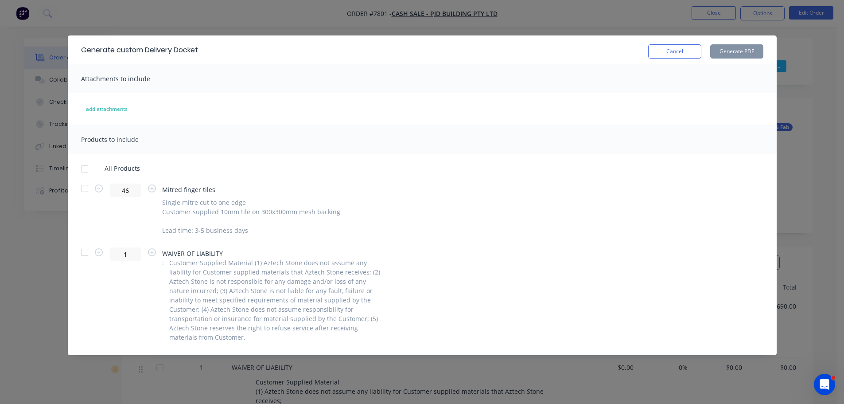
click at [86, 189] on div at bounding box center [85, 188] width 18 height 18
click at [339, 56] on button "Generate PDF" at bounding box center [736, 51] width 53 height 14
drag, startPoint x: 658, startPoint y: 47, endPoint x: 695, endPoint y: 24, distance: 43.9
click at [339, 48] on button "Cancel" at bounding box center [674, 51] width 53 height 14
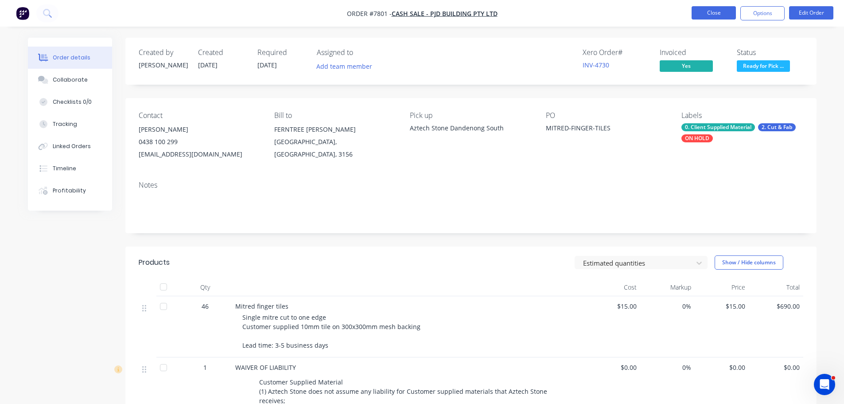
click at [339, 16] on button "Close" at bounding box center [714, 12] width 44 height 13
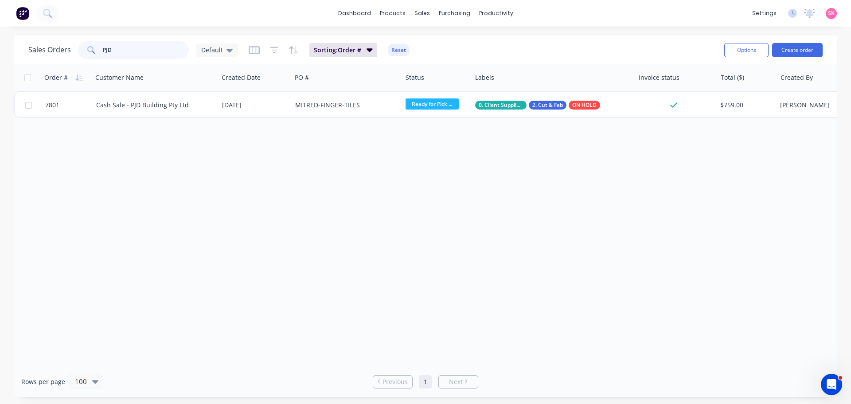
drag, startPoint x: 141, startPoint y: 51, endPoint x: 45, endPoint y: 55, distance: 96.2
click at [64, 54] on div "Sales Orders PJD Default" at bounding box center [133, 50] width 210 height 18
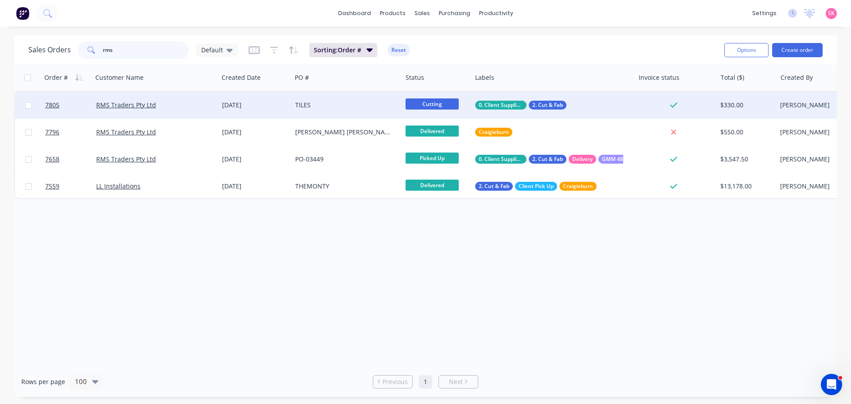
type input "rms"
click at [166, 116] on div "RMS Traders Pty Ltd" at bounding box center [156, 105] width 126 height 27
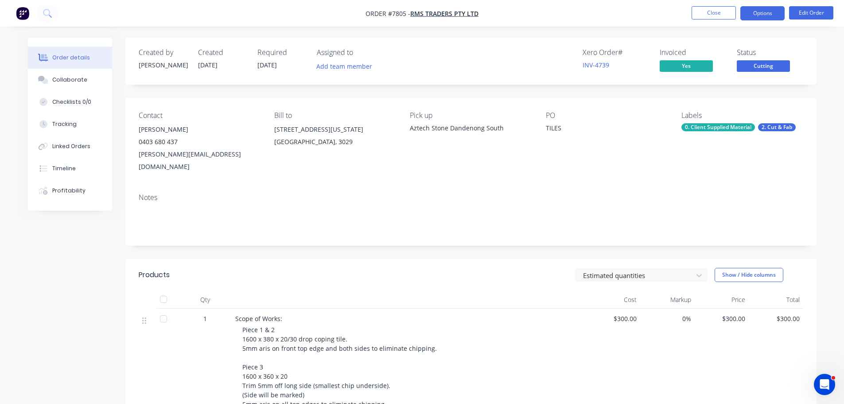
click at [339, 19] on button "Options" at bounding box center [762, 13] width 44 height 14
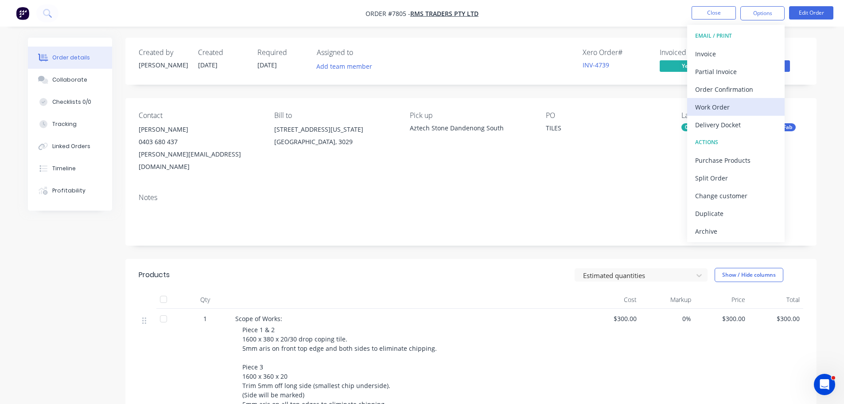
click at [339, 105] on div "Work Order" at bounding box center [736, 107] width 82 height 13
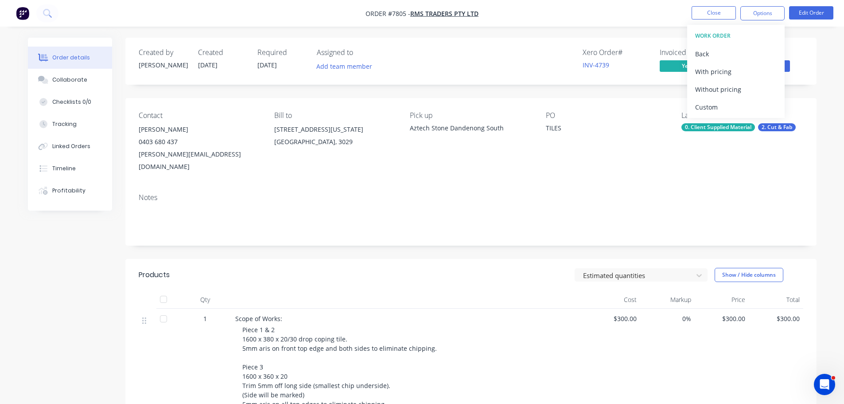
click at [339, 105] on div "Custom" at bounding box center [736, 107] width 82 height 13
click at [339, 89] on div "Without pricing" at bounding box center [736, 89] width 82 height 13
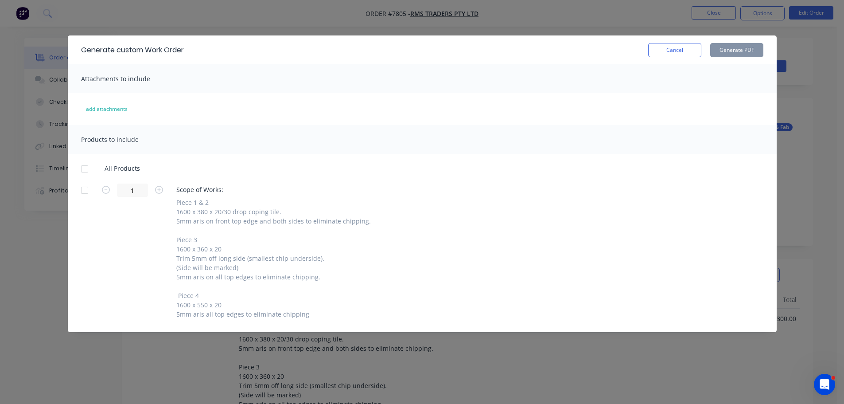
click at [78, 190] on div at bounding box center [85, 190] width 18 height 18
click at [339, 47] on button "Generate PDF" at bounding box center [736, 50] width 53 height 14
click at [339, 46] on button "Cancel" at bounding box center [674, 50] width 53 height 14
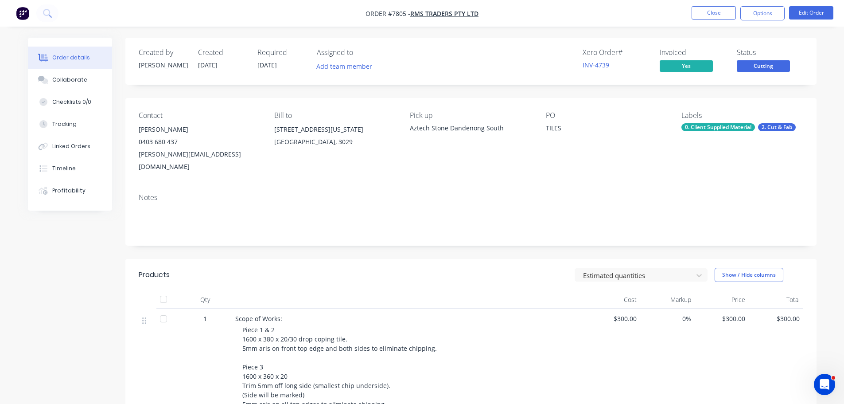
click at [339, 4] on nav "Order #7805 - RMS Traders Pty Ltd Close Options Edit Order" at bounding box center [422, 13] width 844 height 27
click at [339, 10] on button "Close" at bounding box center [714, 12] width 44 height 13
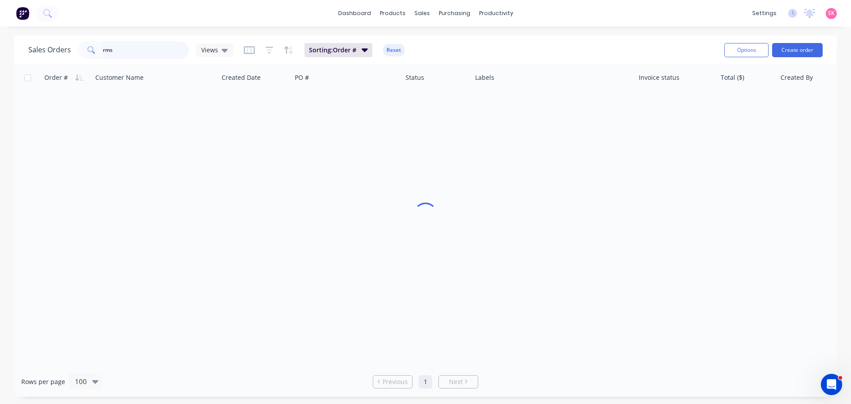
drag, startPoint x: 145, startPoint y: 51, endPoint x: 37, endPoint y: 51, distance: 108.1
click at [44, 51] on div "Sales Orders rms Views" at bounding box center [130, 50] width 205 height 18
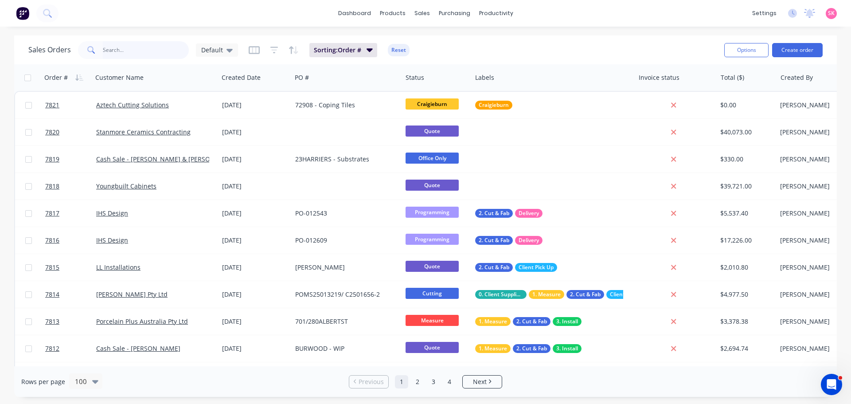
click at [173, 55] on input "text" at bounding box center [146, 50] width 86 height 18
drag, startPoint x: 496, startPoint y: 65, endPoint x: 488, endPoint y: 63, distance: 8.6
click at [339, 65] on link "Planner" at bounding box center [529, 60] width 117 height 18
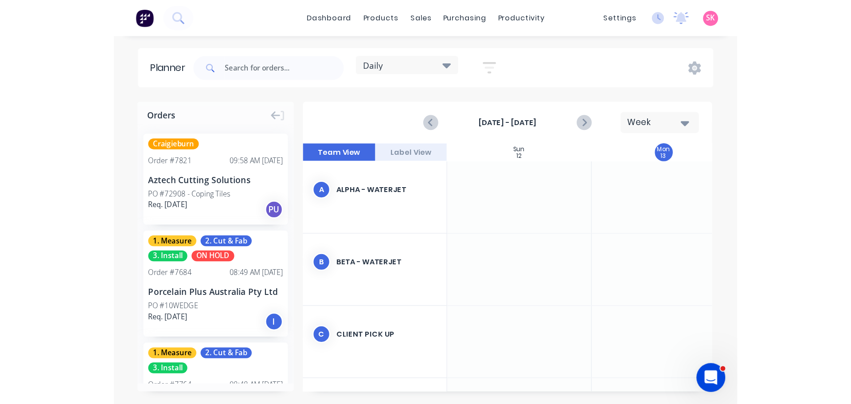
scroll to position [0, 0]
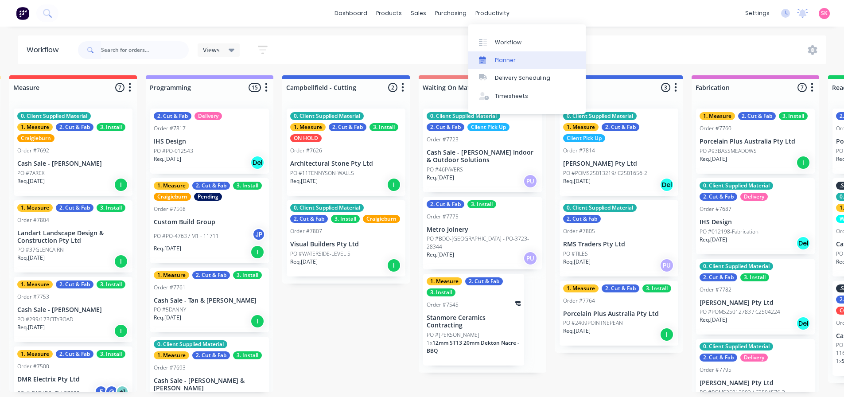
scroll to position [133, 0]
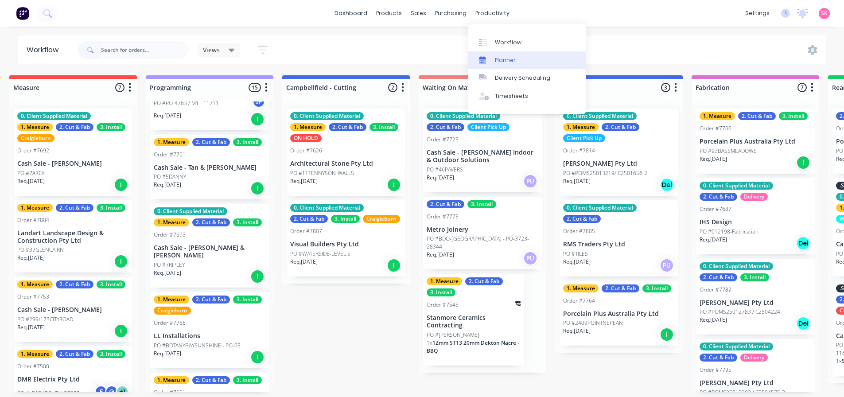
click at [499, 58] on div "Planner" at bounding box center [505, 60] width 21 height 8
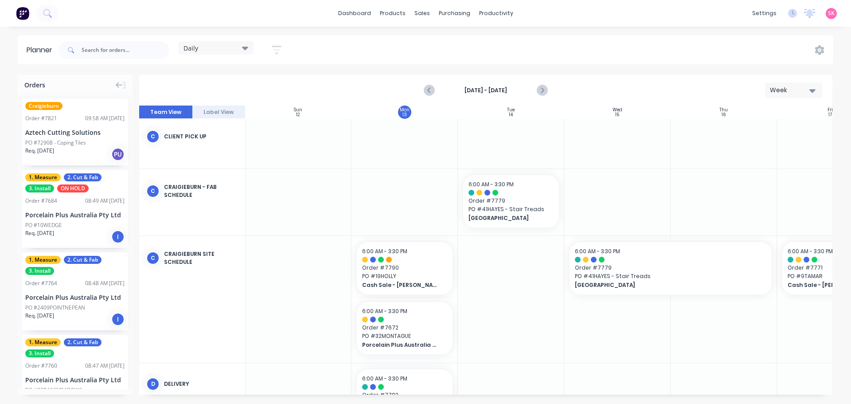
scroll to position [154, 0]
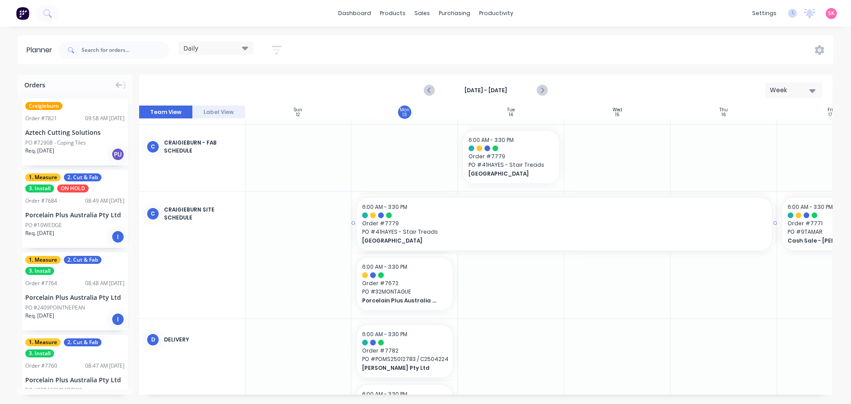
drag, startPoint x: 565, startPoint y: 222, endPoint x: 396, endPoint y: 217, distance: 169.3
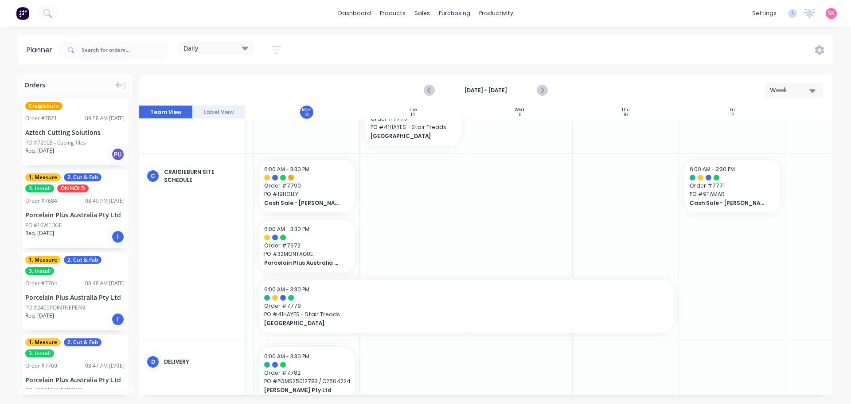
scroll to position [242, 98]
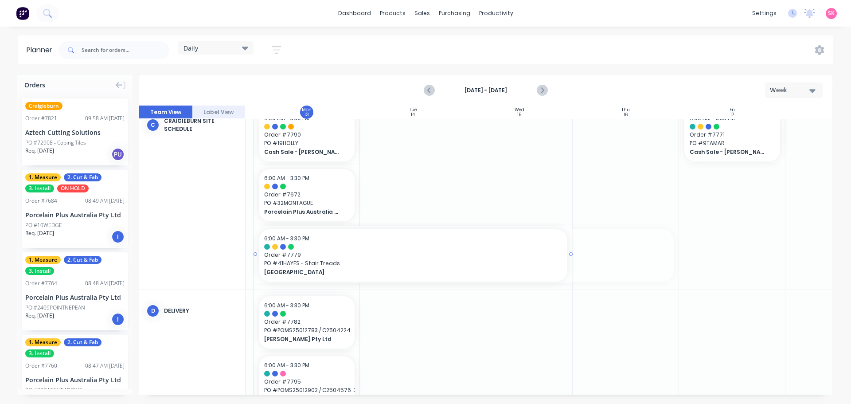
drag, startPoint x: 677, startPoint y: 254, endPoint x: 551, endPoint y: 259, distance: 126.0
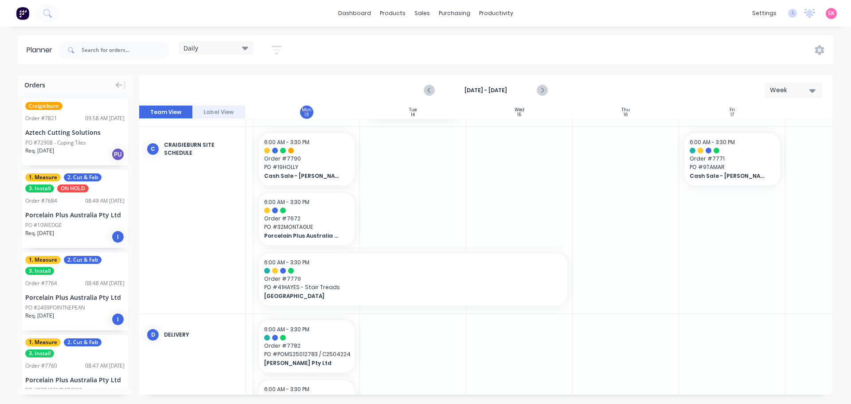
scroll to position [198, 98]
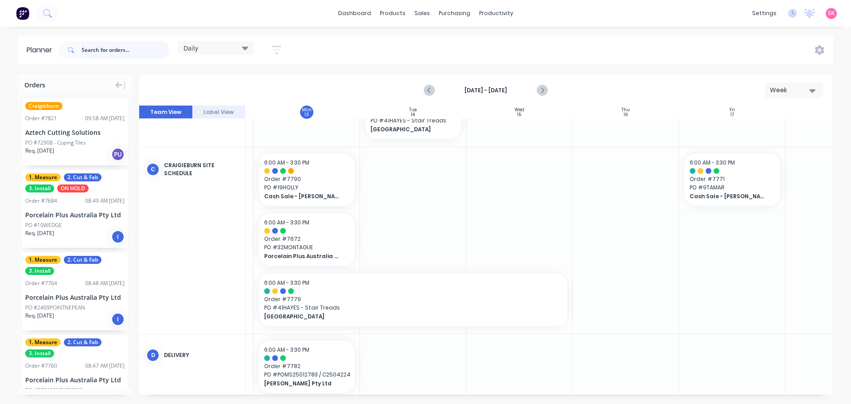
click at [131, 53] on input "text" at bounding box center [126, 50] width 88 height 18
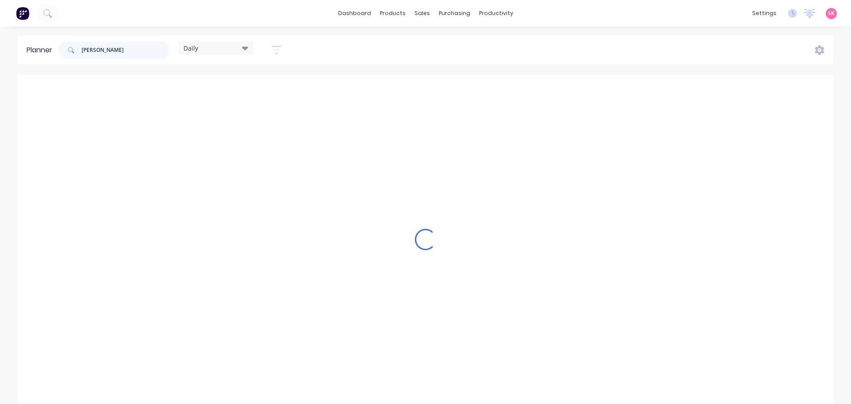
scroll to position [184, 98]
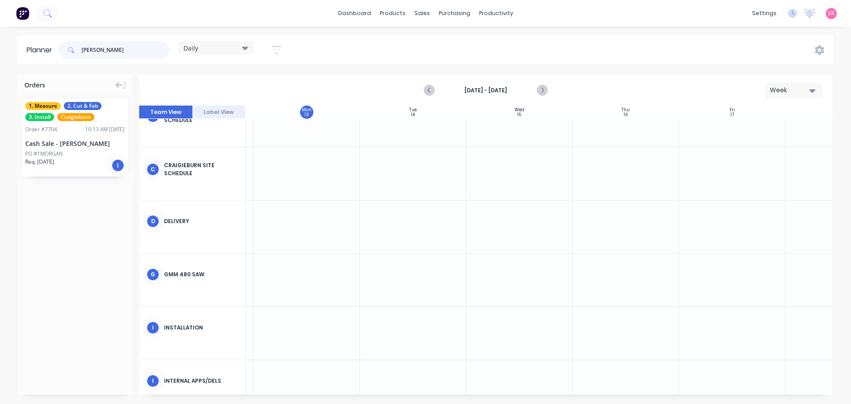
type input "MORGAN"
drag, startPoint x: 48, startPoint y: 137, endPoint x: 612, endPoint y: 159, distance: 564.5
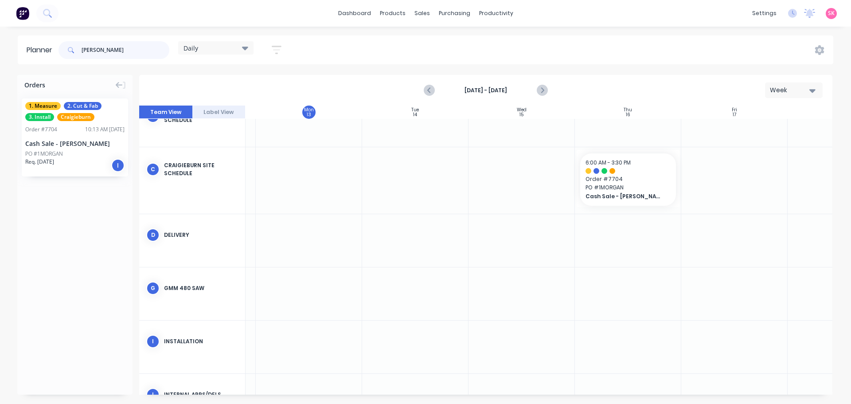
drag, startPoint x: 123, startPoint y: 52, endPoint x: 0, endPoint y: 27, distance: 125.3
click at [0, 32] on div "dashboard products sales purchasing productivity dashboard products Product Cat…" at bounding box center [425, 202] width 851 height 404
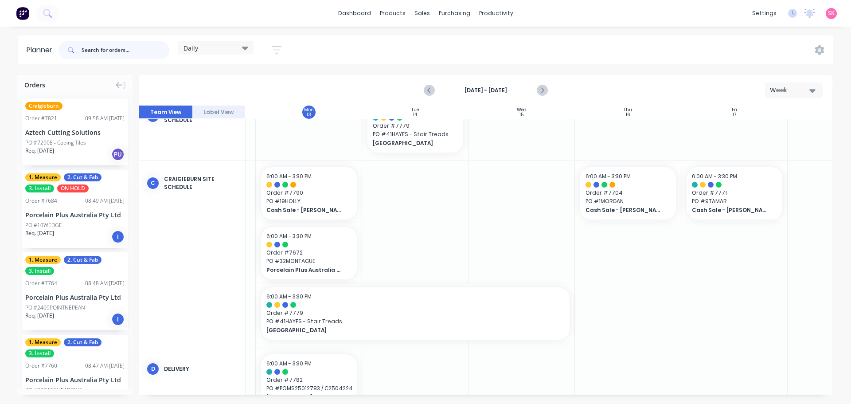
scroll to position [227, 96]
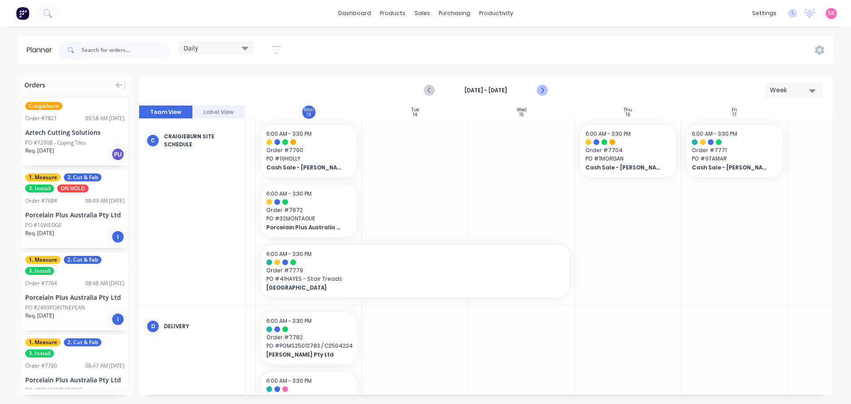
click at [540, 92] on icon "Next page" at bounding box center [541, 90] width 11 height 11
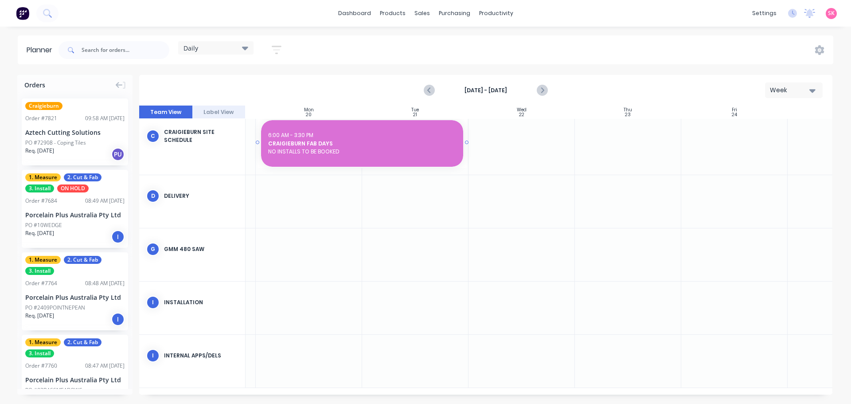
scroll to position [229, 96]
click at [121, 55] on input "text" at bounding box center [126, 50] width 88 height 18
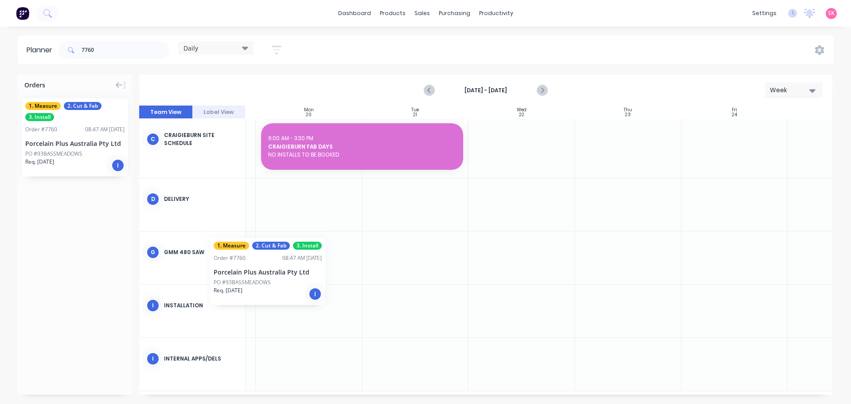
scroll to position [222, 94]
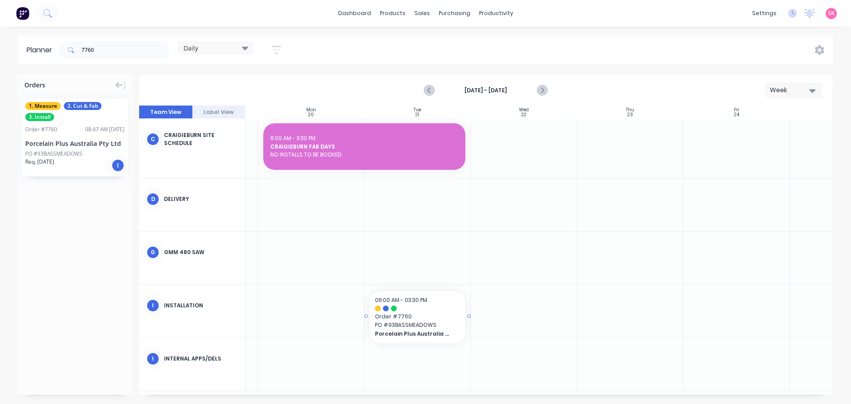
drag, startPoint x: 60, startPoint y: 132, endPoint x: 434, endPoint y: 313, distance: 414.8
drag, startPoint x: 468, startPoint y: 315, endPoint x: 535, endPoint y: 319, distance: 66.6
drag, startPoint x: 106, startPoint y: 50, endPoint x: 68, endPoint y: 53, distance: 38.7
click at [68, 53] on div "7760" at bounding box center [113, 50] width 111 height 18
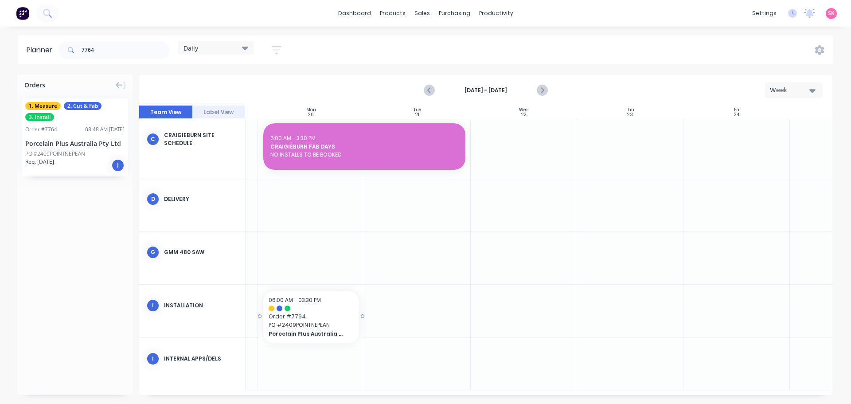
scroll to position [222, 92]
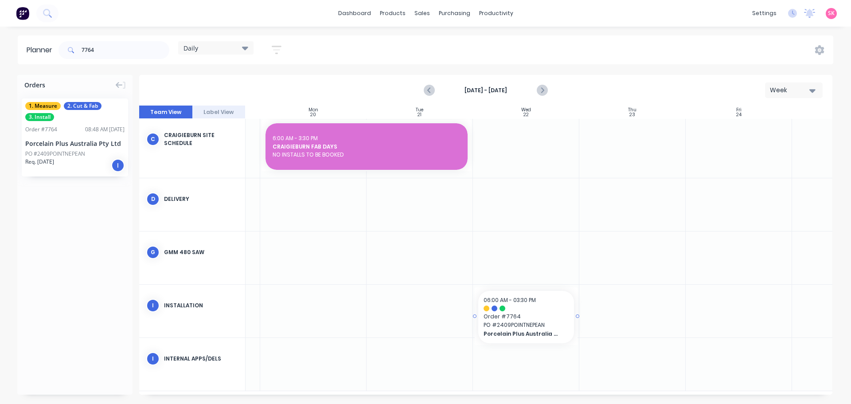
drag, startPoint x: 51, startPoint y: 124, endPoint x: 576, endPoint y: 314, distance: 558.0
drag, startPoint x: 118, startPoint y: 55, endPoint x: 53, endPoint y: 49, distance: 65.8
click at [53, 49] on header "Planner 7764 Daily Save new view None edit Daily (Default) edit Factory Overvie…" at bounding box center [425, 49] width 815 height 29
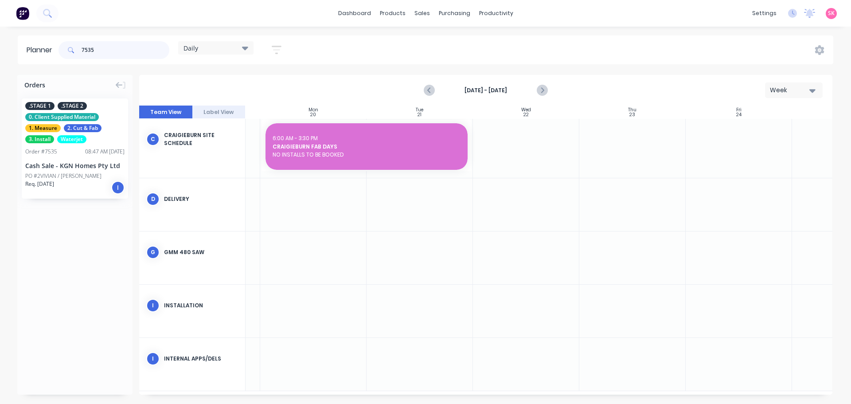
type input "7535"
drag, startPoint x: 50, startPoint y: 148, endPoint x: 650, endPoint y: 319, distance: 624.3
drag, startPoint x: 95, startPoint y: 46, endPoint x: 54, endPoint y: 57, distance: 42.6
click at [54, 57] on header "Planner 7535 Daily Save new view None edit Daily (Default) edit Factory Overvie…" at bounding box center [425, 49] width 815 height 29
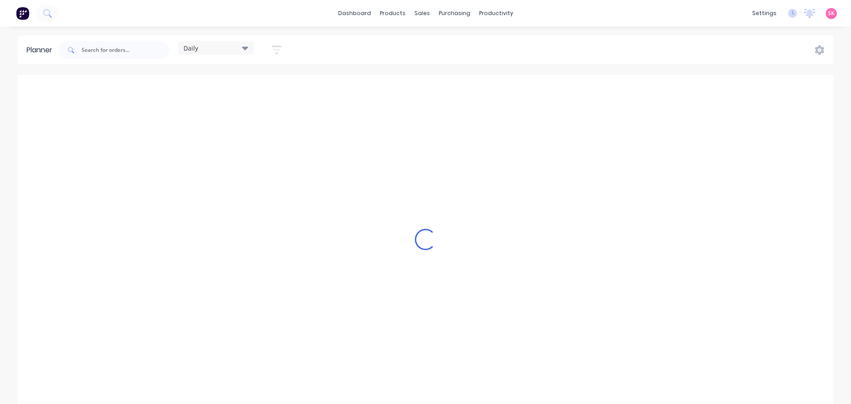
click at [432, 93] on div "Loading..." at bounding box center [425, 239] width 815 height 328
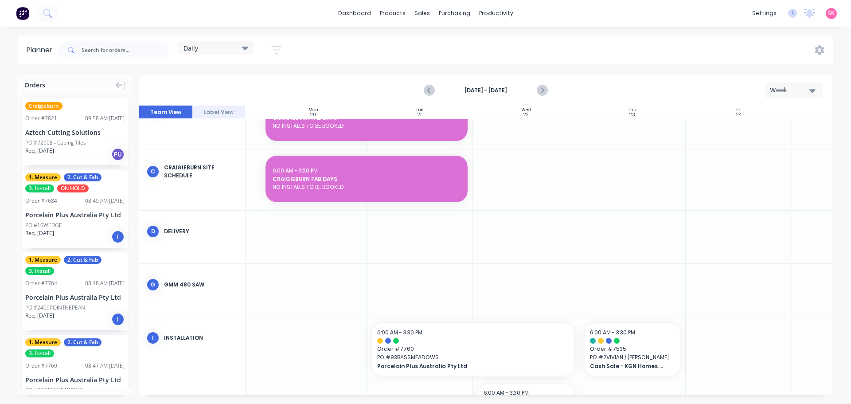
scroll to position [170, 92]
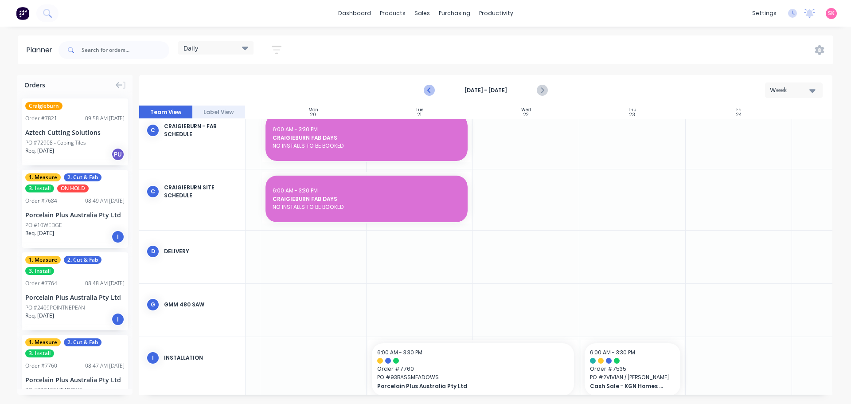
click at [425, 90] on icon "Previous page" at bounding box center [429, 90] width 11 height 11
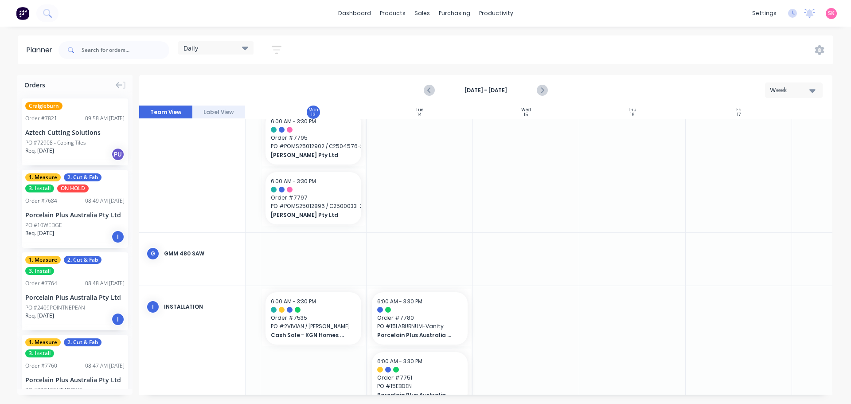
scroll to position [568, 92]
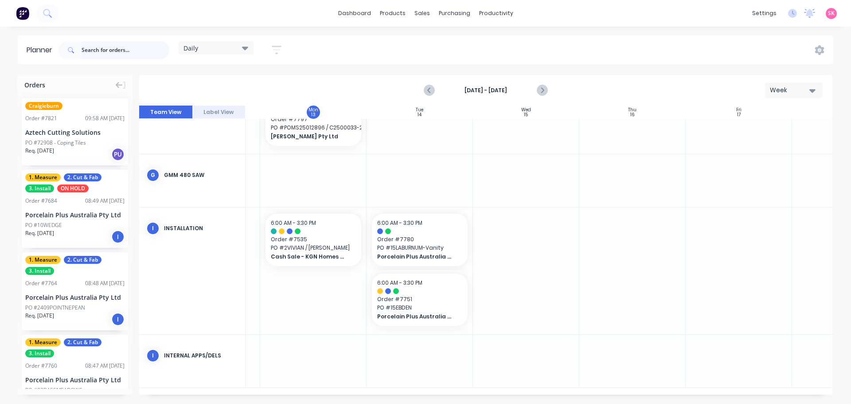
click at [154, 52] on input "text" at bounding box center [126, 50] width 88 height 18
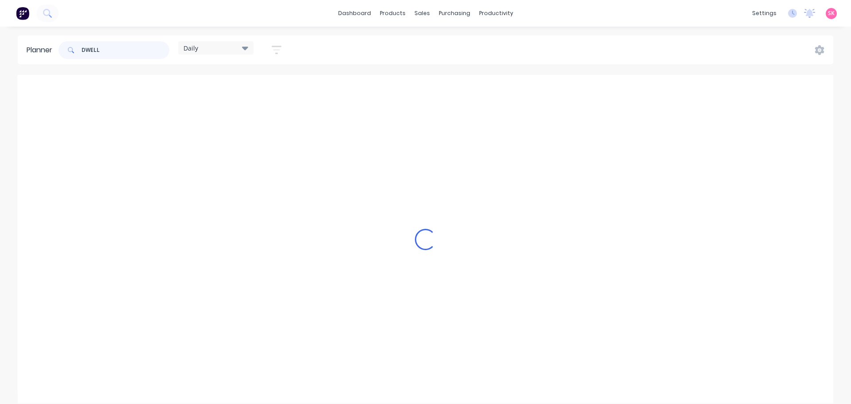
scroll to position [206, 92]
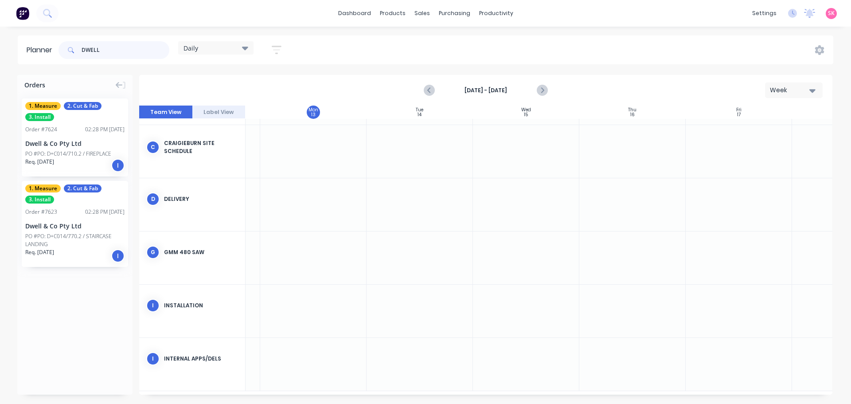
drag, startPoint x: 113, startPoint y: 46, endPoint x: 68, endPoint y: 52, distance: 45.7
click at [69, 52] on div "DWELL" at bounding box center [113, 50] width 111 height 18
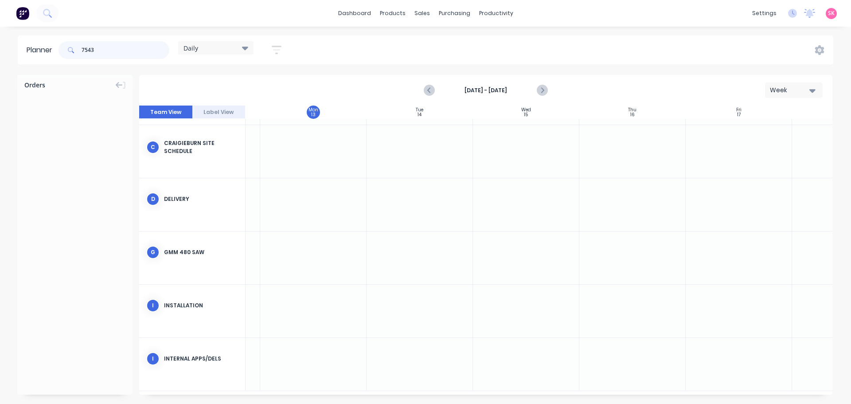
type input "7543"
click at [274, 44] on icon "button" at bounding box center [277, 49] width 10 height 11
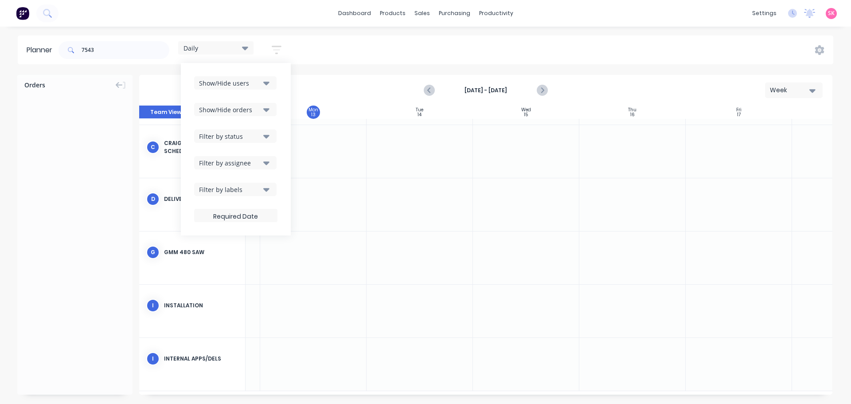
click at [269, 82] on icon "button" at bounding box center [266, 84] width 6 height 4
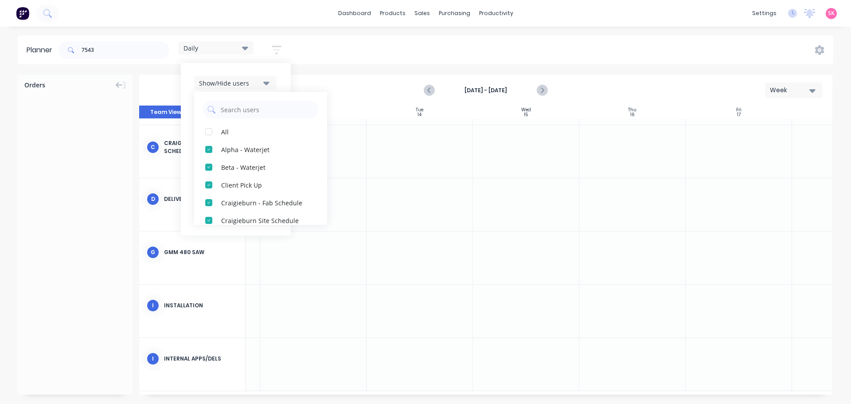
click at [269, 82] on icon "button" at bounding box center [266, 84] width 6 height 4
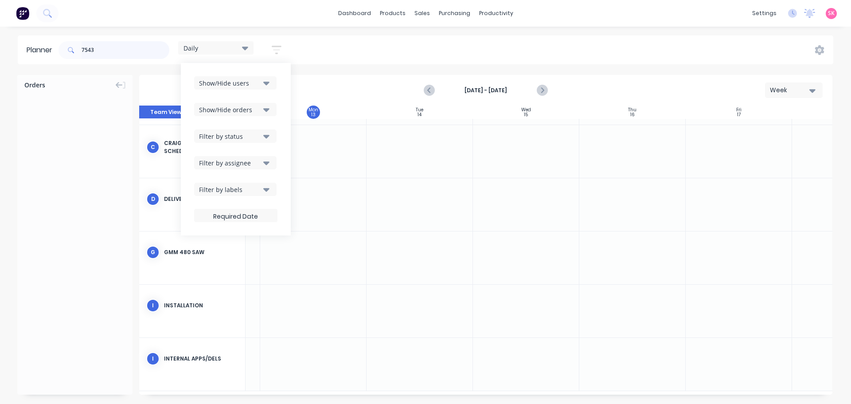
click at [121, 51] on input "7543" at bounding box center [126, 50] width 88 height 18
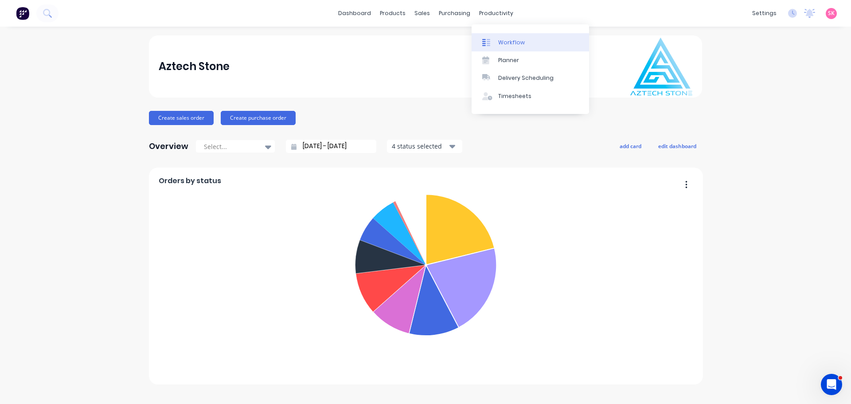
click at [511, 43] on div "Workflow" at bounding box center [511, 43] width 27 height 8
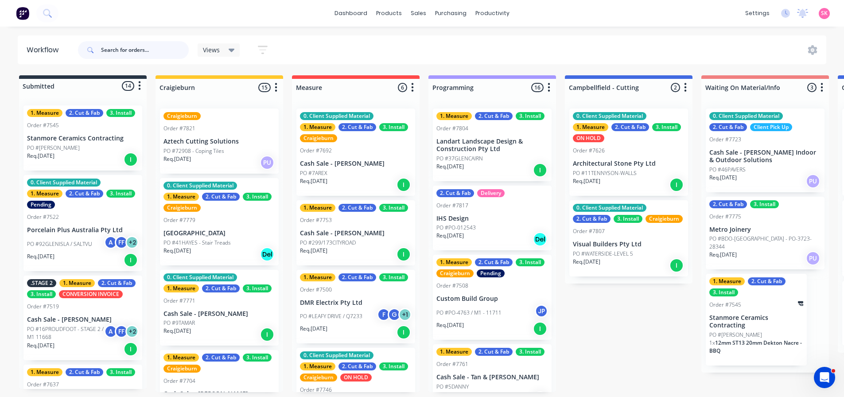
click at [156, 48] on input "text" at bounding box center [145, 50] width 88 height 18
type input "DWELL"
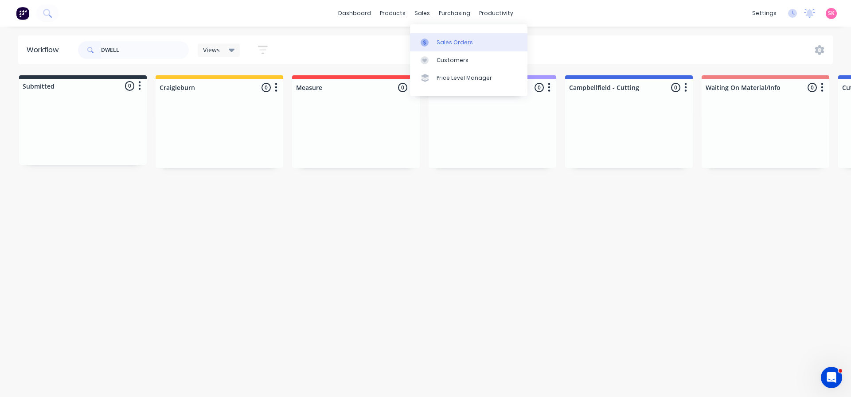
drag, startPoint x: 425, startPoint y: 35, endPoint x: 421, endPoint y: 39, distance: 6.0
click at [425, 35] on link "Sales Orders" at bounding box center [468, 42] width 117 height 18
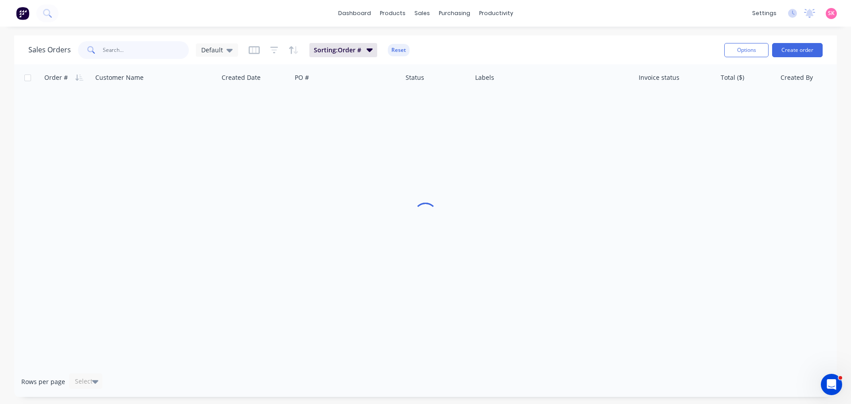
drag, startPoint x: 142, startPoint y: 52, endPoint x: 128, endPoint y: 52, distance: 14.2
click at [128, 52] on input "text" at bounding box center [146, 50] width 86 height 18
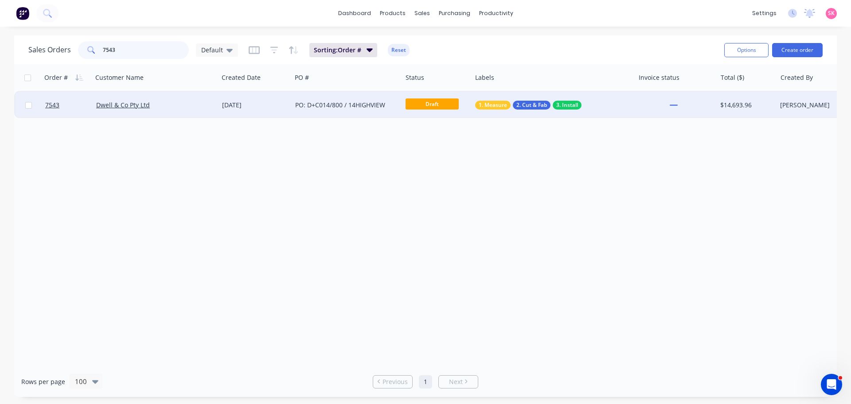
type input "7543"
click at [352, 102] on div "PO: D+C014/800 / 14HIGHVIEW" at bounding box center [344, 105] width 98 height 9
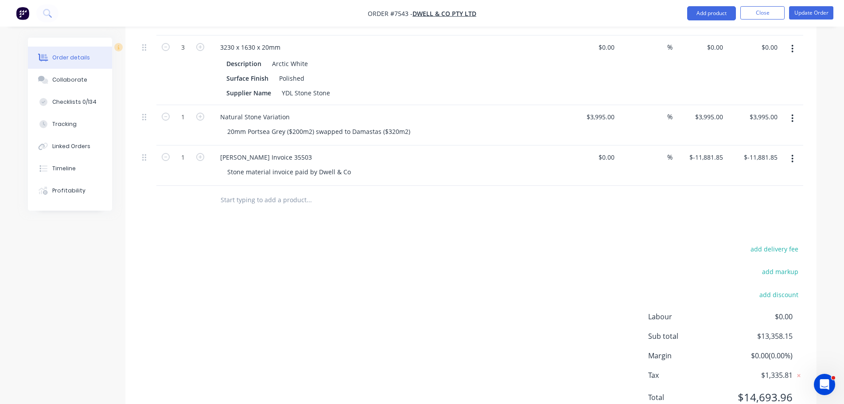
scroll to position [576, 0]
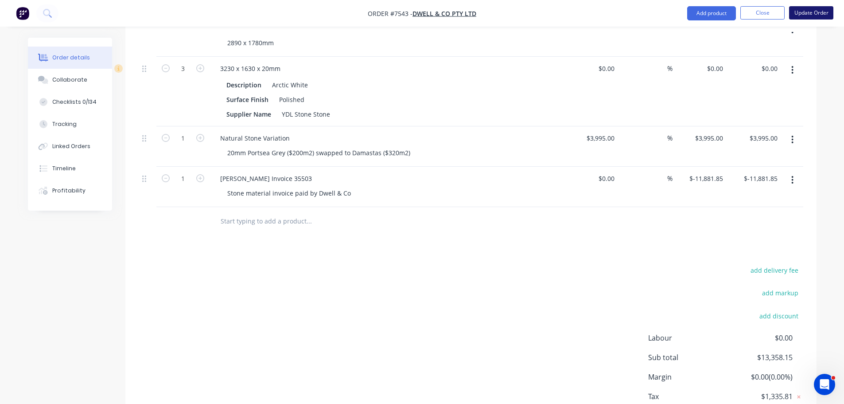
click at [798, 14] on button "Update Order" at bounding box center [811, 12] width 44 height 13
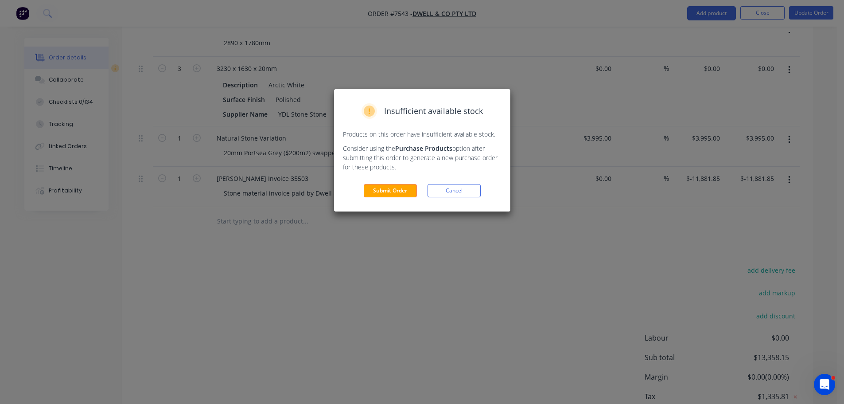
click at [385, 174] on div "Insufficient available stock Products on this order have insufficient available…" at bounding box center [422, 150] width 176 height 122
click at [386, 183] on div "Insufficient available stock Products on this order have insufficient available…" at bounding box center [422, 150] width 176 height 122
click at [389, 191] on button "Submit Order" at bounding box center [390, 190] width 53 height 13
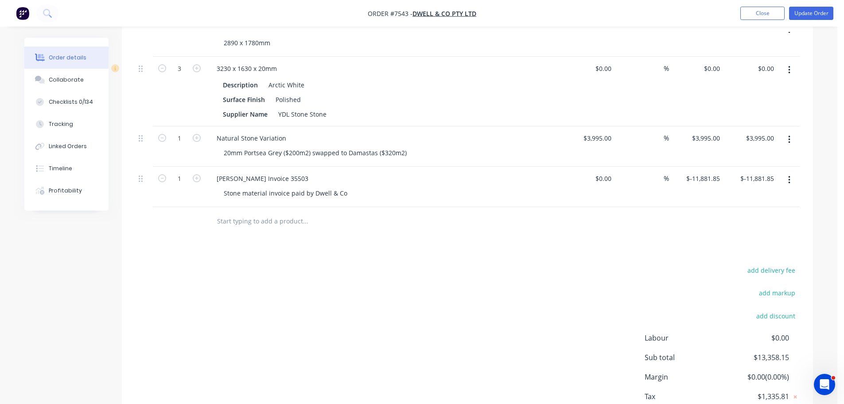
scroll to position [0, 0]
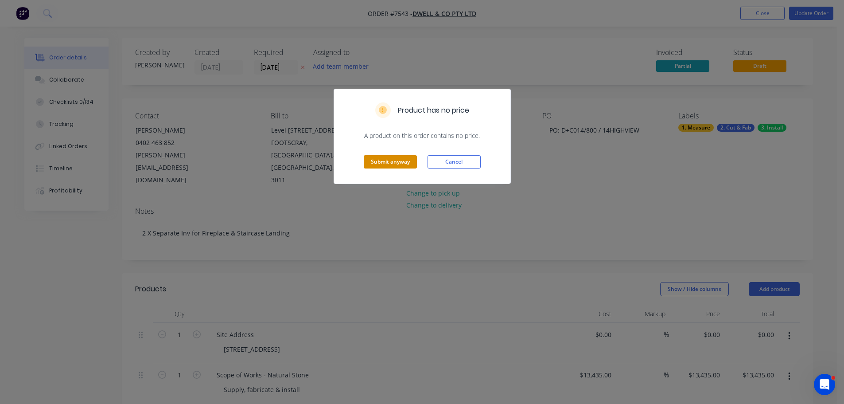
click at [393, 166] on button "Submit anyway" at bounding box center [390, 161] width 53 height 13
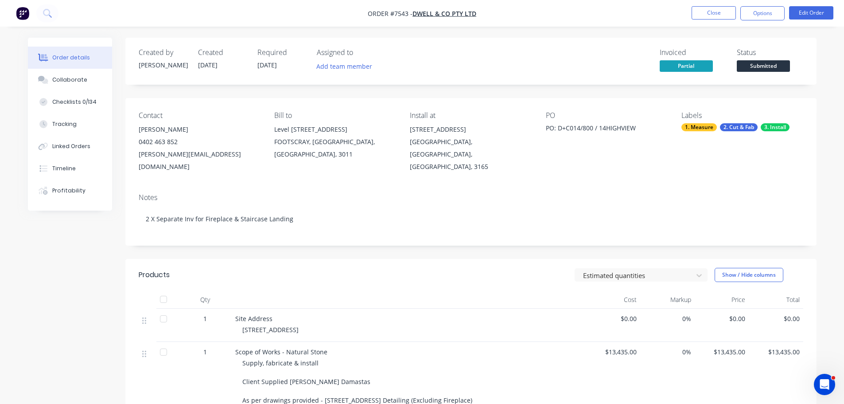
click at [774, 63] on span "Submitted" at bounding box center [763, 65] width 53 height 11
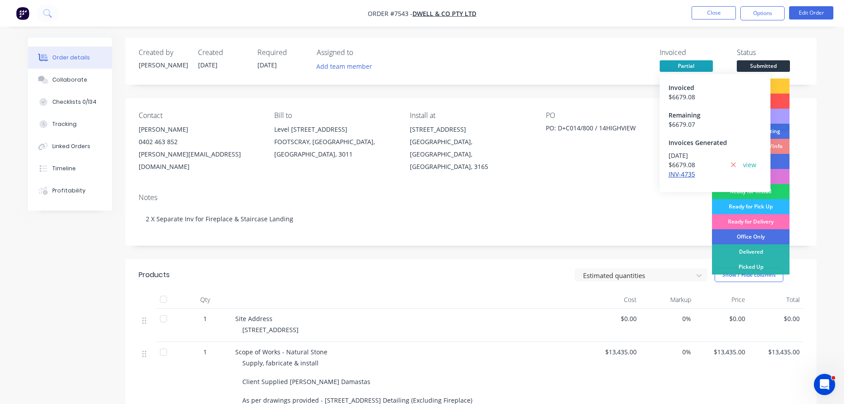
click at [686, 174] on link "INV-4735" at bounding box center [682, 174] width 27 height 8
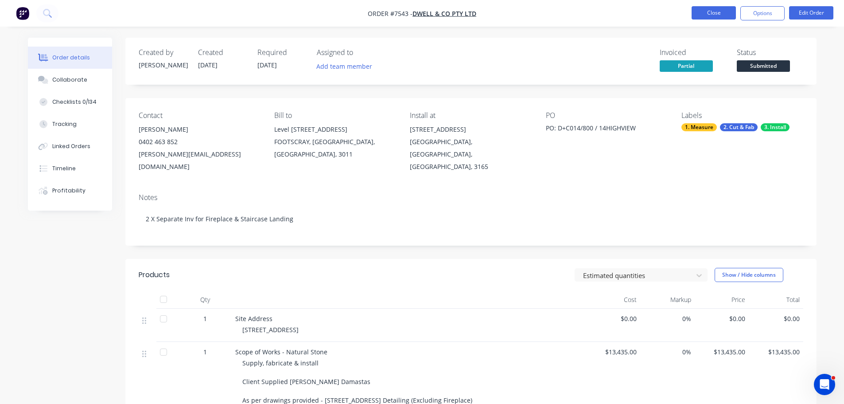
click at [717, 12] on button "Close" at bounding box center [714, 12] width 44 height 13
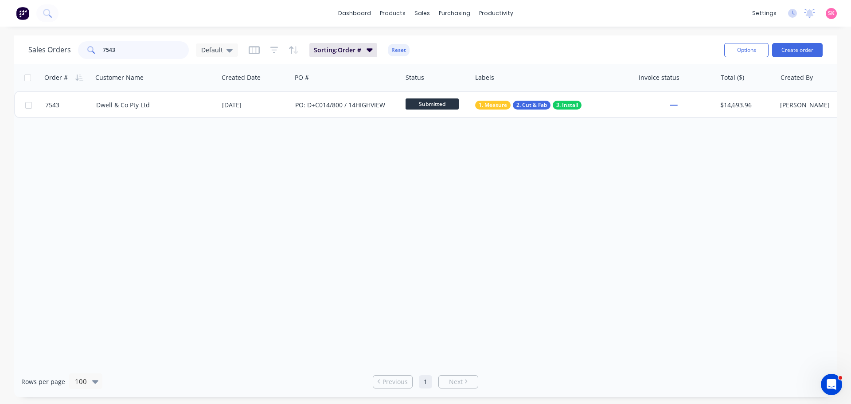
drag, startPoint x: 117, startPoint y: 51, endPoint x: -19, endPoint y: 51, distance: 135.6
click at [0, 51] on html "dashboard products sales purchasing productivity dashboard products Product Cat…" at bounding box center [425, 202] width 851 height 404
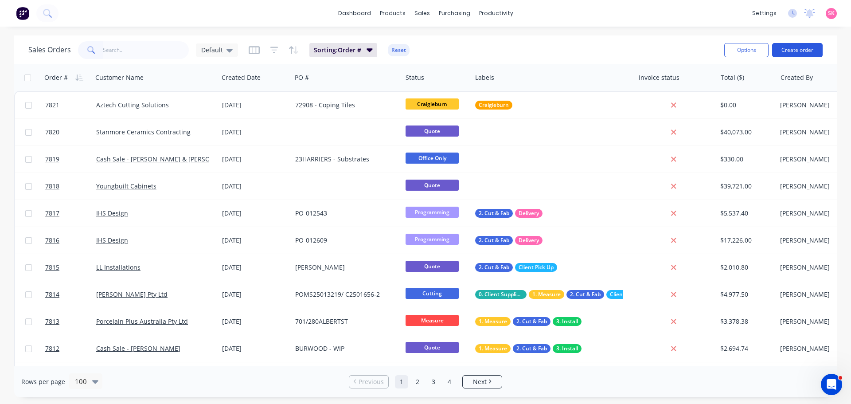
click at [792, 50] on button "Create order" at bounding box center [797, 50] width 51 height 14
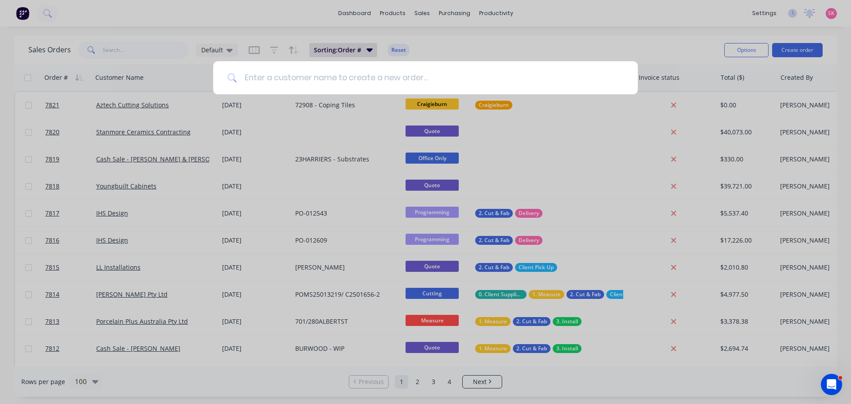
click at [273, 81] on input at bounding box center [430, 77] width 386 height 33
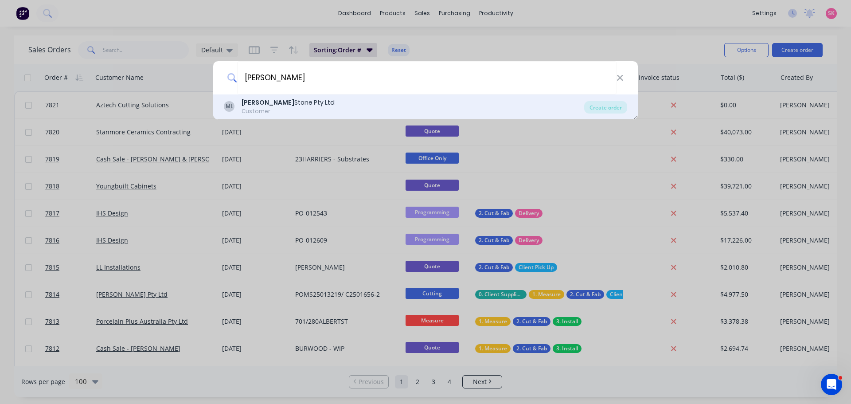
type input "marbut"
click at [294, 101] on div "Marbut Stone Pty Ltd" at bounding box center [287, 102] width 93 height 9
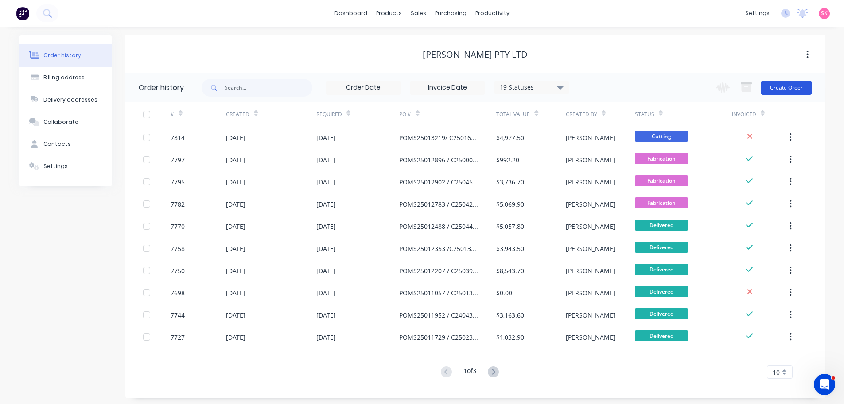
click at [780, 89] on button "Create Order" at bounding box center [786, 88] width 51 height 14
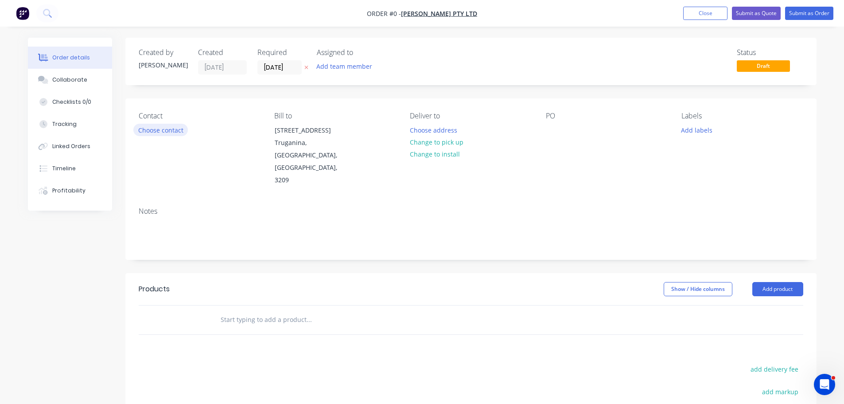
click at [173, 127] on button "Choose contact" at bounding box center [160, 130] width 55 height 12
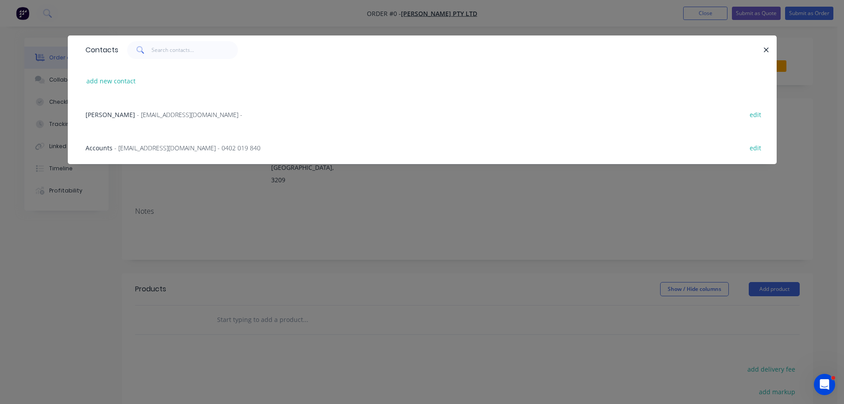
click at [213, 152] on div "Accounts - accountspayable@anmargroup.com.au - 0402 019 840 edit" at bounding box center [422, 147] width 682 height 33
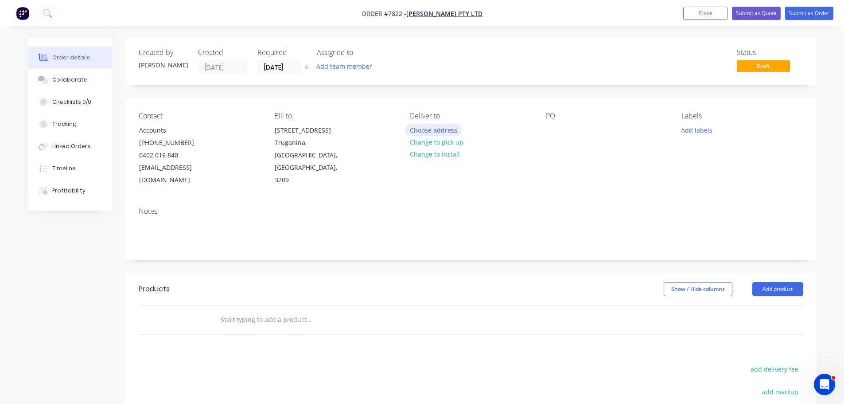
click at [447, 132] on button "Choose address" at bounding box center [433, 130] width 57 height 12
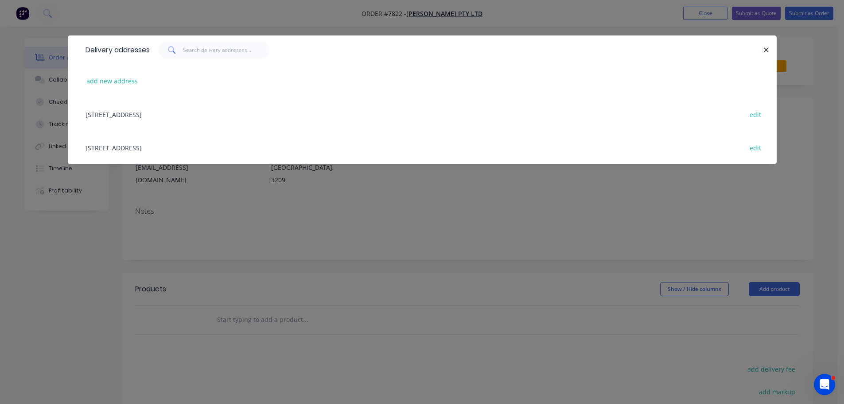
click at [208, 144] on div "122-126 National Blvd, Campbellfield, Victoria, Australia, 3061 edit" at bounding box center [422, 147] width 682 height 33
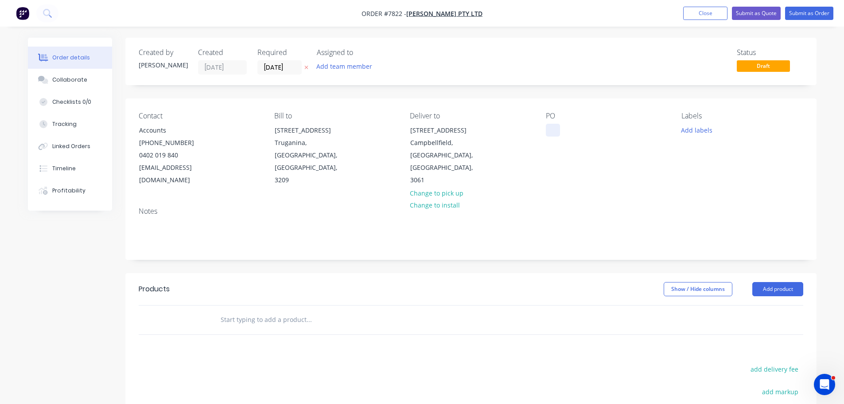
click at [553, 134] on div at bounding box center [553, 130] width 14 height 13
click at [280, 311] on input "text" at bounding box center [308, 320] width 177 height 18
paste input "C2504773-1 B186954 POMS25013414"
drag, startPoint x: 326, startPoint y: 305, endPoint x: 300, endPoint y: 309, distance: 26.4
click at [293, 311] on input "C2504773-1 B186954 POMS25013414" at bounding box center [308, 320] width 177 height 18
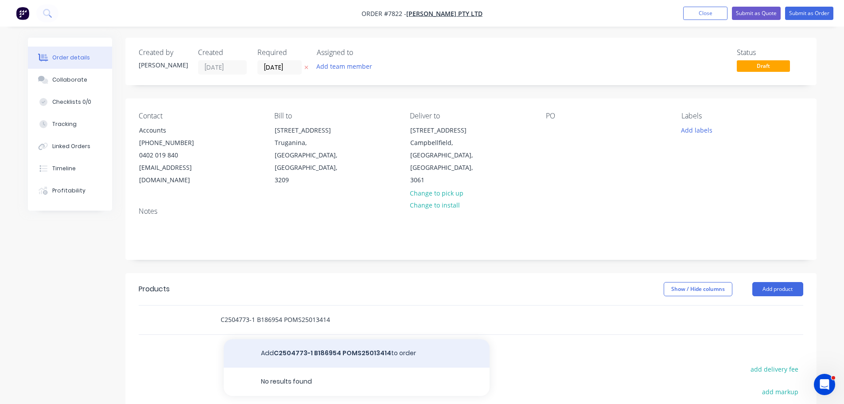
type input "C2504773-1 B186954 POMS25013414"
click at [324, 339] on button "Add C2504773-1 B186954 POMS25013414 to order" at bounding box center [357, 353] width 266 height 28
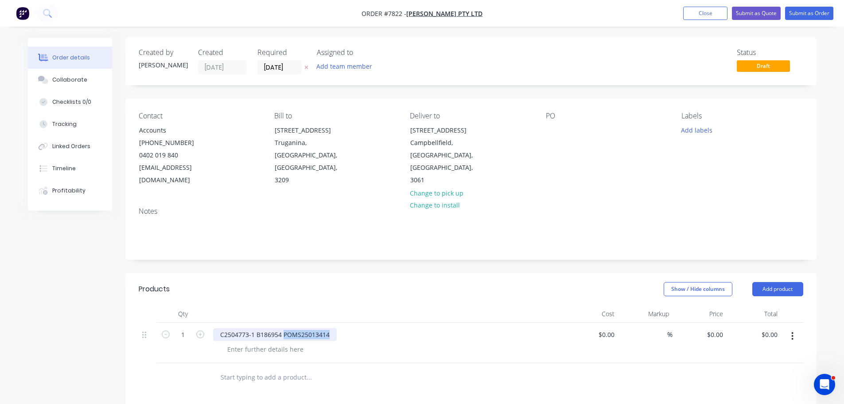
drag, startPoint x: 330, startPoint y: 323, endPoint x: 283, endPoint y: 320, distance: 47.5
click at [283, 328] on div "C2504773-1 B186954 POMS25013414" at bounding box center [275, 334] width 124 height 13
click at [545, 127] on div "Contact Accounts (03) 8359 4900 0402 019 840 accountspayable@anmargroup.com.au …" at bounding box center [470, 148] width 691 height 101
click at [556, 129] on div at bounding box center [553, 130] width 14 height 13
paste div
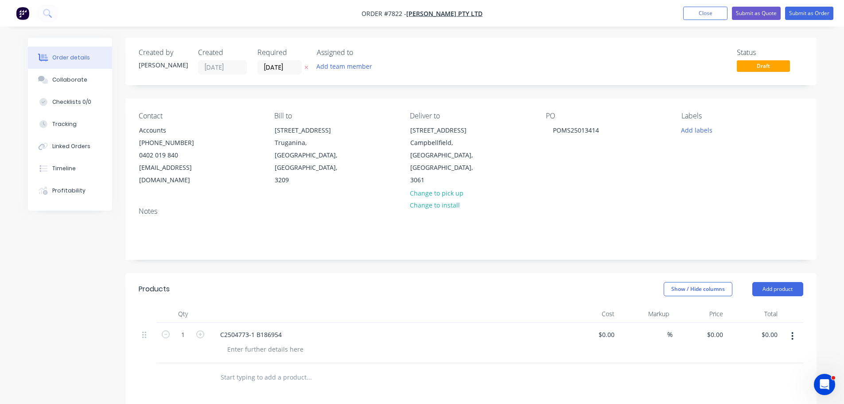
click at [412, 273] on header "Products Show / Hide columns Add product" at bounding box center [470, 289] width 691 height 32
drag, startPoint x: 253, startPoint y: 323, endPoint x: 333, endPoint y: 318, distance: 79.9
click at [331, 328] on div "C2504773-1 B186954" at bounding box center [386, 334] width 347 height 13
drag, startPoint x: 206, startPoint y: 324, endPoint x: 168, endPoint y: 324, distance: 38.6
click at [176, 325] on div "1 C2504773-1 $0.00 $0.00 % $0.00 $0.00 $0.00 $0.00" at bounding box center [471, 343] width 665 height 40
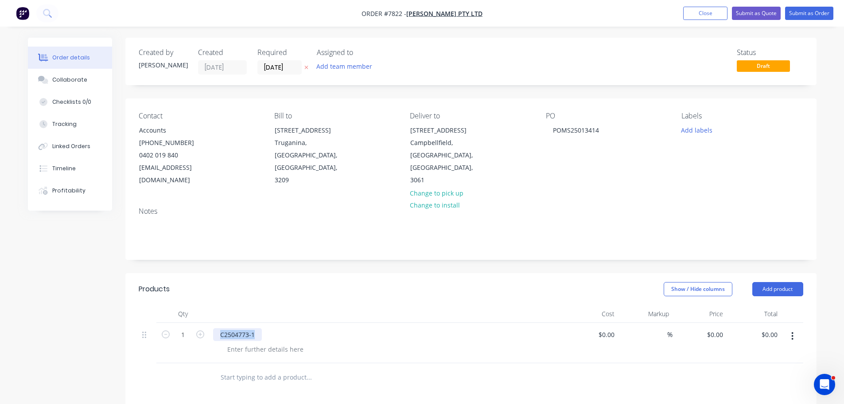
copy div "C2504773-1"
click at [605, 133] on div "POMS25013414" at bounding box center [576, 130] width 60 height 13
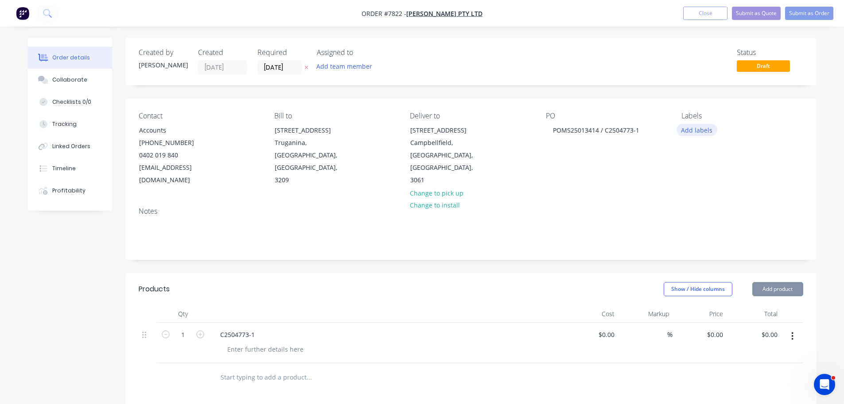
click at [695, 132] on button "Add labels" at bounding box center [697, 130] width 41 height 12
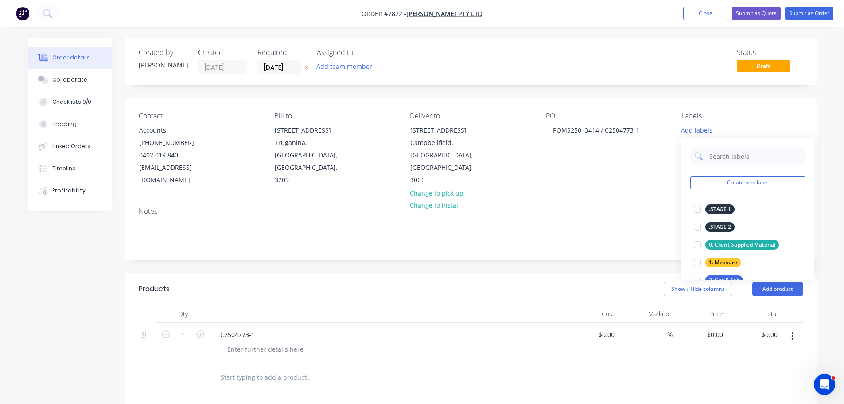
scroll to position [44, 0]
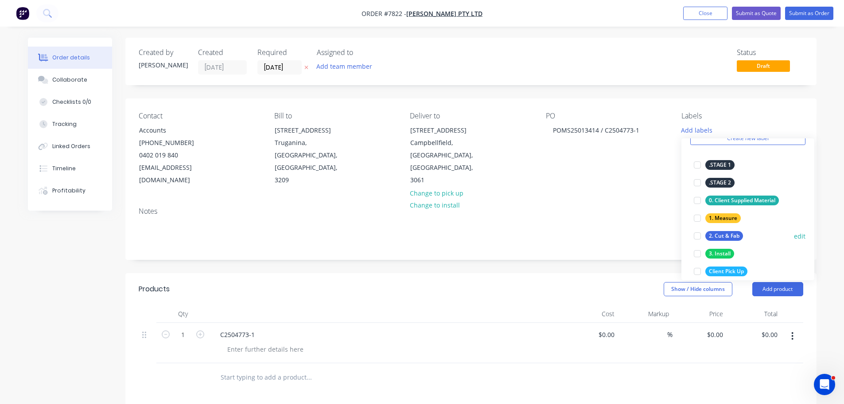
click at [698, 233] on div at bounding box center [698, 236] width 18 height 18
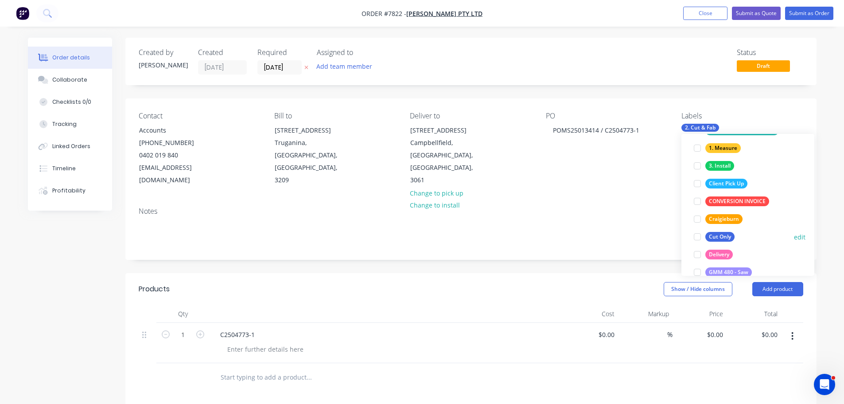
scroll to position [133, 0]
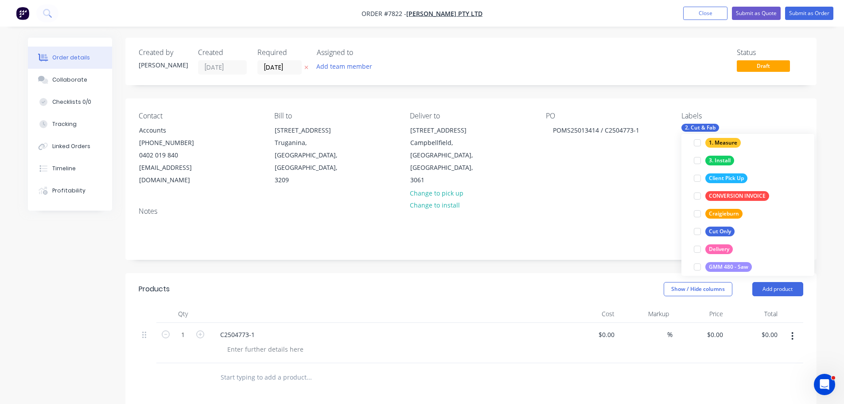
drag, startPoint x: 696, startPoint y: 245, endPoint x: 681, endPoint y: 247, distance: 15.2
click at [696, 246] on div at bounding box center [698, 249] width 18 height 18
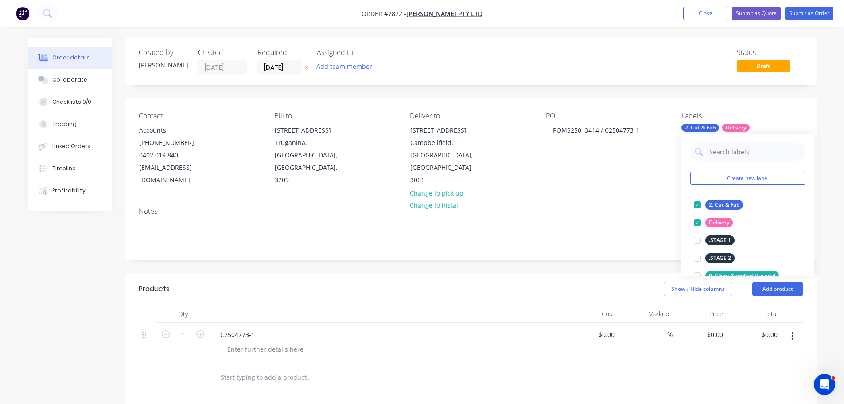
click at [634, 248] on div "Created by Stacey Created 13/10/25 Required 13/10/25 Assigned to Add team membe…" at bounding box center [470, 321] width 691 height 567
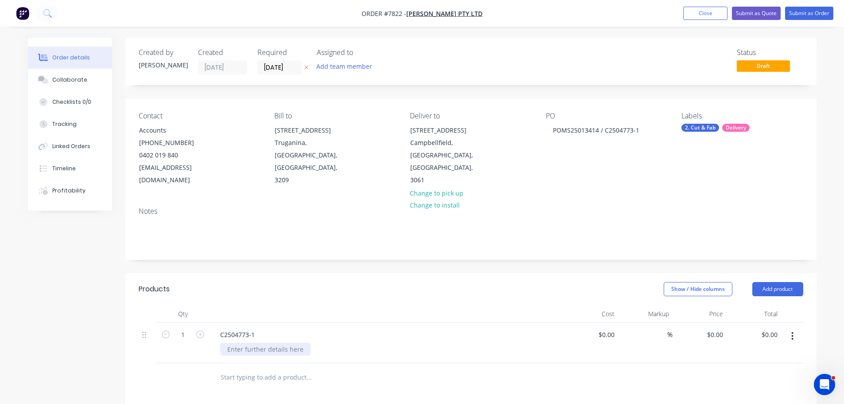
click at [250, 343] on div at bounding box center [265, 349] width 90 height 13
click at [37, 78] on div at bounding box center [43, 80] width 13 height 8
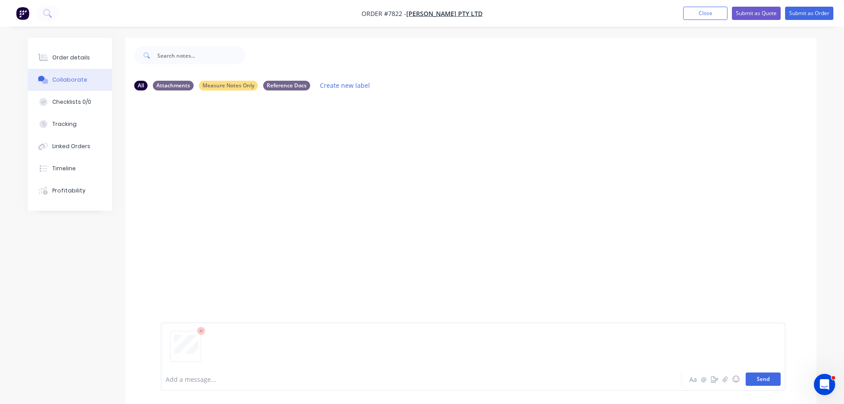
click at [768, 381] on button "Send" at bounding box center [763, 378] width 35 height 13
click at [490, 218] on div "SK You 11:53am 13/10/25 C2504773 Dekton.pdf Labels Download Delete" at bounding box center [470, 232] width 691 height 270
click at [709, 16] on button "Close" at bounding box center [705, 13] width 44 height 13
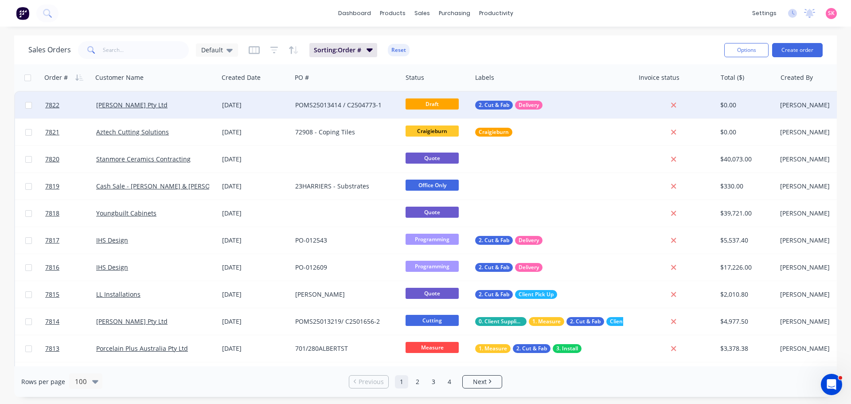
click at [173, 101] on div "[PERSON_NAME] Pty Ltd" at bounding box center [152, 105] width 113 height 9
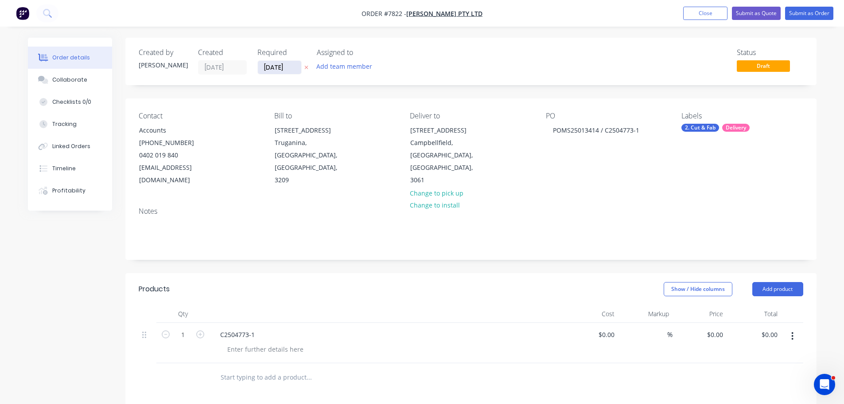
click at [290, 70] on input "[DATE]" at bounding box center [279, 67] width 43 height 13
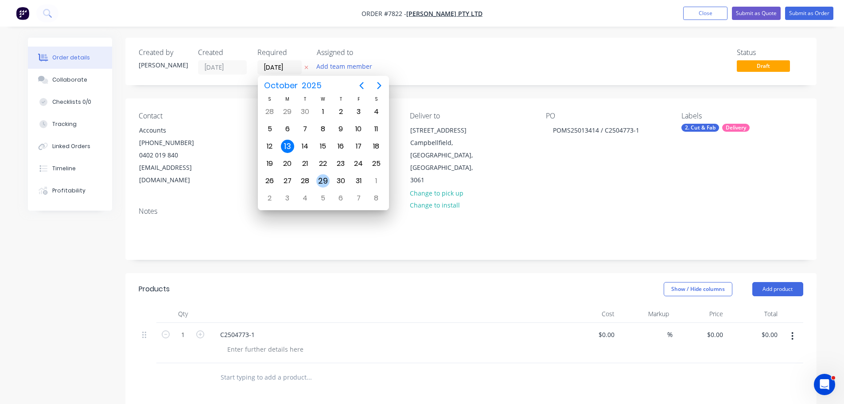
click at [323, 179] on div "29" at bounding box center [322, 180] width 13 height 13
type input "29/10/25"
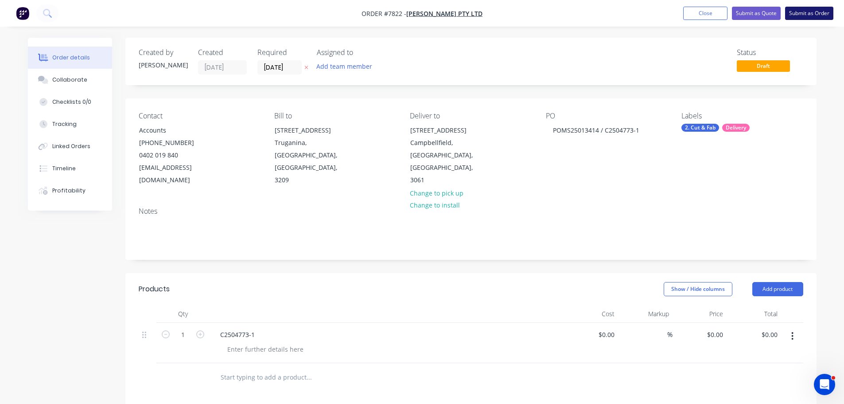
click at [796, 16] on button "Submit as Order" at bounding box center [809, 13] width 48 height 13
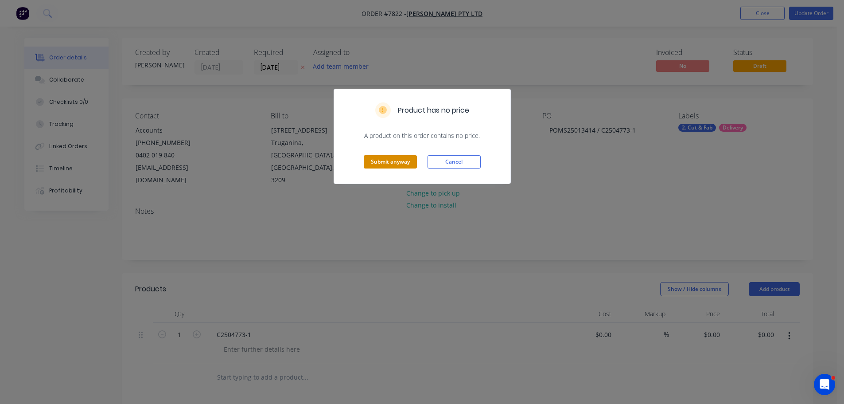
click at [406, 159] on button "Submit anyway" at bounding box center [390, 161] width 53 height 13
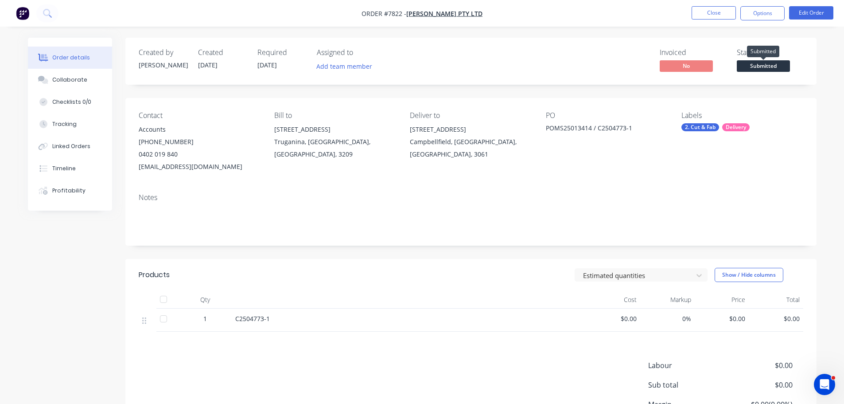
click at [753, 64] on span "Submitted" at bounding box center [763, 65] width 53 height 11
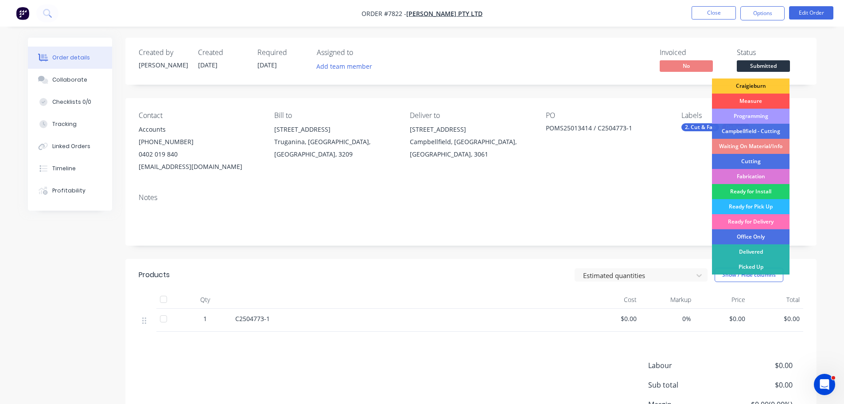
click at [752, 115] on div "Programming" at bounding box center [751, 116] width 78 height 15
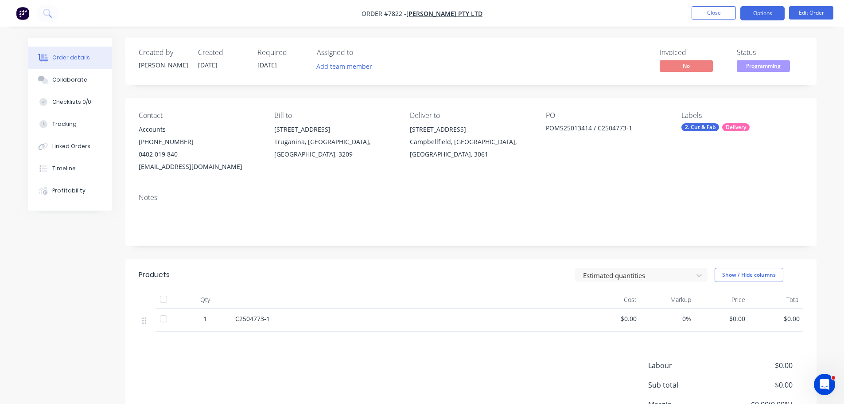
click at [758, 9] on button "Options" at bounding box center [762, 13] width 44 height 14
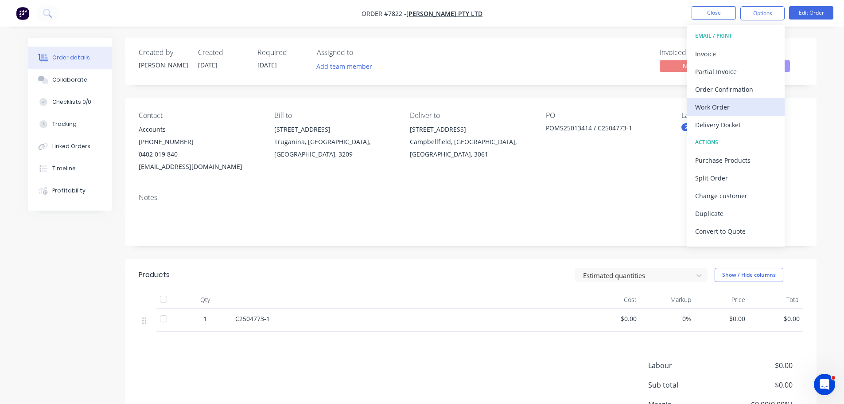
click at [738, 109] on div "Work Order" at bounding box center [736, 107] width 82 height 13
click at [740, 104] on div "Custom" at bounding box center [736, 107] width 82 height 13
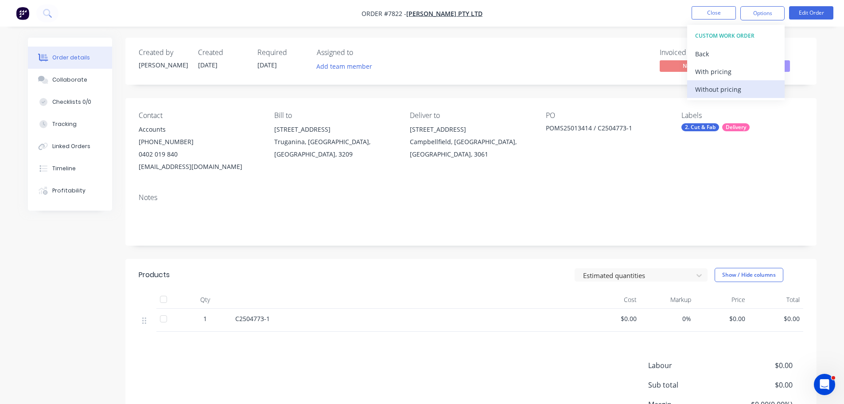
click at [744, 87] on div "Without pricing" at bounding box center [736, 89] width 82 height 13
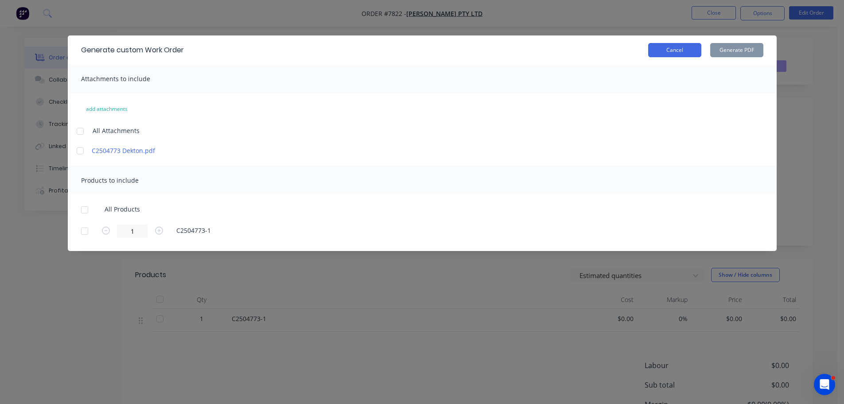
click at [681, 52] on button "Cancel" at bounding box center [674, 50] width 53 height 14
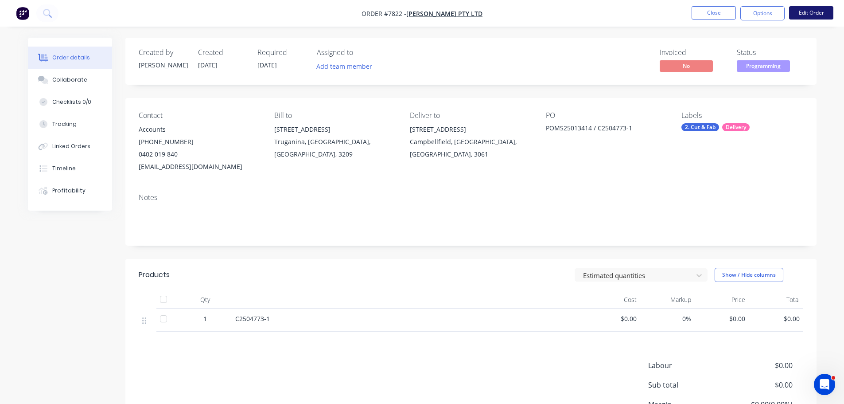
click at [798, 12] on button "Edit Order" at bounding box center [811, 12] width 44 height 13
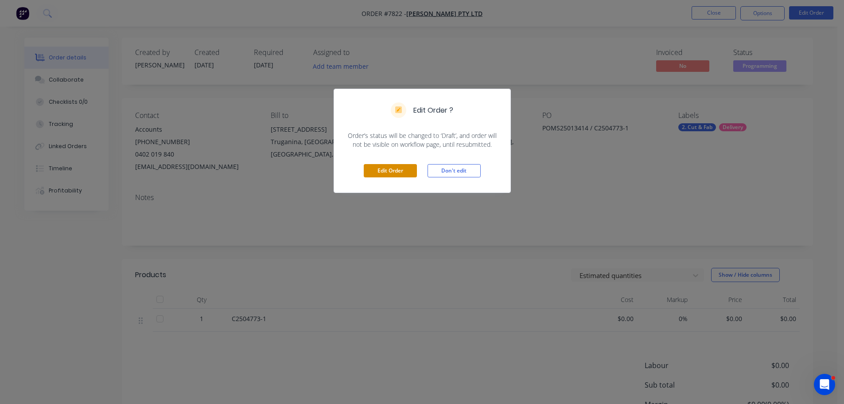
click at [386, 170] on button "Edit Order" at bounding box center [390, 170] width 53 height 13
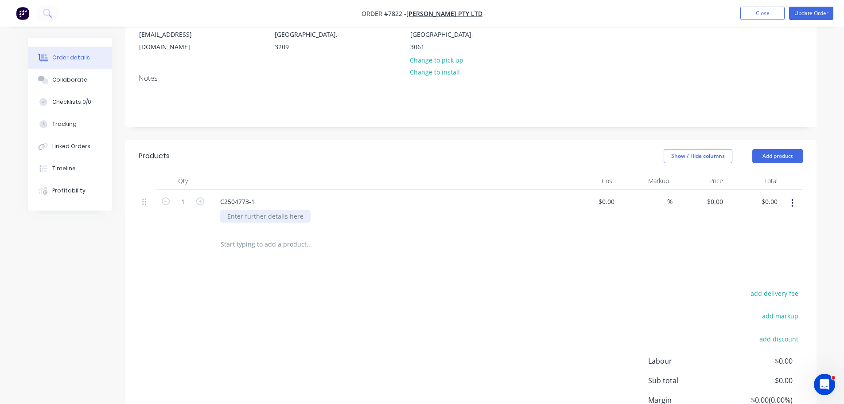
click at [271, 210] on div at bounding box center [265, 216] width 90 height 13
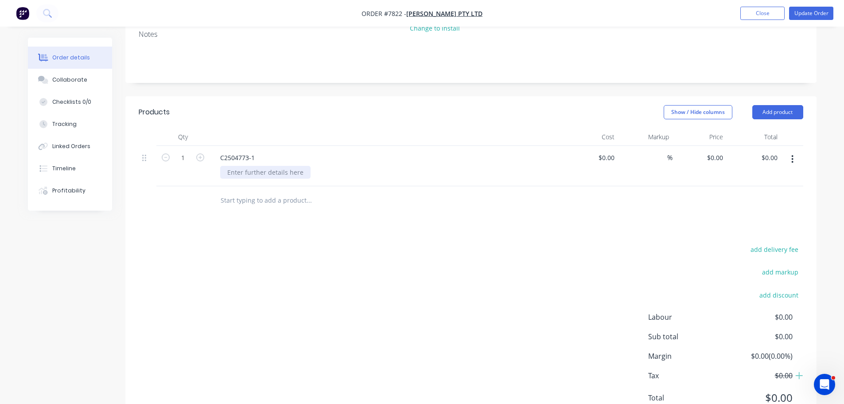
scroll to position [177, 0]
click at [292, 165] on div at bounding box center [265, 171] width 90 height 13
click at [294, 165] on div at bounding box center [265, 171] width 90 height 13
drag, startPoint x: 613, startPoint y: 145, endPoint x: 317, endPoint y: 215, distance: 304.1
click at [613, 151] on input "$0.00" at bounding box center [608, 157] width 20 height 13
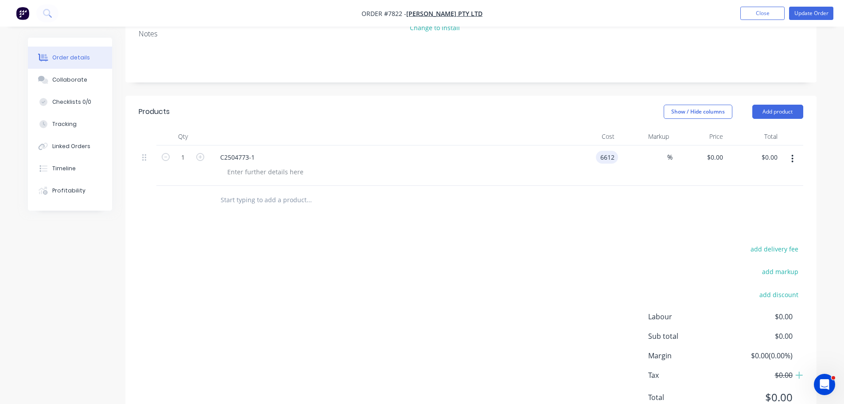
type input "$6,612.00"
click at [560, 243] on div "add delivery fee add markup add discount Labour $0.00 Sub total $0.00 Margin $0…" at bounding box center [471, 328] width 665 height 171
click at [294, 191] on input "text" at bounding box center [308, 200] width 177 height 18
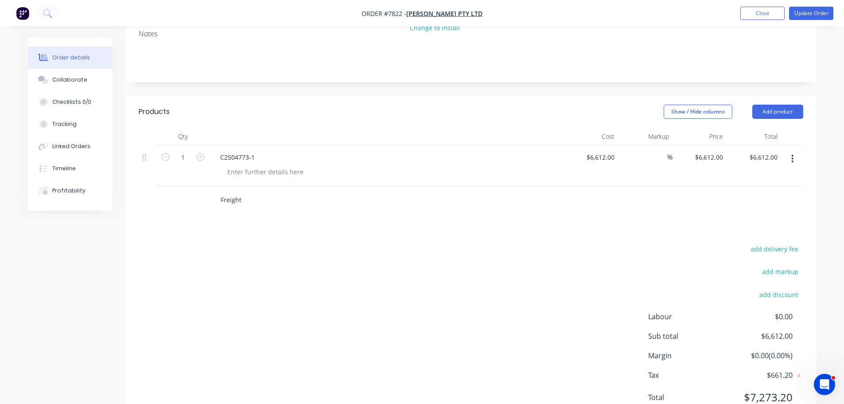
type input "Freight"
click at [337, 225] on button "Add Freight to order" at bounding box center [357, 233] width 266 height 28
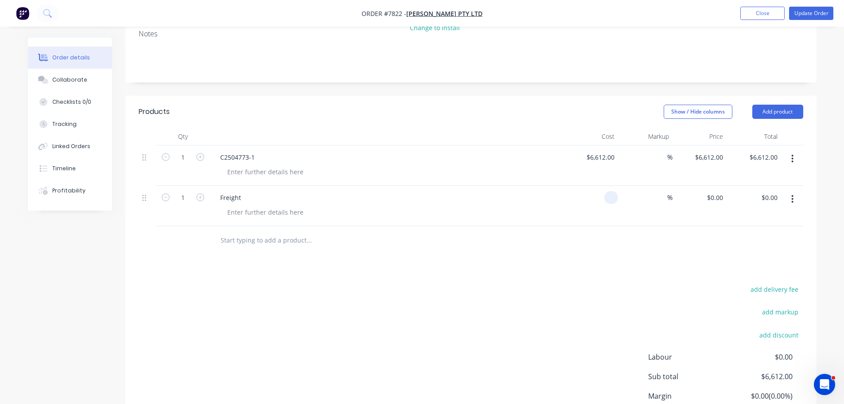
click at [605, 191] on div at bounding box center [611, 197] width 14 height 13
type input "$65.00"
click at [553, 288] on div "add delivery fee add markup add discount Labour $0.00 Sub total $6,677.00 Margi…" at bounding box center [471, 368] width 665 height 171
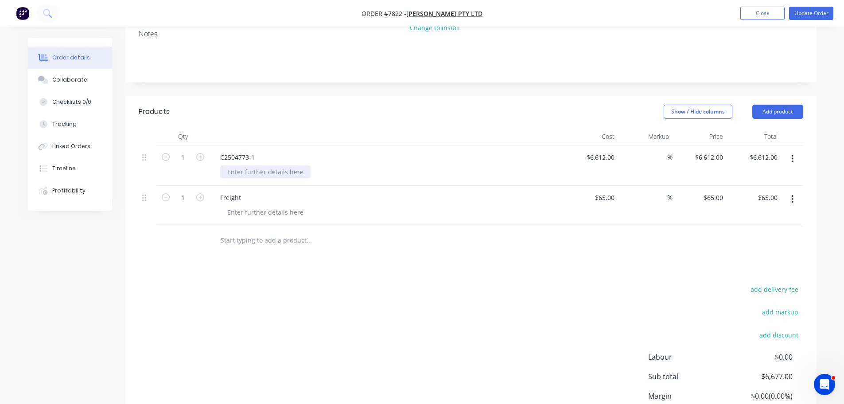
click at [265, 165] on div at bounding box center [265, 171] width 90 height 13
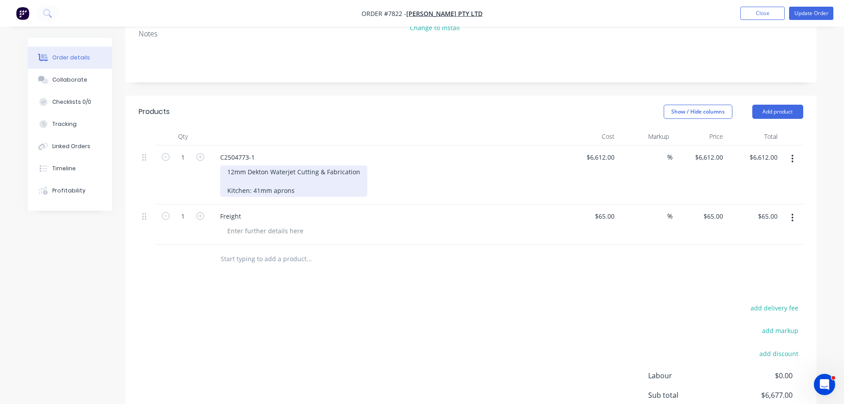
click at [300, 175] on div "12mm Dekton Waterjet Cutting & Fabrication Kitchen: 41mm aprons" at bounding box center [293, 180] width 147 height 31
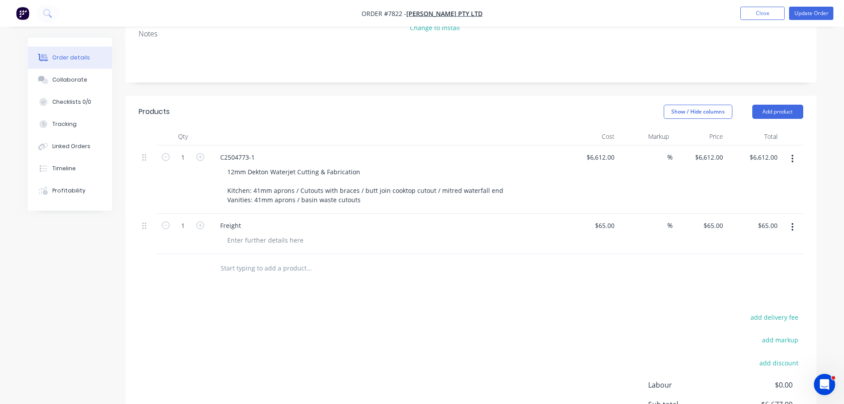
click at [366, 219] on div "Freight" at bounding box center [386, 225] width 347 height 13
click at [373, 282] on div "Products Show / Hide columns Add product Qty Cost Markup Price Total 1 C2504773…" at bounding box center [470, 296] width 691 height 400
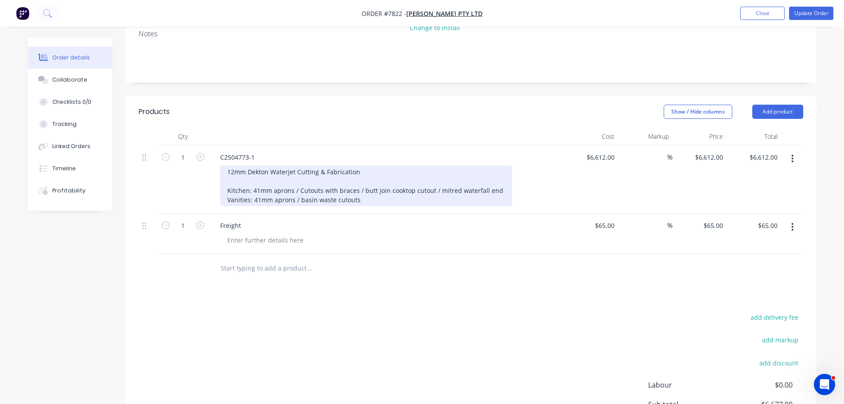
click at [377, 165] on div "12mm Dekton Waterjet Cutting & Fabrication Kitchen: 41mm aprons / Cutouts with …" at bounding box center [366, 185] width 292 height 41
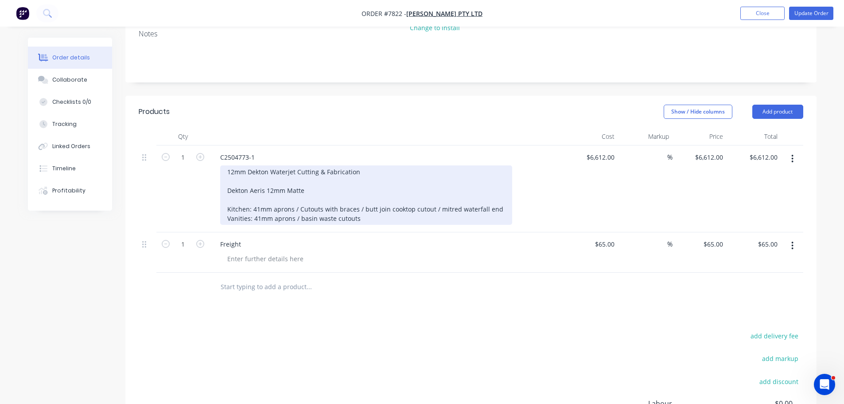
click at [328, 171] on div "12mm Dekton Waterjet Cutting & Fabrication Dekton Aeris 12mm Matte Kitchen: 41m…" at bounding box center [366, 194] width 292 height 59
click at [318, 178] on div "12mm Dekton Waterjet Cutting & Fabrication Dekton Aeris 12mm Matte Kitchen: 41m…" at bounding box center [366, 194] width 292 height 59
click at [316, 179] on div "12mm Dekton Waterjet Cutting & Fabrication Dekton Aeris 12mm Matte (3300 x 1630…" at bounding box center [366, 194] width 292 height 59
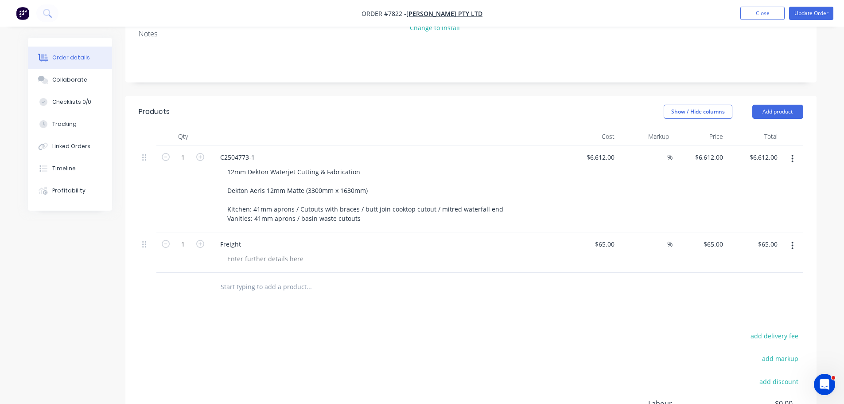
click at [308, 301] on div "Products Show / Hide columns Add product Qty Cost Markup Price Total 1 C2504773…" at bounding box center [470, 305] width 691 height 418
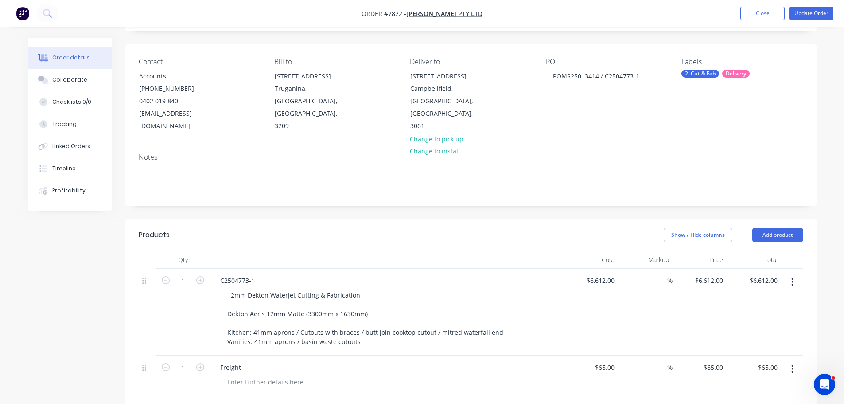
scroll to position [0, 0]
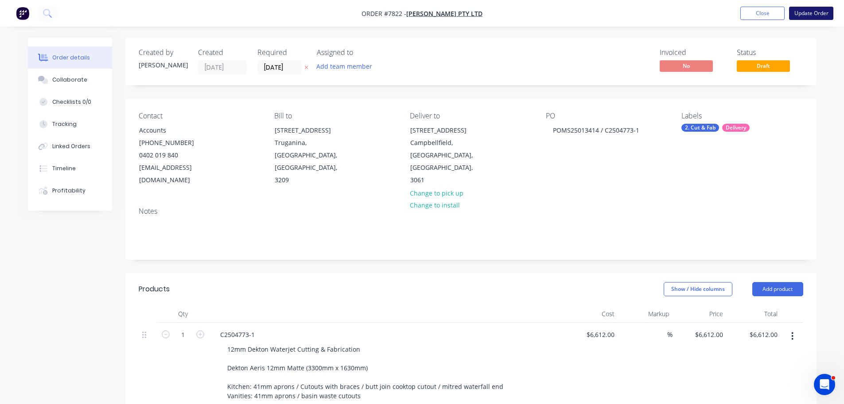
click at [802, 10] on button "Update Order" at bounding box center [811, 13] width 44 height 13
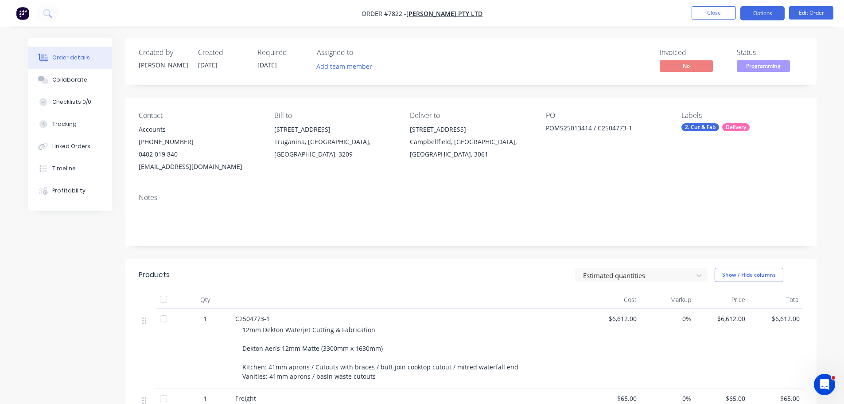
click at [769, 17] on button "Options" at bounding box center [762, 13] width 44 height 14
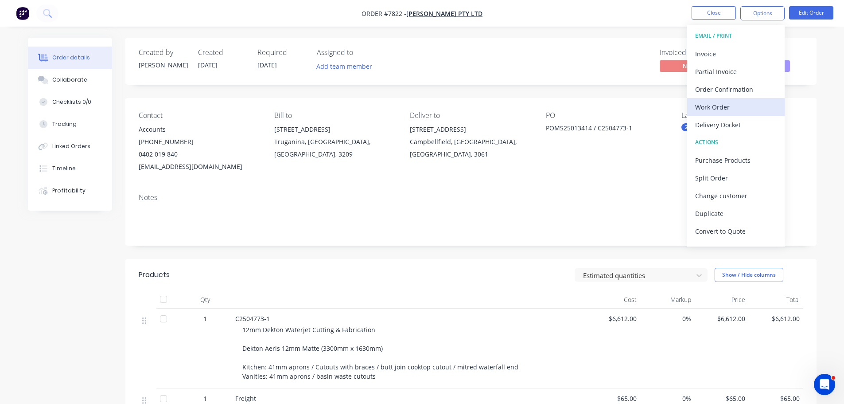
click at [728, 108] on div "Work Order" at bounding box center [736, 107] width 82 height 13
click at [731, 102] on div "Custom" at bounding box center [736, 107] width 82 height 13
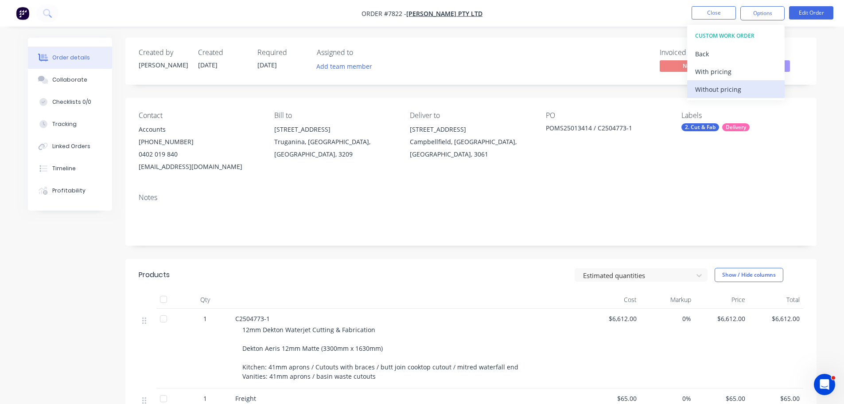
click at [735, 89] on div "Without pricing" at bounding box center [736, 89] width 82 height 13
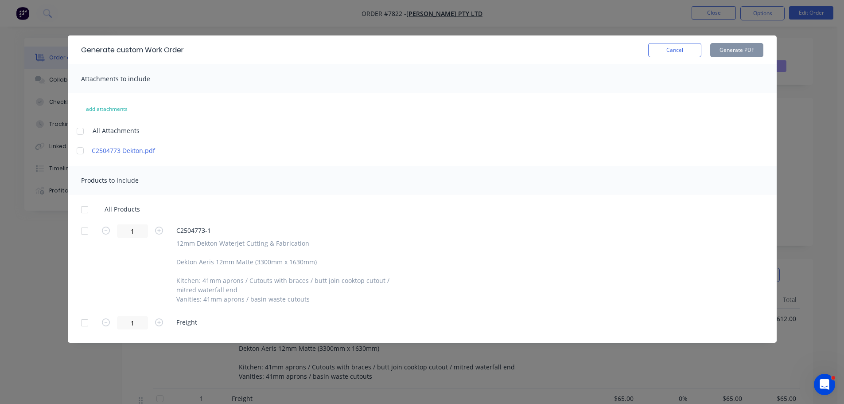
click at [87, 230] on div at bounding box center [85, 231] width 18 height 18
click at [716, 58] on div "Generate custom Work Order Cancel Generate PDF" at bounding box center [422, 49] width 709 height 29
click at [728, 54] on button "Generate PDF" at bounding box center [736, 50] width 53 height 14
click at [674, 55] on button "Cancel" at bounding box center [674, 50] width 53 height 14
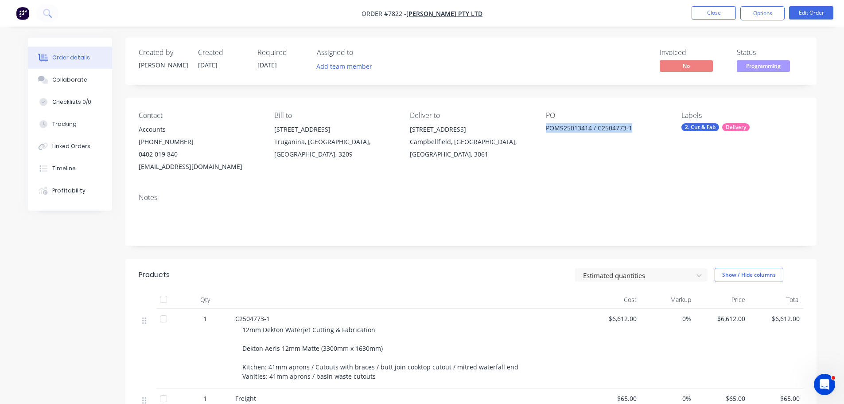
drag, startPoint x: 632, startPoint y: 128, endPoint x: 546, endPoint y: 131, distance: 86.4
click at [546, 131] on div "POMS25013414 / C2504773-1" at bounding box center [601, 129] width 111 height 12
copy div "POMS25013414 / C2504773-1"
click at [718, 12] on button "Close" at bounding box center [714, 12] width 44 height 13
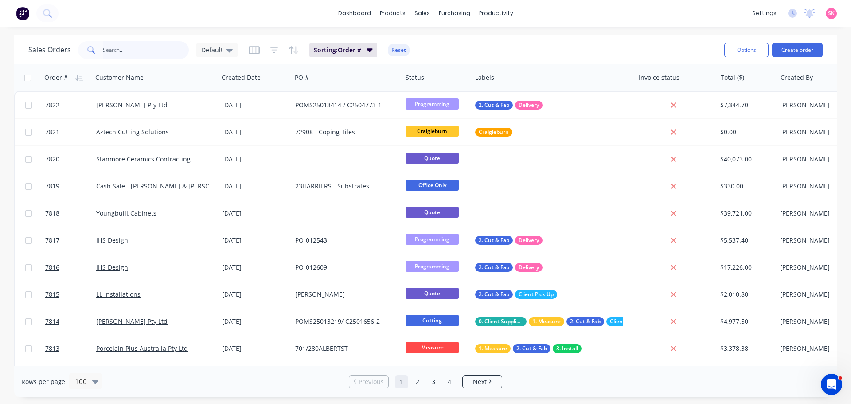
click at [168, 47] on input "text" at bounding box center [146, 50] width 86 height 18
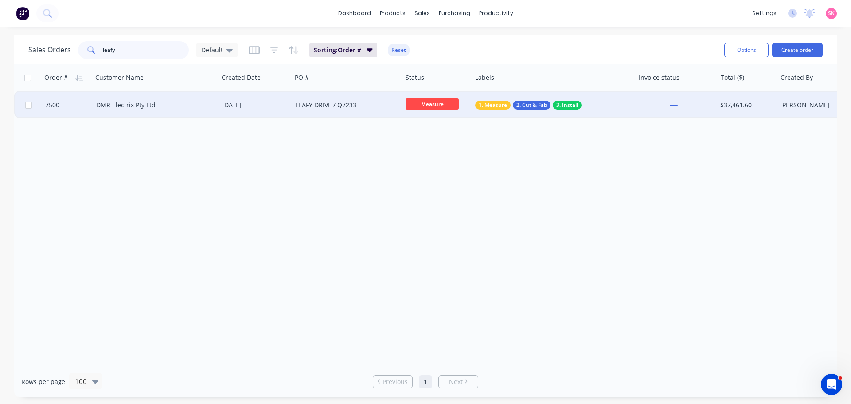
type input "leafy"
click at [293, 114] on div "LEAFY DRIVE / Q7233" at bounding box center [347, 105] width 110 height 27
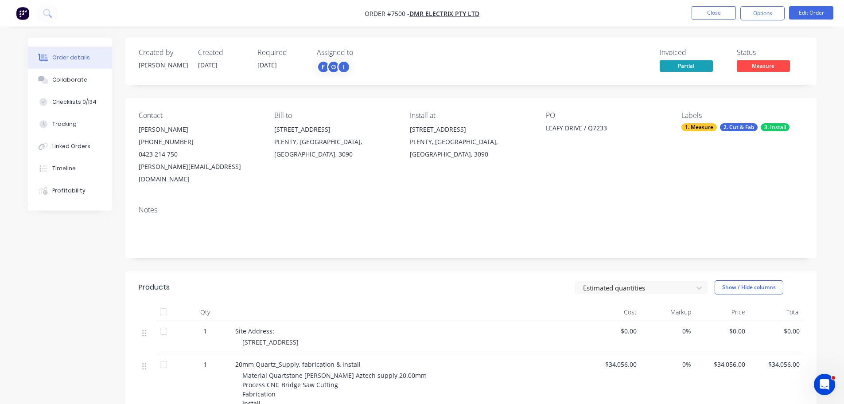
click at [756, 67] on span "Measure" at bounding box center [763, 65] width 53 height 11
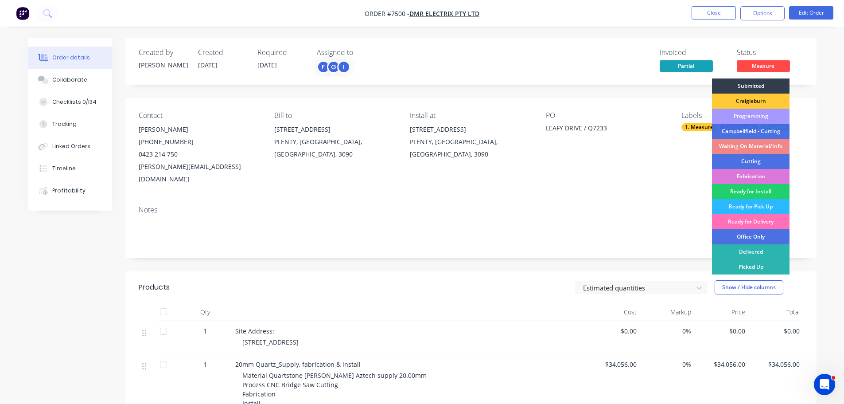
click at [759, 111] on div "Programming" at bounding box center [751, 116] width 78 height 15
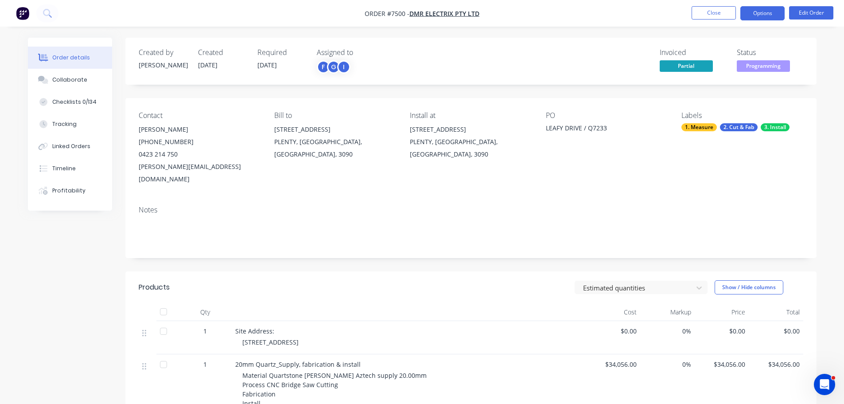
click at [760, 9] on button "Options" at bounding box center [762, 13] width 44 height 14
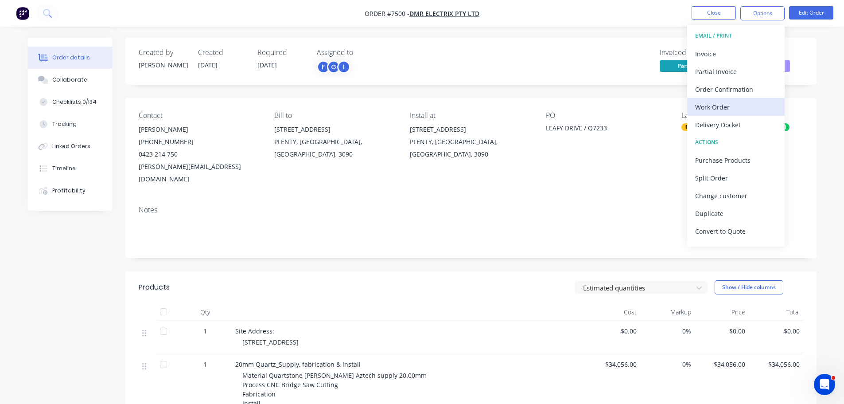
click at [733, 101] on div "Work Order" at bounding box center [736, 107] width 82 height 13
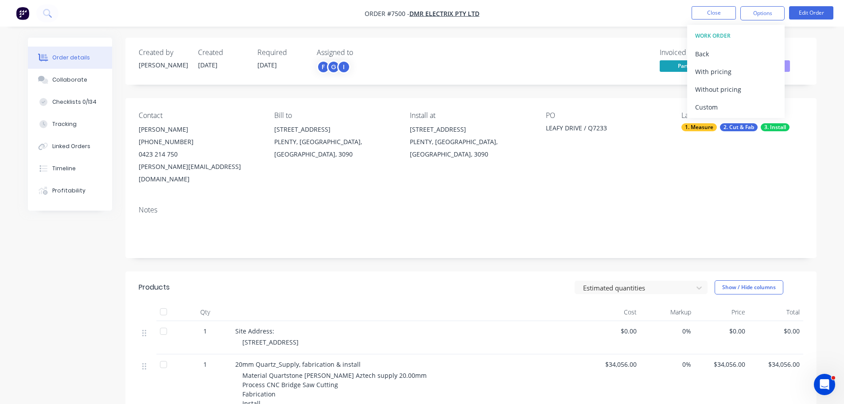
click at [733, 101] on div "Custom" at bounding box center [736, 107] width 82 height 13
click at [734, 92] on div "Without pricing" at bounding box center [736, 89] width 82 height 13
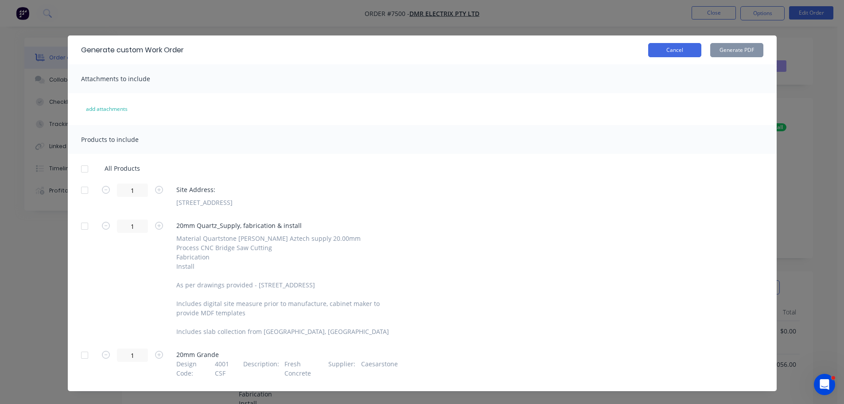
click at [670, 49] on button "Cancel" at bounding box center [674, 50] width 53 height 14
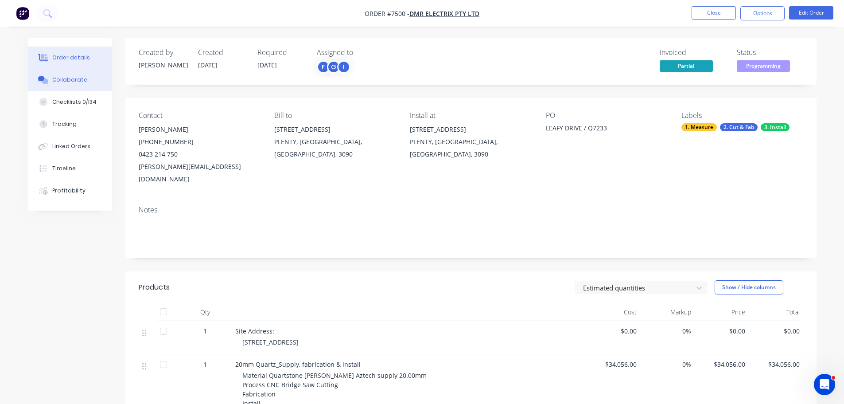
click at [74, 83] on div "Collaborate" at bounding box center [69, 80] width 35 height 8
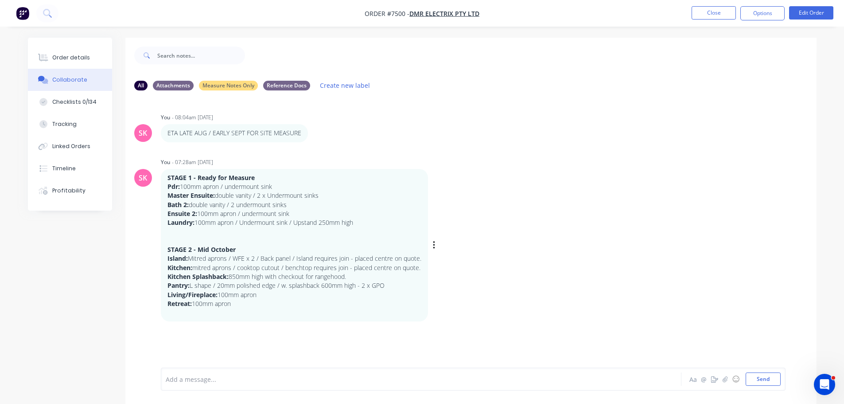
click at [431, 256] on div "STAGE 1 - Ready for Measure Pdr: 100mm apron / undermount sink Master Ensuite: …" at bounding box center [299, 245] width 277 height 153
click at [435, 250] on icon "button" at bounding box center [434, 245] width 3 height 10
click at [455, 269] on button "Edit" at bounding box center [466, 261] width 56 height 15
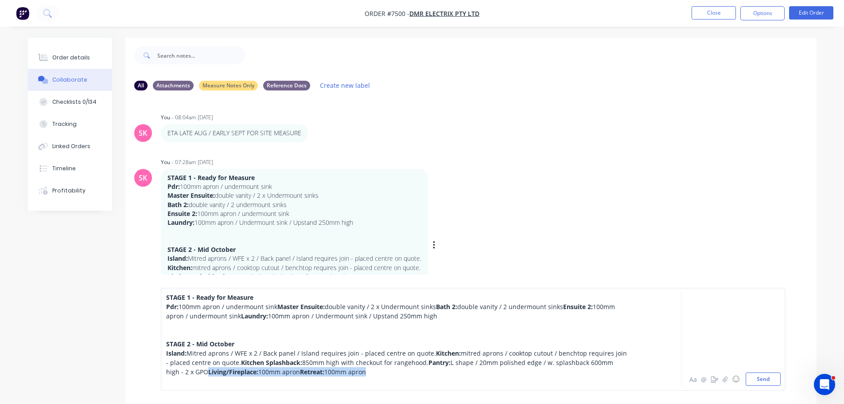
drag, startPoint x: 238, startPoint y: 372, endPoint x: 146, endPoint y: 362, distance: 91.8
click at [147, 362] on div "STAGE 1 - Ready for Measure Pdr: 100mm apron / undermount sink Master Ensuite: …" at bounding box center [470, 338] width 691 height 129
click at [235, 320] on div at bounding box center [396, 324] width 461 height 9
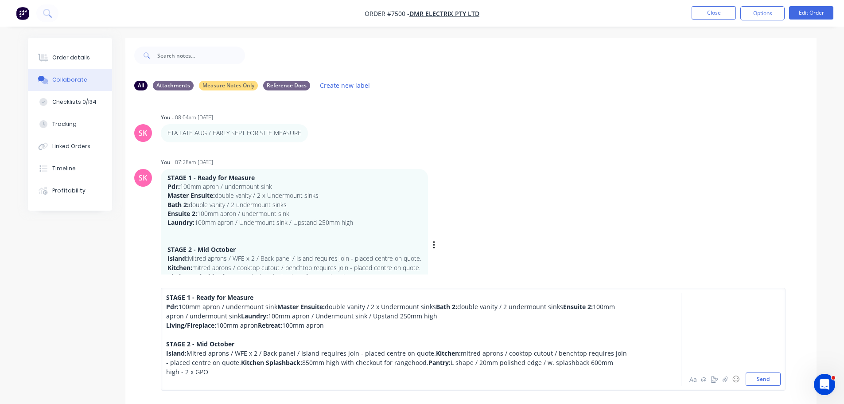
click at [265, 321] on span "Retreat:" at bounding box center [270, 325] width 24 height 8
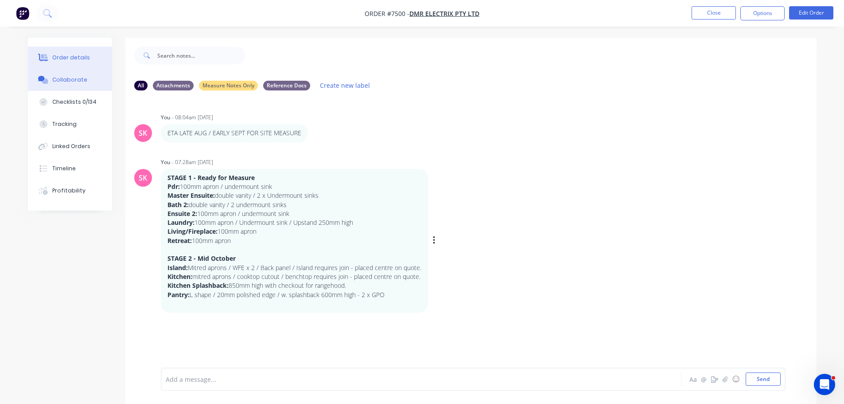
click at [72, 58] on div "Order details" at bounding box center [71, 58] width 38 height 8
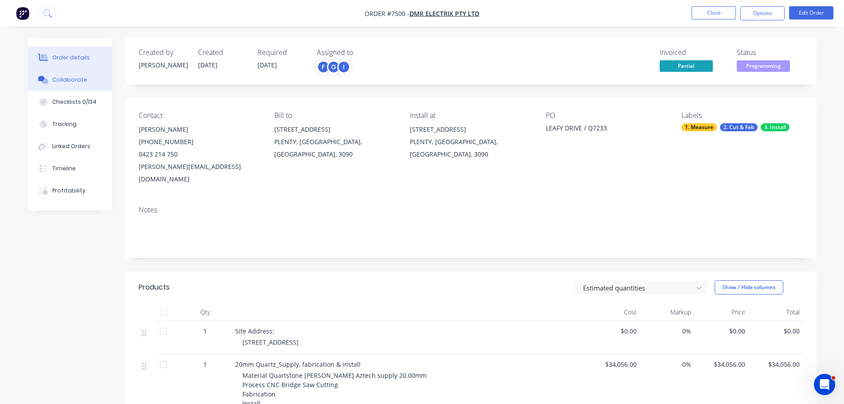
click at [76, 76] on div "Collaborate" at bounding box center [69, 80] width 35 height 8
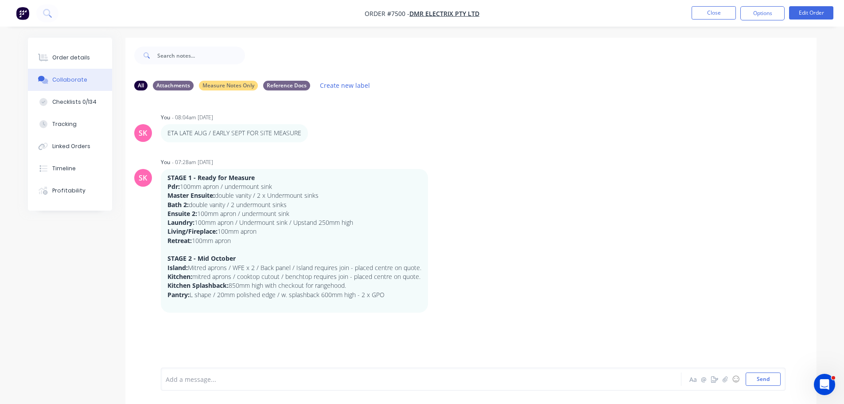
click at [236, 376] on div at bounding box center [396, 378] width 461 height 9
click at [265, 383] on div "Stage 1 Measure Notes - STV" at bounding box center [396, 378] width 461 height 9
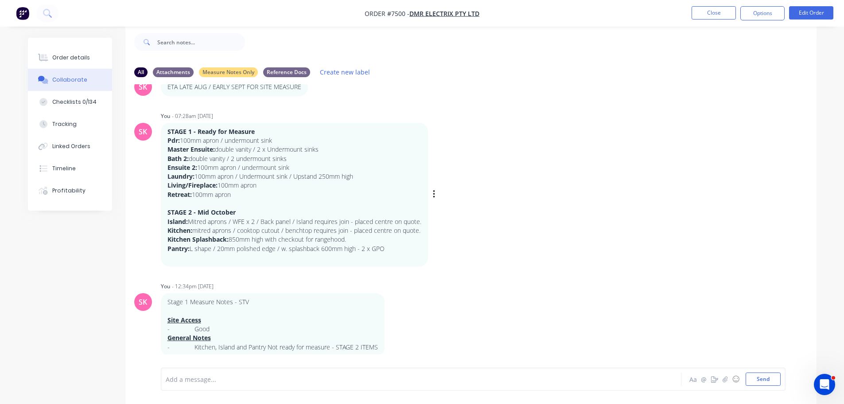
scroll to position [52, 0]
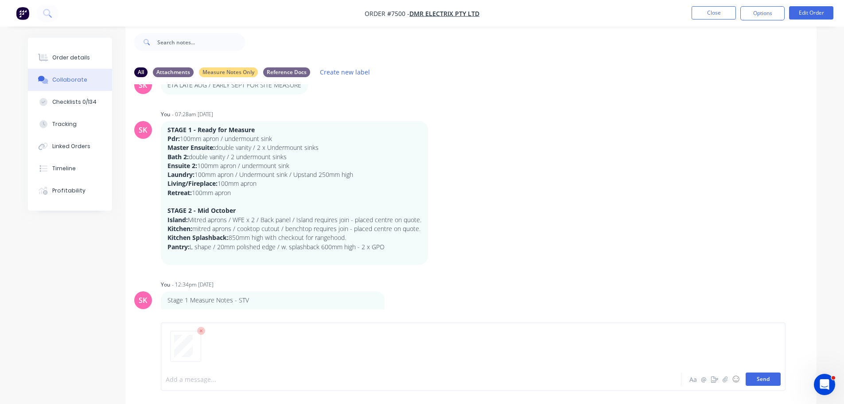
click at [751, 379] on button "Send" at bounding box center [763, 378] width 35 height 13
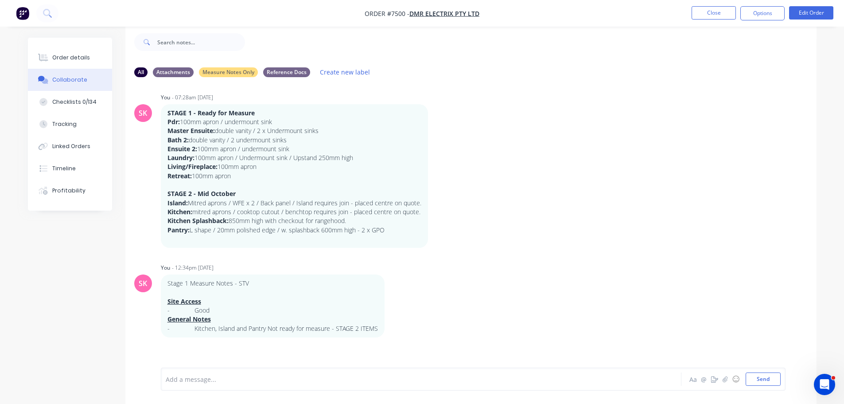
scroll to position [139, 0]
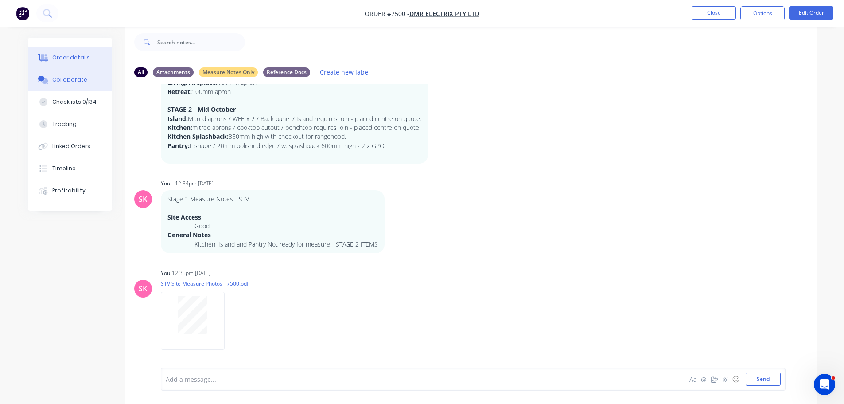
click at [79, 55] on div "Order details" at bounding box center [71, 58] width 38 height 8
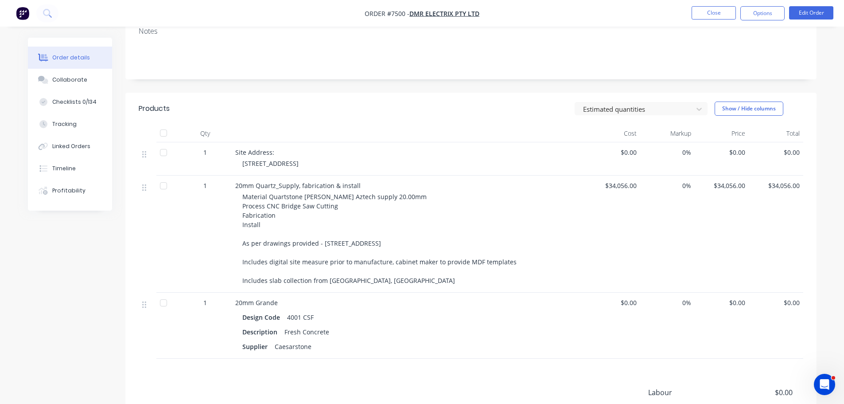
scroll to position [279, 0]
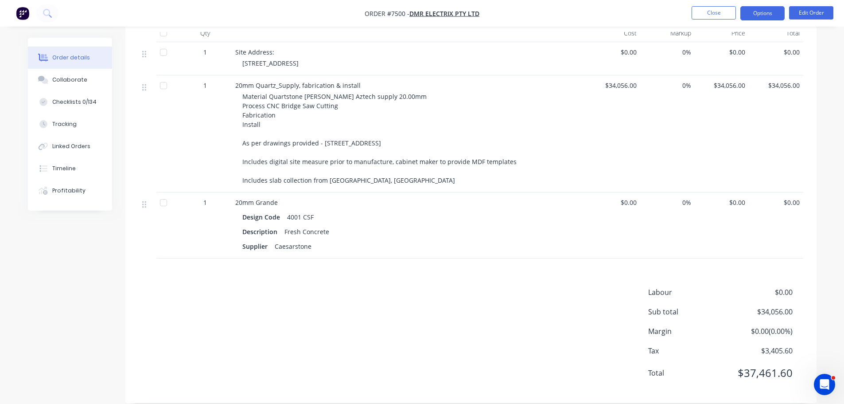
click at [771, 8] on button "Options" at bounding box center [762, 13] width 44 height 14
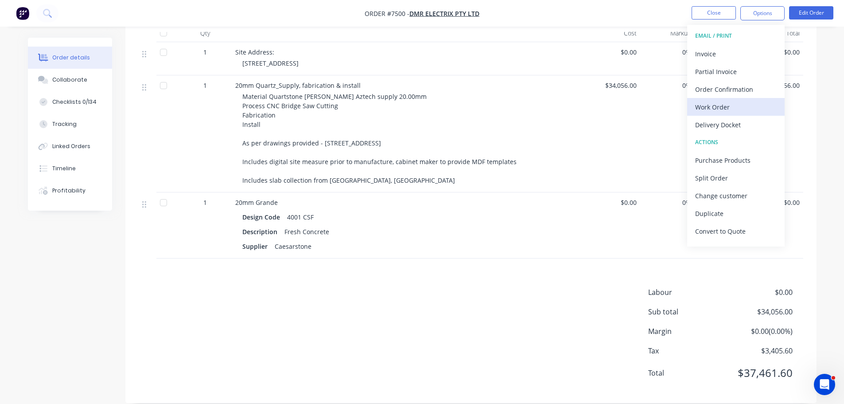
click at [752, 102] on div "Work Order" at bounding box center [736, 107] width 82 height 13
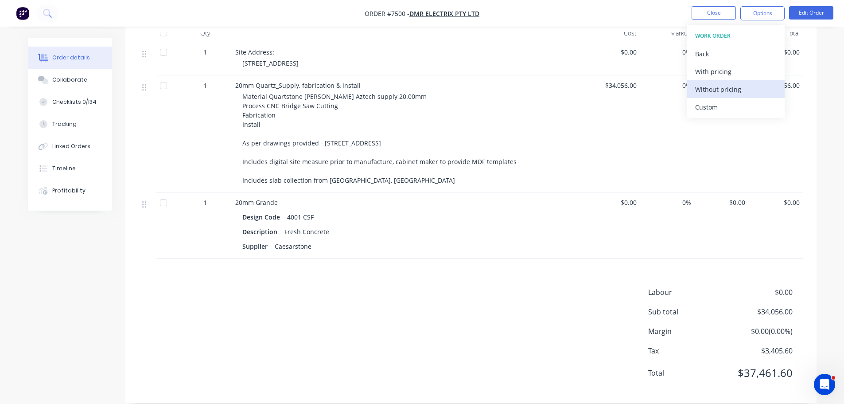
click at [754, 97] on button "Without pricing" at bounding box center [735, 89] width 97 height 18
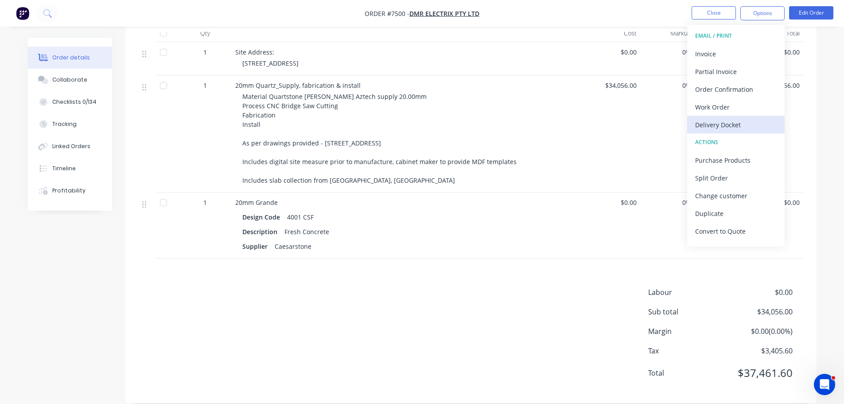
click at [728, 124] on div "Delivery Docket" at bounding box center [736, 124] width 82 height 13
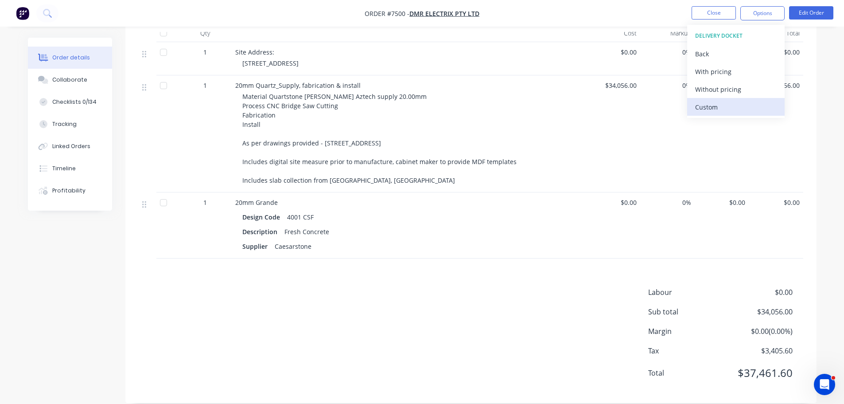
click at [728, 108] on div "Custom" at bounding box center [736, 107] width 82 height 13
click at [735, 93] on div "Without pricing" at bounding box center [736, 89] width 82 height 13
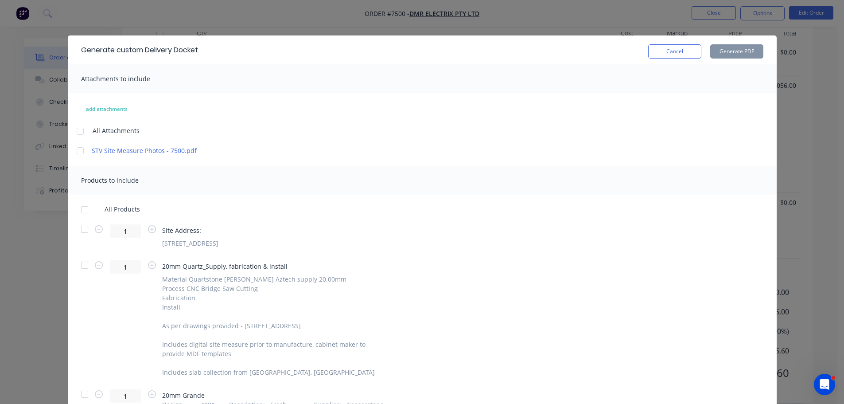
drag, startPoint x: 73, startPoint y: 227, endPoint x: 82, endPoint y: 225, distance: 9.5
click at [76, 226] on div at bounding box center [85, 229] width 18 height 18
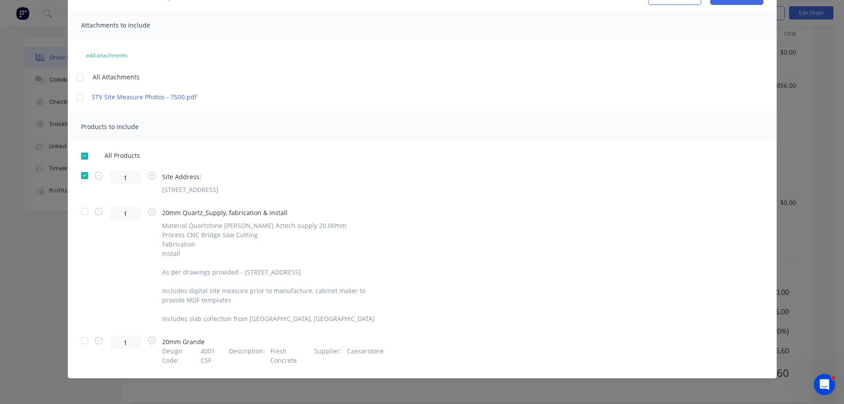
click at [86, 343] on div at bounding box center [85, 340] width 18 height 18
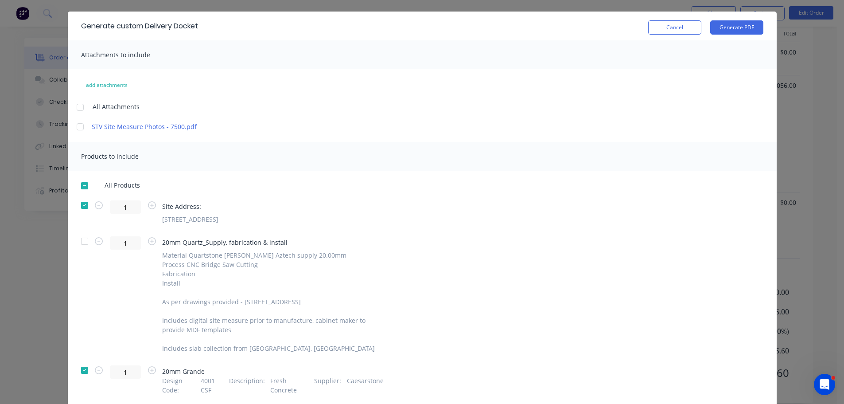
scroll to position [0, 0]
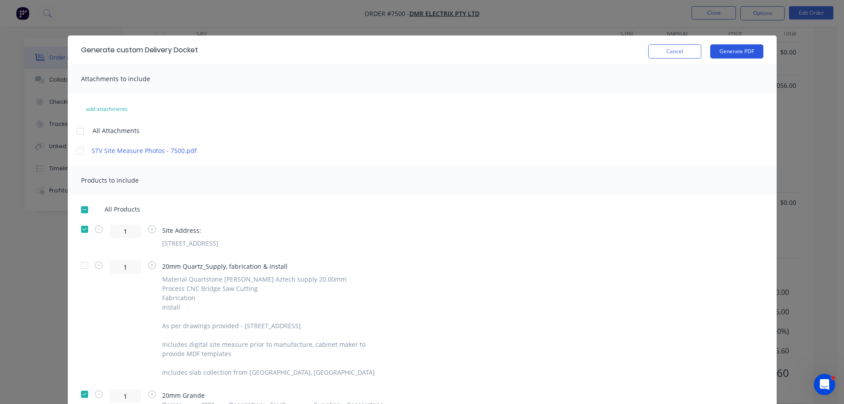
click at [725, 48] on button "Generate PDF" at bounding box center [736, 51] width 53 height 14
drag, startPoint x: 654, startPoint y: 50, endPoint x: 682, endPoint y: 45, distance: 28.3
click at [655, 50] on button "Cancel" at bounding box center [674, 51] width 53 height 14
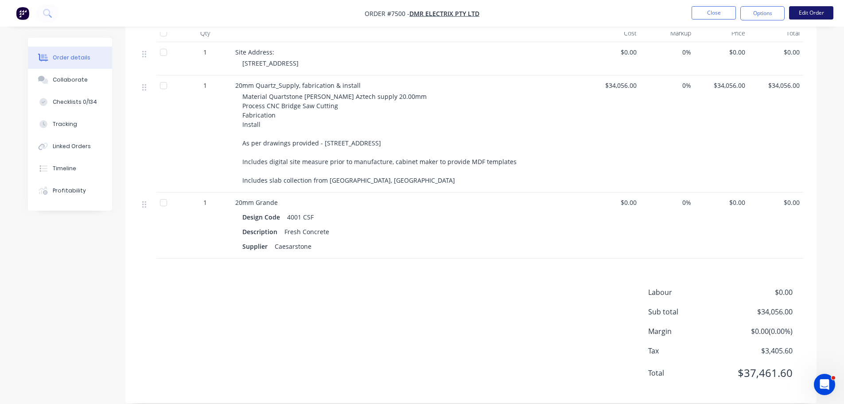
click at [808, 11] on button "Edit Order" at bounding box center [811, 12] width 44 height 13
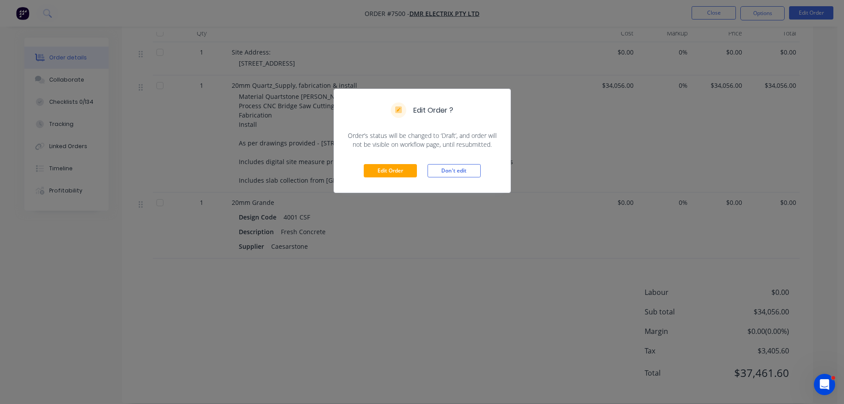
click at [370, 163] on div "Edit Order Don't edit" at bounding box center [422, 170] width 176 height 43
click at [376, 164] on div "Edit Order Don't edit" at bounding box center [422, 170] width 176 height 43
click at [386, 169] on button "Edit Order" at bounding box center [390, 170] width 53 height 13
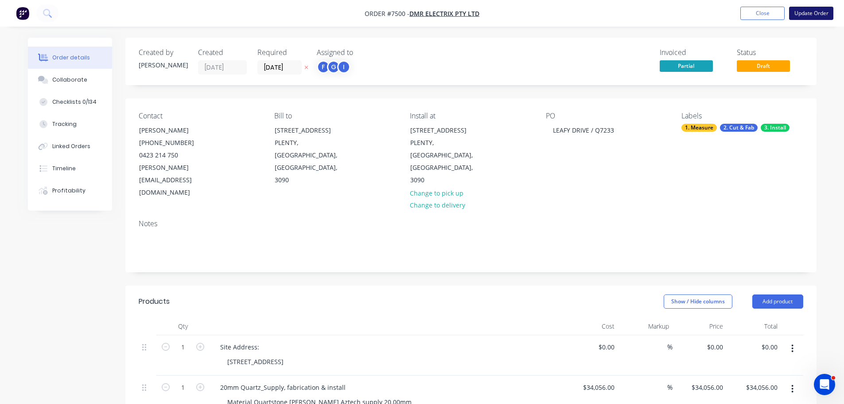
click at [806, 12] on button "Update Order" at bounding box center [811, 13] width 44 height 13
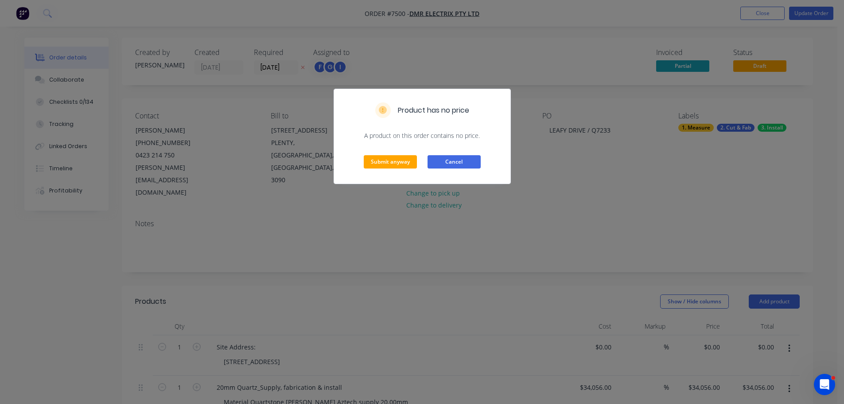
click at [466, 163] on button "Cancel" at bounding box center [454, 161] width 53 height 13
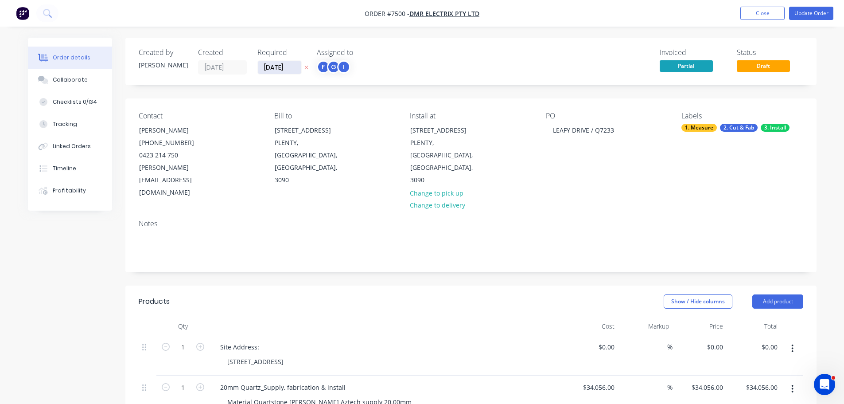
click at [288, 70] on input "10/10/25" at bounding box center [279, 67] width 43 height 13
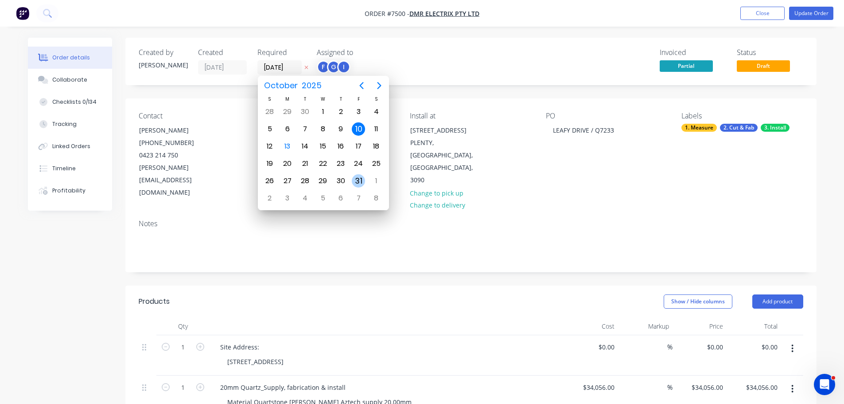
click at [354, 181] on div "31" at bounding box center [358, 180] width 13 height 13
type input "31/10/25"
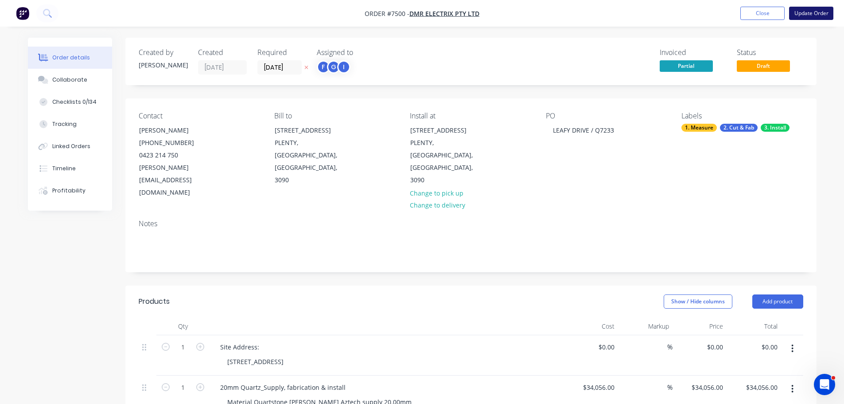
click at [822, 10] on button "Update Order" at bounding box center [811, 13] width 44 height 13
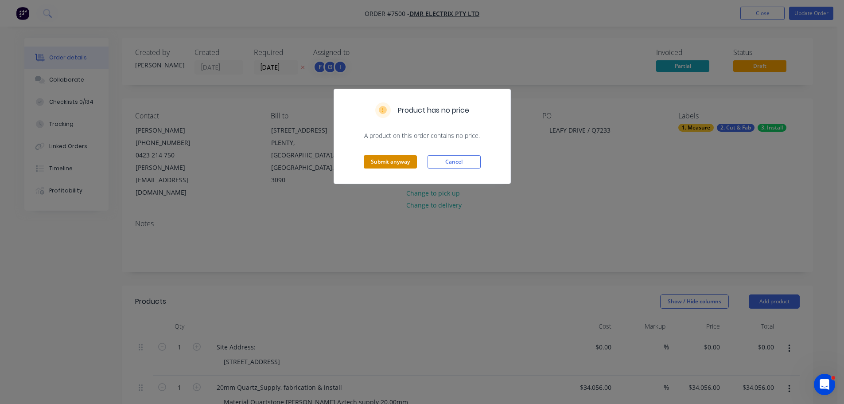
click at [401, 163] on button "Submit anyway" at bounding box center [390, 161] width 53 height 13
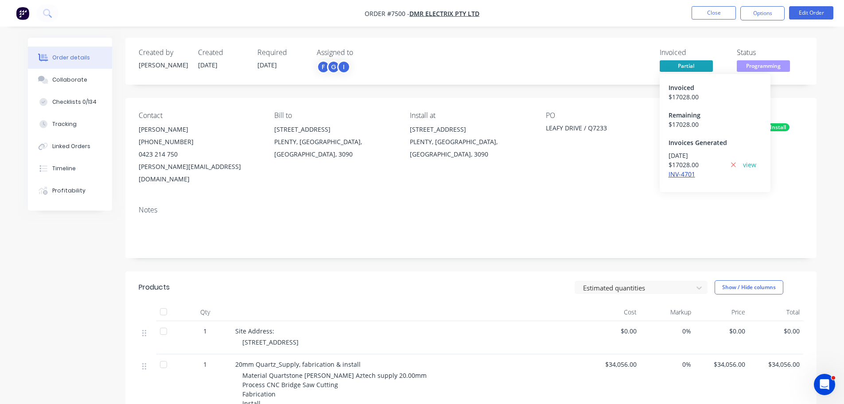
click at [688, 172] on link "INV-4701" at bounding box center [682, 174] width 27 height 8
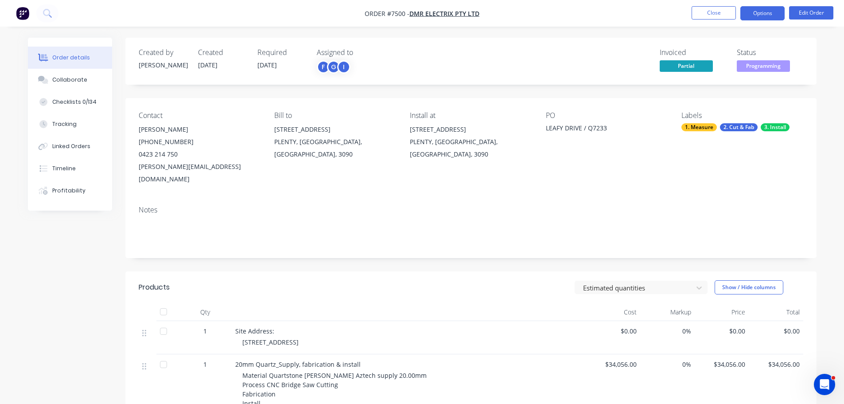
click at [767, 11] on button "Options" at bounding box center [762, 13] width 44 height 14
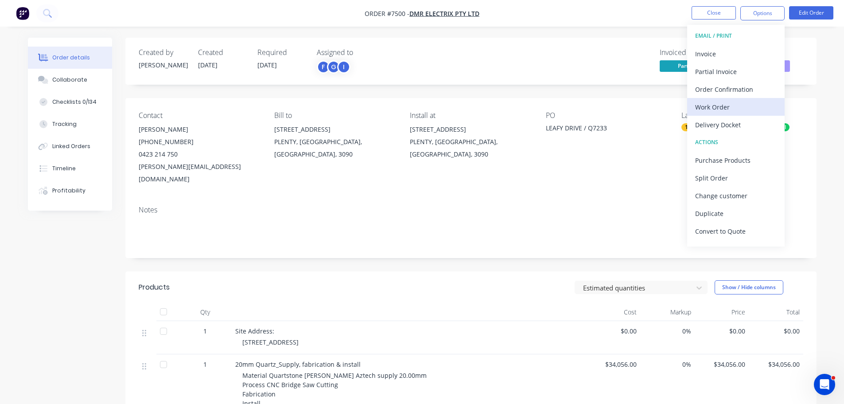
click at [736, 109] on div "Work Order" at bounding box center [736, 107] width 82 height 13
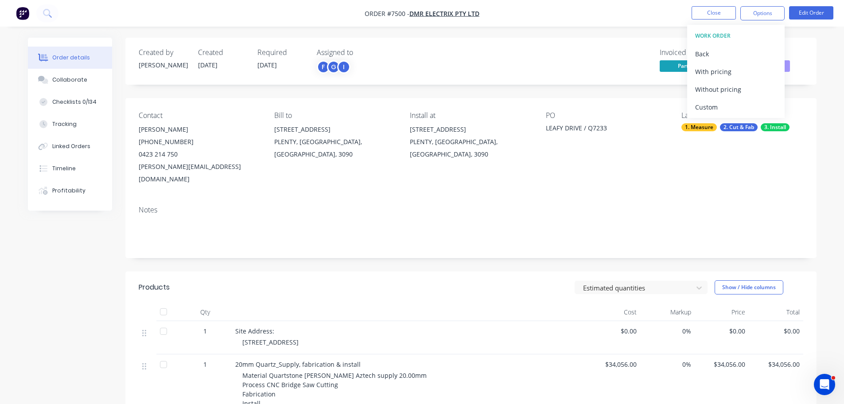
click at [737, 101] on div "Custom" at bounding box center [736, 107] width 82 height 13
click at [741, 86] on div "Without pricing" at bounding box center [736, 89] width 82 height 13
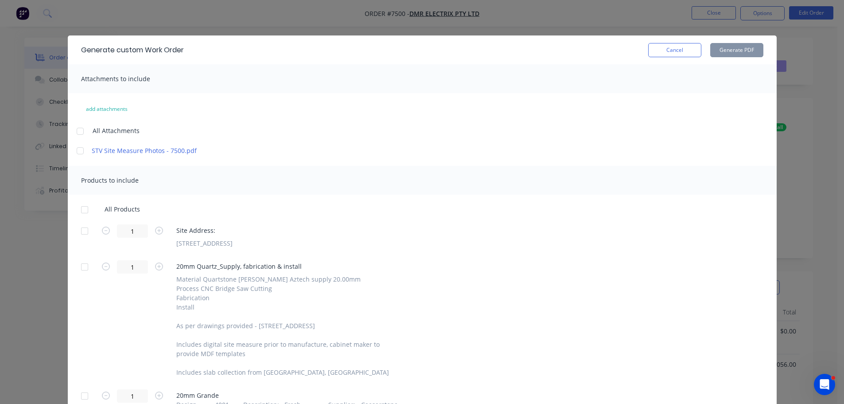
click at [87, 228] on div at bounding box center [85, 231] width 18 height 18
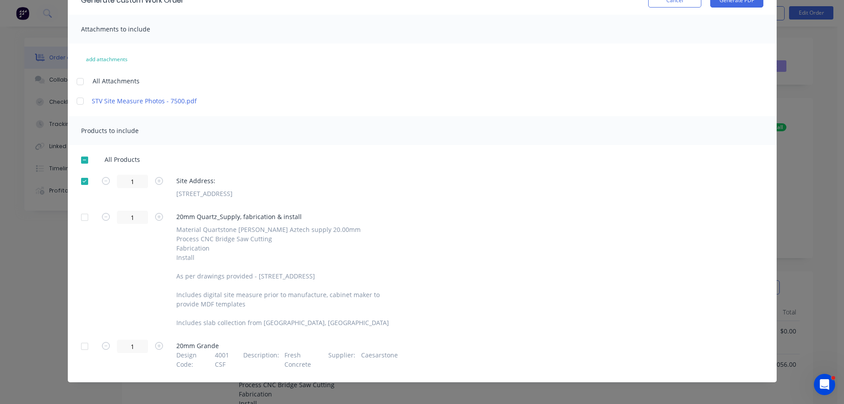
scroll to position [54, 0]
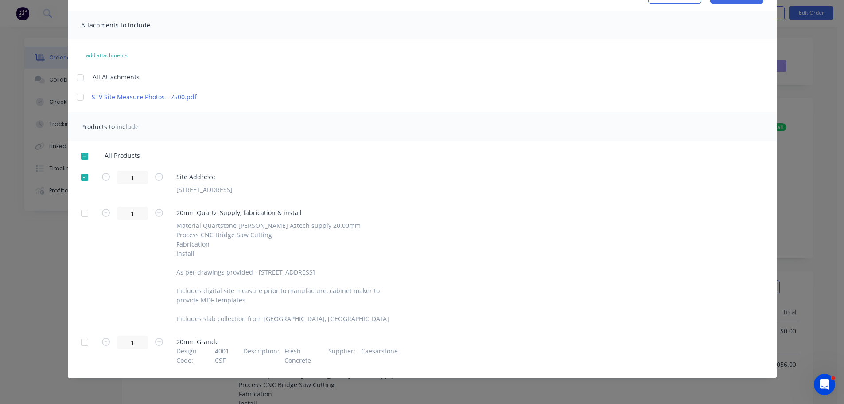
drag, startPoint x: 69, startPoint y: 341, endPoint x: 81, endPoint y: 341, distance: 11.5
click at [70, 340] on div "All Products 1 Site Address: 15 Leafy Drive, Plenty VIC 3090 1 20mm Quartz_Supp…" at bounding box center [422, 258] width 709 height 213
drag, startPoint x: 83, startPoint y: 342, endPoint x: 89, endPoint y: 342, distance: 6.2
click at [83, 342] on div at bounding box center [85, 342] width 18 height 18
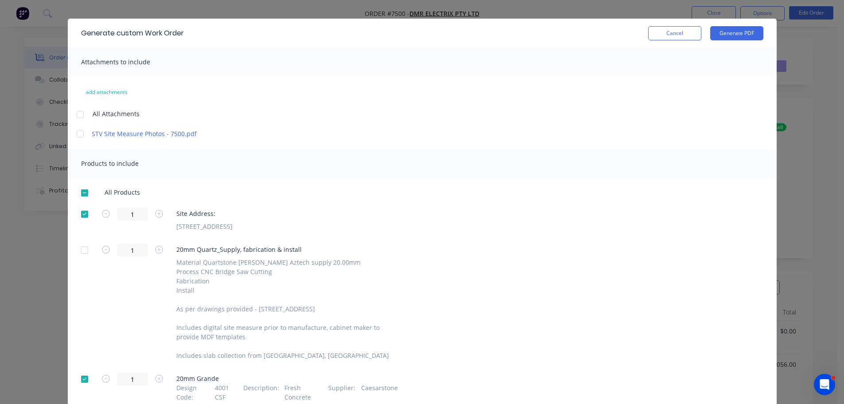
scroll to position [0, 0]
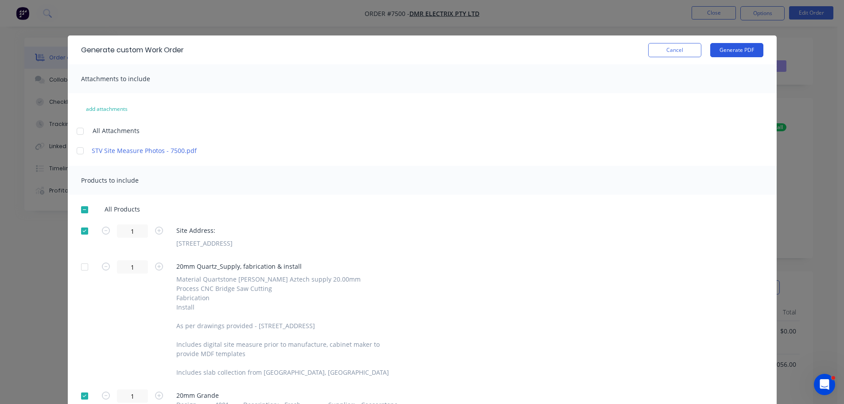
click at [747, 50] on button "Generate PDF" at bounding box center [736, 50] width 53 height 14
click at [678, 53] on button "Cancel" at bounding box center [674, 50] width 53 height 14
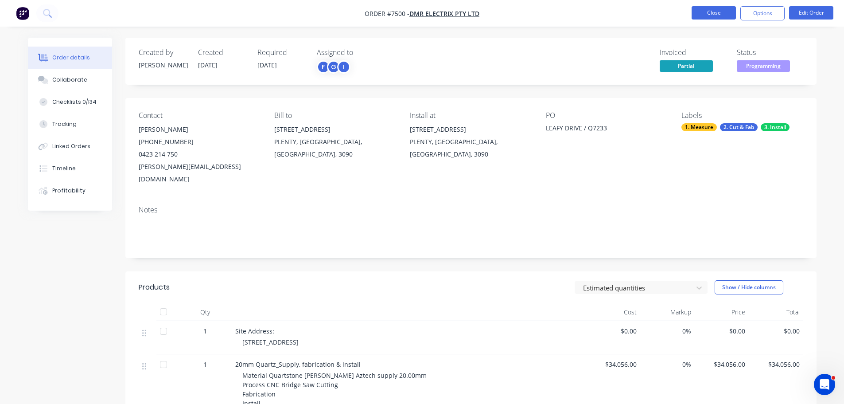
click at [717, 16] on button "Close" at bounding box center [714, 12] width 44 height 13
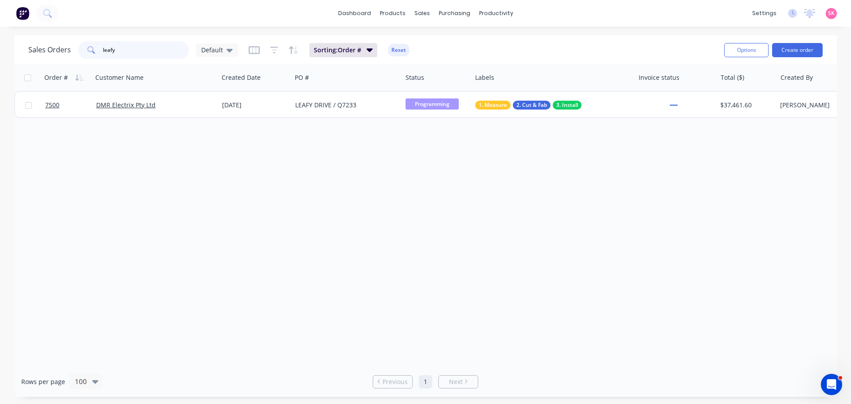
drag, startPoint x: 133, startPoint y: 57, endPoint x: 73, endPoint y: 58, distance: 60.3
click at [86, 58] on div "leafy" at bounding box center [133, 50] width 111 height 18
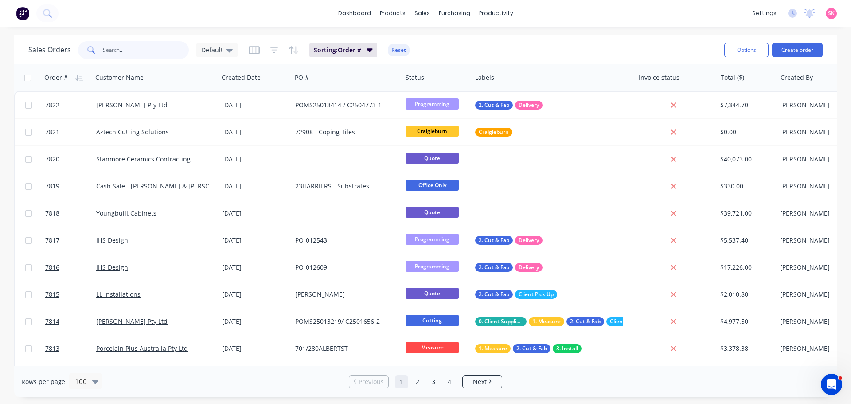
click at [130, 53] on input "text" at bounding box center [146, 50] width 86 height 18
type input "7806"
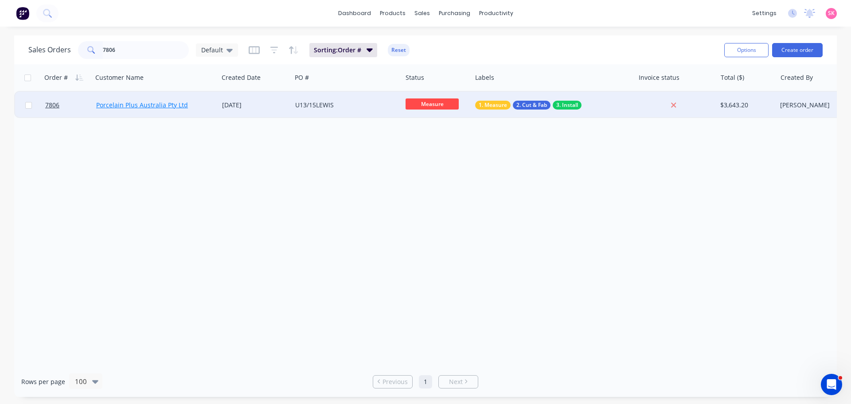
click at [182, 109] on link "Porcelain Plus Australia Pty Ltd" at bounding box center [142, 105] width 92 height 8
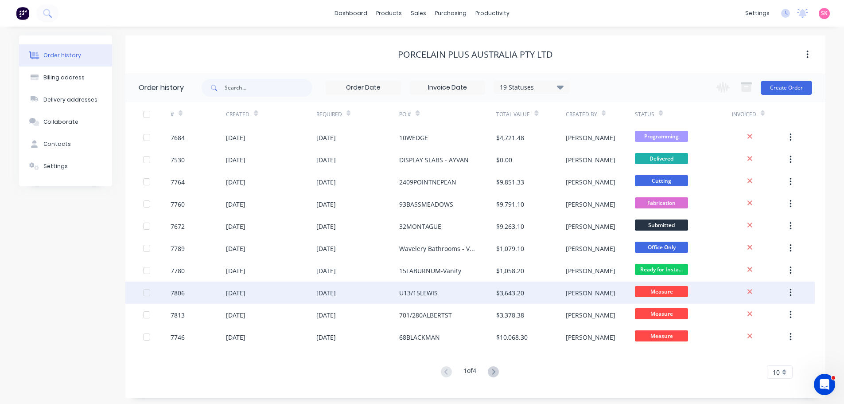
click at [448, 291] on div "U13/15LEWIS" at bounding box center [447, 292] width 97 height 22
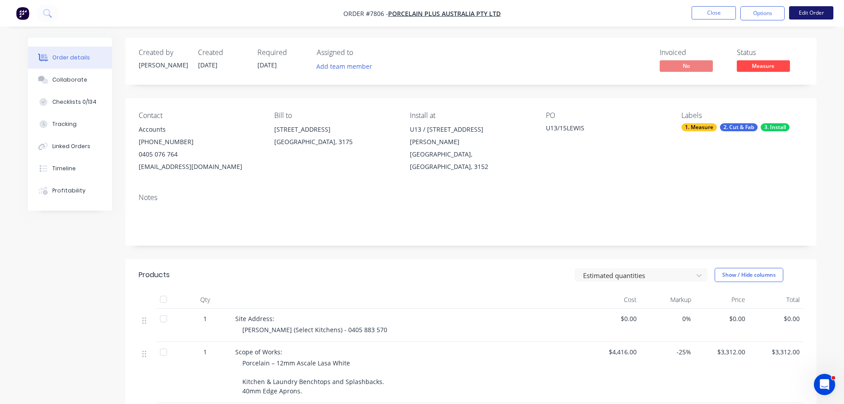
click at [800, 12] on button "Edit Order" at bounding box center [811, 12] width 44 height 13
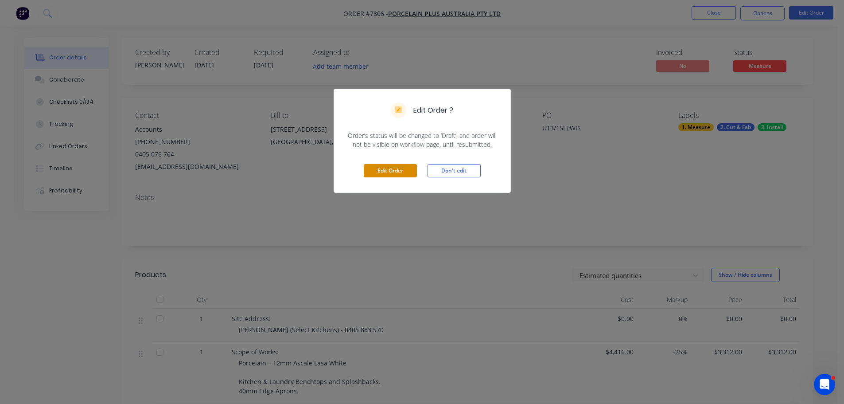
click at [377, 167] on button "Edit Order" at bounding box center [390, 170] width 53 height 13
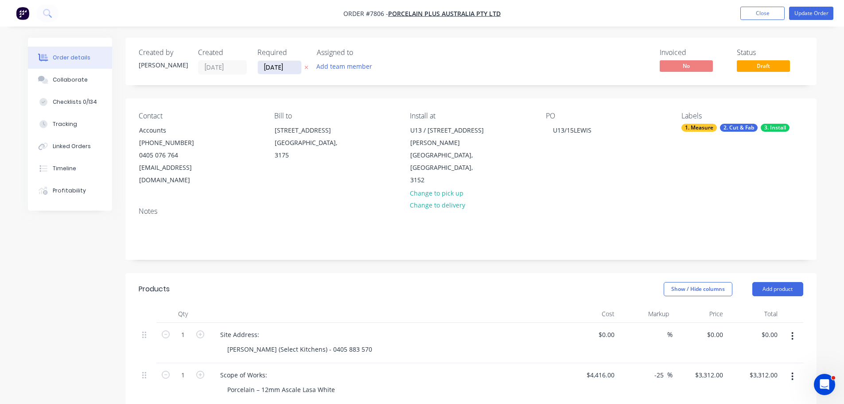
click at [290, 67] on input "27/10/25" at bounding box center [279, 67] width 43 height 13
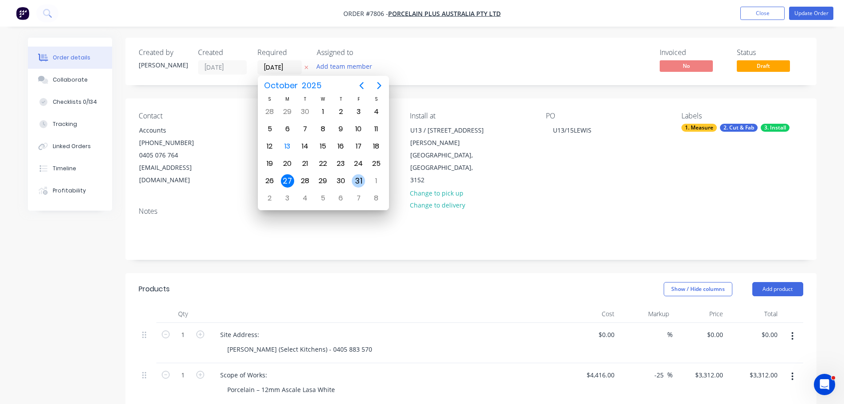
click at [355, 181] on div "31" at bounding box center [358, 180] width 13 height 13
type input "31/10/25"
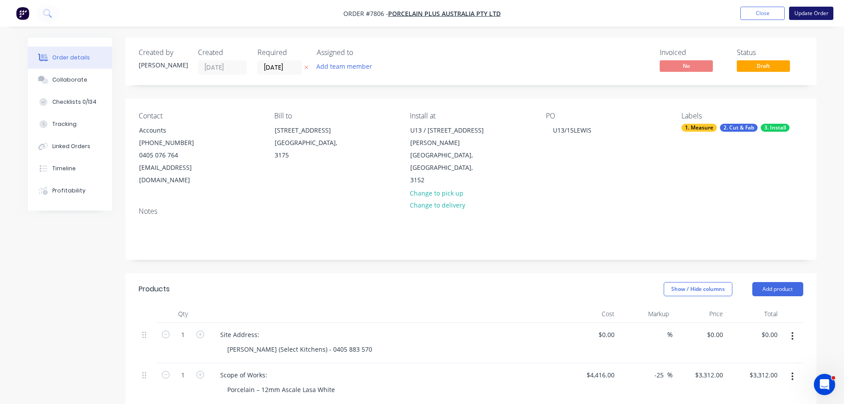
click at [810, 15] on button "Update Order" at bounding box center [811, 13] width 44 height 13
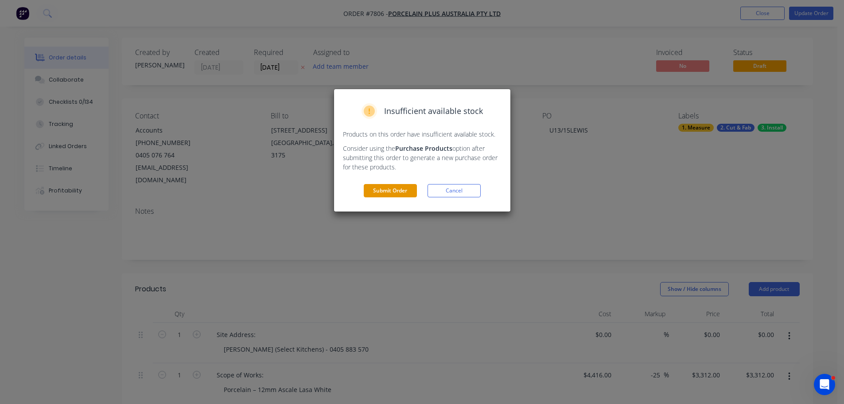
click at [404, 190] on button "Submit Order" at bounding box center [390, 190] width 53 height 13
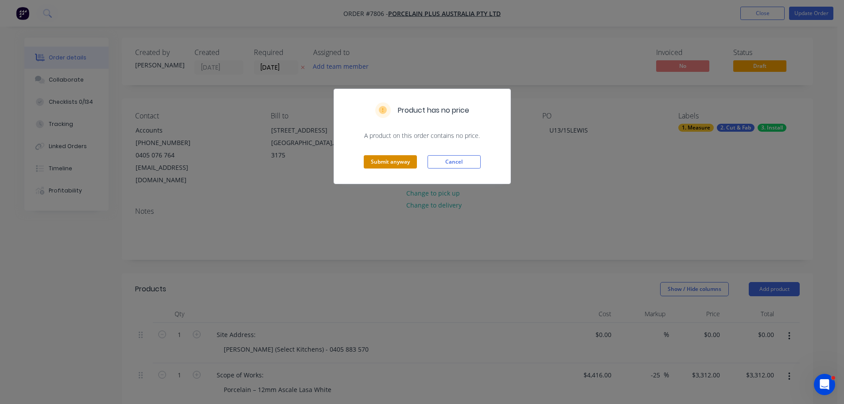
click at [389, 156] on button "Submit anyway" at bounding box center [390, 161] width 53 height 13
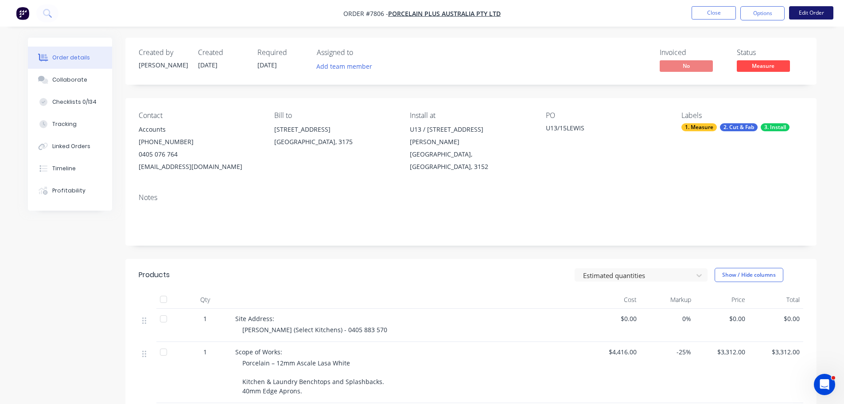
click at [810, 14] on button "Edit Order" at bounding box center [811, 12] width 44 height 13
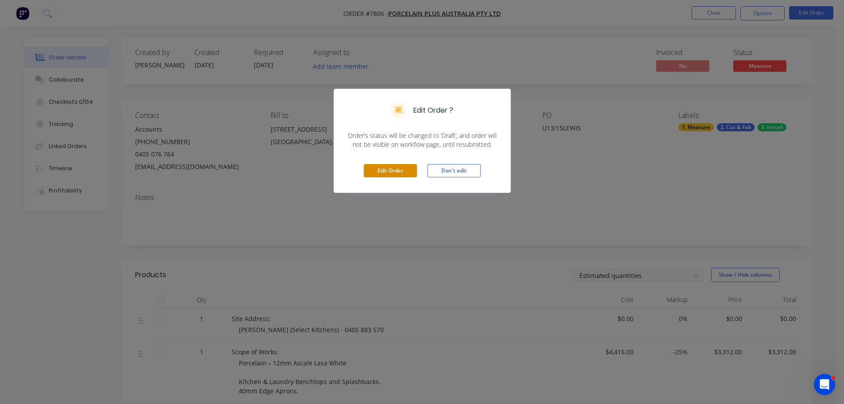
click at [382, 169] on button "Edit Order" at bounding box center [390, 170] width 53 height 13
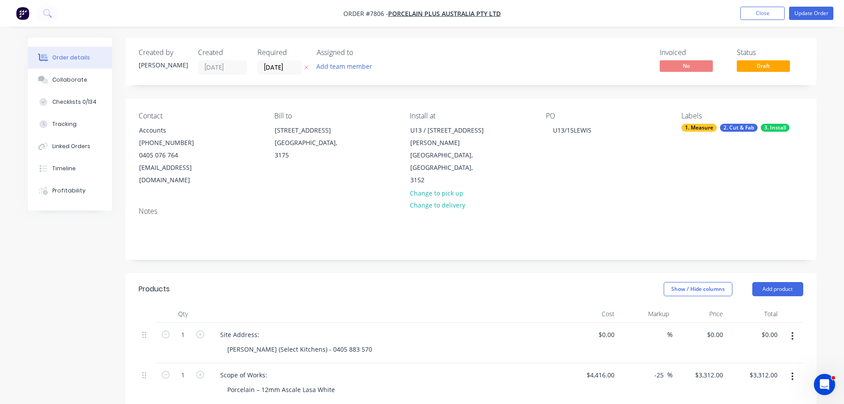
drag, startPoint x: 469, startPoint y: 154, endPoint x: 304, endPoint y: 173, distance: 166.4
click at [323, 163] on div "Contact Accounts (03) 8566 7665 0405 076 764 accounts@porcelainplus.com.au Bill…" at bounding box center [470, 148] width 691 height 101
click at [280, 328] on div "Site Address:" at bounding box center [386, 334] width 347 height 13
click at [276, 328] on div "Site Address:" at bounding box center [386, 334] width 347 height 13
click at [263, 328] on div "Site Address:" at bounding box center [239, 334] width 53 height 13
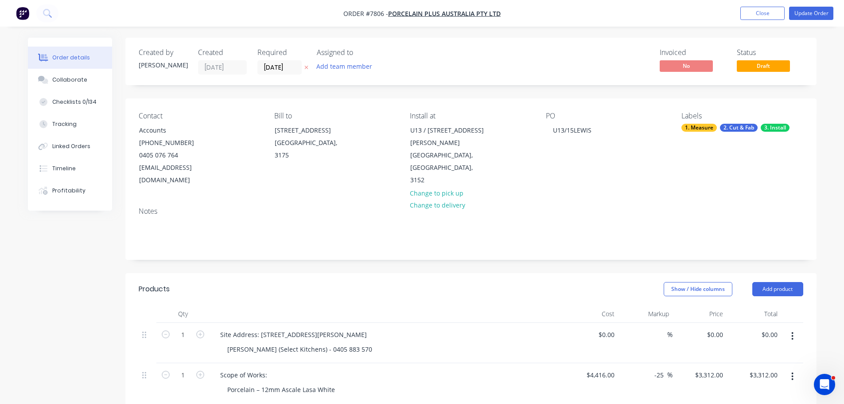
click at [411, 255] on div "Created by Stacey Created 06/10/25 Required 31/10/25 Assigned to Add team membe…" at bounding box center [470, 390] width 691 height 705
click at [792, 16] on button "Update Order" at bounding box center [811, 13] width 44 height 13
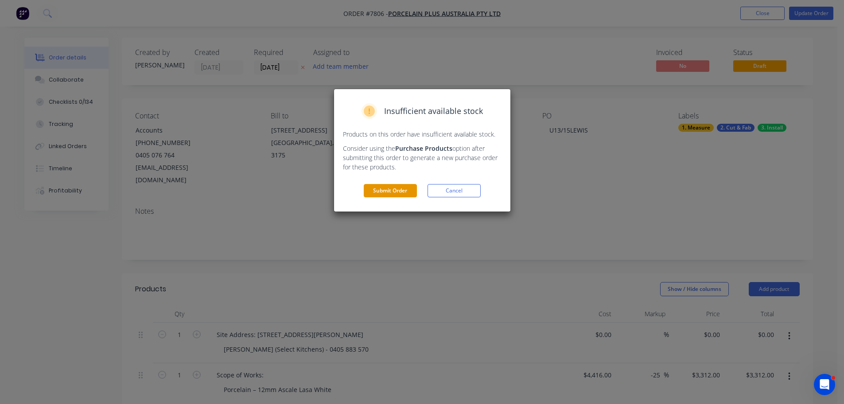
click at [397, 192] on button "Submit Order" at bounding box center [390, 190] width 53 height 13
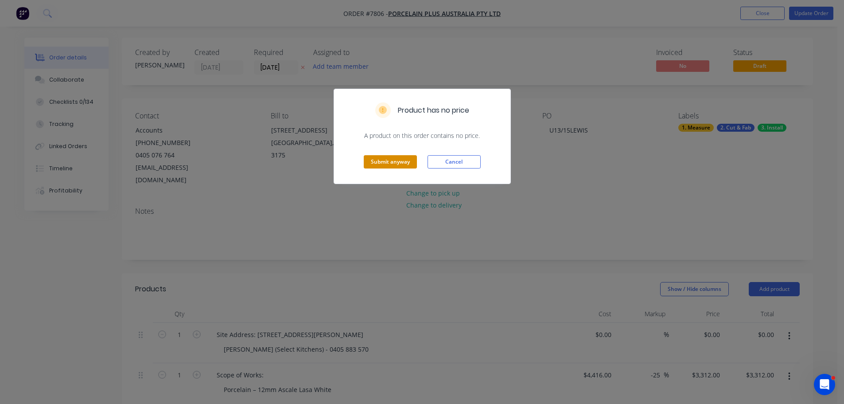
click at [386, 162] on button "Submit anyway" at bounding box center [390, 161] width 53 height 13
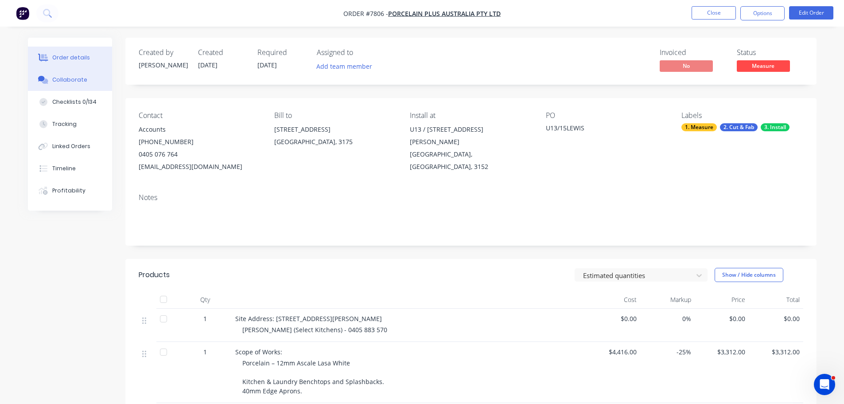
click at [76, 77] on div "Collaborate" at bounding box center [69, 80] width 35 height 8
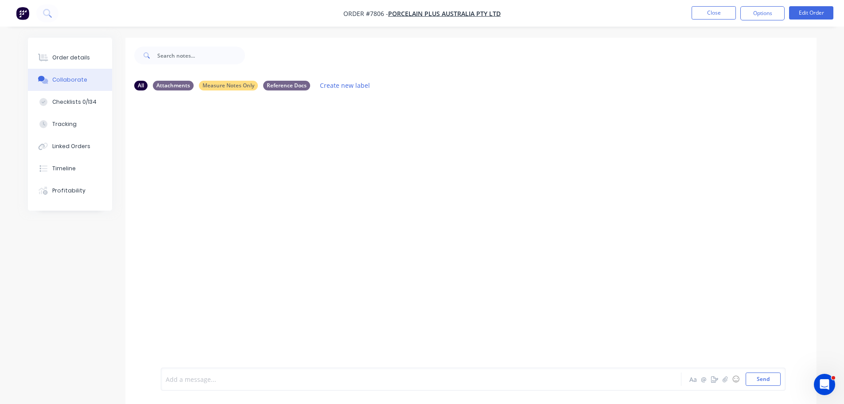
click at [209, 375] on div at bounding box center [396, 378] width 461 height 9
click at [274, 381] on div at bounding box center [396, 378] width 461 height 9
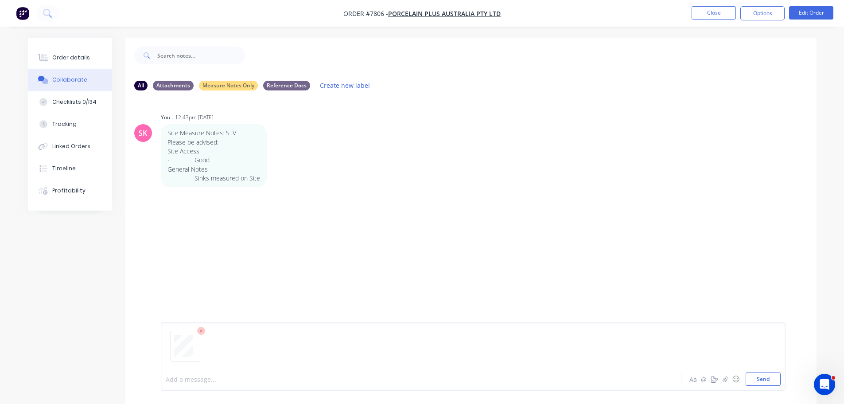
click at [781, 383] on div "Add a message... Aa @ ☺ Send" at bounding box center [473, 356] width 625 height 68
click at [774, 378] on button "Send" at bounding box center [763, 378] width 35 height 13
click at [723, 15] on button "Close" at bounding box center [714, 12] width 44 height 13
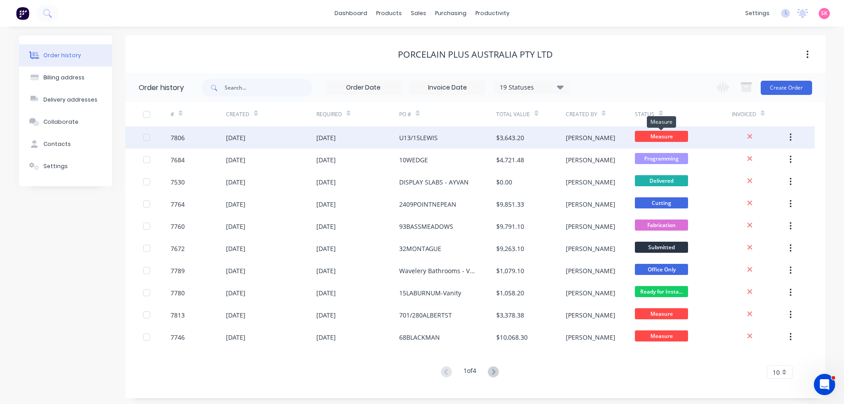
click at [679, 135] on span "Measure" at bounding box center [661, 136] width 53 height 11
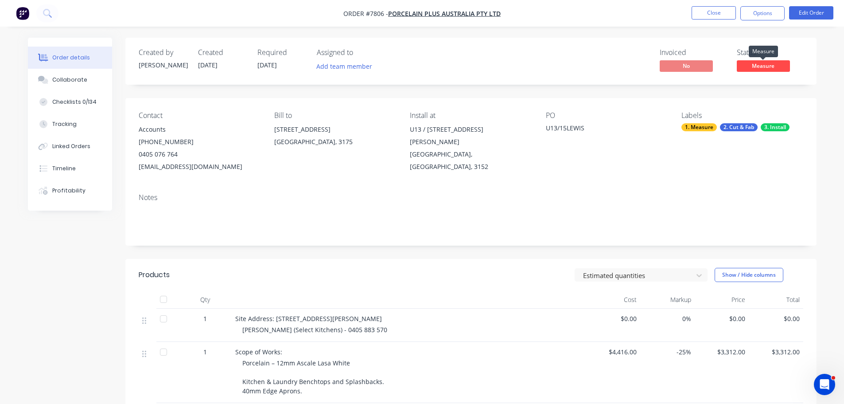
drag, startPoint x: 760, startPoint y: 68, endPoint x: 757, endPoint y: 75, distance: 7.7
click at [760, 67] on span "Measure" at bounding box center [763, 65] width 53 height 11
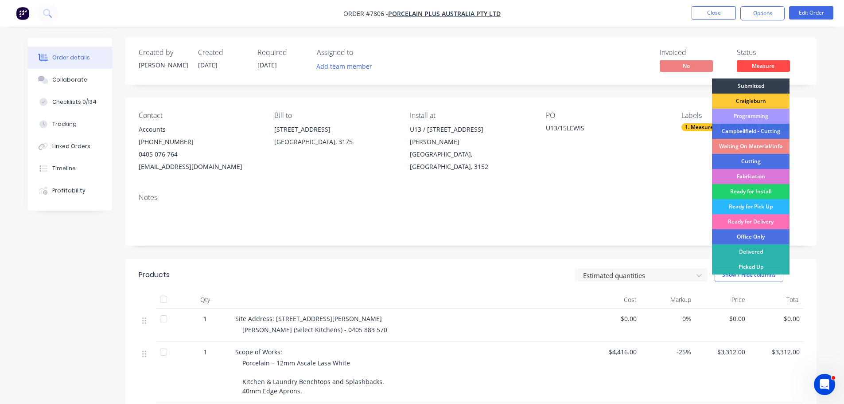
click at [757, 114] on div "Programming" at bounding box center [751, 116] width 78 height 15
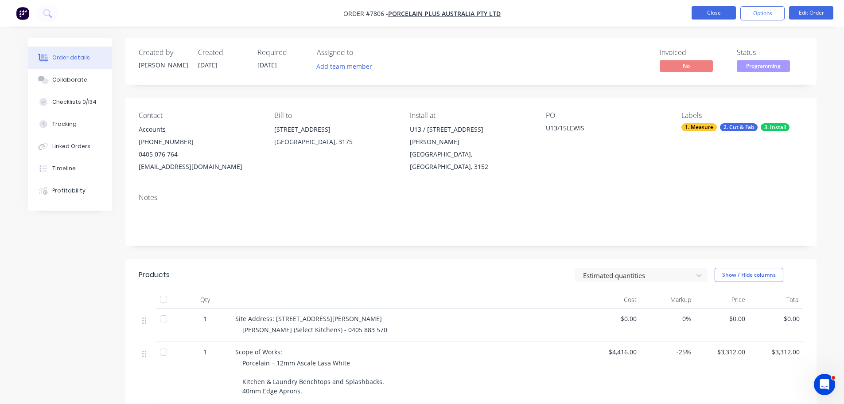
click at [724, 10] on button "Close" at bounding box center [714, 12] width 44 height 13
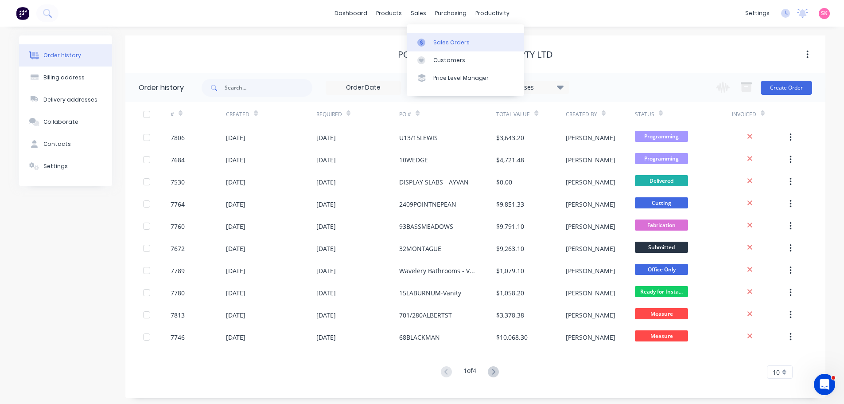
click at [426, 46] on div at bounding box center [423, 43] width 13 height 8
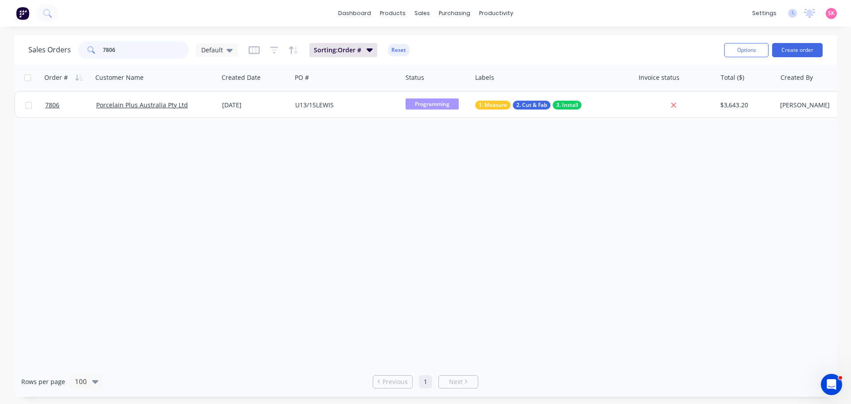
drag, startPoint x: 132, startPoint y: 52, endPoint x: 26, endPoint y: 52, distance: 106.3
click at [26, 52] on div "Sales Orders 7806 Default Sorting: Order # Reset Options Create order" at bounding box center [425, 49] width 822 height 29
type input "7746"
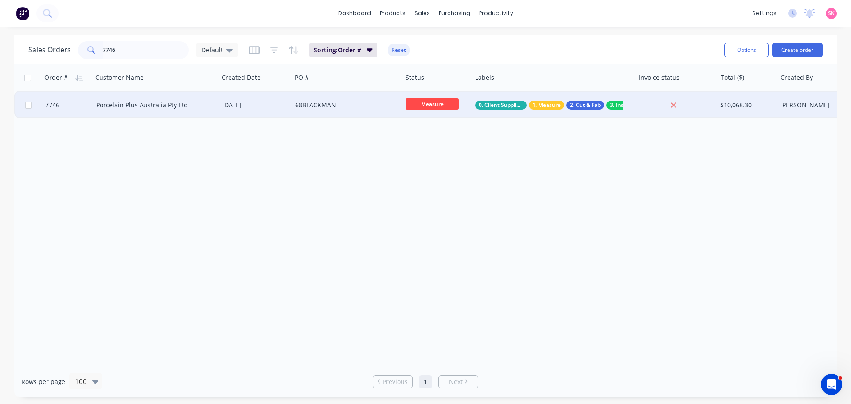
click at [244, 105] on div "15 Sep 2025" at bounding box center [255, 105] width 66 height 9
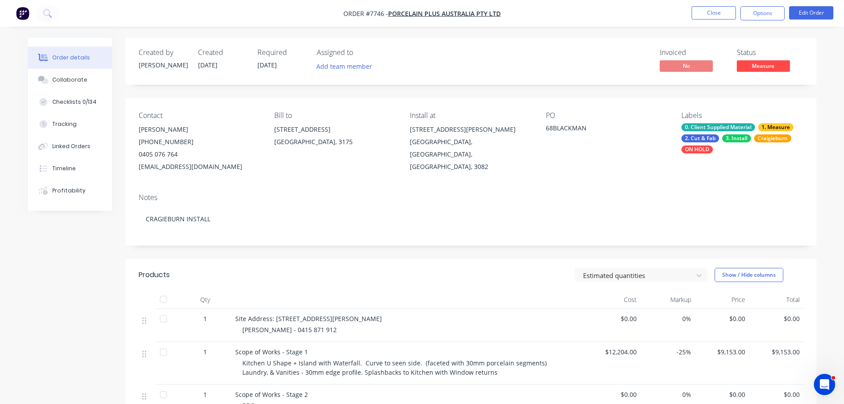
click at [759, 66] on span "Measure" at bounding box center [763, 65] width 53 height 11
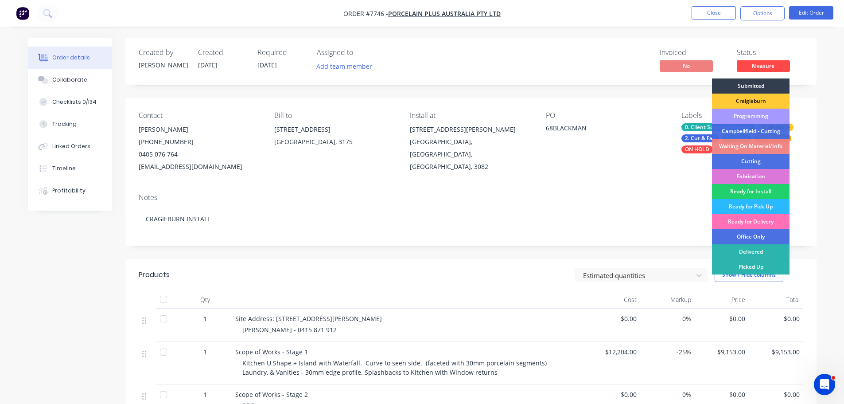
click at [759, 116] on div "Programming" at bounding box center [751, 116] width 78 height 15
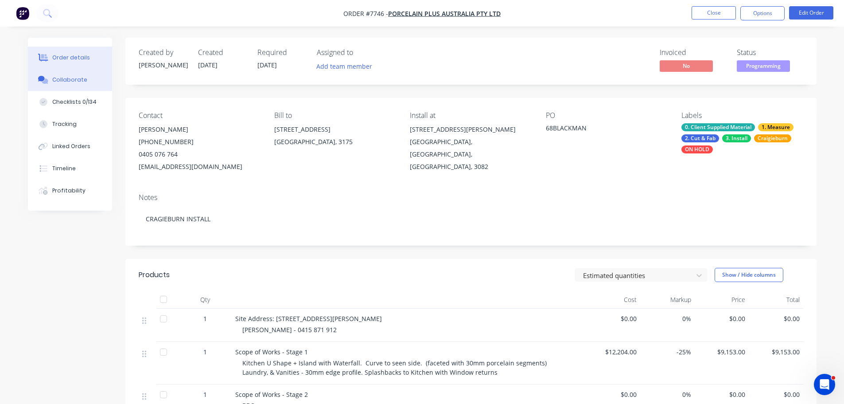
click at [45, 74] on button "Collaborate" at bounding box center [70, 80] width 84 height 22
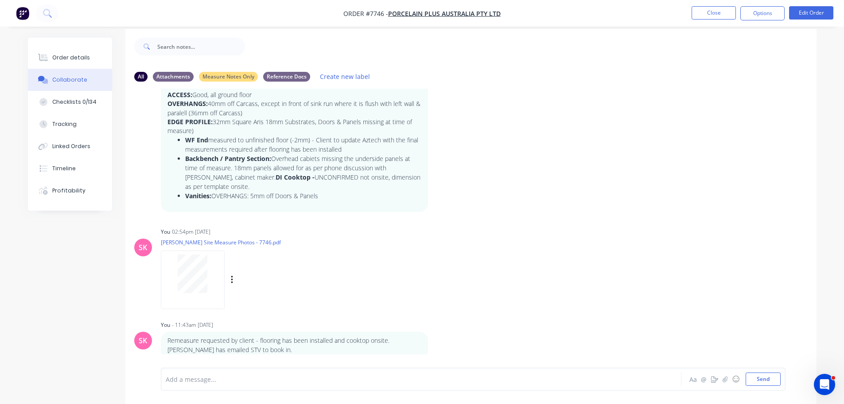
scroll to position [13, 0]
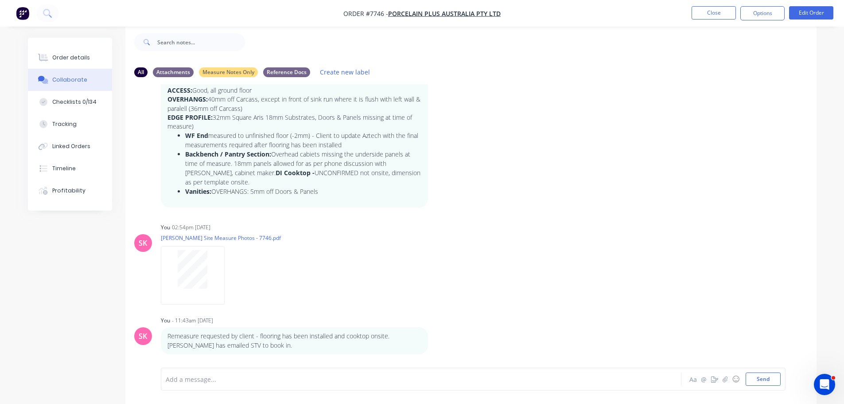
click at [201, 374] on div at bounding box center [396, 378] width 461 height 9
click at [284, 377] on div at bounding box center [396, 380] width 461 height 9
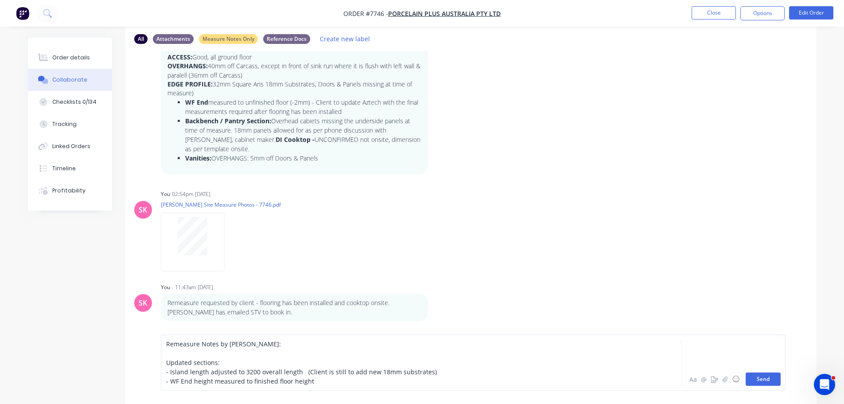
click at [755, 375] on button "Send" at bounding box center [763, 378] width 35 height 13
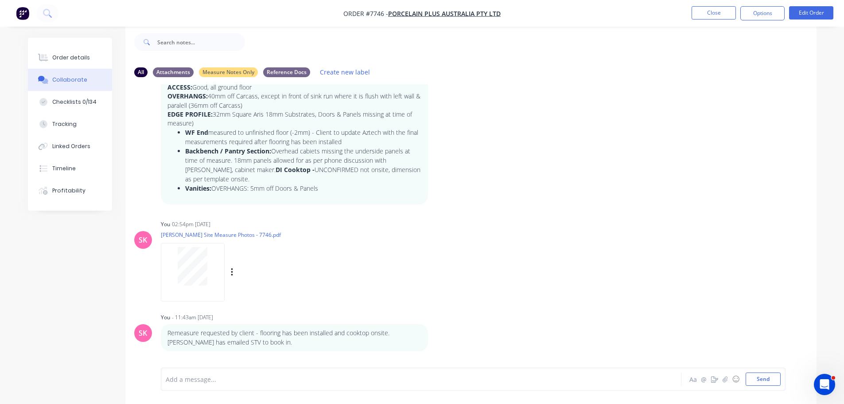
scroll to position [128, 0]
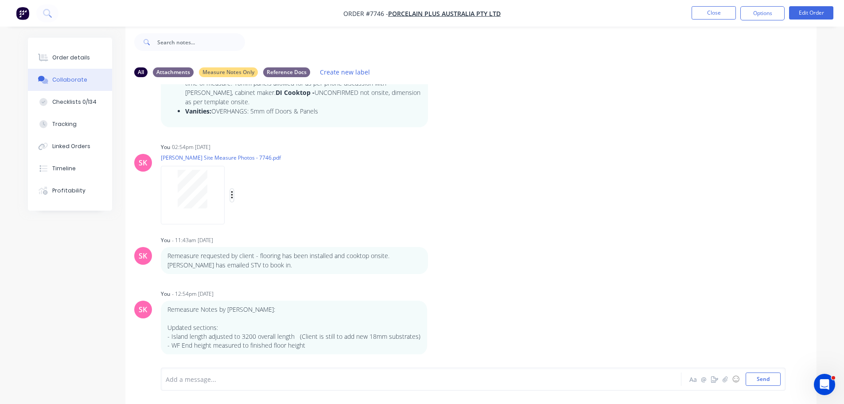
click at [233, 195] on icon "button" at bounding box center [232, 195] width 2 height 8
click at [260, 231] on button "Delete" at bounding box center [290, 239] width 100 height 20
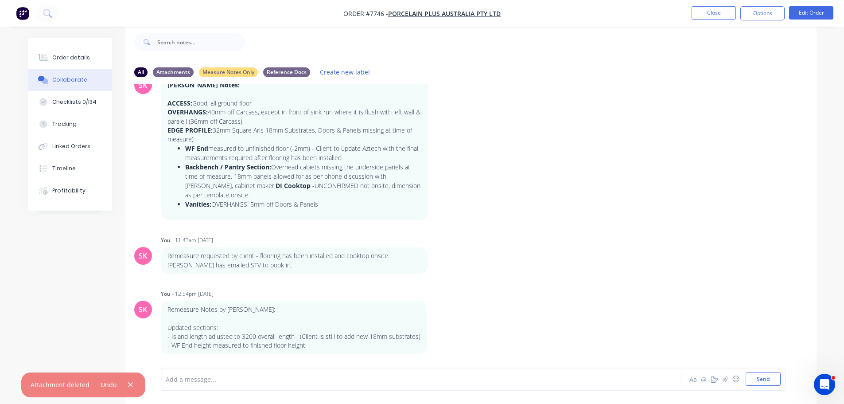
click at [108, 384] on button "Undo" at bounding box center [108, 384] width 25 height 12
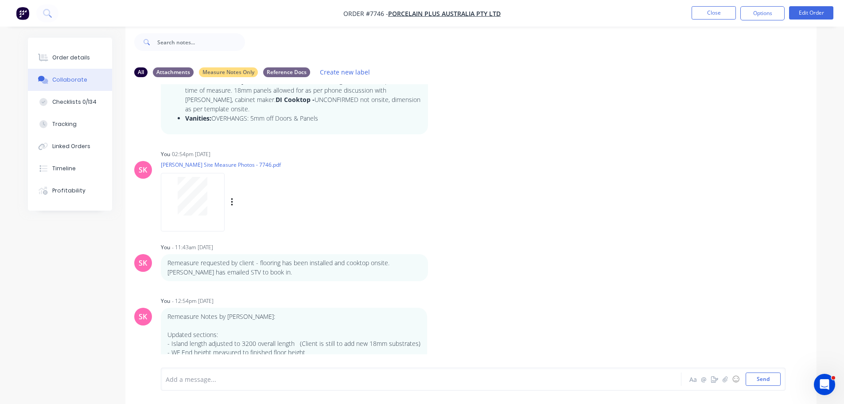
scroll to position [128, 0]
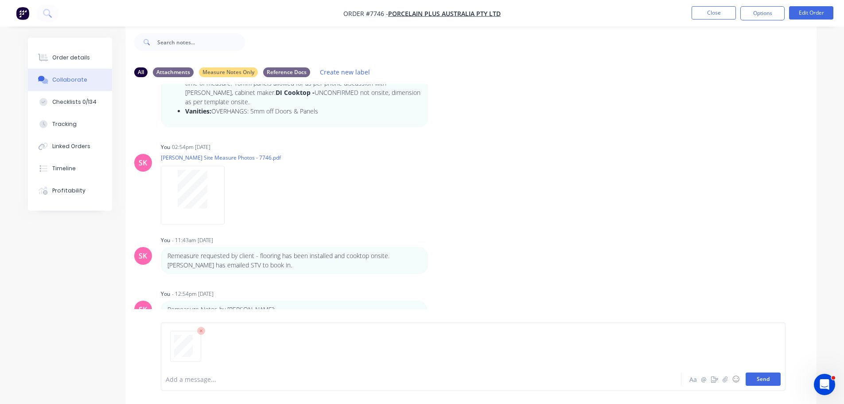
click at [759, 376] on button "Send" at bounding box center [763, 378] width 35 height 13
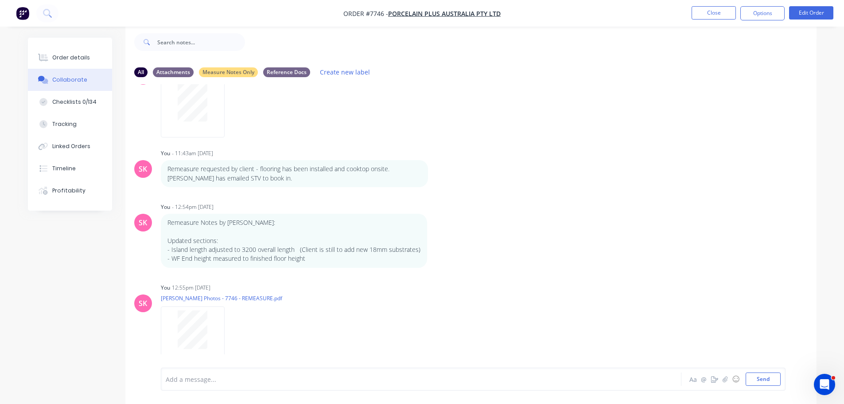
scroll to position [215, 0]
click at [81, 57] on div "Order details" at bounding box center [71, 58] width 38 height 8
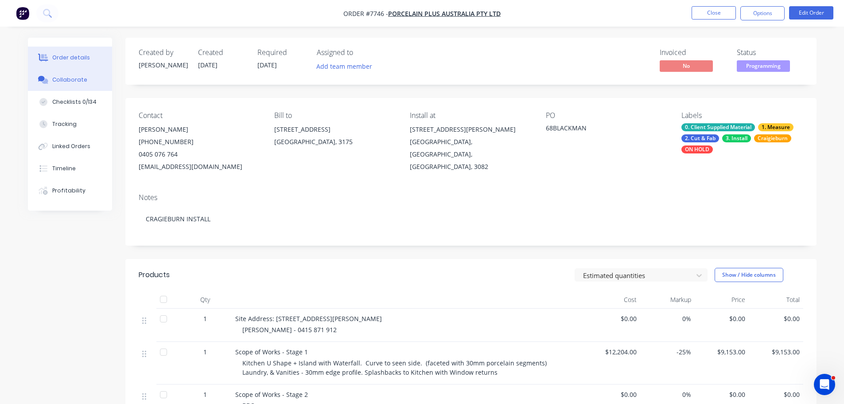
click at [61, 75] on button "Collaborate" at bounding box center [70, 80] width 84 height 22
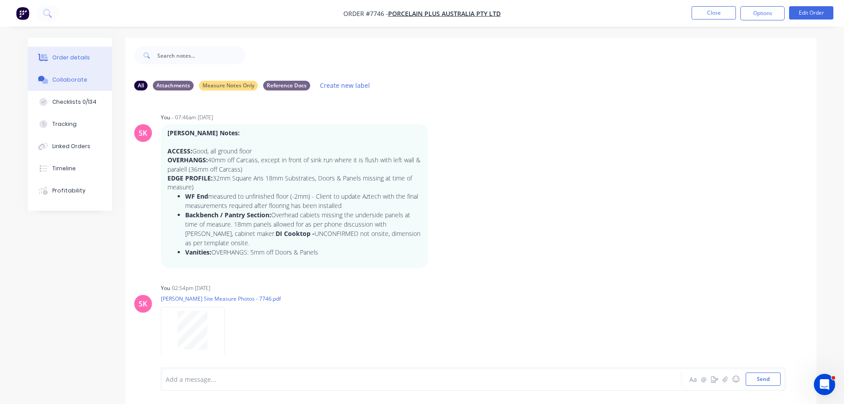
click at [61, 53] on button "Order details" at bounding box center [70, 58] width 84 height 22
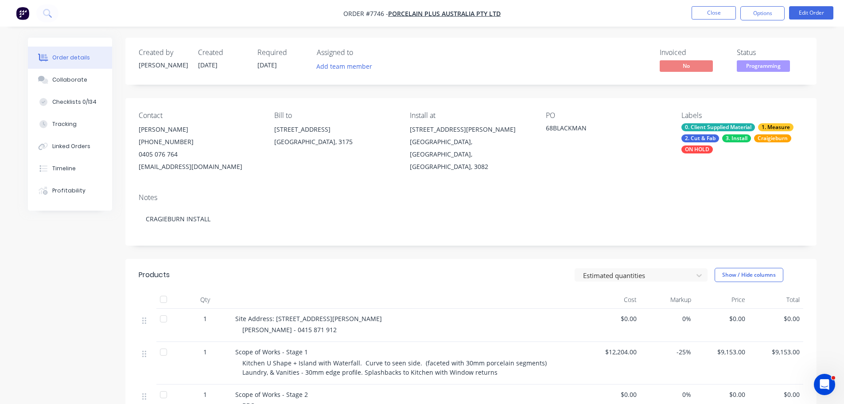
click at [694, 148] on div "ON HOLD" at bounding box center [696, 149] width 31 height 8
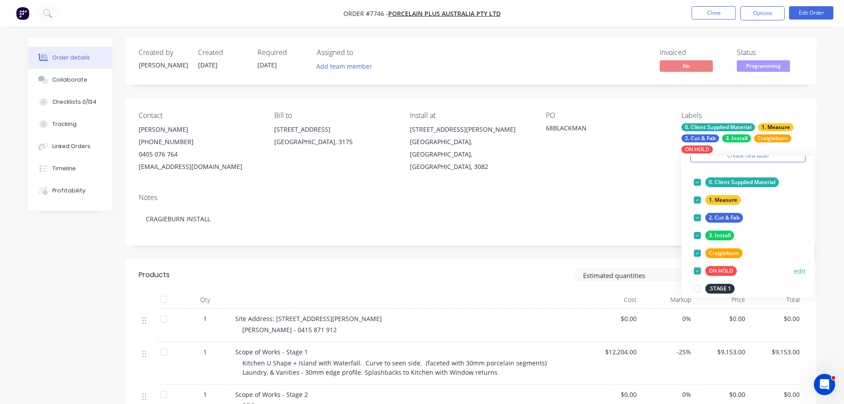
scroll to position [89, 0]
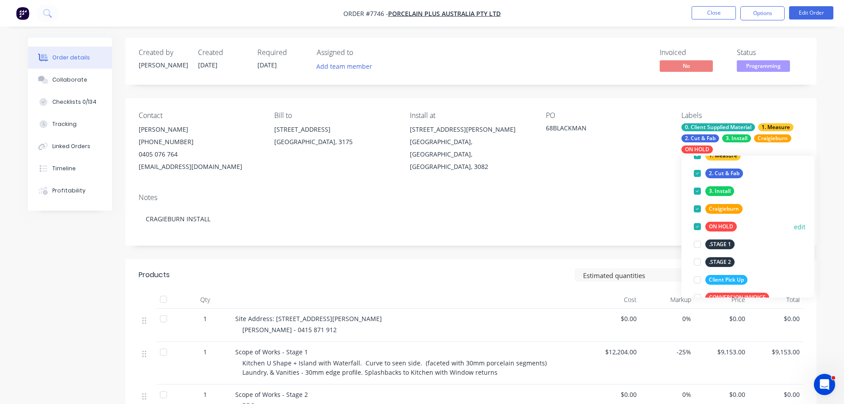
click at [698, 229] on div at bounding box center [698, 227] width 18 height 18
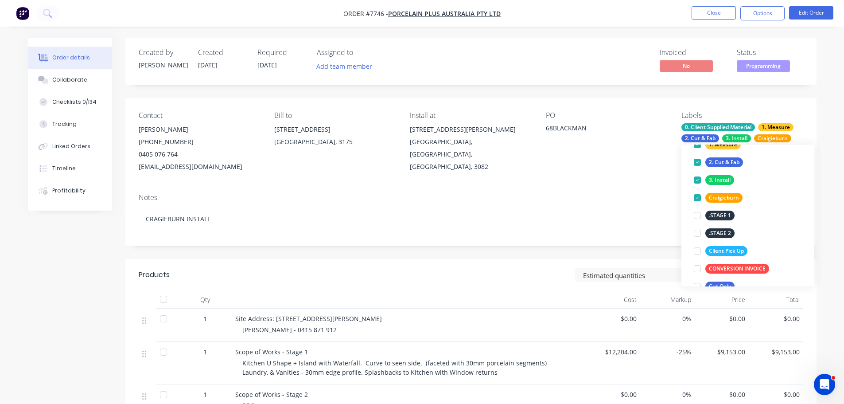
click at [79, 66] on button "Order details" at bounding box center [70, 58] width 84 height 22
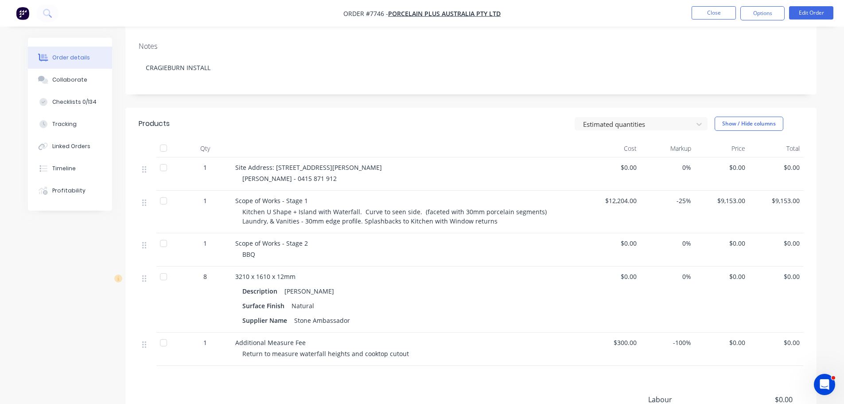
scroll to position [0, 0]
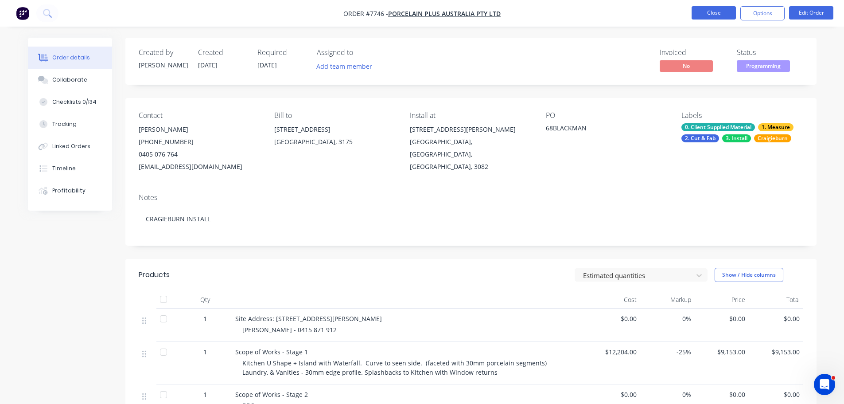
click at [727, 13] on button "Close" at bounding box center [714, 12] width 44 height 13
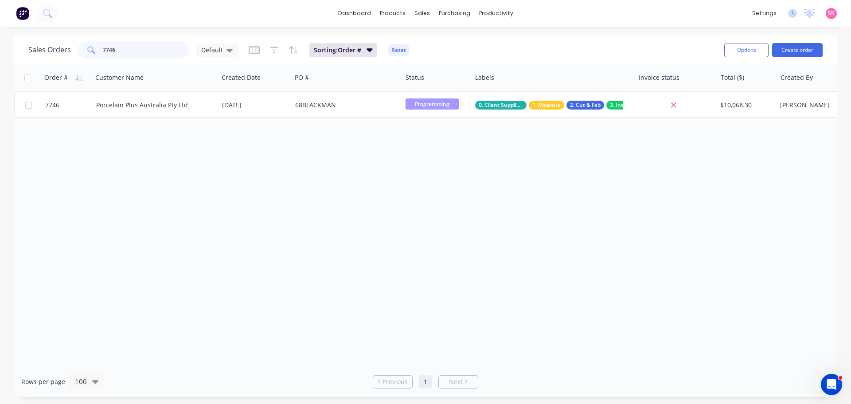
drag, startPoint x: 128, startPoint y: 56, endPoint x: 2, endPoint y: 54, distance: 125.9
click at [31, 55] on div "Sales Orders 7746 Default" at bounding box center [133, 50] width 210 height 18
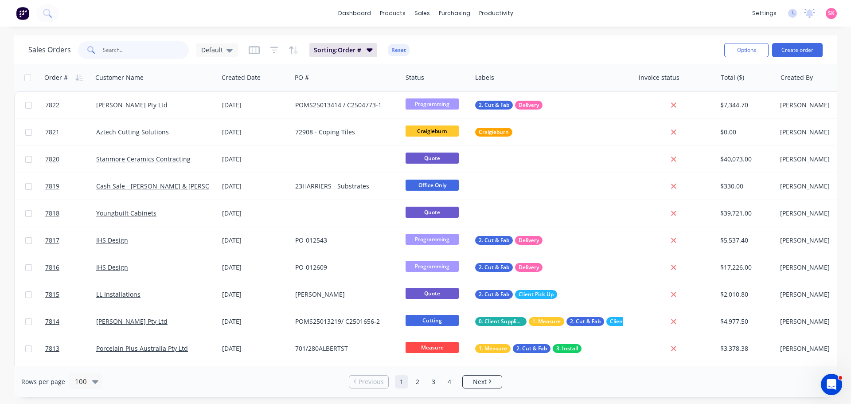
click at [167, 53] on input "text" at bounding box center [146, 50] width 86 height 18
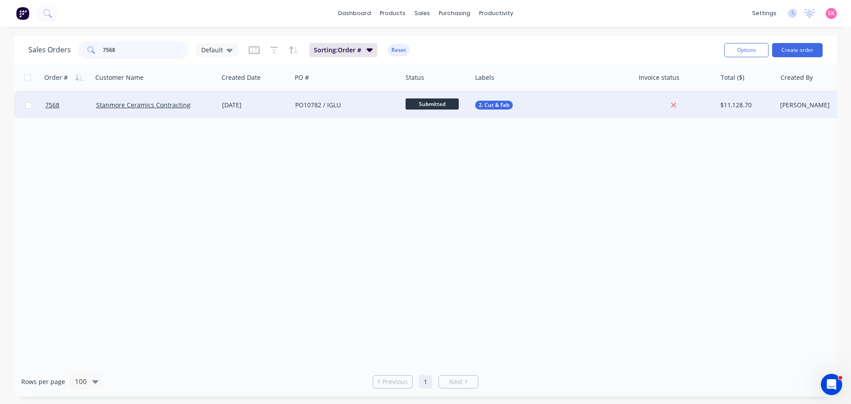
type input "7568"
click at [239, 106] on div "29 Jul 2025" at bounding box center [255, 105] width 66 height 9
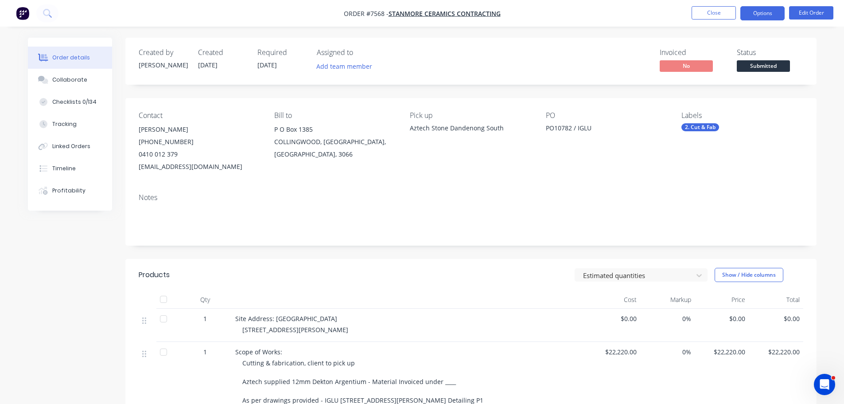
click at [763, 19] on button "Options" at bounding box center [762, 13] width 44 height 14
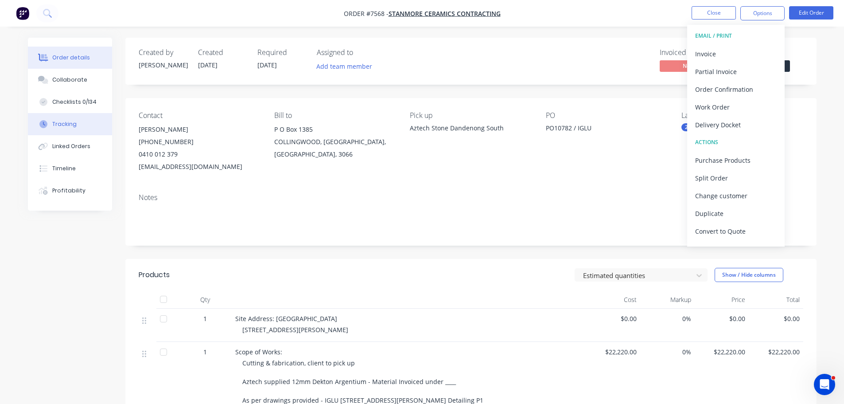
click at [61, 114] on button "Tracking" at bounding box center [70, 124] width 84 height 22
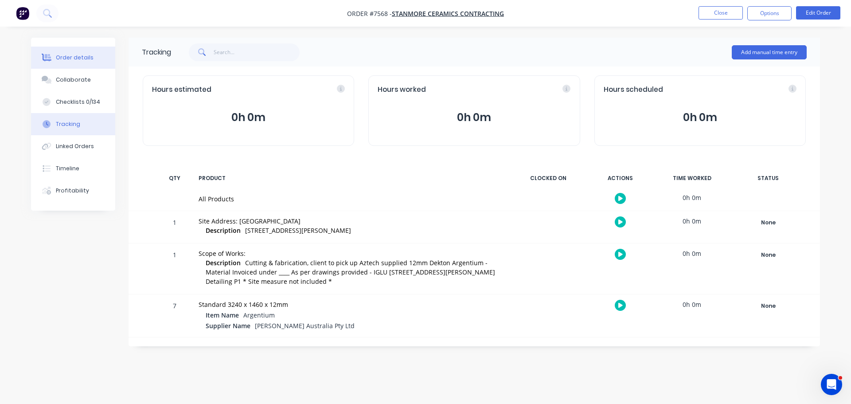
drag, startPoint x: 82, startPoint y: 58, endPoint x: 92, endPoint y: 56, distance: 9.5
click at [83, 58] on div "Order details" at bounding box center [75, 58] width 38 height 8
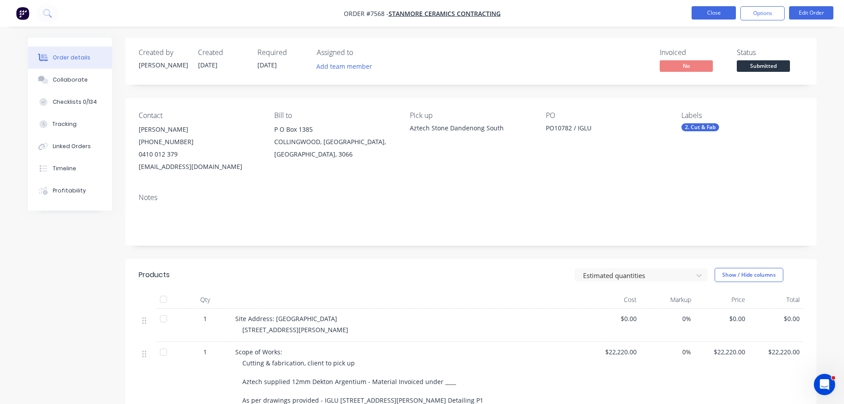
click at [716, 10] on button "Close" at bounding box center [714, 12] width 44 height 13
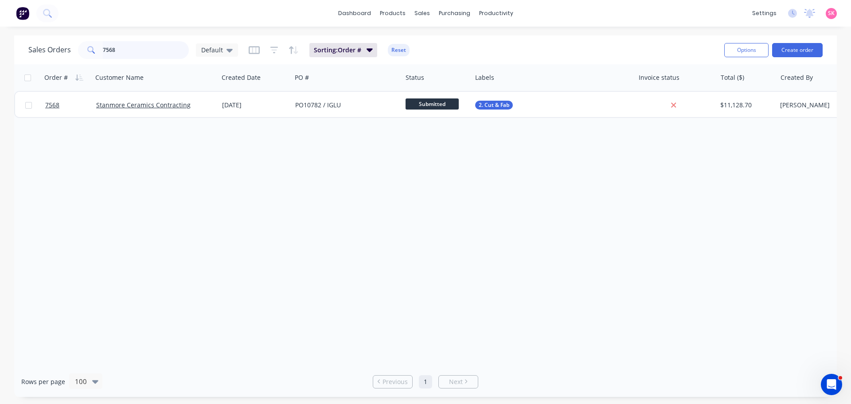
drag, startPoint x: 116, startPoint y: 51, endPoint x: 46, endPoint y: 46, distance: 70.2
click at [46, 47] on div "Sales Orders 7568 Default" at bounding box center [133, 50] width 210 height 18
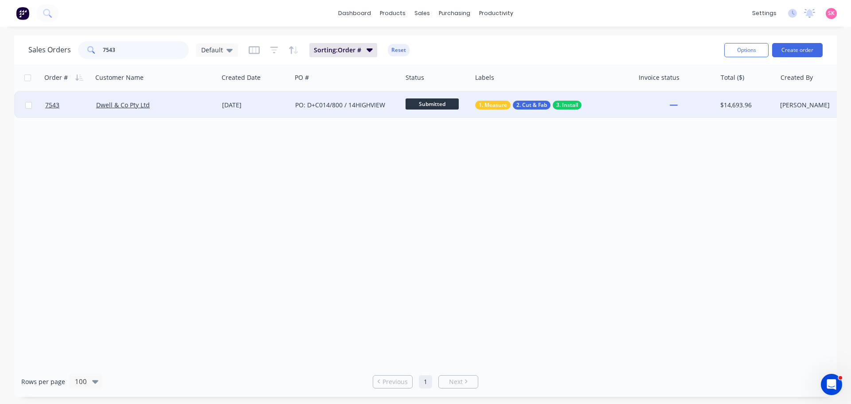
type input "7543"
click at [333, 103] on div "PO: D+C014/800 / 14HIGHVIEW" at bounding box center [344, 105] width 98 height 9
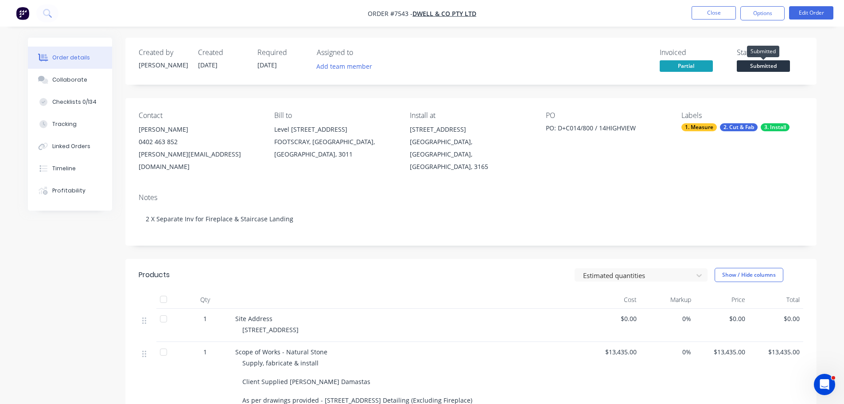
click at [746, 69] on span "Submitted" at bounding box center [763, 65] width 53 height 11
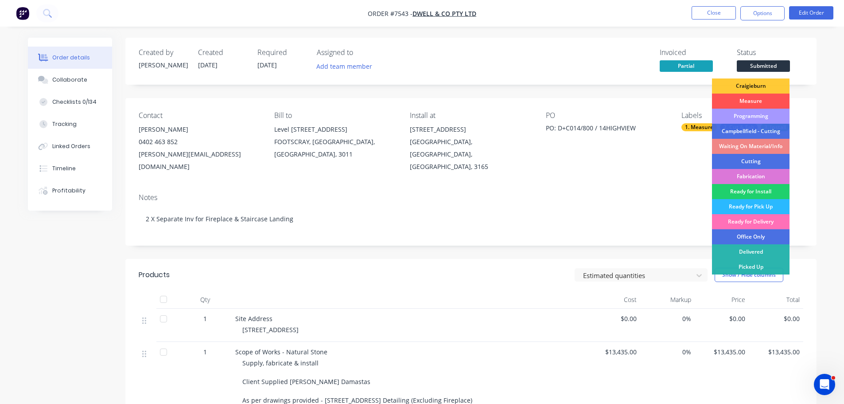
click at [771, 116] on div "Programming" at bounding box center [751, 116] width 78 height 15
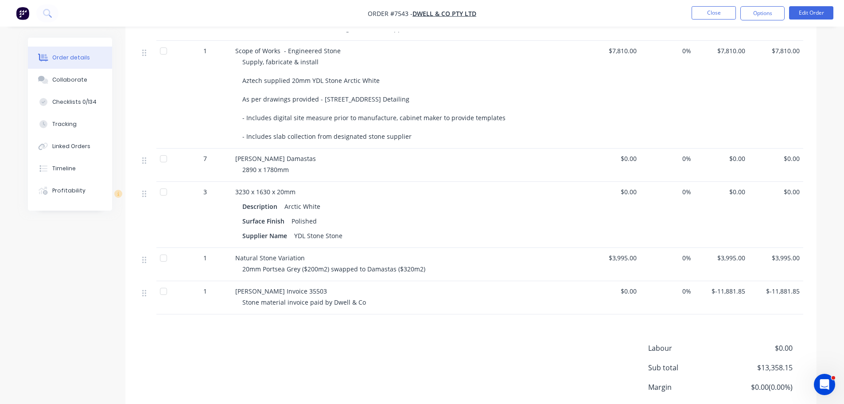
scroll to position [464, 0]
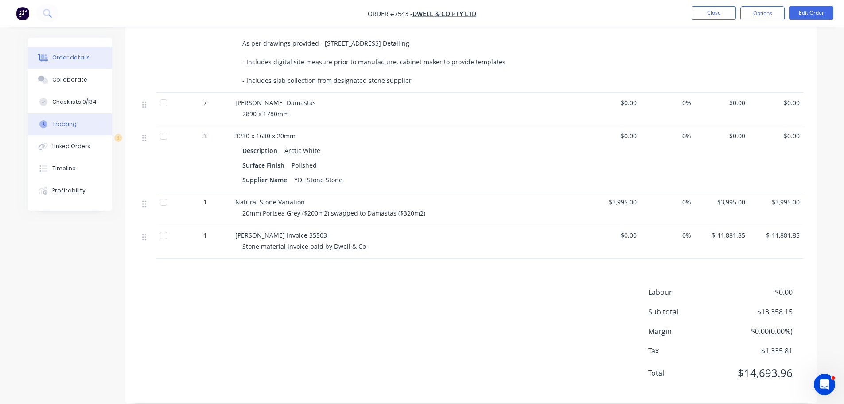
drag, startPoint x: 68, startPoint y: 131, endPoint x: 79, endPoint y: 132, distance: 10.7
click at [68, 131] on button "Tracking" at bounding box center [70, 124] width 84 height 22
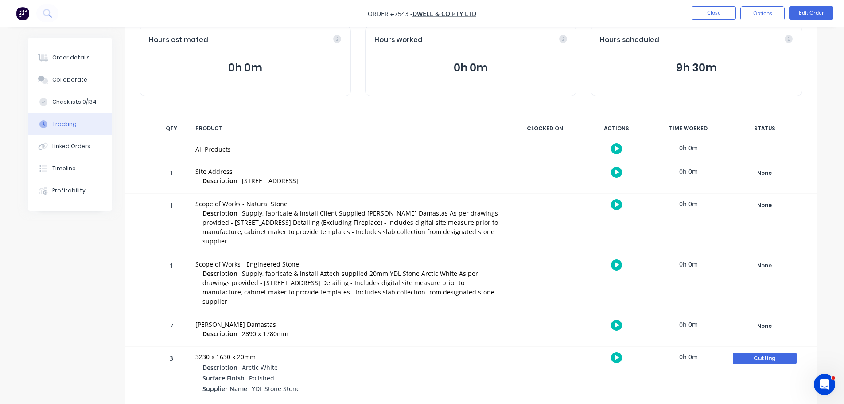
scroll to position [120, 0]
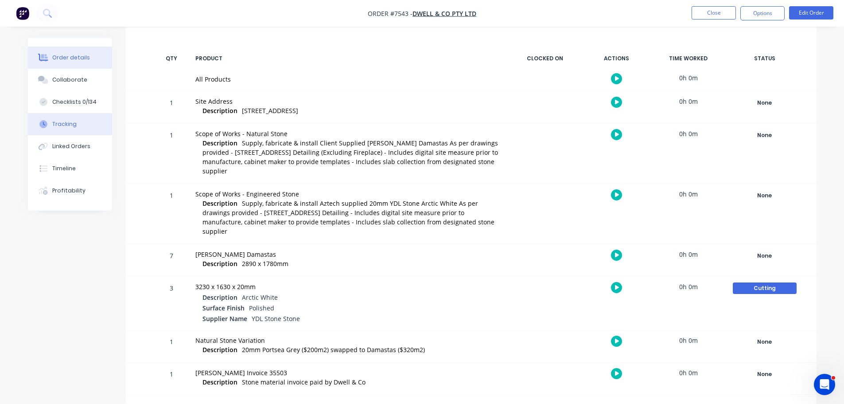
click at [80, 55] on div "Order details" at bounding box center [71, 58] width 38 height 8
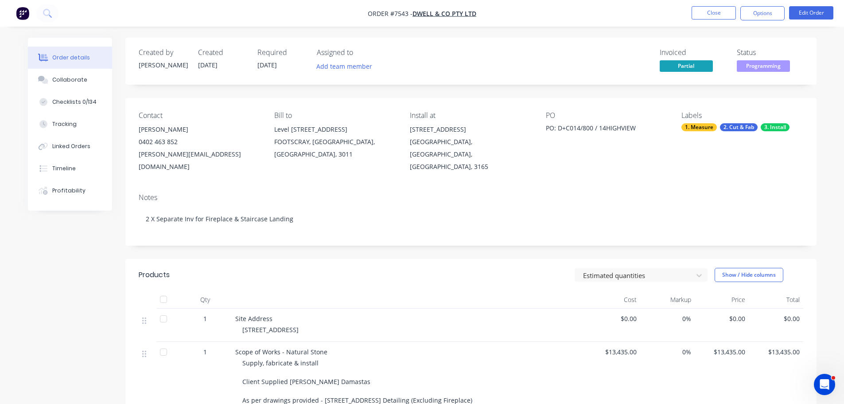
click at [771, 70] on span "Programming" at bounding box center [763, 65] width 53 height 11
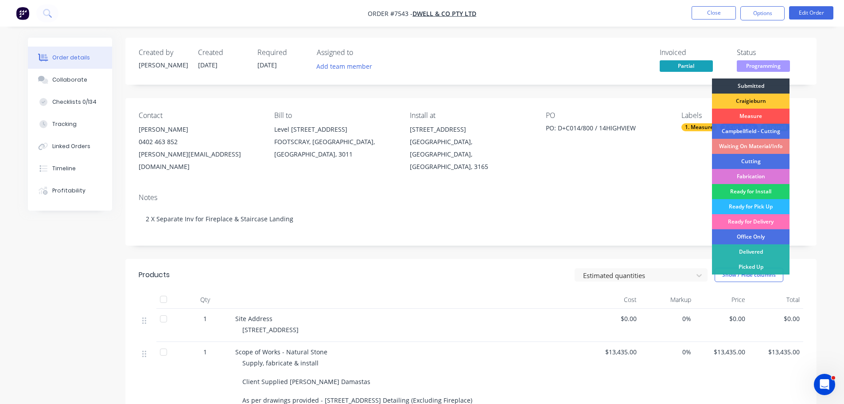
drag, startPoint x: 779, startPoint y: 234, endPoint x: 763, endPoint y: 233, distance: 16.0
click at [778, 233] on div "Office Only" at bounding box center [751, 236] width 78 height 15
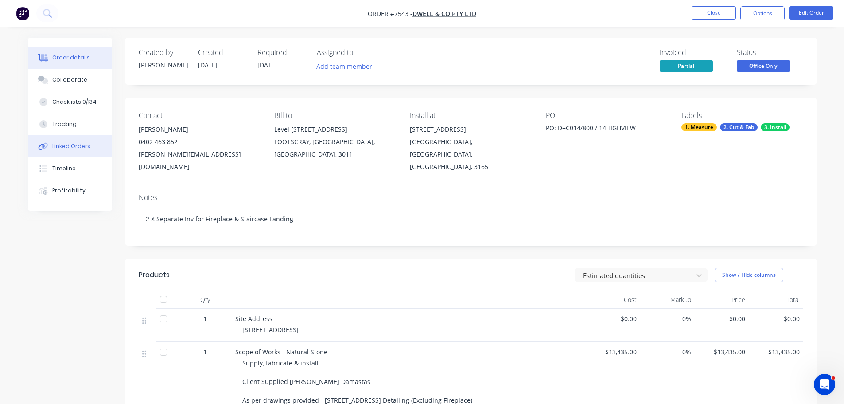
click at [55, 149] on div "Linked Orders" at bounding box center [71, 146] width 38 height 8
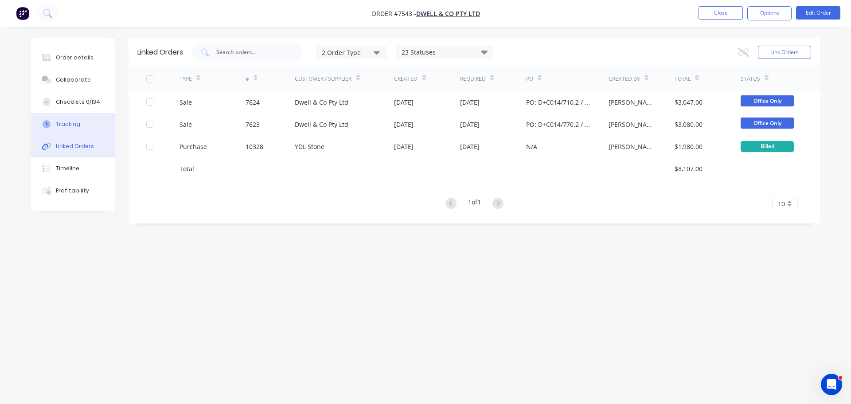
click at [67, 125] on div "Tracking" at bounding box center [68, 124] width 24 height 8
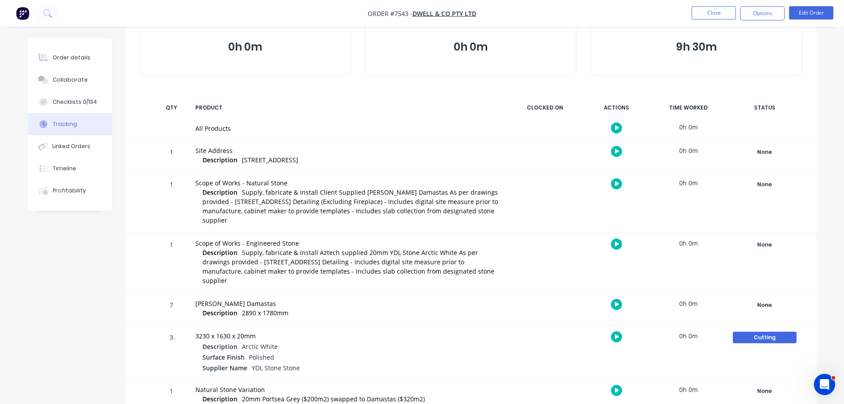
scroll to position [120, 0]
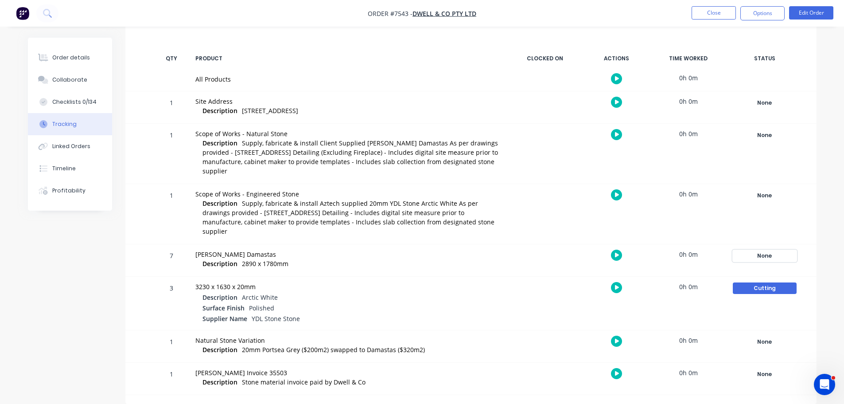
click at [766, 255] on div "None" at bounding box center [765, 256] width 64 height 12
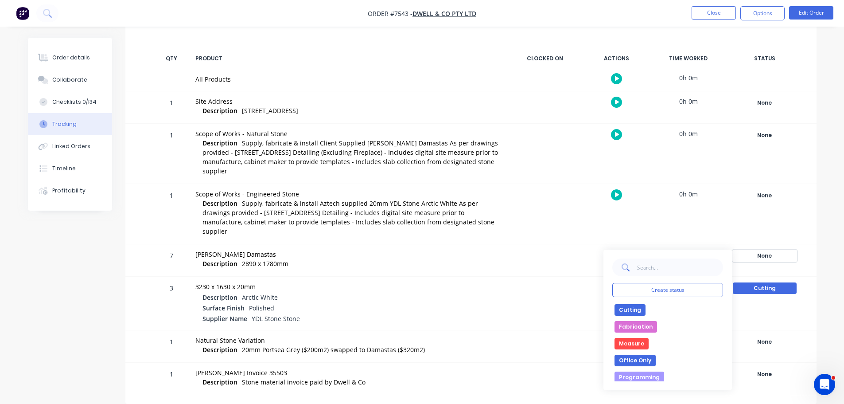
scroll to position [89, 0]
drag, startPoint x: 641, startPoint y: 348, endPoint x: 641, endPoint y: 356, distance: 8.0
click at [641, 348] on div "None edit Campbellfield - Cutting Complete Craigieburn Cutting Fabrication Meas…" at bounding box center [667, 343] width 111 height 78
click at [641, 356] on button "Programming" at bounding box center [640, 356] width 50 height 12
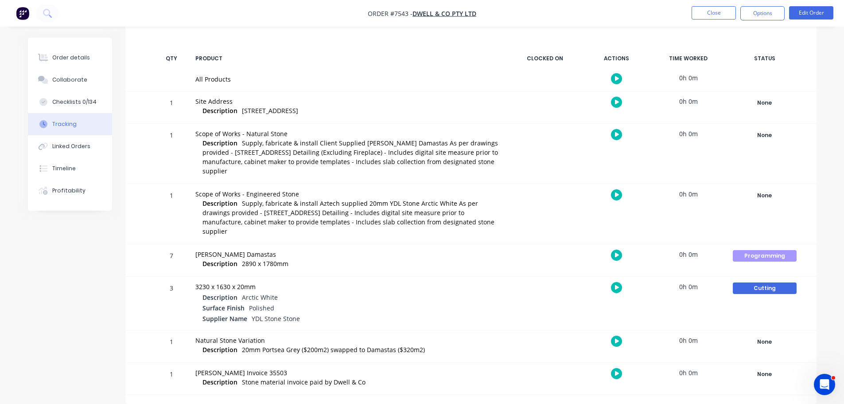
scroll to position [0, 0]
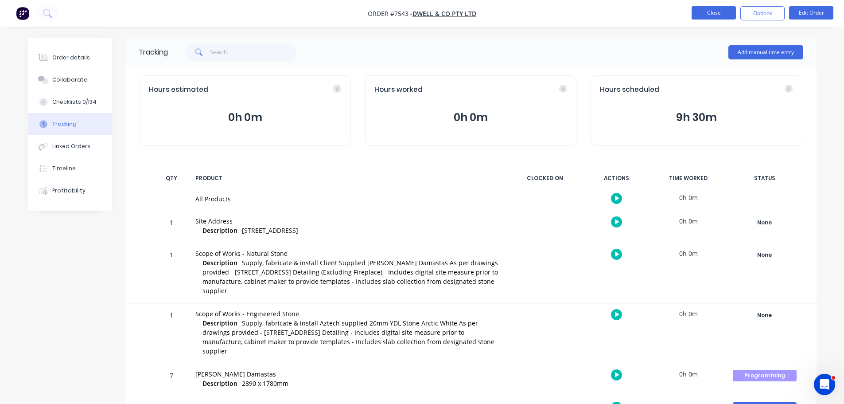
click at [708, 18] on button "Close" at bounding box center [714, 12] width 44 height 13
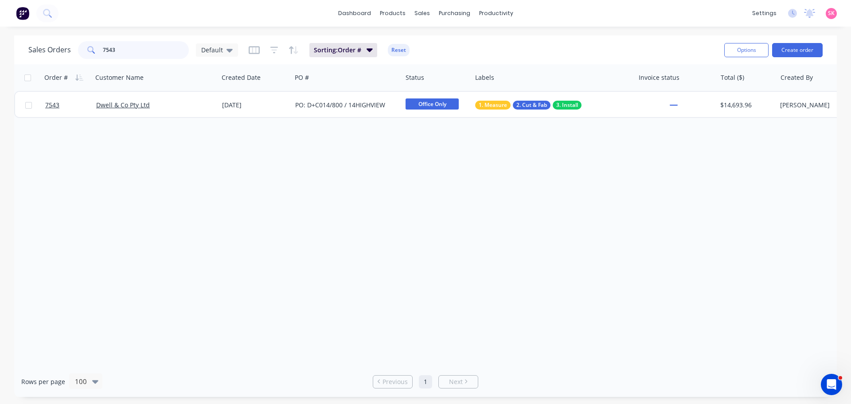
drag, startPoint x: 152, startPoint y: 55, endPoint x: 93, endPoint y: 49, distance: 58.8
click at [97, 50] on div "7543" at bounding box center [133, 50] width 111 height 18
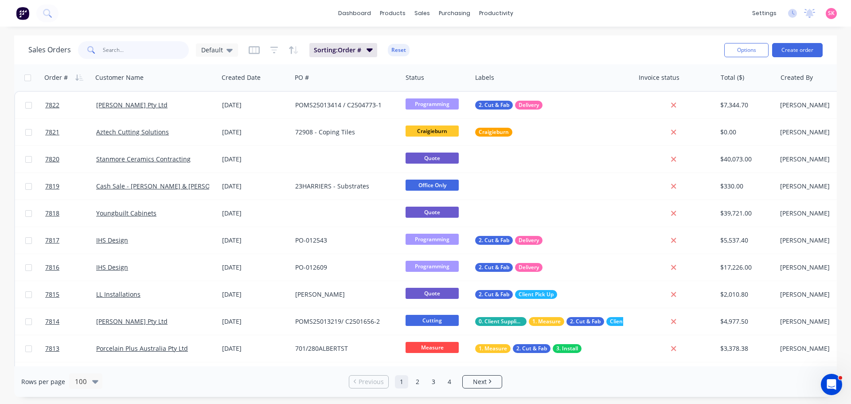
click at [181, 52] on input "text" at bounding box center [146, 50] width 86 height 18
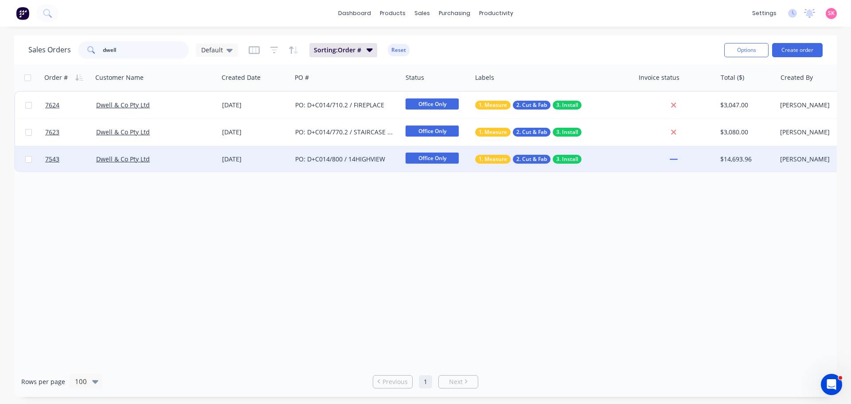
type input "dwell"
click at [335, 159] on div "PO: D+C014/800 / 14HIGHVIEW" at bounding box center [344, 159] width 98 height 9
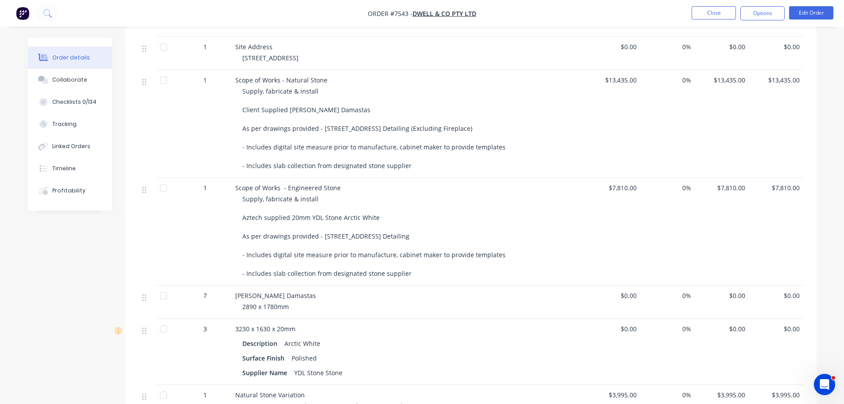
scroll to position [177, 0]
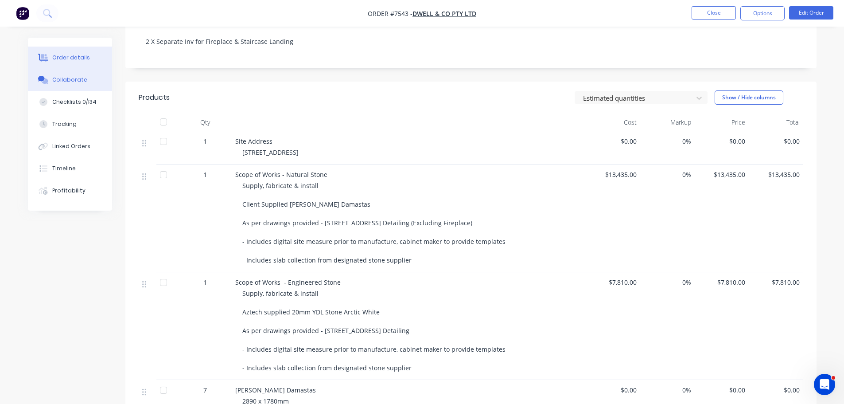
click at [78, 82] on div "Collaborate" at bounding box center [69, 80] width 35 height 8
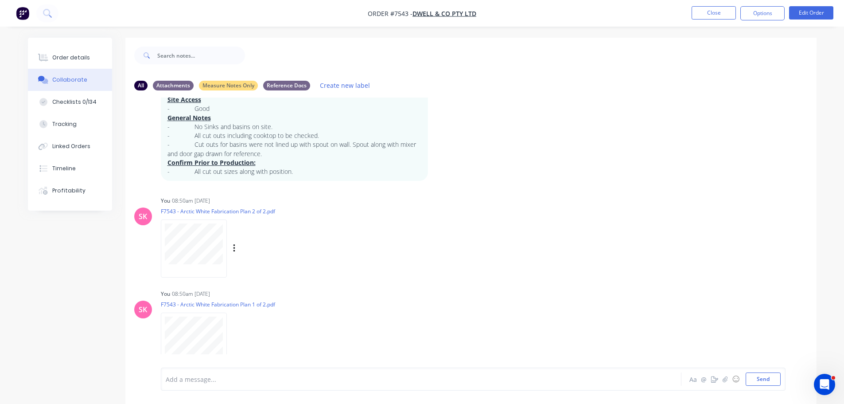
scroll to position [152, 0]
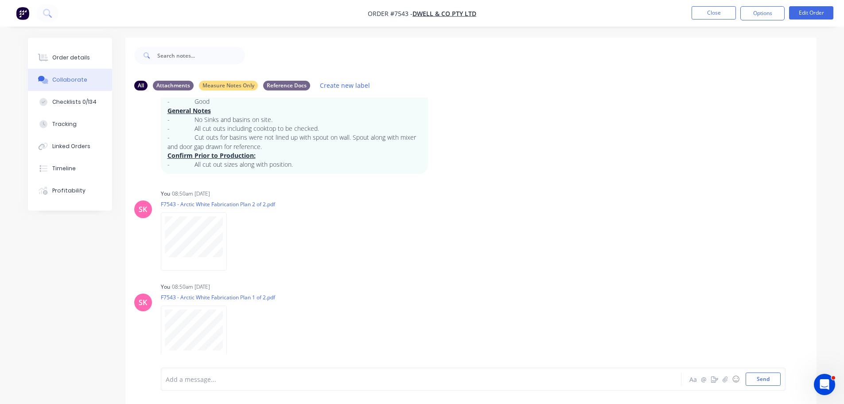
click at [218, 375] on div at bounding box center [396, 378] width 461 height 9
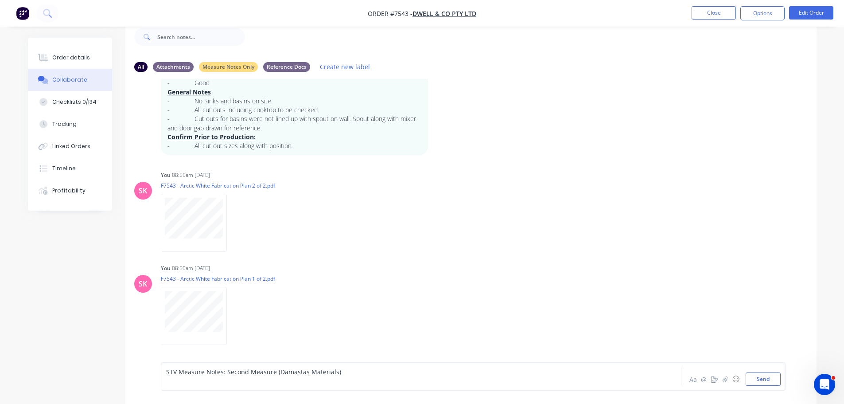
click at [350, 382] on div at bounding box center [396, 380] width 461 height 9
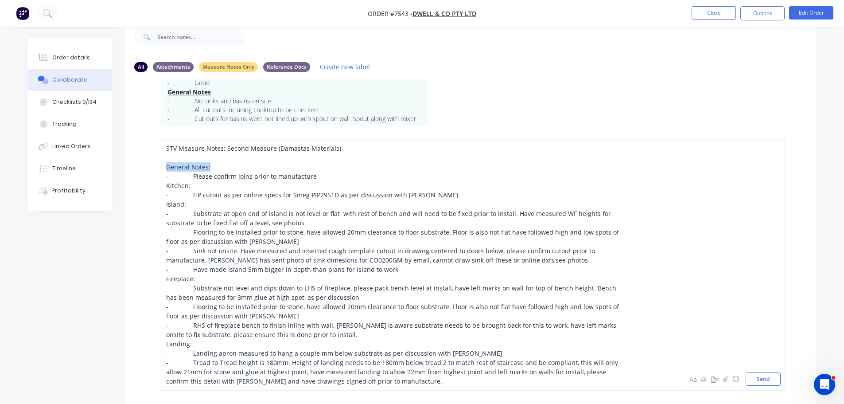
drag, startPoint x: 171, startPoint y: 164, endPoint x: 153, endPoint y: 165, distance: 18.6
click at [154, 164] on div "STV Measure Notes: Second Measure (Damastas Materials) General Notes: - Please …" at bounding box center [470, 264] width 691 height 278
drag, startPoint x: 199, startPoint y: 185, endPoint x: 148, endPoint y: 185, distance: 51.0
click at [148, 185] on div "STV Measure Notes: Second Measure (Damastas Materials) General Notes: - Please …" at bounding box center [470, 264] width 691 height 278
drag, startPoint x: 173, startPoint y: 203, endPoint x: 152, endPoint y: 201, distance: 21.8
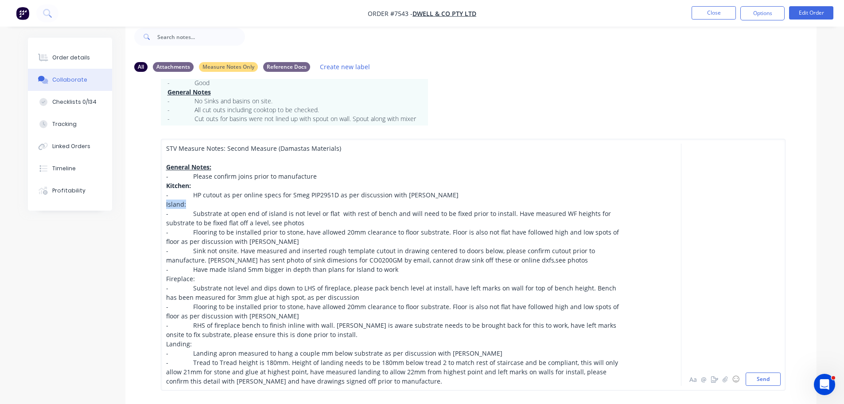
click at [152, 201] on div "STV Measure Notes: Second Measure (Damastas Materials) General Notes: - Please …" at bounding box center [470, 264] width 691 height 278
drag, startPoint x: 175, startPoint y: 277, endPoint x: 157, endPoint y: 274, distance: 18.4
click at [155, 274] on div "STV Measure Notes: Second Measure (Damastas Materials) General Notes: - Please …" at bounding box center [470, 264] width 691 height 278
drag, startPoint x: 189, startPoint y: 343, endPoint x: 156, endPoint y: 343, distance: 32.8
click at [156, 343] on div "STV Measure Notes: Second Measure (Damastas Materials) General Notes: - Please …" at bounding box center [470, 264] width 691 height 278
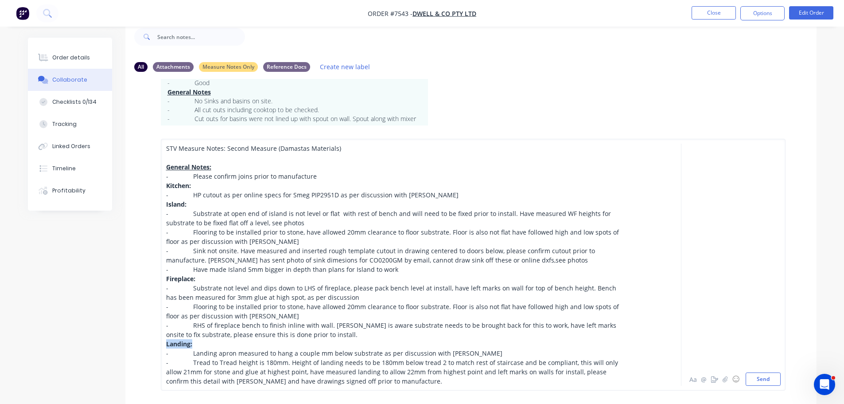
click at [221, 205] on div "Island:" at bounding box center [396, 203] width 461 height 9
drag, startPoint x: 189, startPoint y: 213, endPoint x: 135, endPoint y: 213, distance: 54.1
click at [137, 213] on div "STV Measure Notes: Second Measure (Damastas Materials) General Notes: - Please …" at bounding box center [470, 264] width 691 height 278
drag, startPoint x: 190, startPoint y: 195, endPoint x: 165, endPoint y: 188, distance: 25.8
click at [138, 195] on div "STV Measure Notes: Second Measure (Damastas Materials) General Notes: - Please …" at bounding box center [470, 264] width 691 height 278
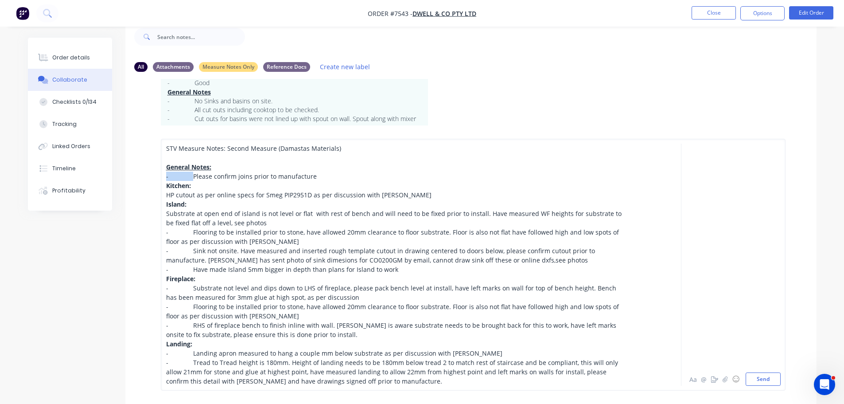
drag, startPoint x: 191, startPoint y: 175, endPoint x: 126, endPoint y: 174, distance: 65.2
click at [129, 174] on div "STV Measure Notes: Second Measure (Damastas Materials) General Notes: - Please …" at bounding box center [470, 264] width 691 height 278
click at [697, 382] on button "Aa" at bounding box center [693, 379] width 11 height 11
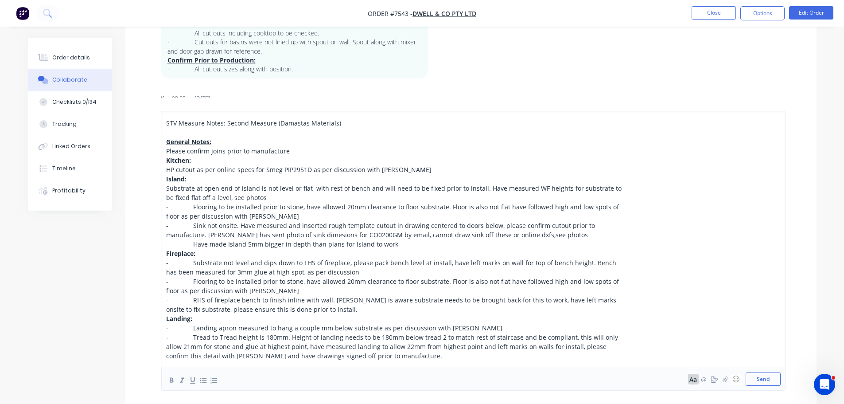
scroll to position [196, 0]
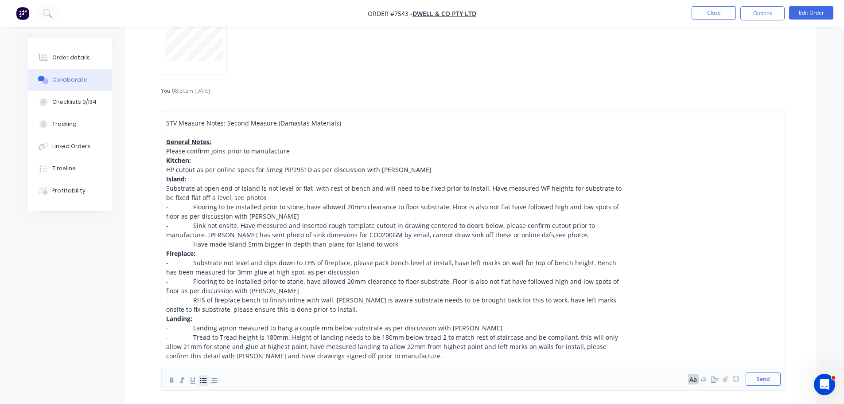
click at [205, 382] on icon "button" at bounding box center [203, 380] width 8 height 8
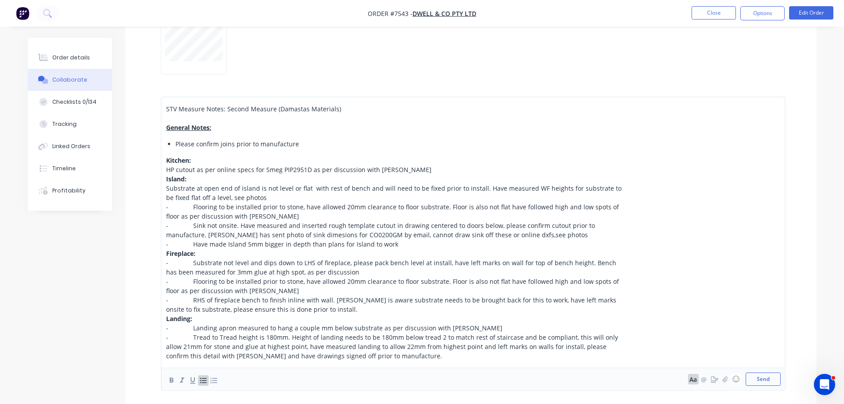
click at [164, 167] on div "STV Measure Notes: Second Measure (Damastas Materials) General Notes: Please co…" at bounding box center [473, 244] width 625 height 294
click at [202, 384] on icon "button" at bounding box center [203, 380] width 8 height 8
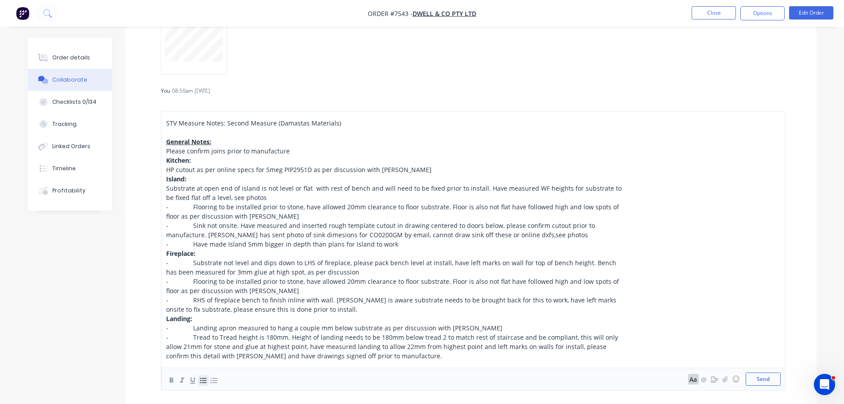
click at [201, 379] on icon "button" at bounding box center [203, 380] width 8 height 8
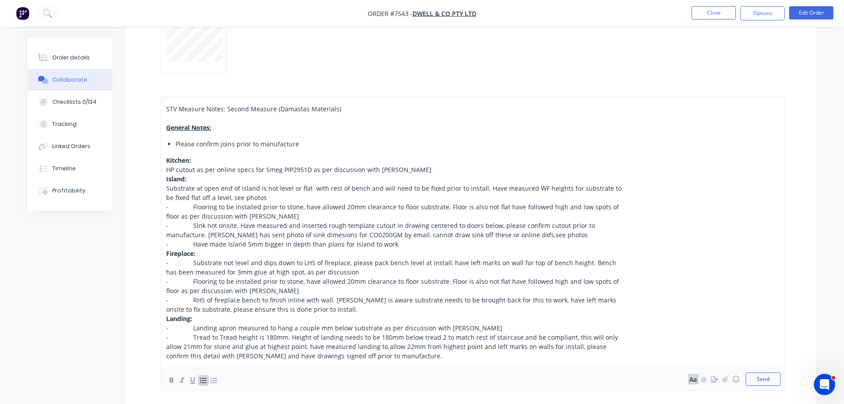
click at [165, 172] on div "STV Measure Notes: Second Measure (Damastas Materials) General Notes: Please co…" at bounding box center [473, 244] width 625 height 294
click at [170, 166] on span "HP cutout as per online specs for Smeg PIP2951D as per discussion with [PERSON_…" at bounding box center [298, 169] width 265 height 8
click at [166, 170] on div "STV Measure Notes: Second Measure (Damastas Materials) General Notes: Please co…" at bounding box center [396, 232] width 461 height 256
click at [200, 383] on icon "button" at bounding box center [203, 380] width 8 height 8
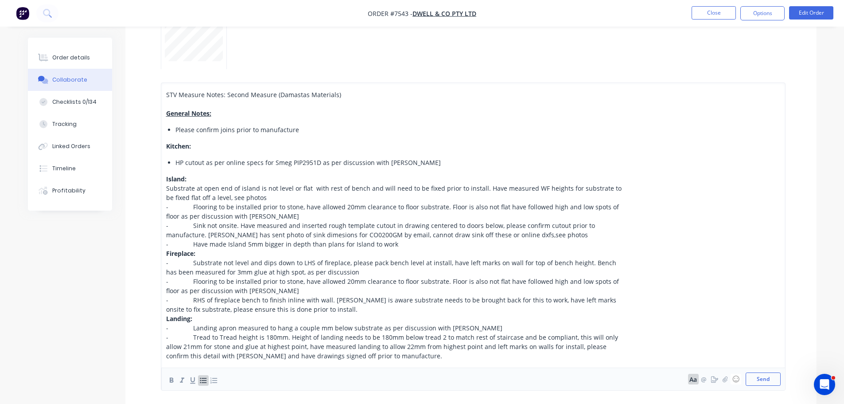
click at [166, 189] on span "Substrate at open end of island is not level or flat with rest of bench and wil…" at bounding box center [394, 193] width 457 height 18
click at [203, 383] on icon "button" at bounding box center [203, 380] width 8 height 8
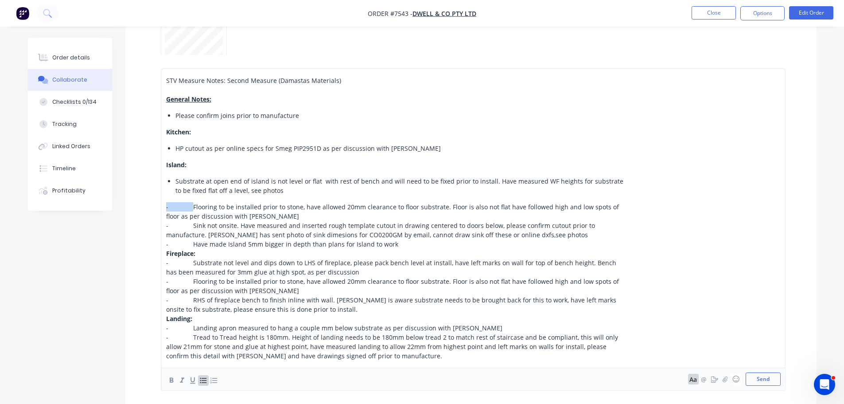
drag, startPoint x: 191, startPoint y: 204, endPoint x: 162, endPoint y: 206, distance: 28.4
click at [162, 206] on div "STV Measure Notes: Second Measure (Damastas Materials) General Notes: Please co…" at bounding box center [473, 229] width 625 height 322
click at [206, 380] on icon "button" at bounding box center [203, 380] width 8 height 8
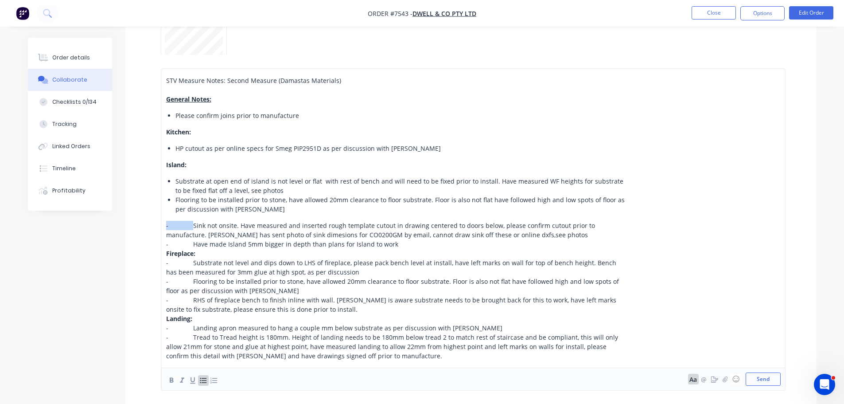
drag, startPoint x: 176, startPoint y: 225, endPoint x: 156, endPoint y: 238, distance: 24.1
click at [155, 225] on div "STV Measure Notes: Second Measure (Damastas Materials) General Notes: Please co…" at bounding box center [470, 229] width 691 height 349
click at [204, 382] on icon "button" at bounding box center [203, 380] width 7 height 5
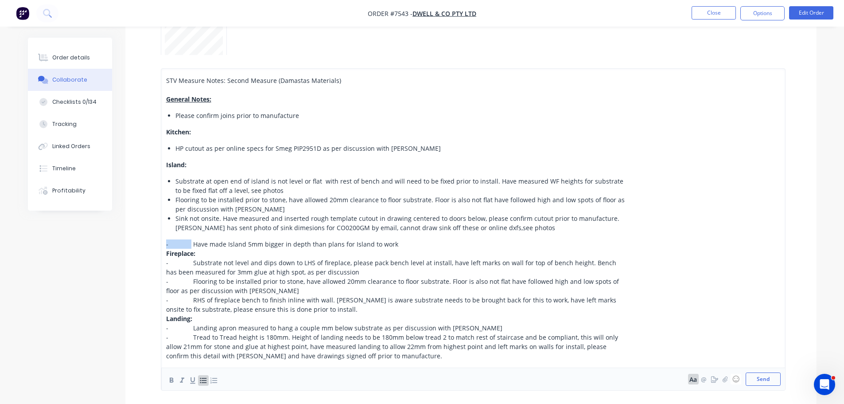
drag, startPoint x: 190, startPoint y: 242, endPoint x: 157, endPoint y: 237, distance: 33.2
click at [157, 237] on div "STV Measure Notes: Second Measure (Damastas Materials) General Notes: Please co…" at bounding box center [470, 229] width 691 height 349
click at [205, 381] on icon "button" at bounding box center [203, 380] width 8 height 8
drag, startPoint x: 191, startPoint y: 264, endPoint x: 152, endPoint y: 262, distance: 38.6
click at [152, 262] on div "STV Measure Notes: Second Measure (Damastas Materials) General Notes: Please co…" at bounding box center [470, 229] width 691 height 349
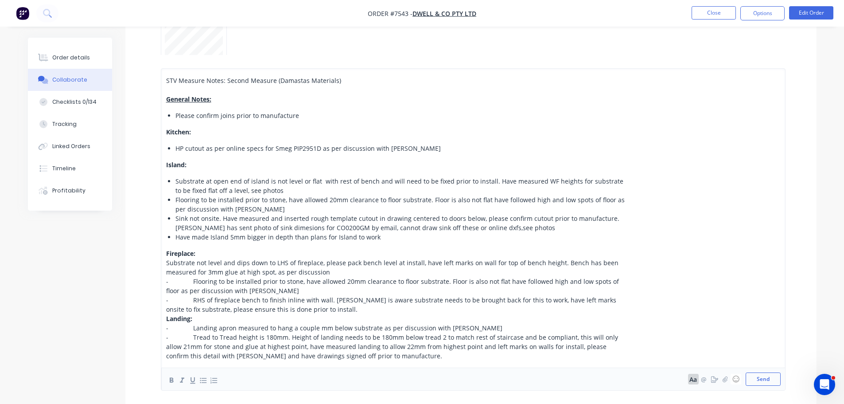
drag, startPoint x: 206, startPoint y: 381, endPoint x: 199, endPoint y: 366, distance: 16.3
click at [205, 381] on icon "button" at bounding box center [203, 380] width 8 height 8
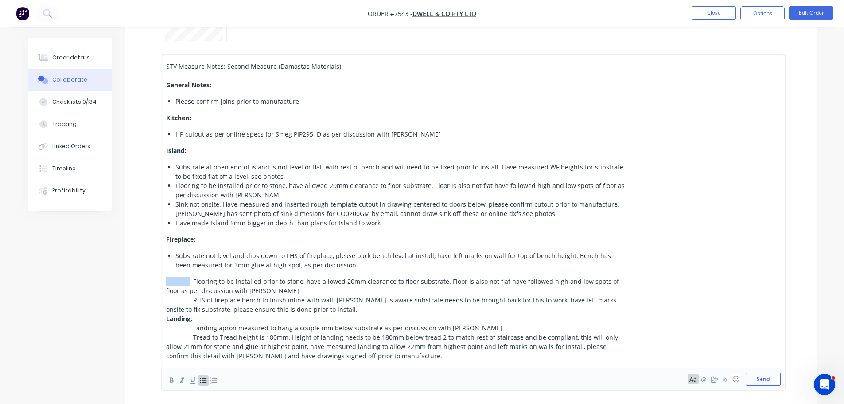
drag, startPoint x: 188, startPoint y: 280, endPoint x: 159, endPoint y: 279, distance: 29.3
click at [159, 279] on div "STV Measure Notes: Second Measure (Damastas Materials) General Notes: Please co…" at bounding box center [470, 222] width 691 height 363
click at [201, 382] on icon "button" at bounding box center [203, 380] width 7 height 5
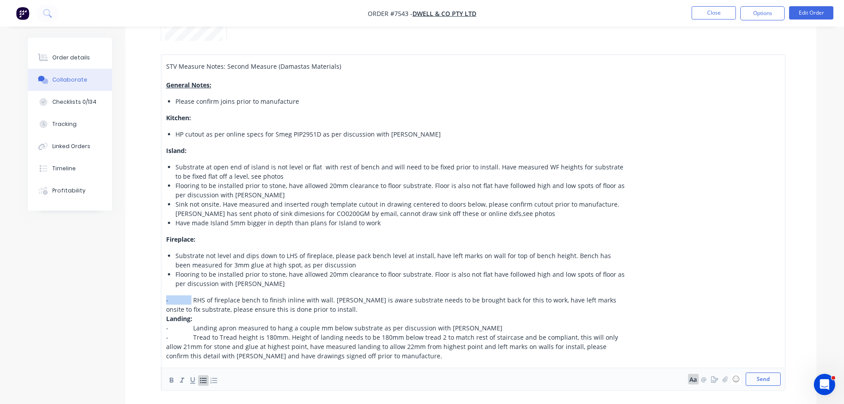
drag, startPoint x: 189, startPoint y: 297, endPoint x: 154, endPoint y: 297, distance: 35.0
click at [156, 297] on div "STV Measure Notes: Second Measure (Damastas Materials) General Notes: Please co…" at bounding box center [470, 222] width 691 height 363
click at [205, 382] on icon "button" at bounding box center [203, 380] width 7 height 5
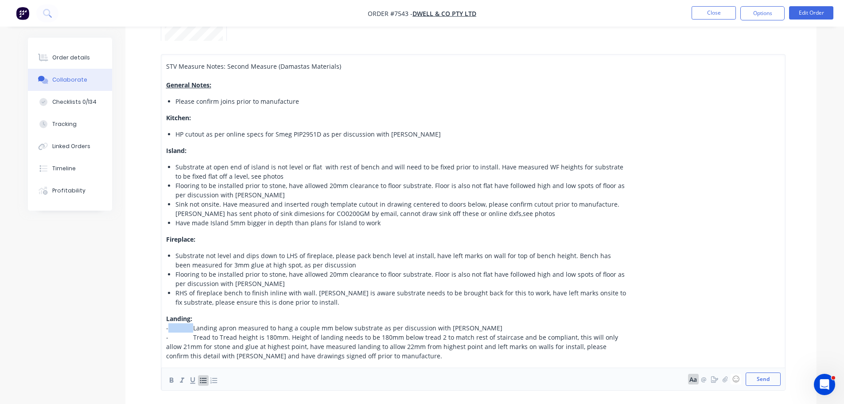
drag, startPoint x: 190, startPoint y: 328, endPoint x: 163, endPoint y: 328, distance: 27.0
click at [166, 328] on span "- Landing apron measured to hang a couple mm below substrate as per discussion …" at bounding box center [334, 327] width 336 height 8
click at [204, 381] on icon "button" at bounding box center [203, 380] width 8 height 8
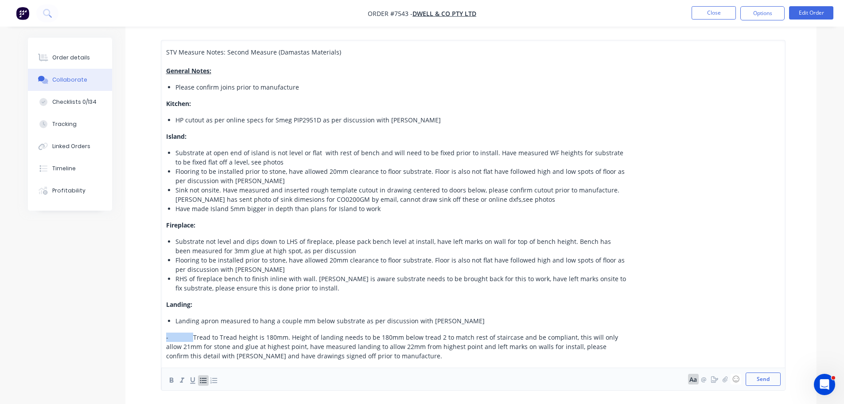
drag, startPoint x: 192, startPoint y: 336, endPoint x: 164, endPoint y: 337, distance: 28.4
click at [164, 337] on div "STV Measure Notes: Second Measure (Damastas Materials) General Notes: Please co…" at bounding box center [473, 215] width 625 height 350
click at [203, 383] on icon "button" at bounding box center [203, 380] width 8 height 8
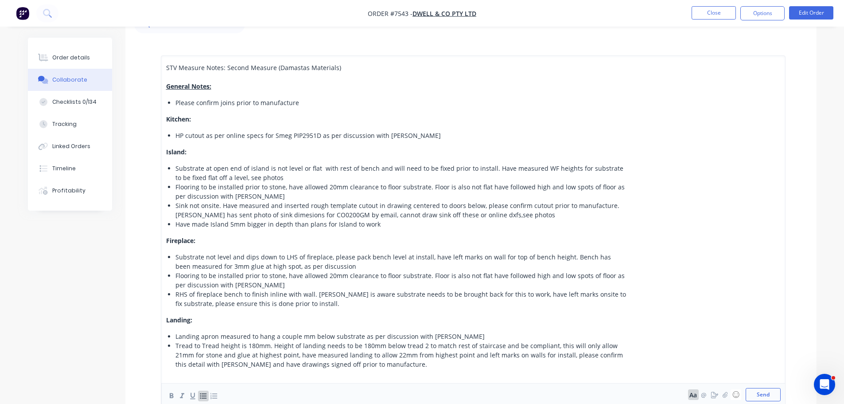
scroll to position [0, 0]
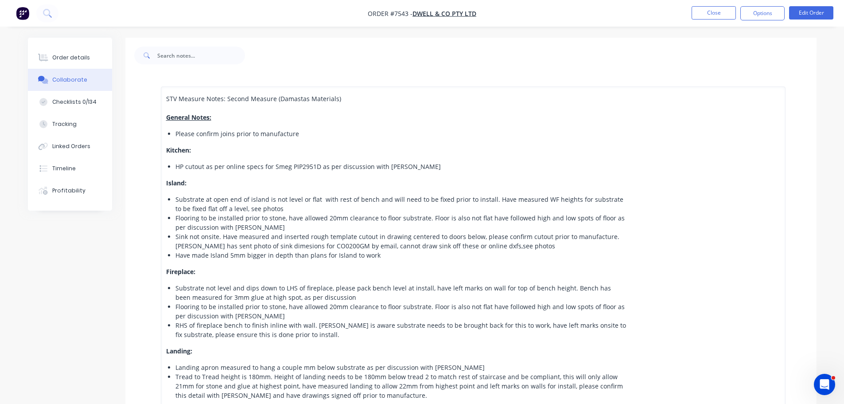
drag, startPoint x: 277, startPoint y: 101, endPoint x: 148, endPoint y: 99, distance: 129.4
click at [148, 99] on div "STV Measure Notes: Second Measure (Damastas Materials) General Notes: Please co…" at bounding box center [470, 261] width 691 height 377
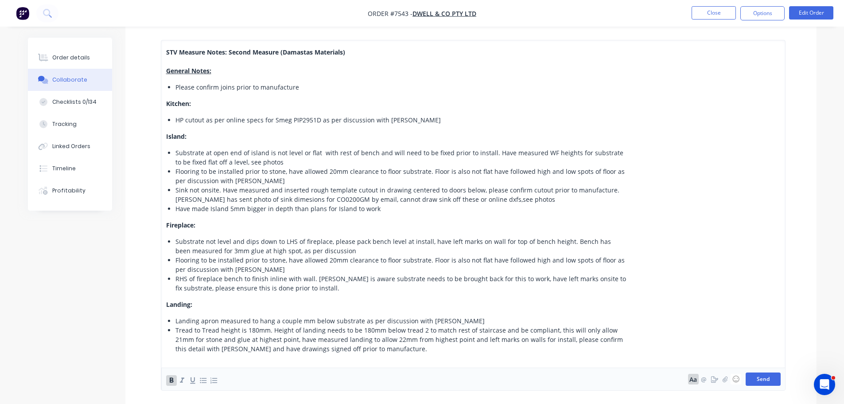
click at [755, 382] on button "Send" at bounding box center [763, 378] width 35 height 13
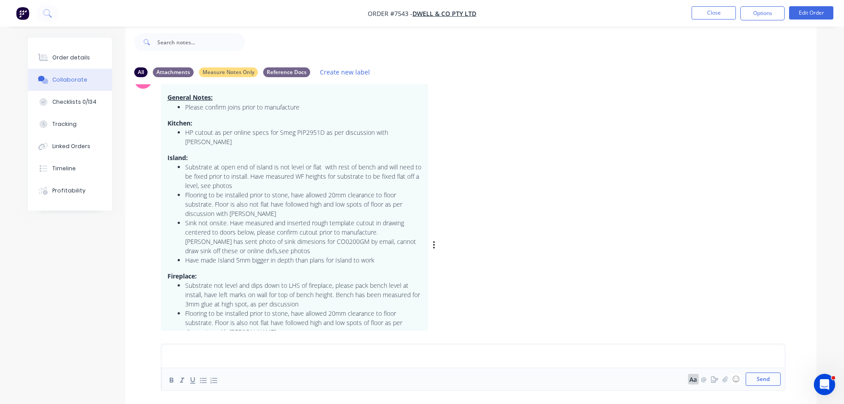
scroll to position [534, 0]
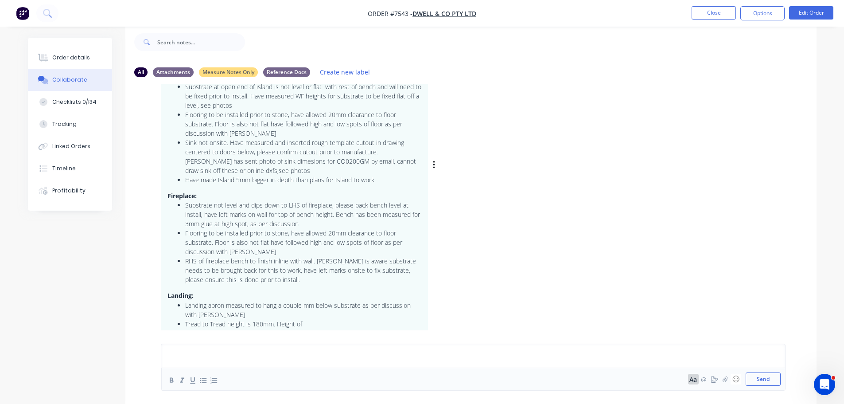
click at [431, 163] on div "STV Measure Notes: Second Measure (Damastas Materials) General Notes: Please co…" at bounding box center [299, 165] width 277 height 349
click at [433, 160] on icon "button" at bounding box center [434, 165] width 3 height 10
click at [450, 177] on button "Edit" at bounding box center [466, 181] width 56 height 15
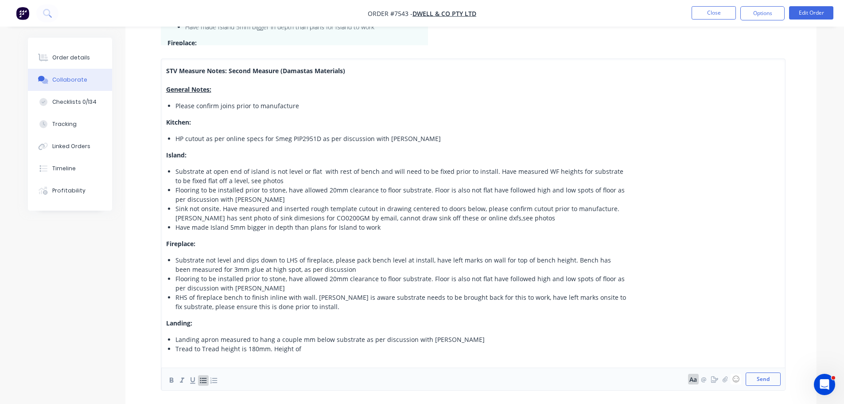
scroll to position [191, 0]
drag, startPoint x: 318, startPoint y: 351, endPoint x: 269, endPoint y: 350, distance: 48.7
click at [269, 350] on div "Tread to Tread height is 180mm. Height of" at bounding box center [401, 348] width 452 height 9
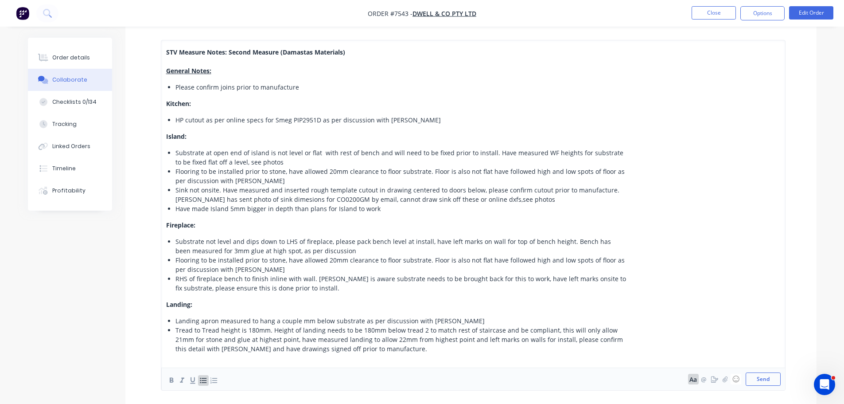
click at [372, 350] on div "Tread to Tread height is 180mm. Height of landing needs to be 180mm below tread…" at bounding box center [401, 339] width 452 height 28
click at [765, 378] on button "Send" at bounding box center [763, 378] width 35 height 13
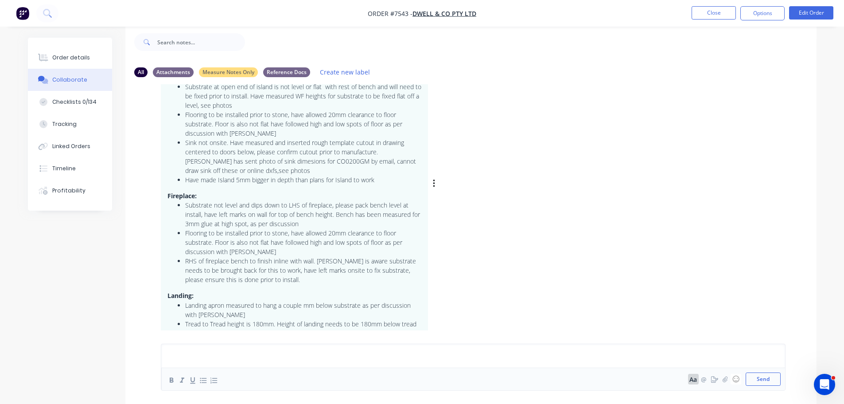
scroll to position [571, 0]
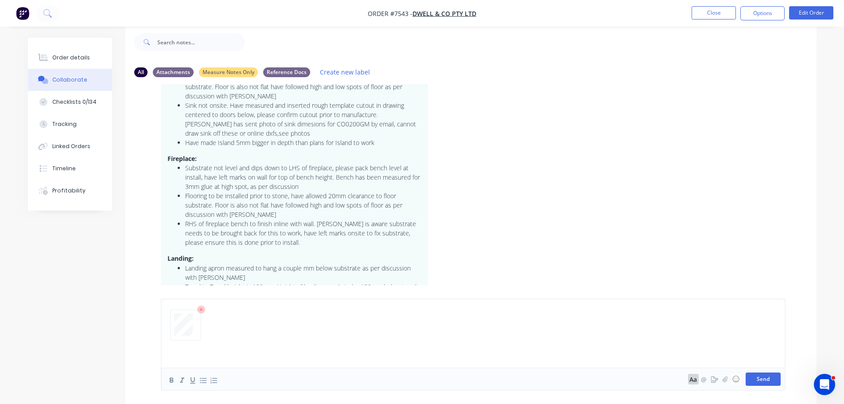
click at [761, 380] on button "Send" at bounding box center [763, 378] width 35 height 13
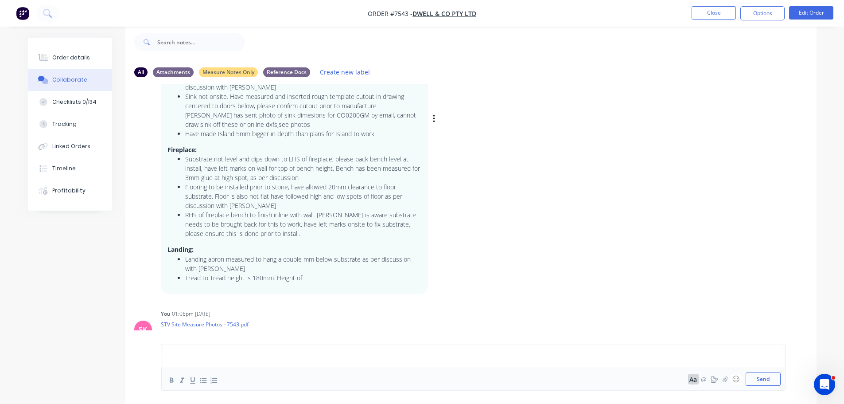
scroll to position [635, 0]
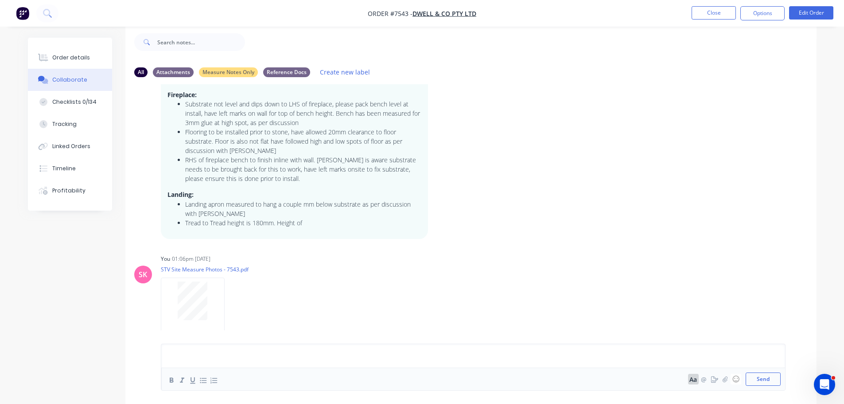
click at [302, 218] on li "Tread to Tread height is 180mm. Height of" at bounding box center [303, 222] width 236 height 9
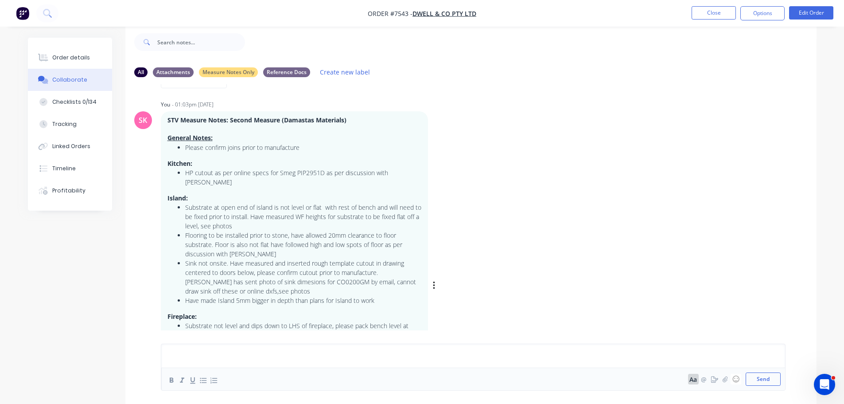
scroll to position [546, 0]
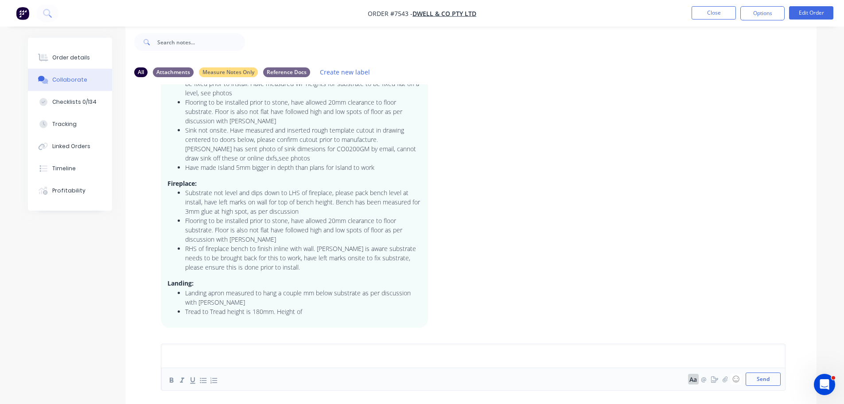
click at [0, 0] on icon "button" at bounding box center [0, 0] width 0 height 0
click at [0, 0] on button "Edit" at bounding box center [0, 0] width 0 height 0
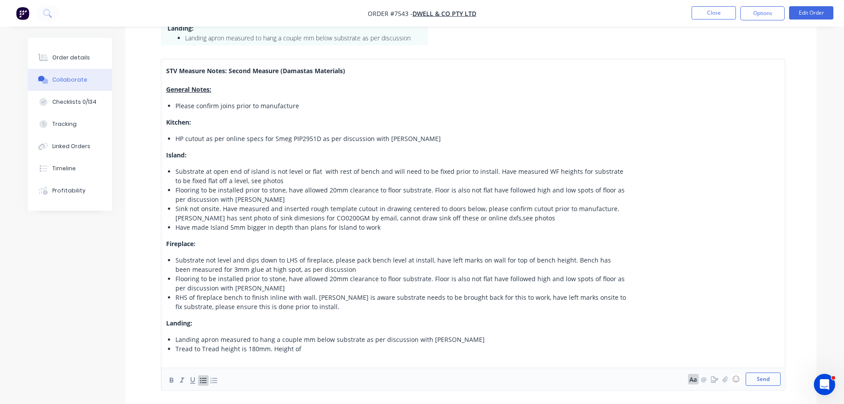
scroll to position [279, 0]
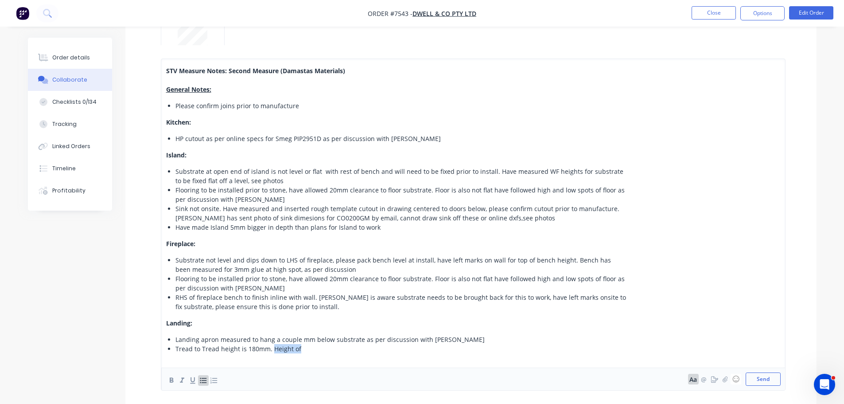
drag, startPoint x: 305, startPoint y: 352, endPoint x: 271, endPoint y: 346, distance: 34.7
click at [272, 346] on div "Tread to Tread height is 180mm. Height of" at bounding box center [401, 348] width 452 height 9
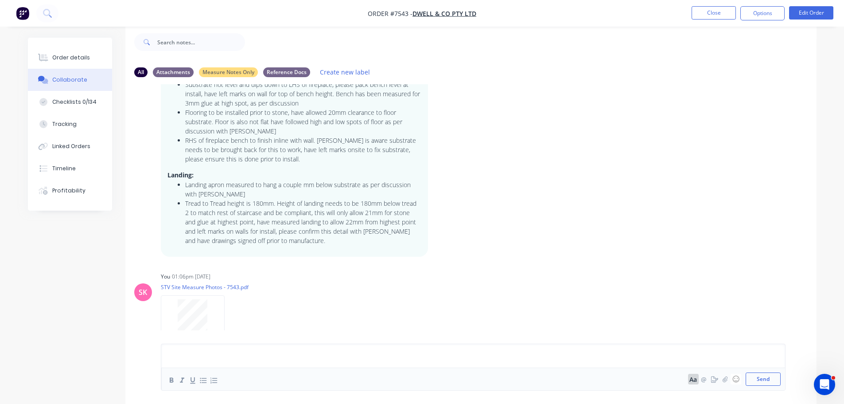
scroll to position [672, 0]
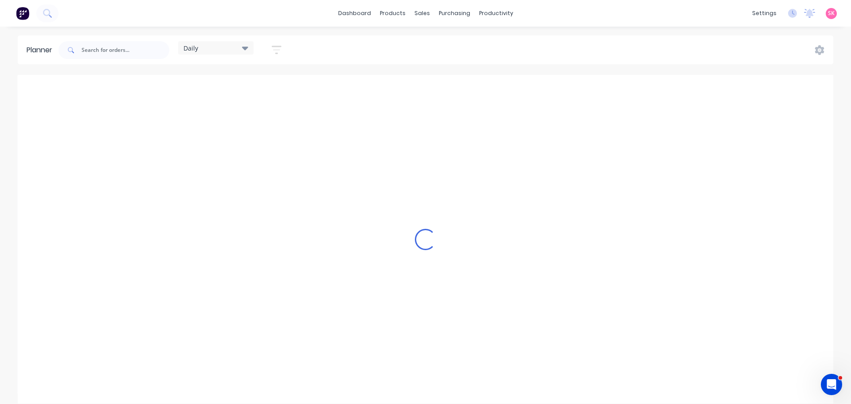
scroll to position [0, 0]
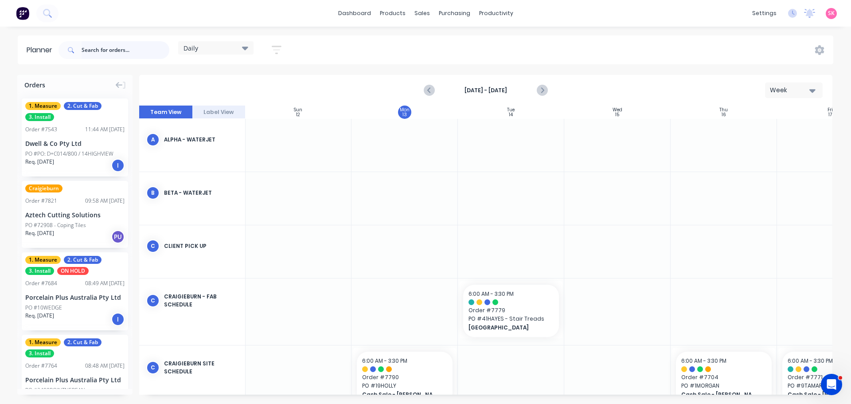
click at [107, 48] on input "text" at bounding box center [126, 50] width 88 height 18
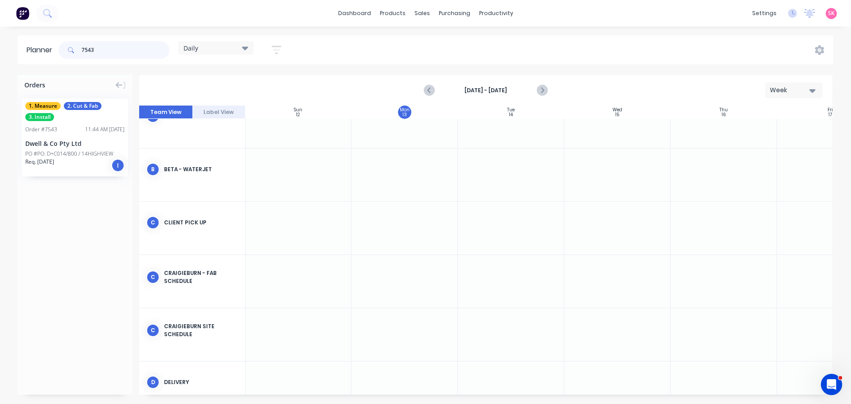
scroll to position [44, 0]
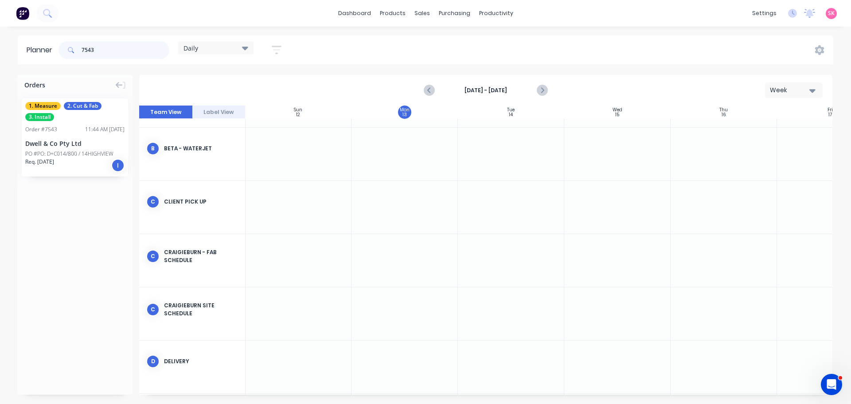
type input "7543"
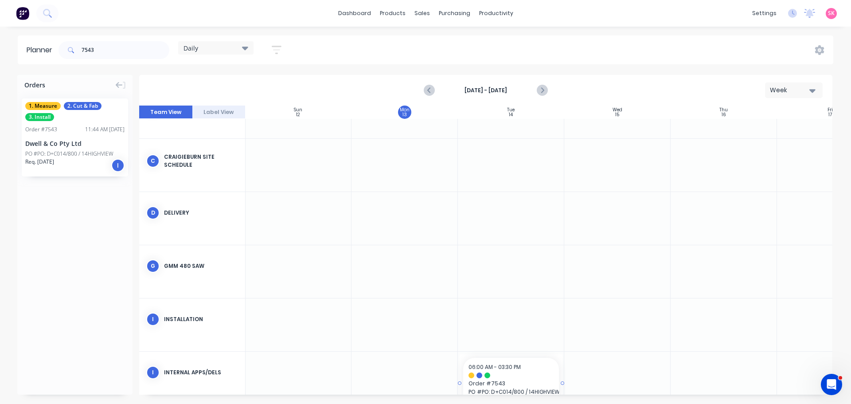
scroll to position [202, 0]
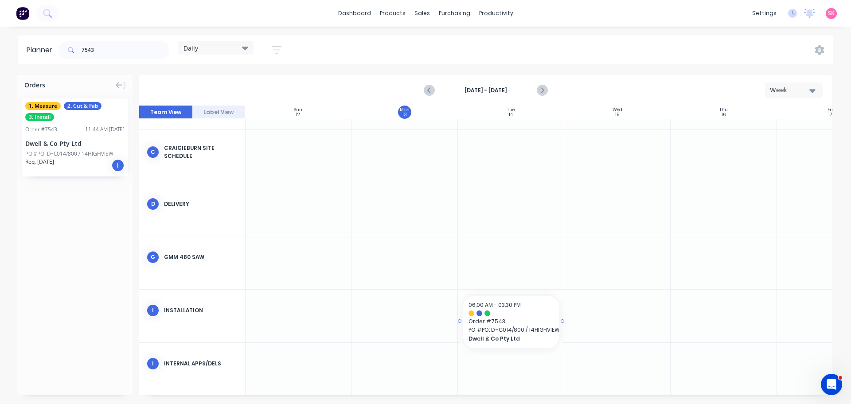
drag, startPoint x: 54, startPoint y: 147, endPoint x: 502, endPoint y: 325, distance: 482.7
drag, startPoint x: 109, startPoint y: 47, endPoint x: 48, endPoint y: 50, distance: 60.8
click at [51, 50] on header "Planner 7543 Daily Save new view None edit Daily (Default) edit Factory Overvie…" at bounding box center [425, 49] width 815 height 29
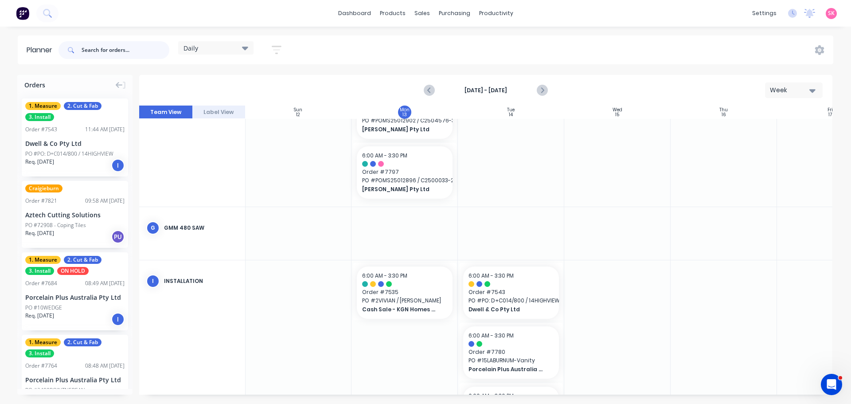
scroll to position [495, 0]
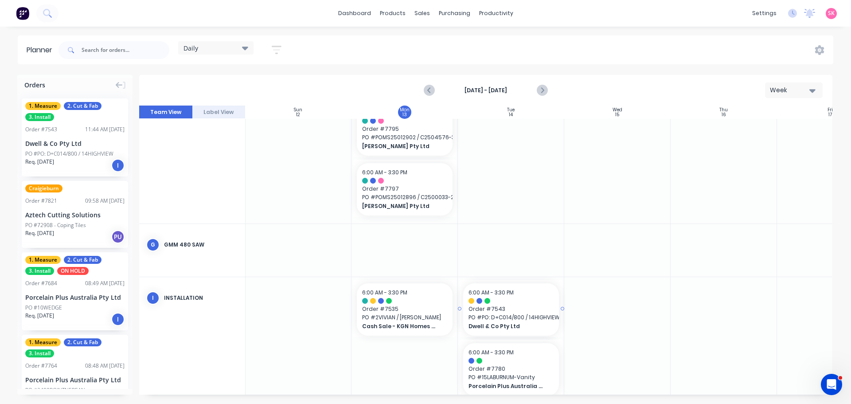
drag, startPoint x: 502, startPoint y: 305, endPoint x: 625, endPoint y: 305, distance: 122.7
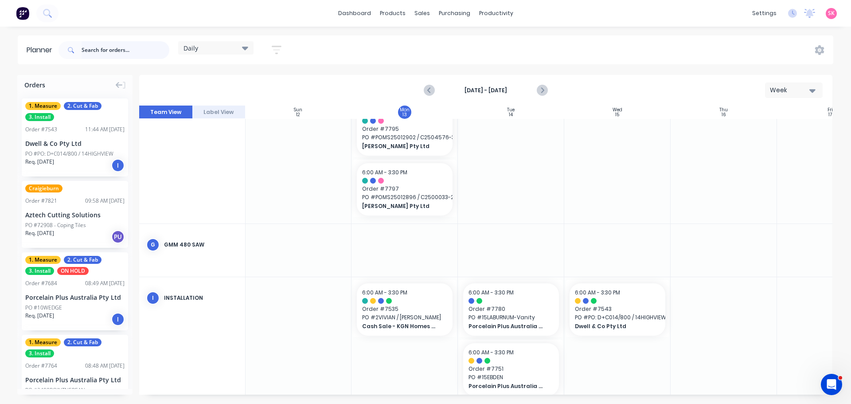
click at [127, 50] on input "text" at bounding box center [126, 50] width 88 height 18
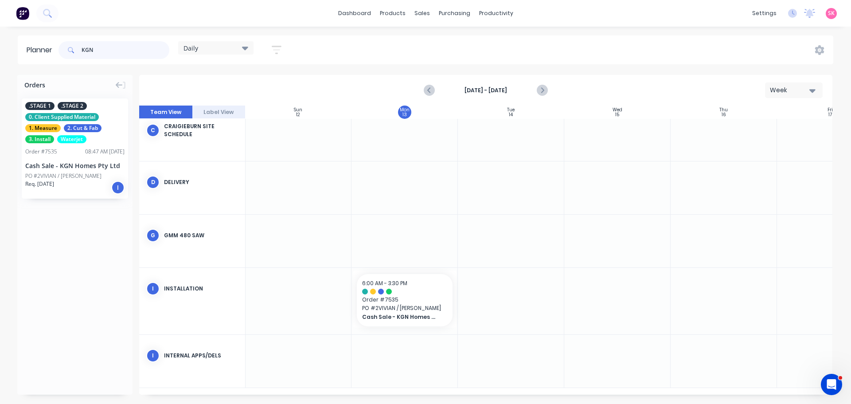
scroll to position [179, 0]
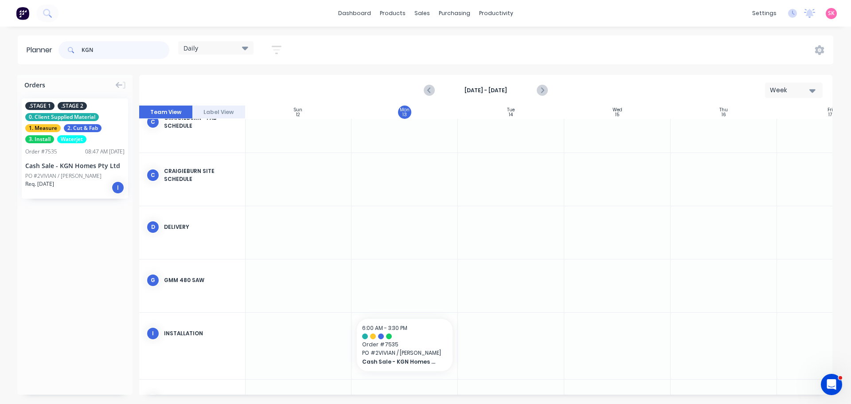
type input "KGN"
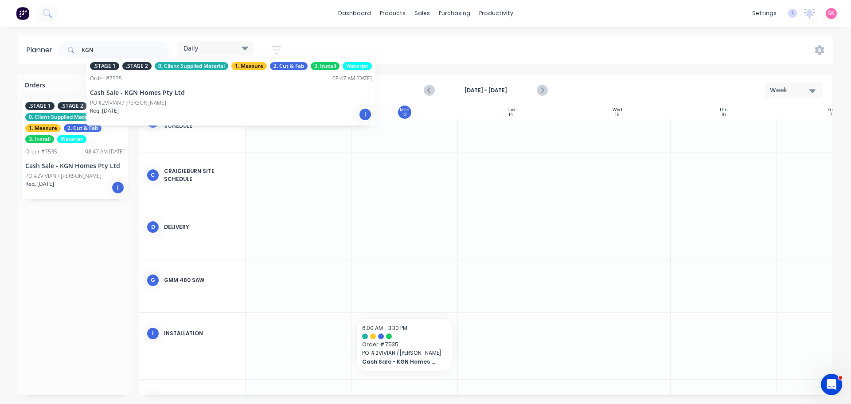
drag, startPoint x: 80, startPoint y: 155, endPoint x: 90, endPoint y: 50, distance: 105.9
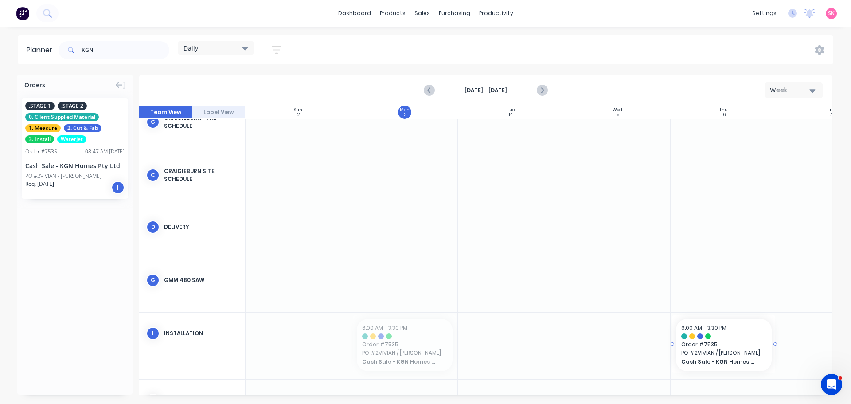
drag, startPoint x: 400, startPoint y: 350, endPoint x: 690, endPoint y: 348, distance: 290.7
drag, startPoint x: 126, startPoint y: 54, endPoint x: 48, endPoint y: 54, distance: 78.0
click at [59, 54] on div "KGN Daily Save new view None edit Daily (Default) edit Factory Overview edit In…" at bounding box center [174, 50] width 234 height 27
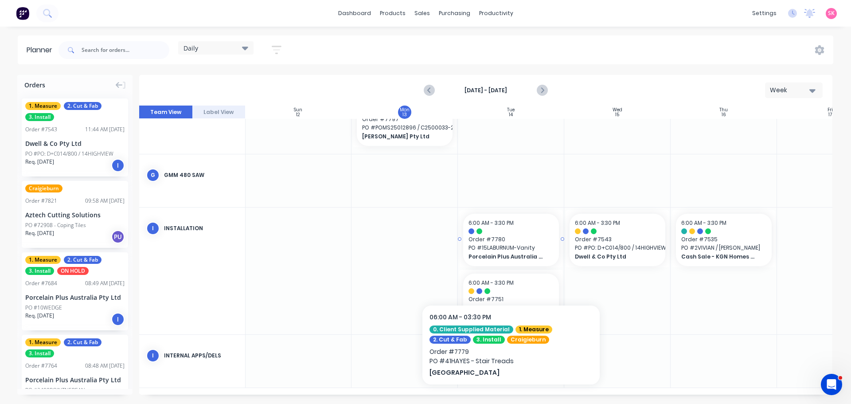
scroll to position [568, 0]
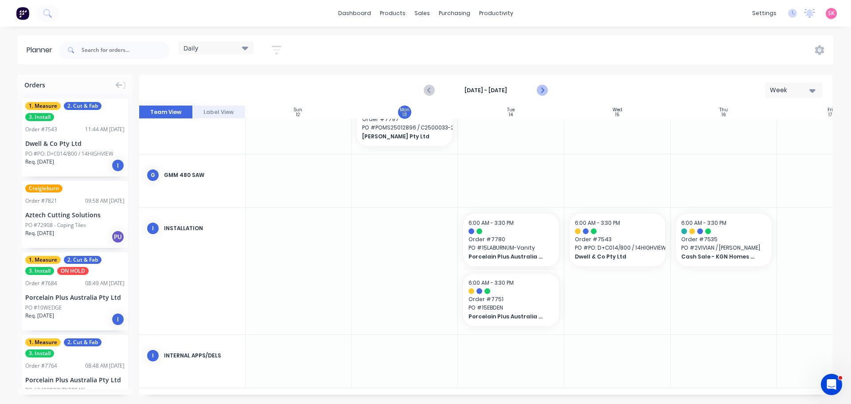
click at [547, 92] on icon "Next page" at bounding box center [541, 90] width 11 height 11
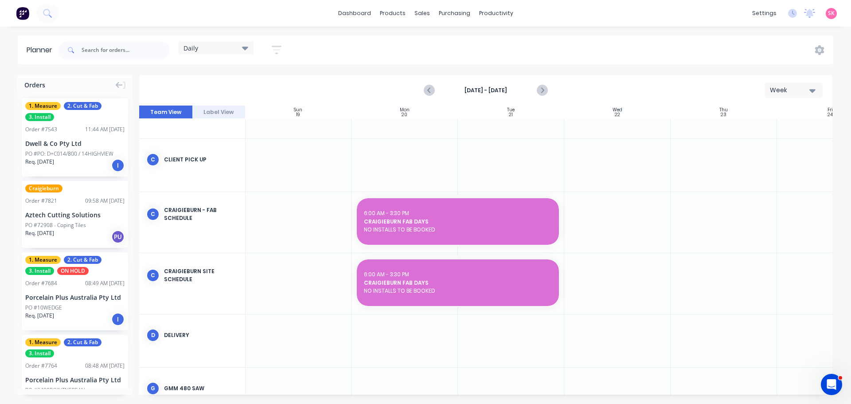
scroll to position [1, 0]
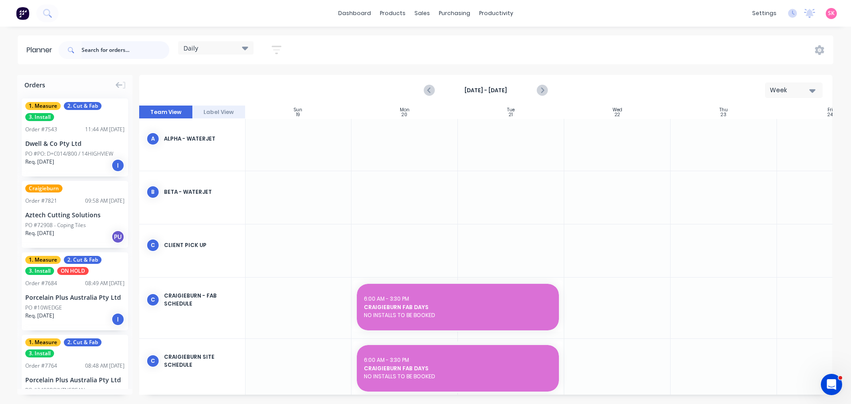
click at [143, 49] on input "text" at bounding box center [126, 50] width 88 height 18
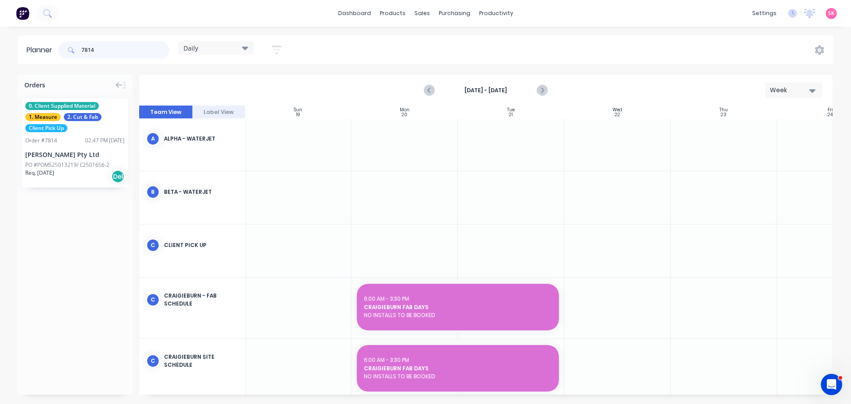
scroll to position [229, 0]
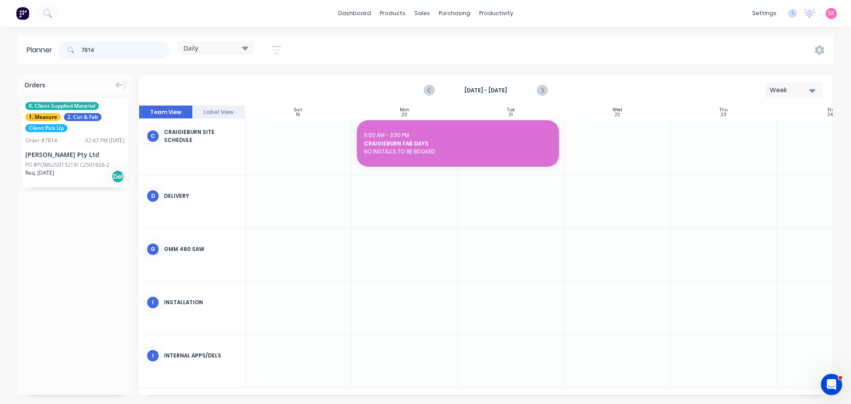
type input "7814"
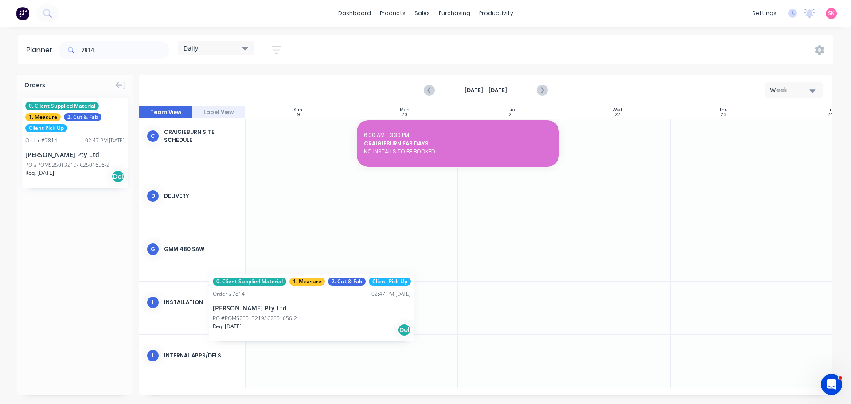
scroll to position [229, 0]
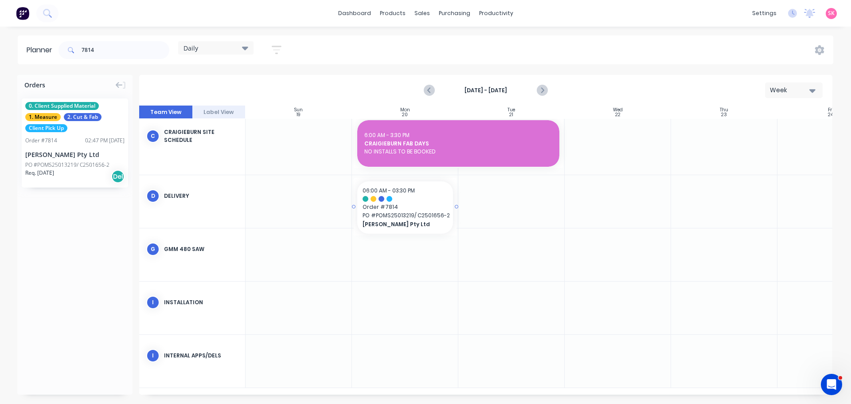
drag, startPoint x: 68, startPoint y: 152, endPoint x: 378, endPoint y: 194, distance: 312.9
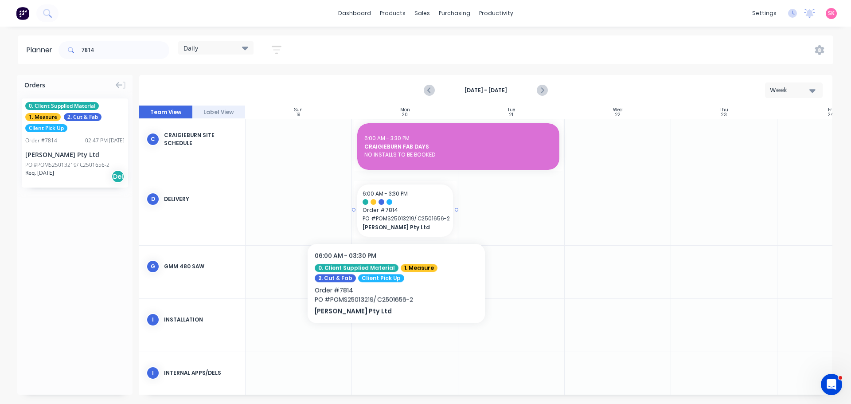
click at [400, 218] on span "PO # POMS25013219/ C2501656-2" at bounding box center [404, 218] width 85 height 8
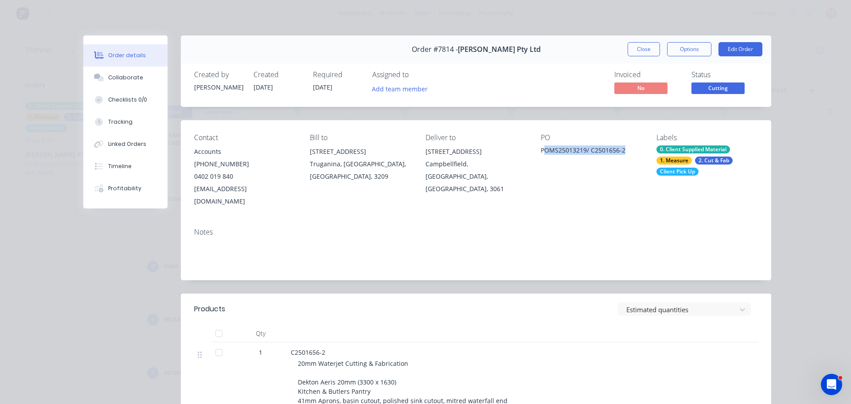
drag, startPoint x: 552, startPoint y: 151, endPoint x: 629, endPoint y: 151, distance: 77.1
click at [629, 151] on div "POMS25013219/ C2501656-2" at bounding box center [591, 151] width 101 height 12
click at [631, 150] on div "POMS25013219/ C2501656-2" at bounding box center [591, 151] width 101 height 12
drag, startPoint x: 631, startPoint y: 150, endPoint x: 555, endPoint y: 148, distance: 75.3
click at [555, 148] on div "POMS25013219/ C2501656-2" at bounding box center [591, 151] width 101 height 12
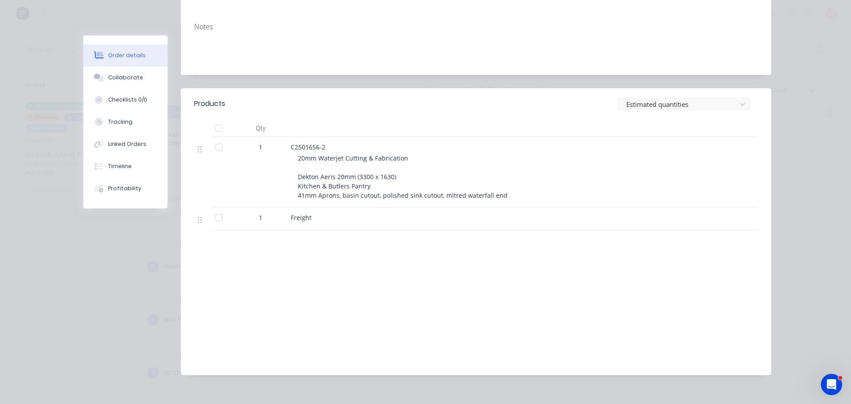
scroll to position [0, 0]
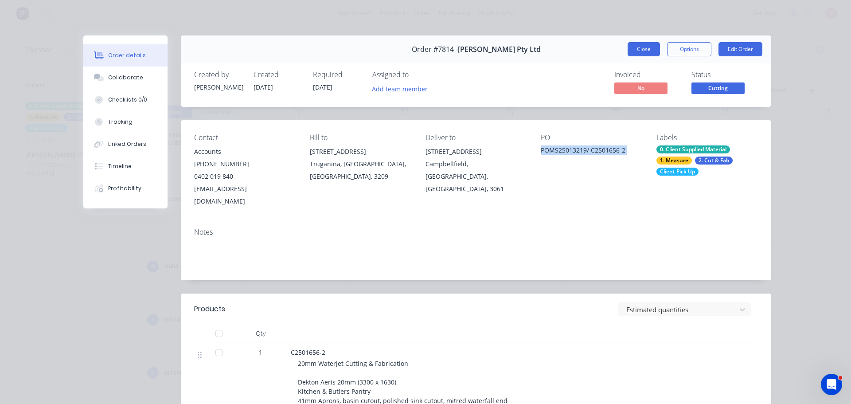
click at [633, 51] on button "Close" at bounding box center [643, 49] width 32 height 14
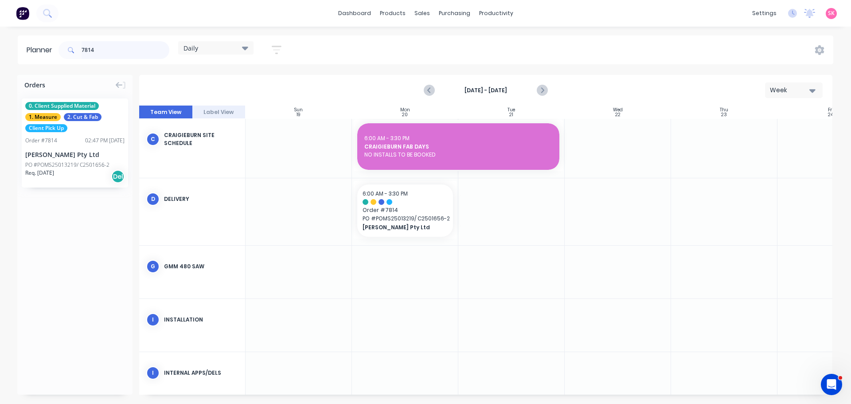
click at [66, 49] on div "7814" at bounding box center [113, 50] width 111 height 18
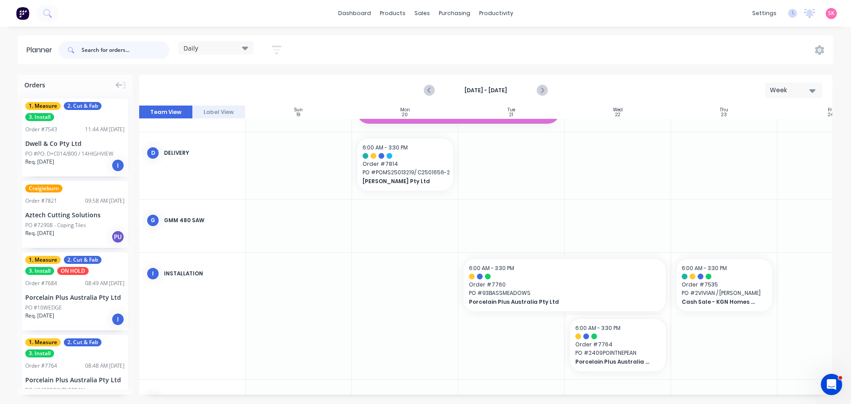
scroll to position [317, 0]
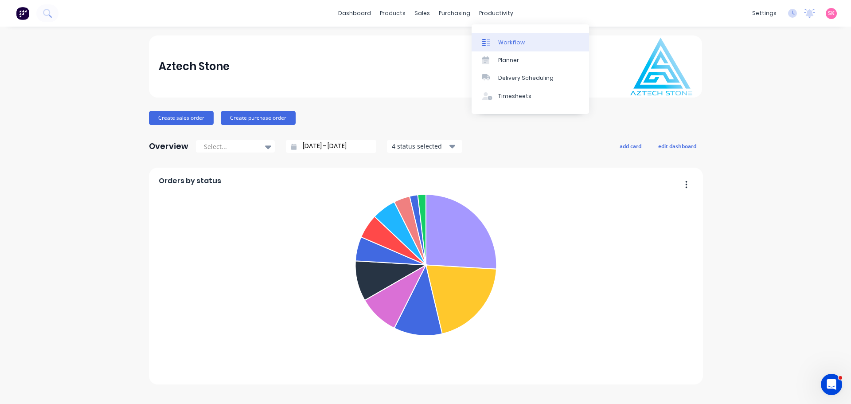
click at [506, 39] on div "Workflow" at bounding box center [511, 43] width 27 height 8
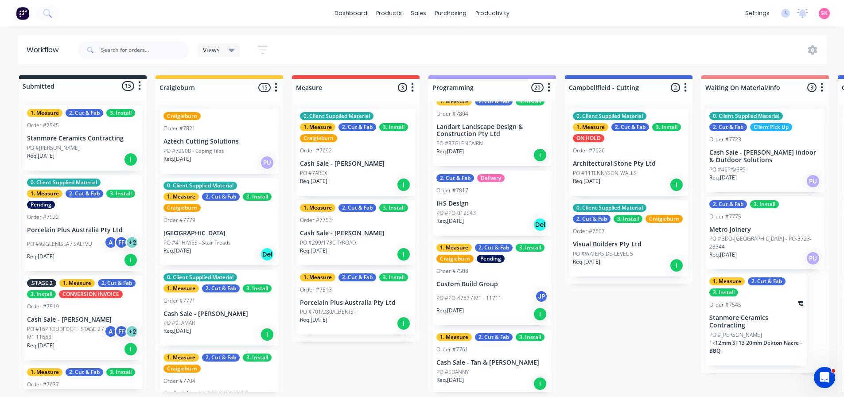
scroll to position [156, 0]
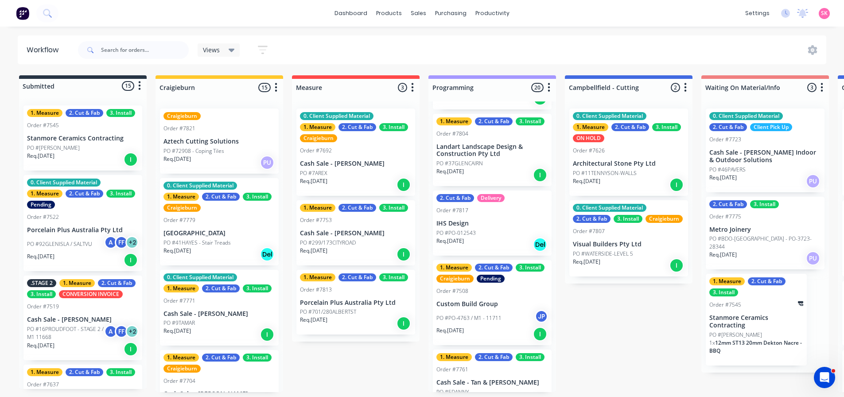
click at [350, 311] on p "PO #701/280ALBERTST" at bounding box center [328, 312] width 56 height 8
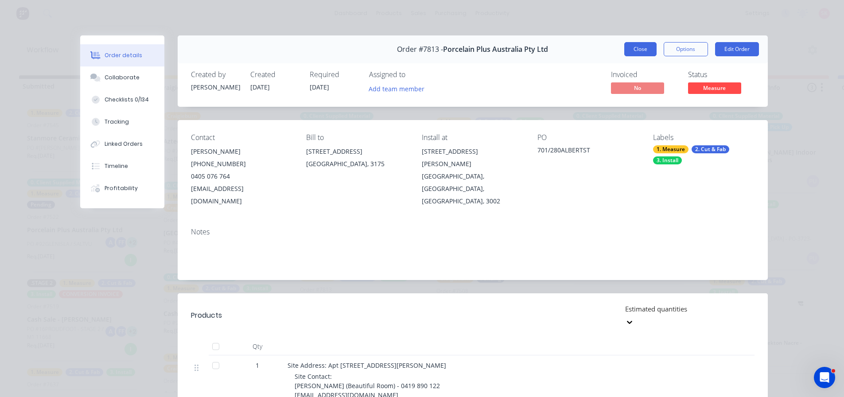
click at [639, 54] on button "Close" at bounding box center [640, 49] width 32 height 14
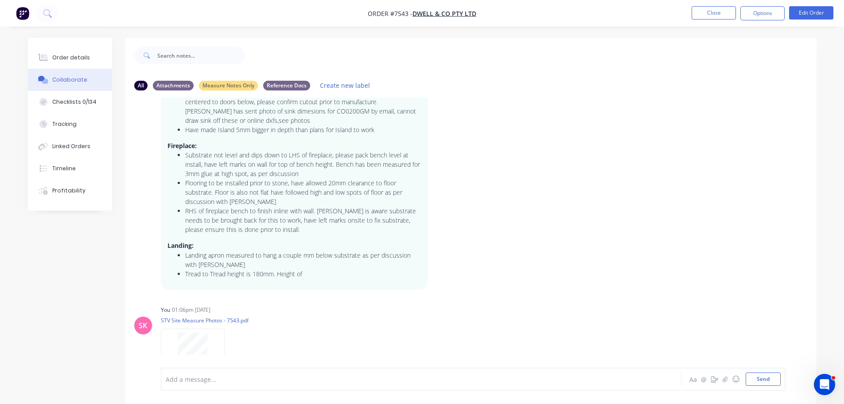
scroll to position [597, 0]
click at [435, 110] on icon "button" at bounding box center [434, 115] width 3 height 10
click at [449, 128] on button "Edit" at bounding box center [466, 131] width 56 height 15
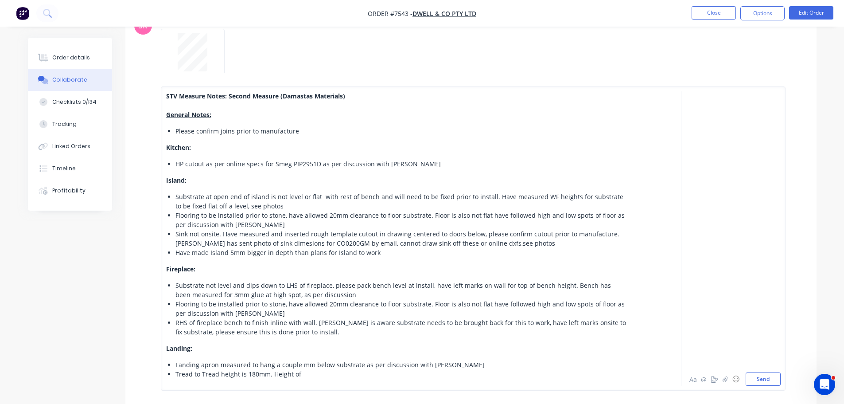
scroll to position [294, 0]
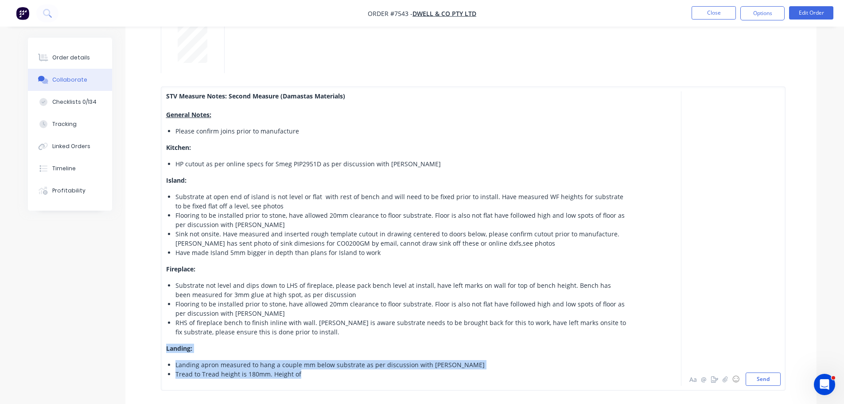
drag, startPoint x: 304, startPoint y: 371, endPoint x: 160, endPoint y: 349, distance: 145.7
click at [161, 349] on div "STV Measure Notes: Second Measure (Damastas Materials) General Notes: Please co…" at bounding box center [473, 238] width 625 height 304
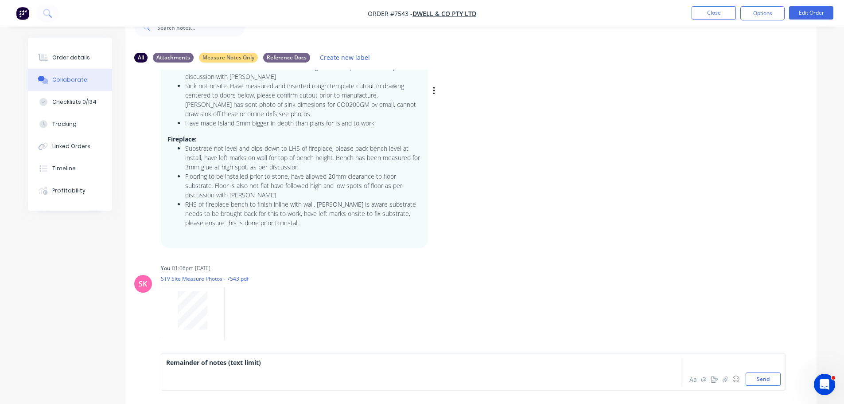
scroll to position [61, 0]
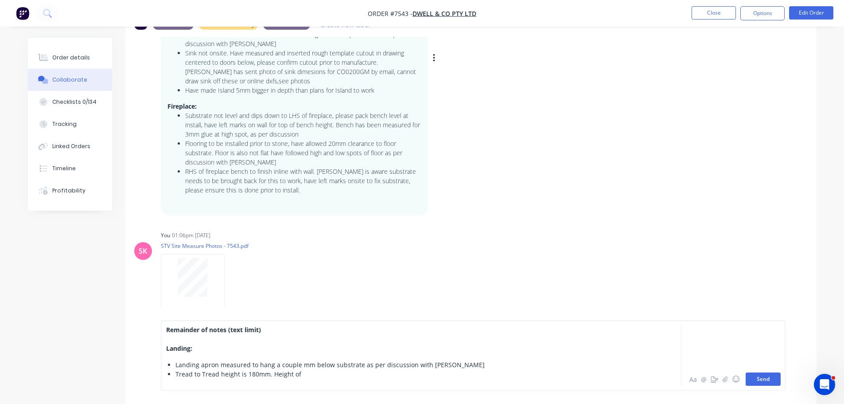
click at [774, 382] on button "Send" at bounding box center [763, 378] width 35 height 13
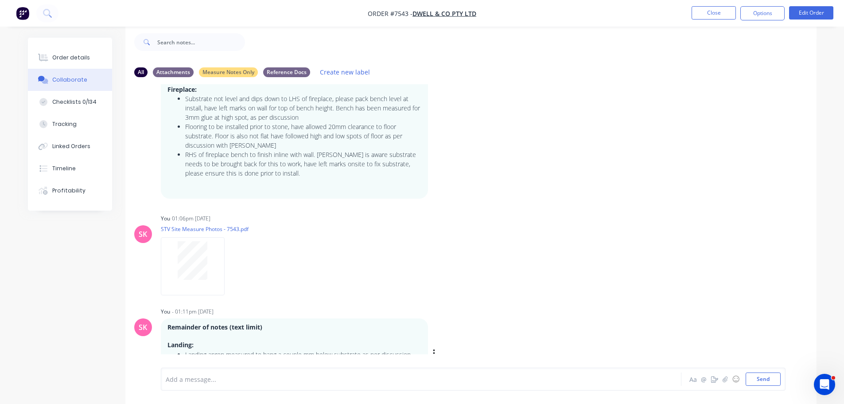
scroll to position [666, 0]
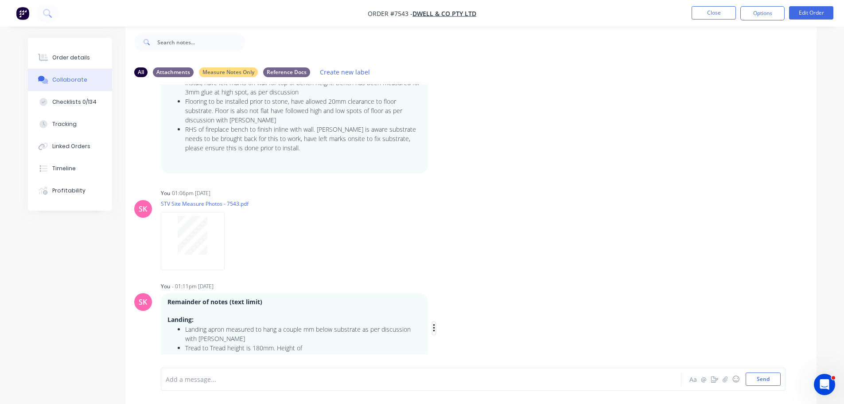
click at [433, 323] on icon "button" at bounding box center [434, 328] width 3 height 10
click at [449, 331] on button "Edit" at bounding box center [466, 338] width 56 height 15
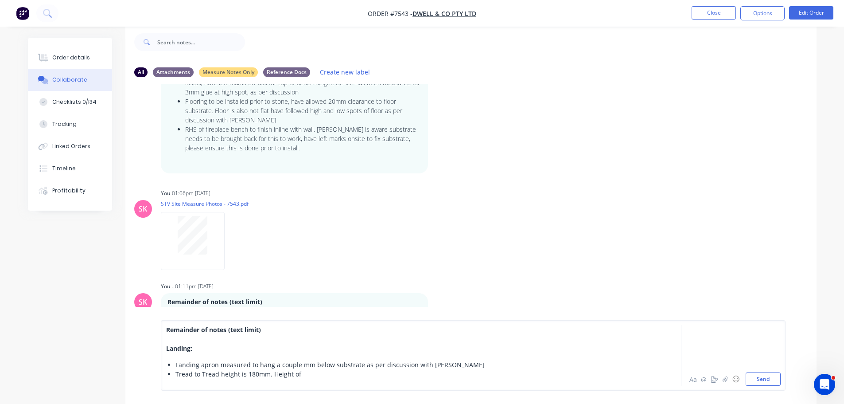
click at [335, 376] on div "Tread to Tread height is 180mm. Height of" at bounding box center [401, 373] width 452 height 9
drag, startPoint x: 334, startPoint y: 372, endPoint x: 269, endPoint y: 374, distance: 64.7
click at [269, 374] on div "Tread to Tread height is 180mm. Height of" at bounding box center [401, 373] width 452 height 9
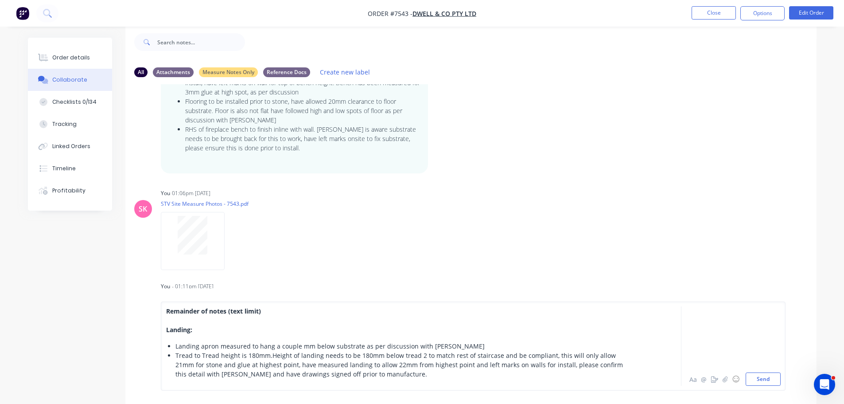
click at [269, 355] on span "Tread to Tread height is 180mm.Height of landing needs to be 180mm below tread …" at bounding box center [399, 364] width 449 height 27
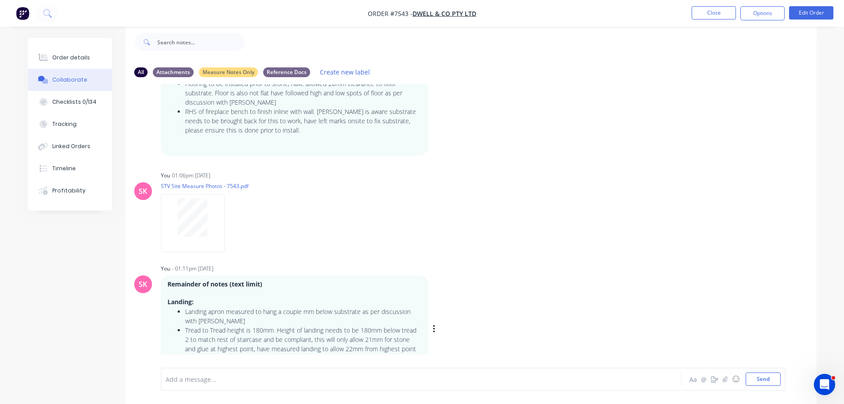
scroll to position [703, 0]
